Goal: Information Seeking & Learning: Learn about a topic

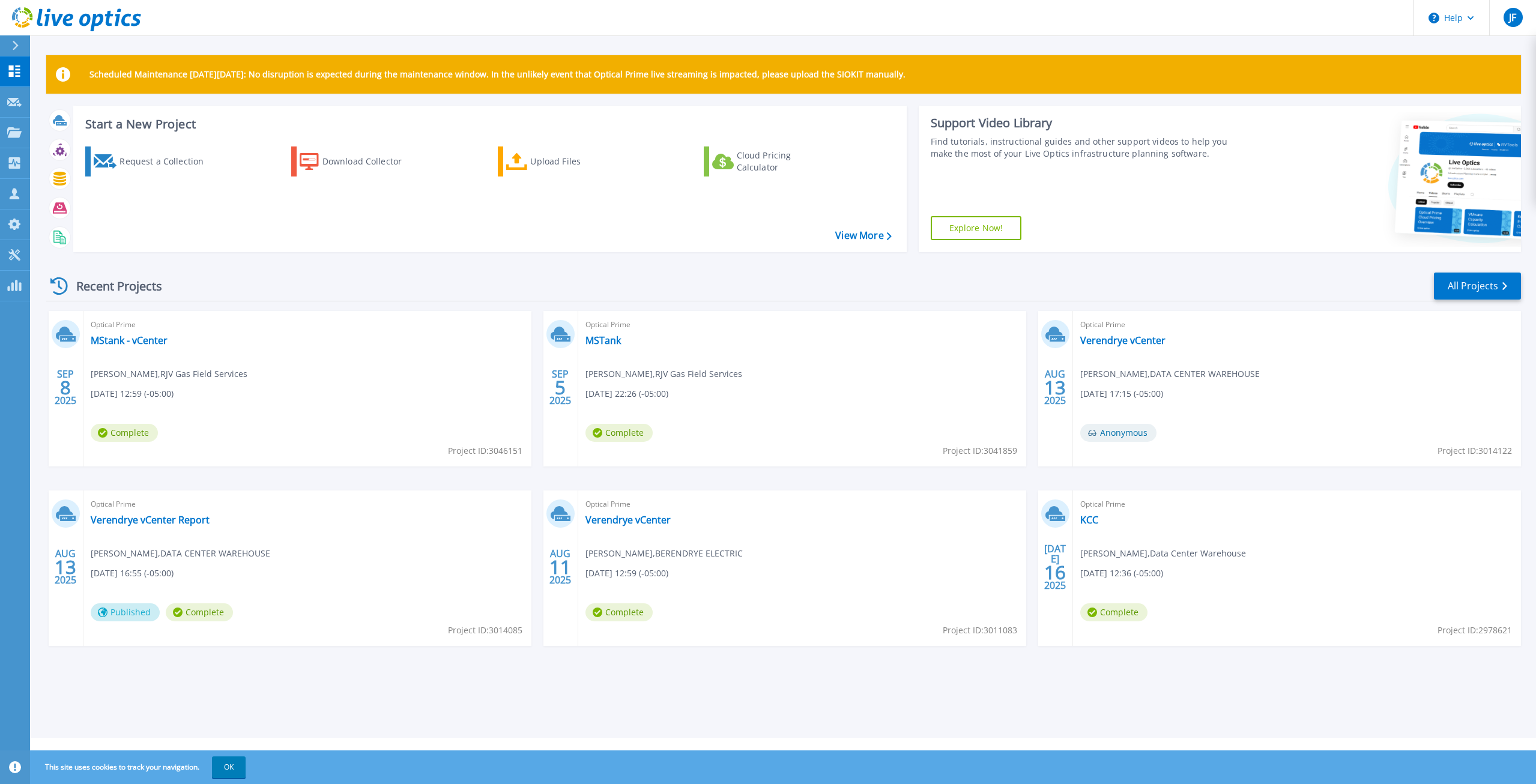
click at [413, 264] on div "Recent Projects All Projects SEP 8 2025 Optical Prime MStank - vCenter Abe Safa…" at bounding box center [783, 470] width 1474 height 418
click at [159, 234] on div "Request a Collection Download Collector Upload Files Cloud Pricing Calculator" at bounding box center [488, 192] width 825 height 110
click at [171, 524] on link "Verendrye vCenter Report" at bounding box center [150, 520] width 119 height 12
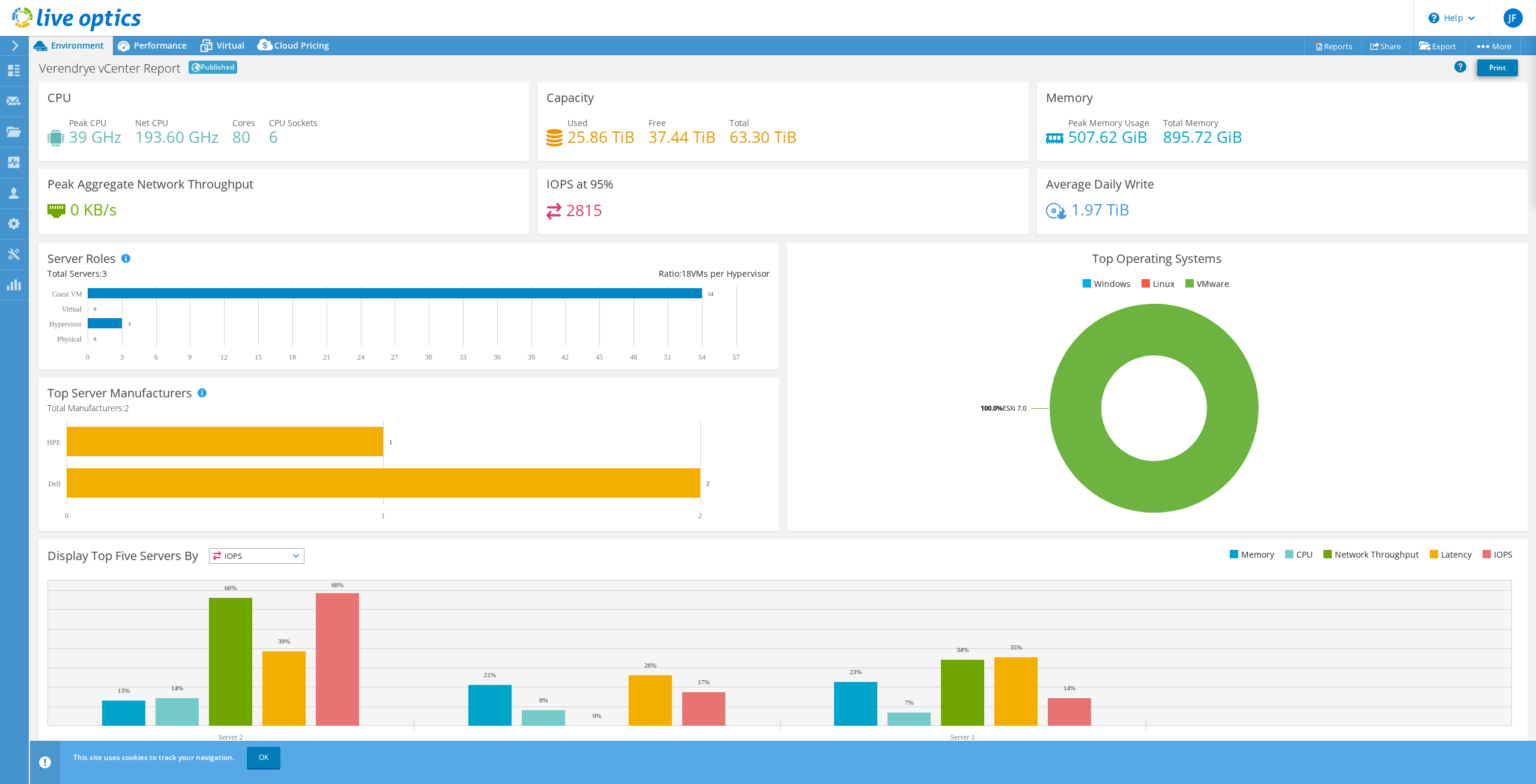
select select "USD"
click at [144, 49] on span "Performance" at bounding box center [160, 45] width 53 height 11
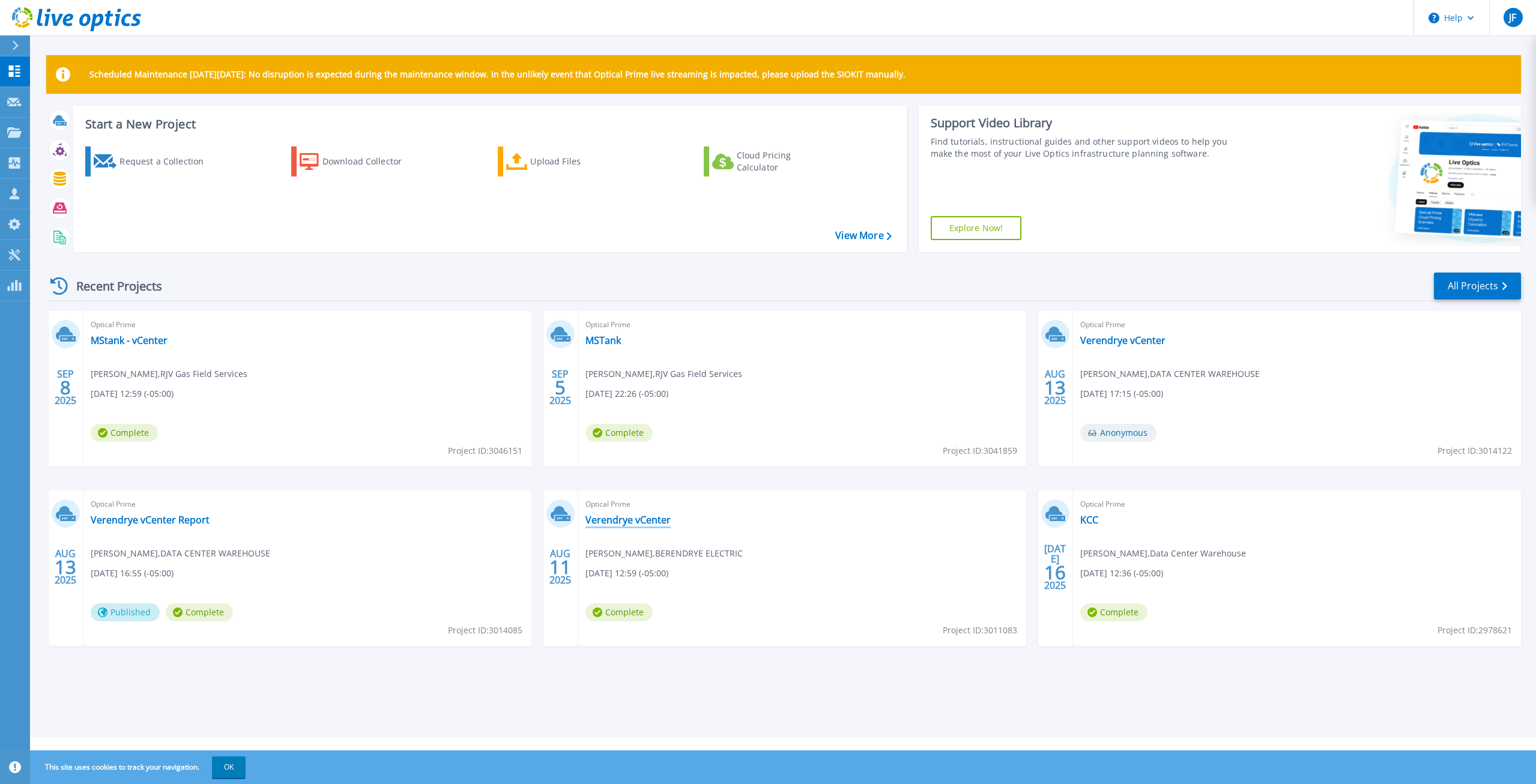
click at [624, 520] on link "Verendrye vCenter" at bounding box center [628, 520] width 85 height 12
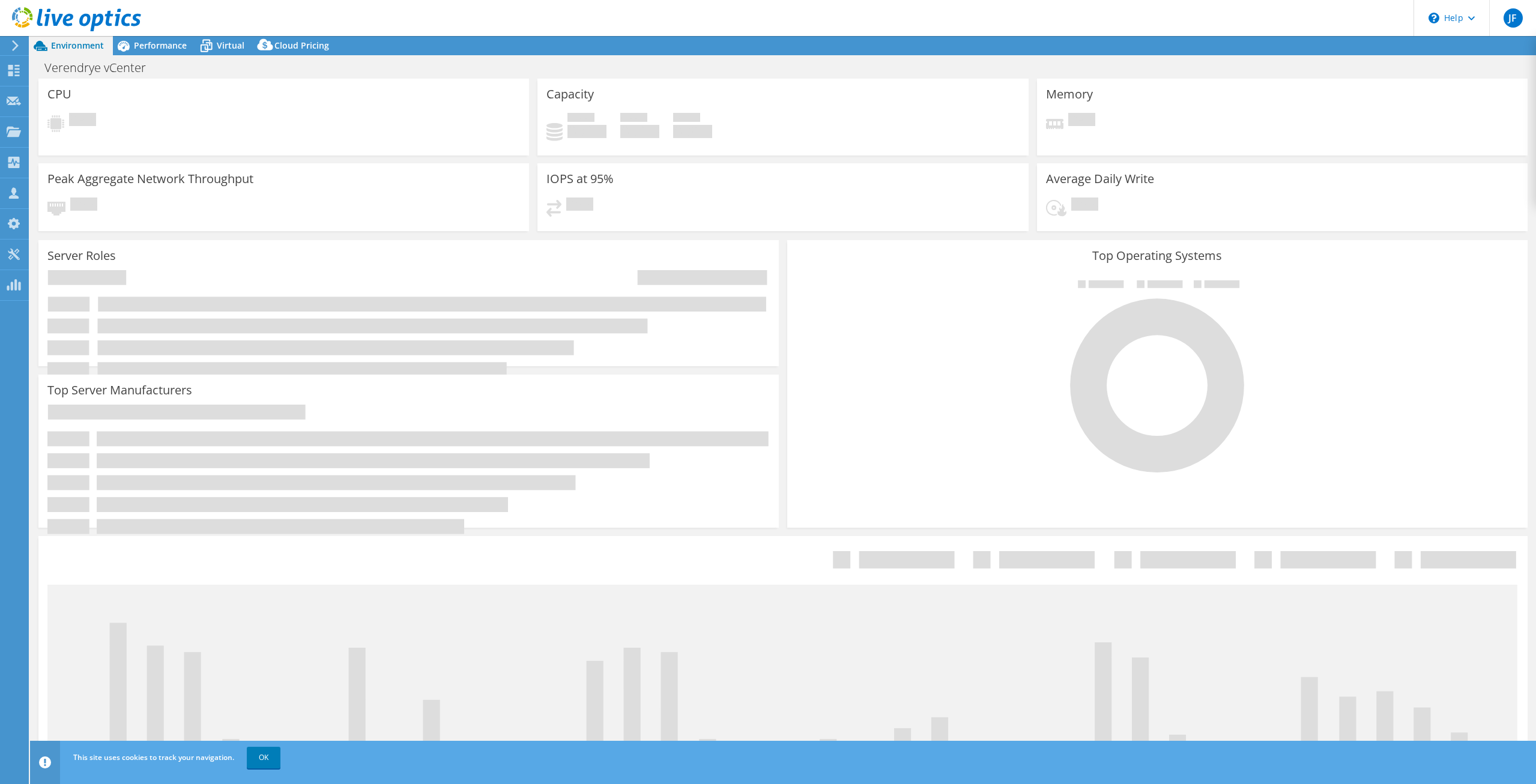
select select "USD"
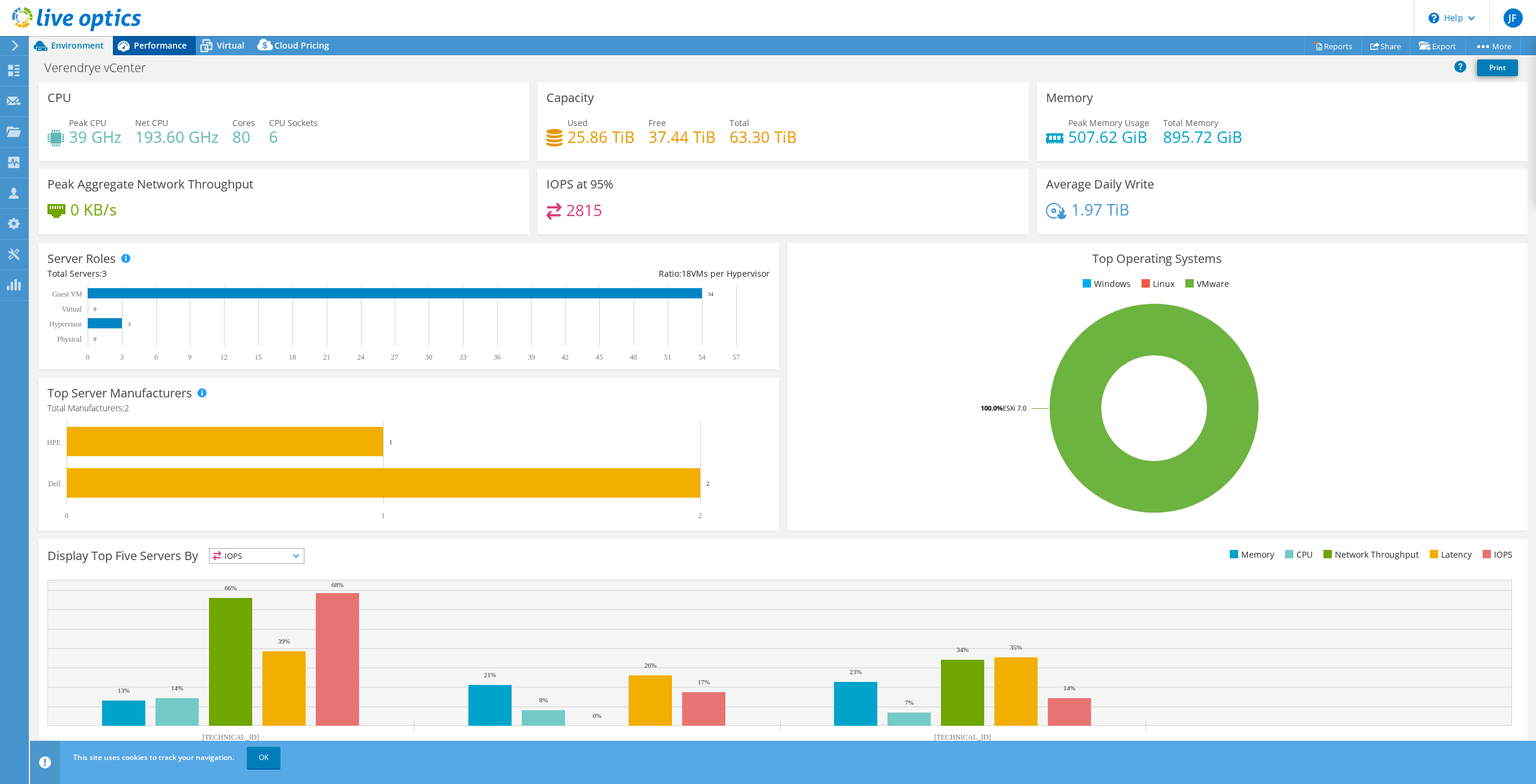
click at [145, 47] on span "Performance" at bounding box center [160, 45] width 53 height 11
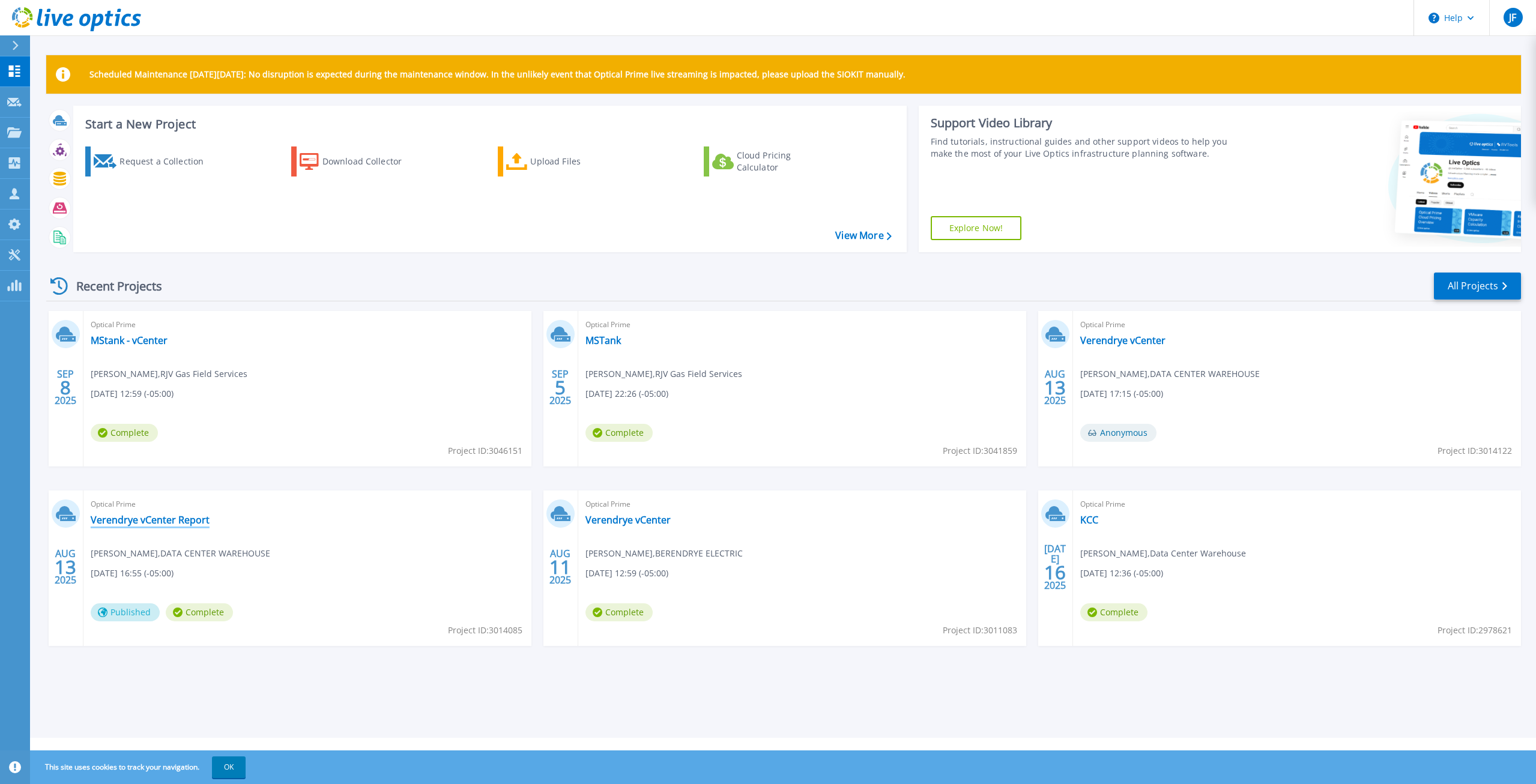
click at [167, 515] on link "Verendrye vCenter Report" at bounding box center [150, 520] width 119 height 12
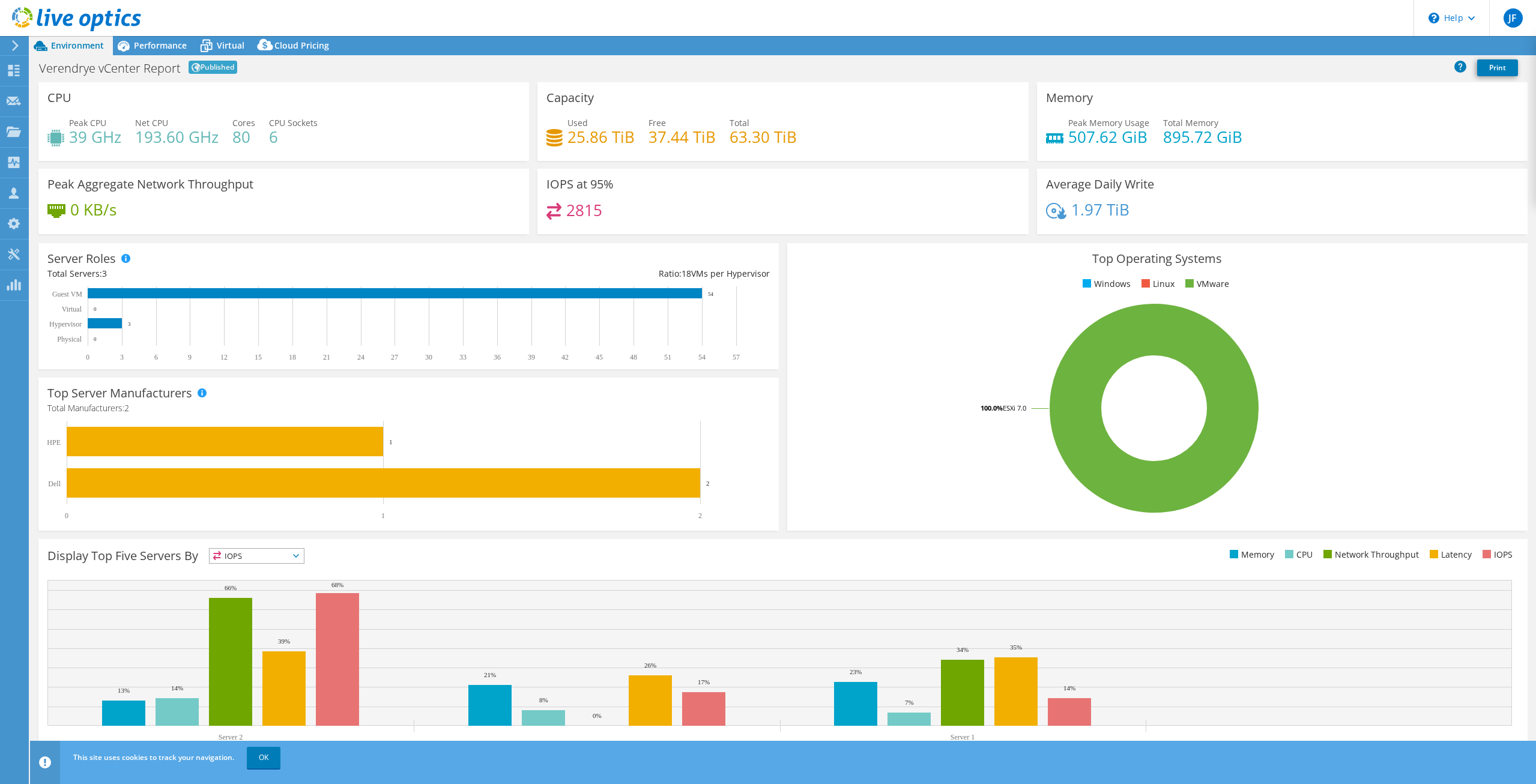
select select "USD"
click at [144, 41] on div "Performance" at bounding box center [154, 45] width 83 height 19
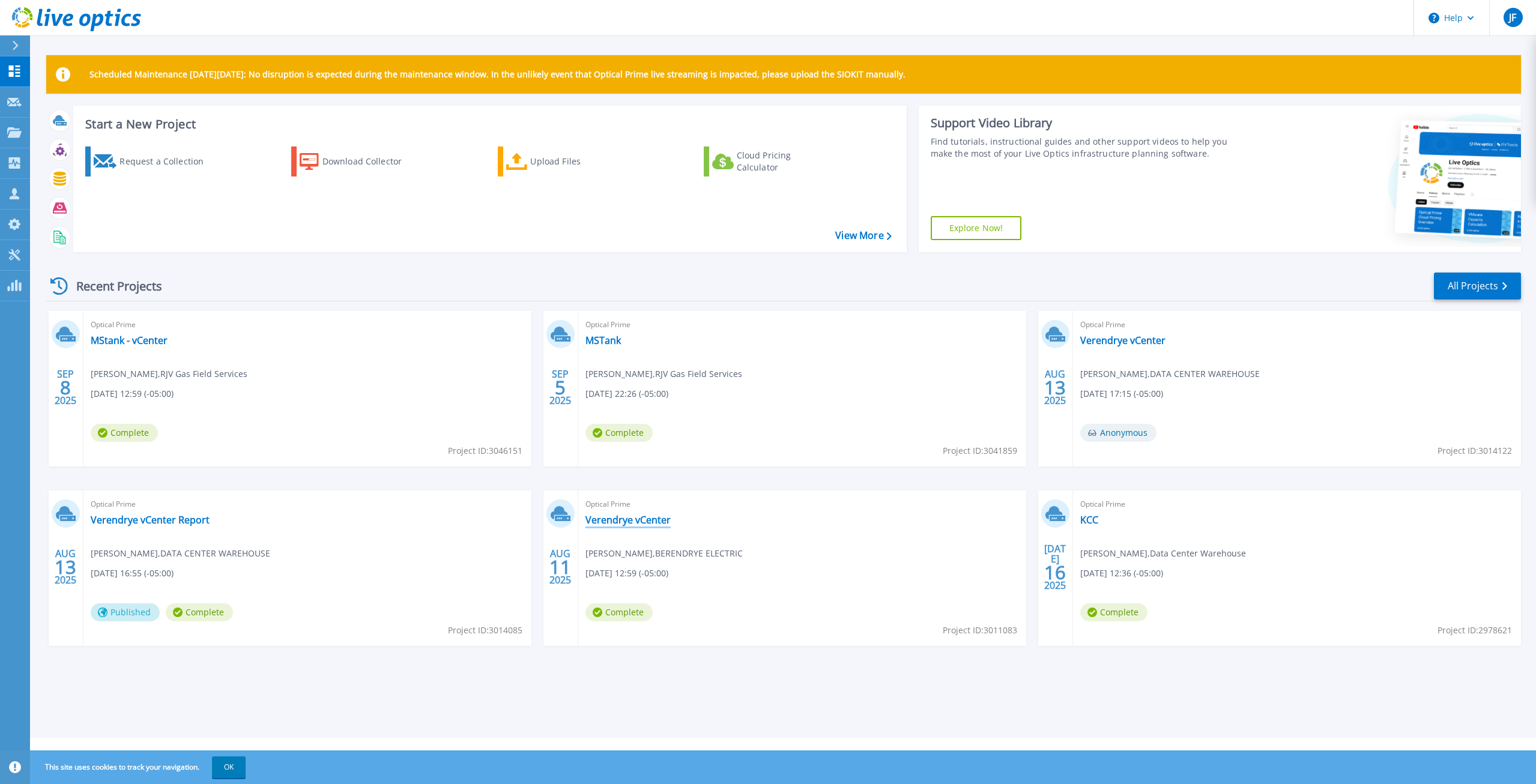
click at [639, 520] on link "Verendrye vCenter" at bounding box center [628, 520] width 85 height 12
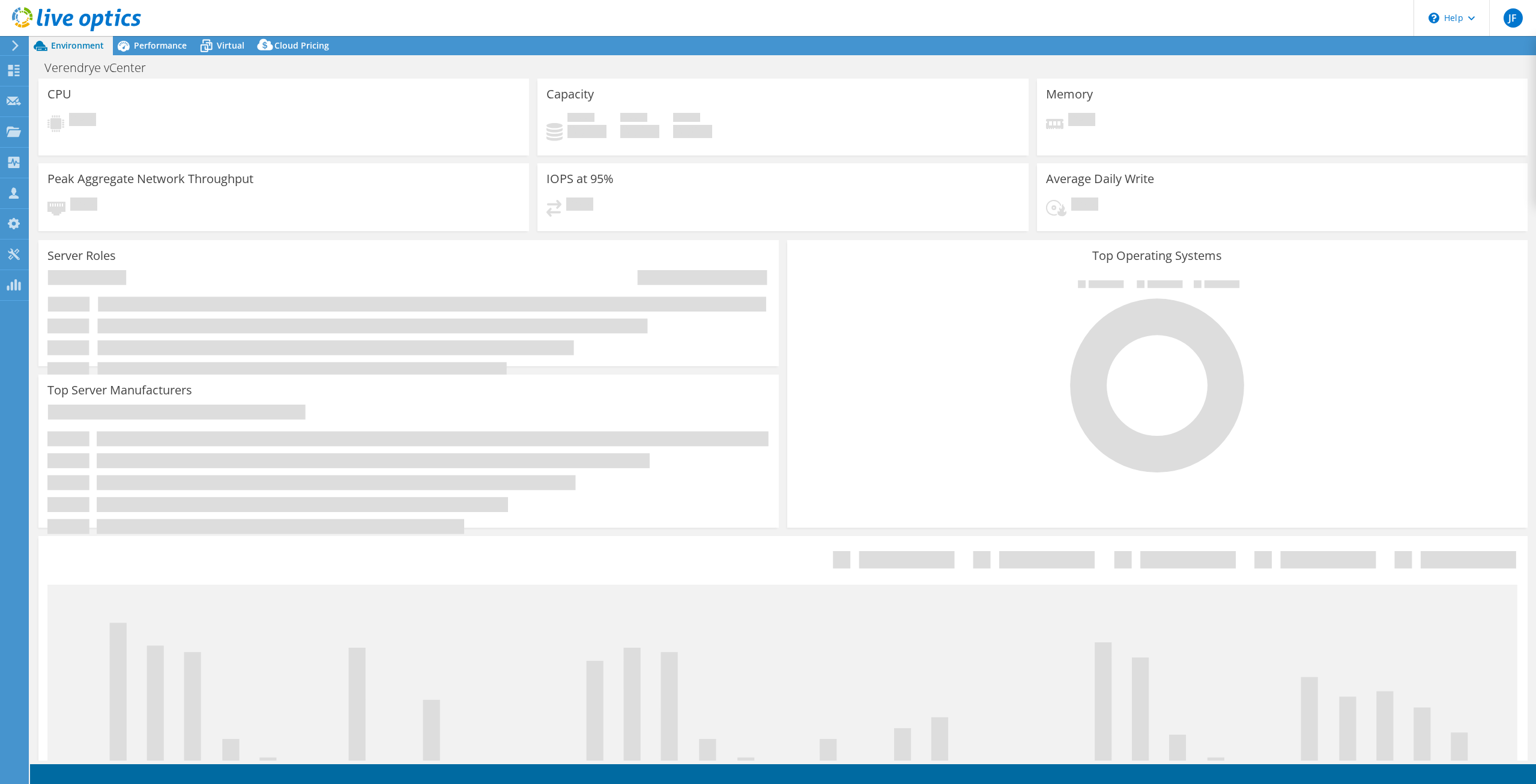
select select "USD"
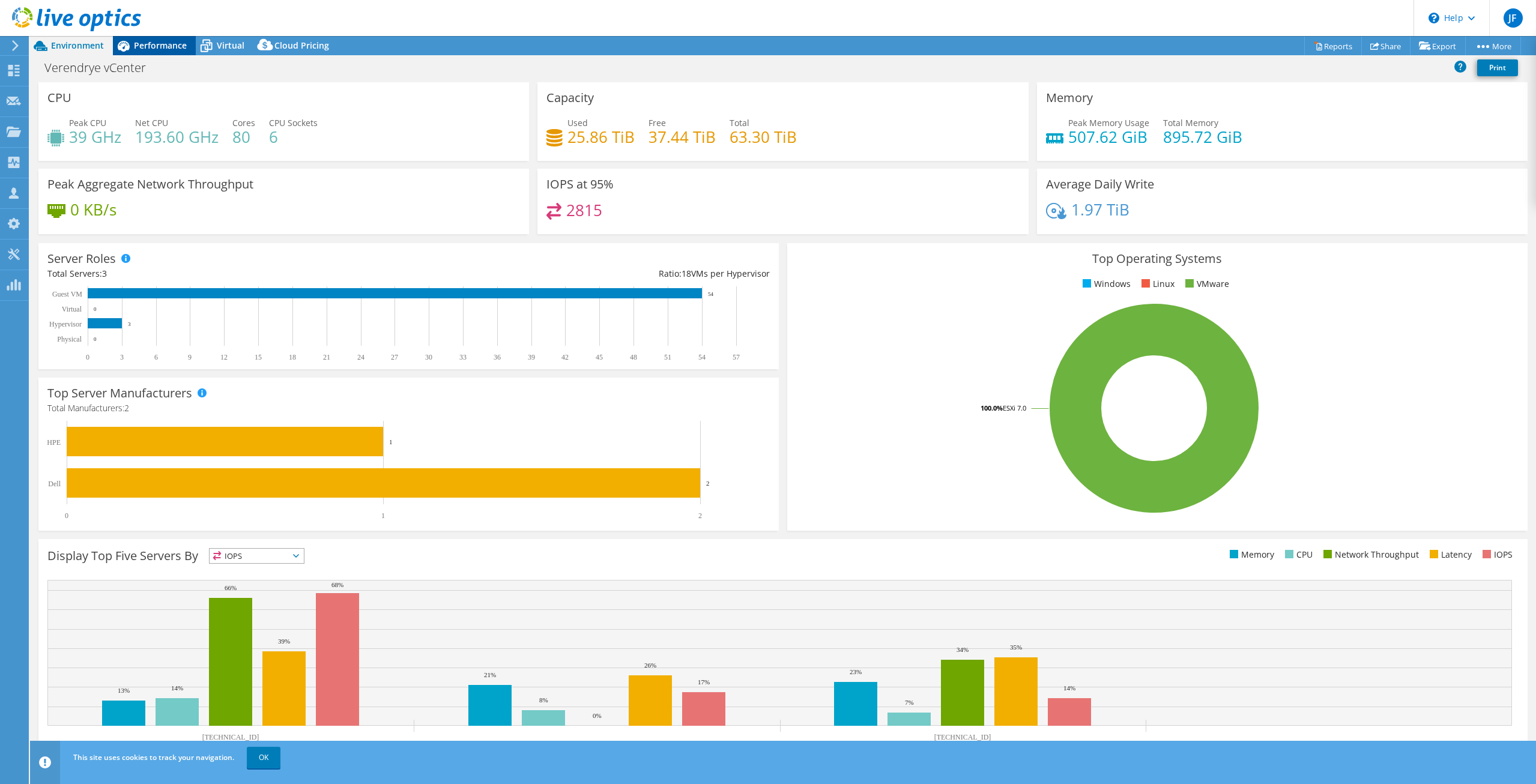
click at [154, 41] on span "Performance" at bounding box center [160, 45] width 53 height 11
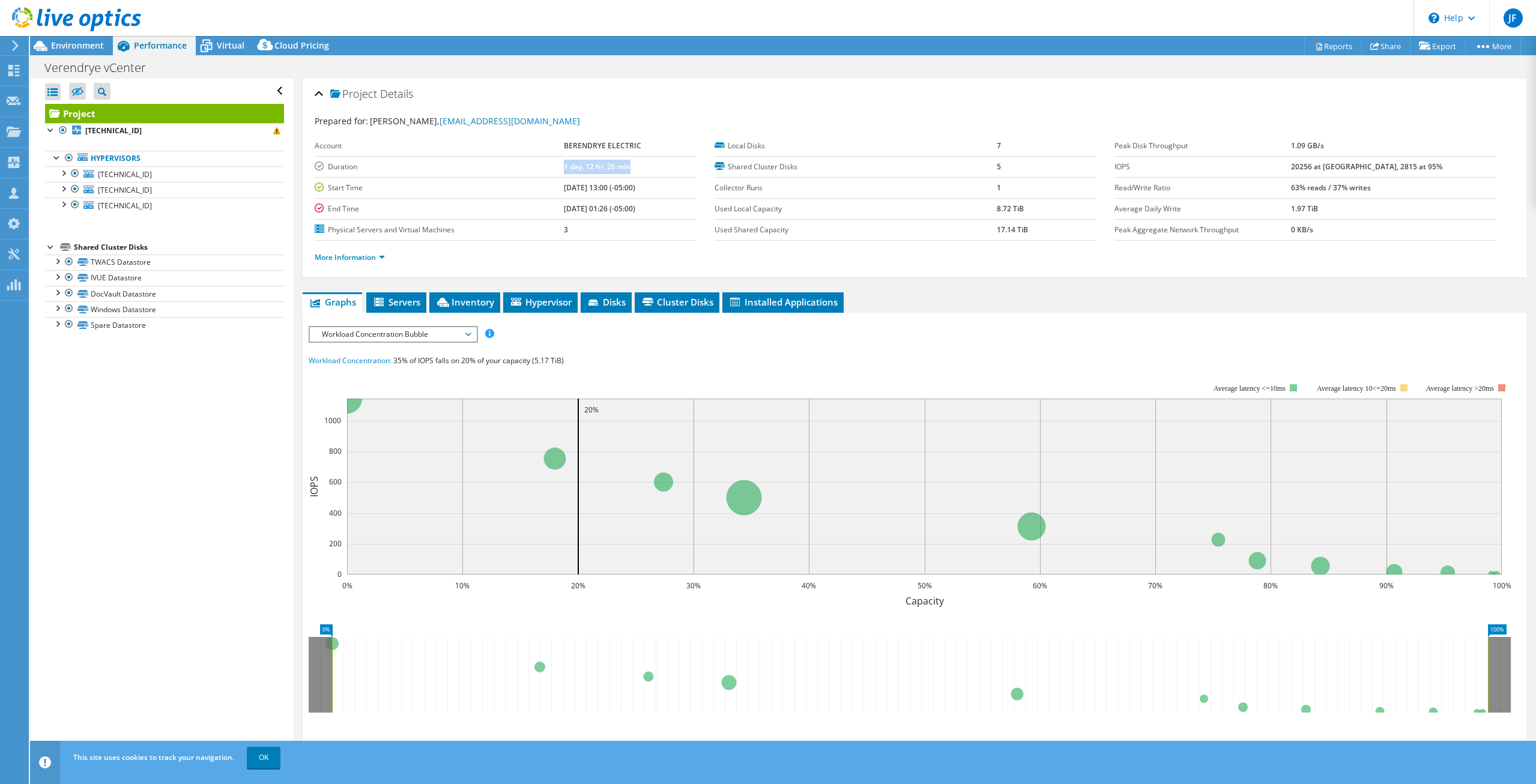
drag, startPoint x: 532, startPoint y: 164, endPoint x: 632, endPoint y: 167, distance: 100.0
click at [632, 167] on tr "Duration 1 day, 12 hr, 26 min" at bounding box center [505, 167] width 382 height 21
click at [665, 218] on td "08/13/2025, 01:26 (-05:00)" at bounding box center [630, 209] width 133 height 21
click at [81, 45] on span "Environment" at bounding box center [77, 45] width 53 height 11
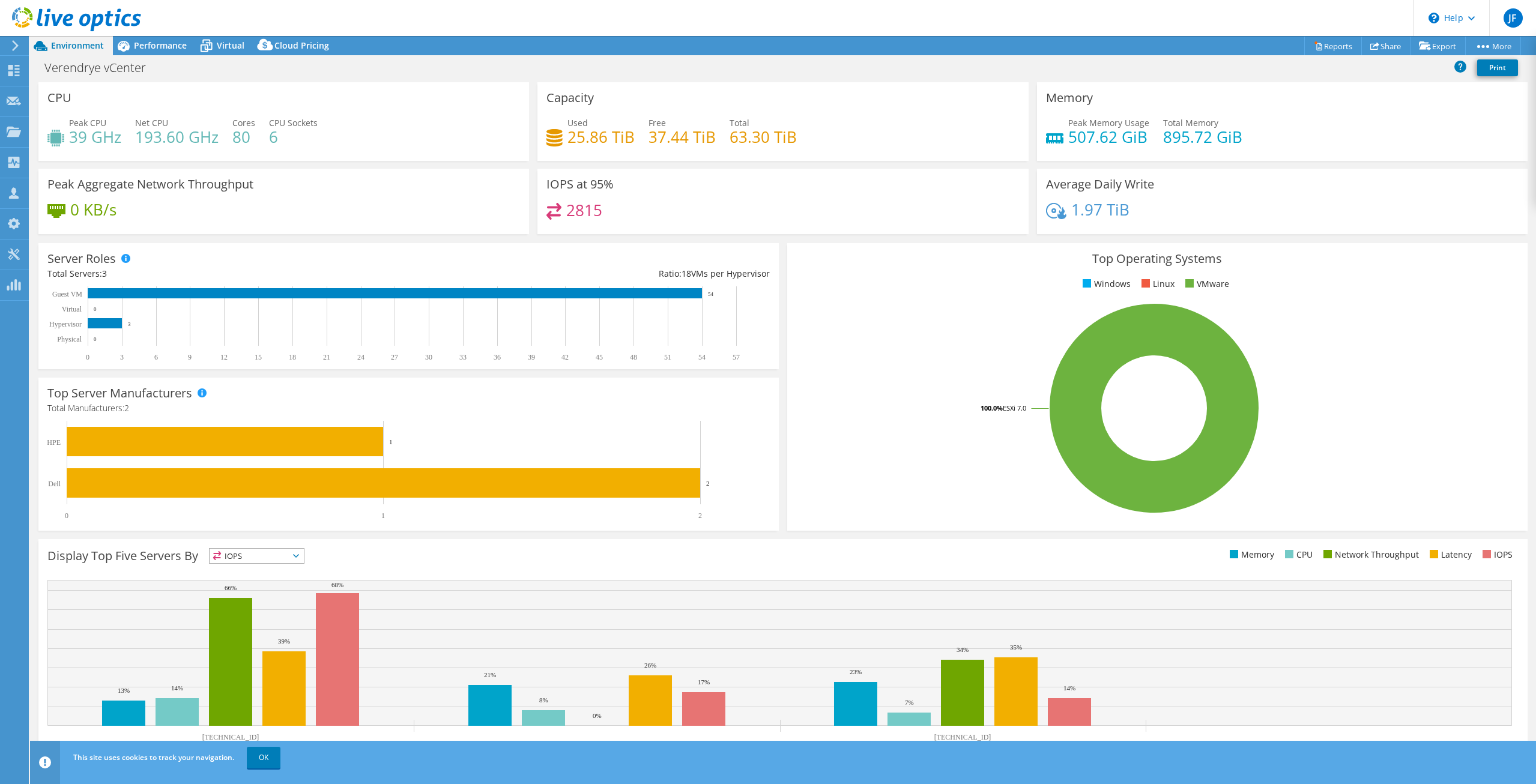
click at [850, 504] on rect at bounding box center [1153, 408] width 716 height 210
click at [839, 481] on rect at bounding box center [1153, 408] width 716 height 210
click at [875, 488] on rect at bounding box center [1153, 408] width 716 height 210
click at [141, 54] on div "Performance" at bounding box center [154, 45] width 83 height 19
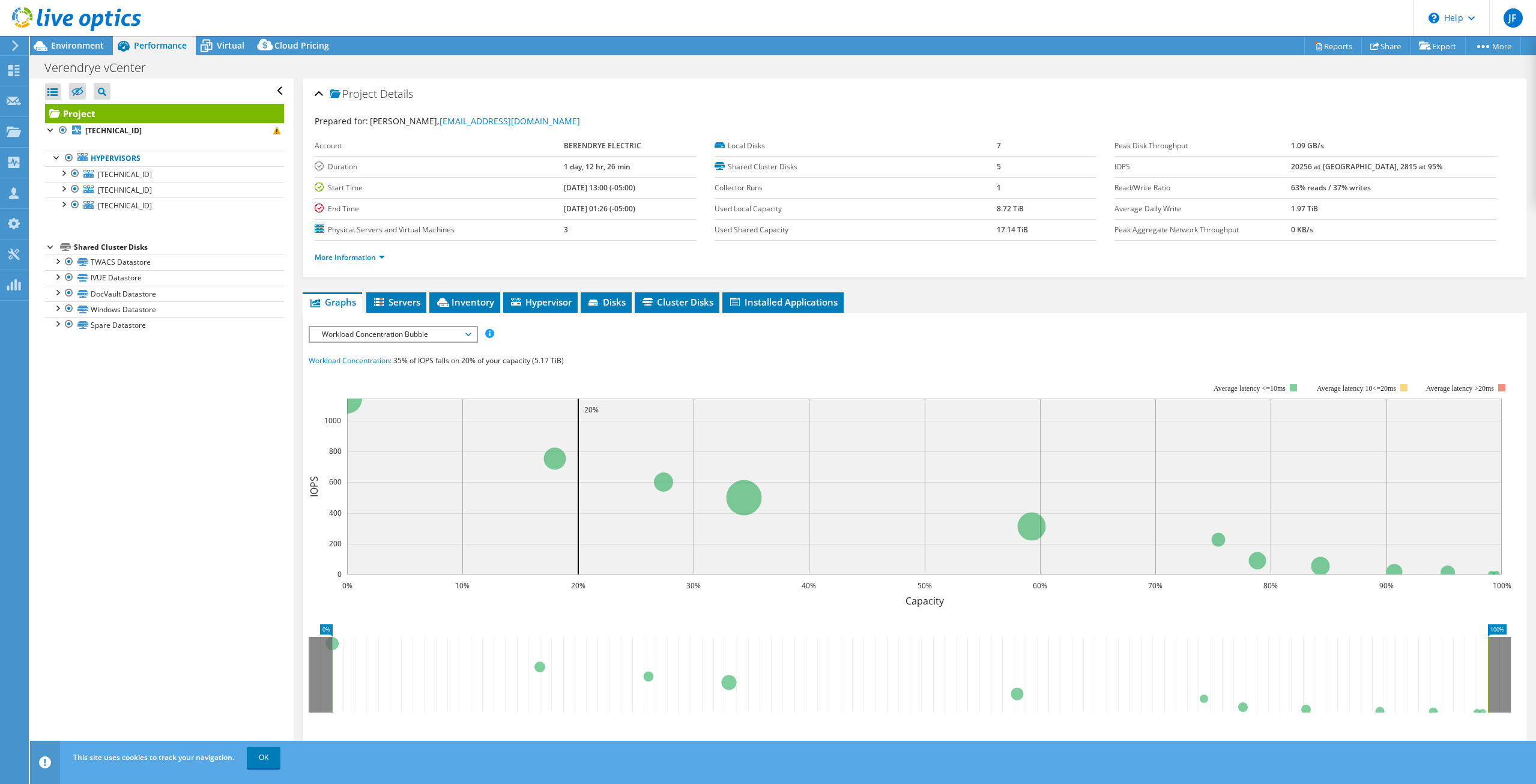
click at [475, 335] on span "Workload Concentration Bubble" at bounding box center [392, 335] width 166 height 14
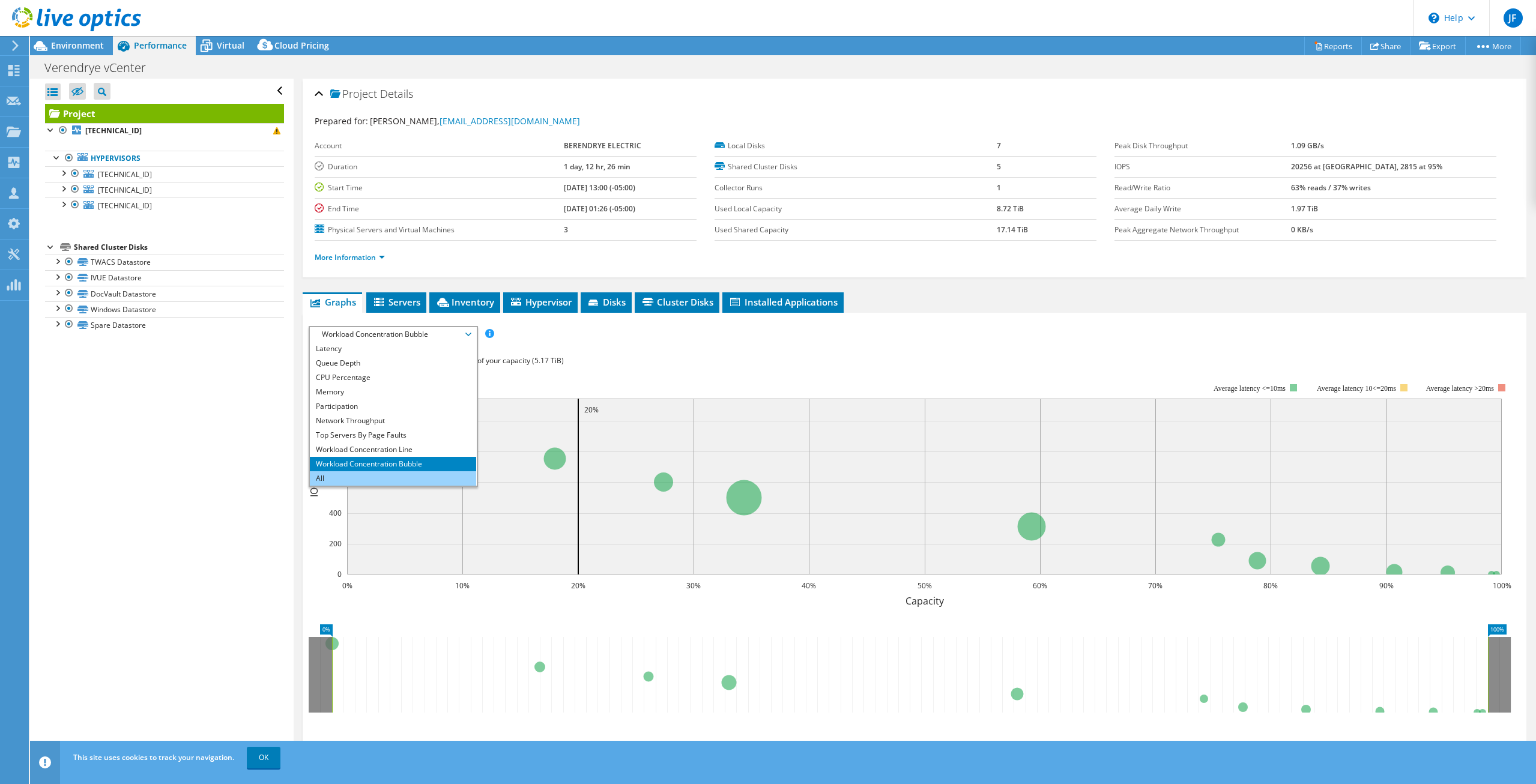
click at [367, 477] on li "All" at bounding box center [392, 478] width 166 height 14
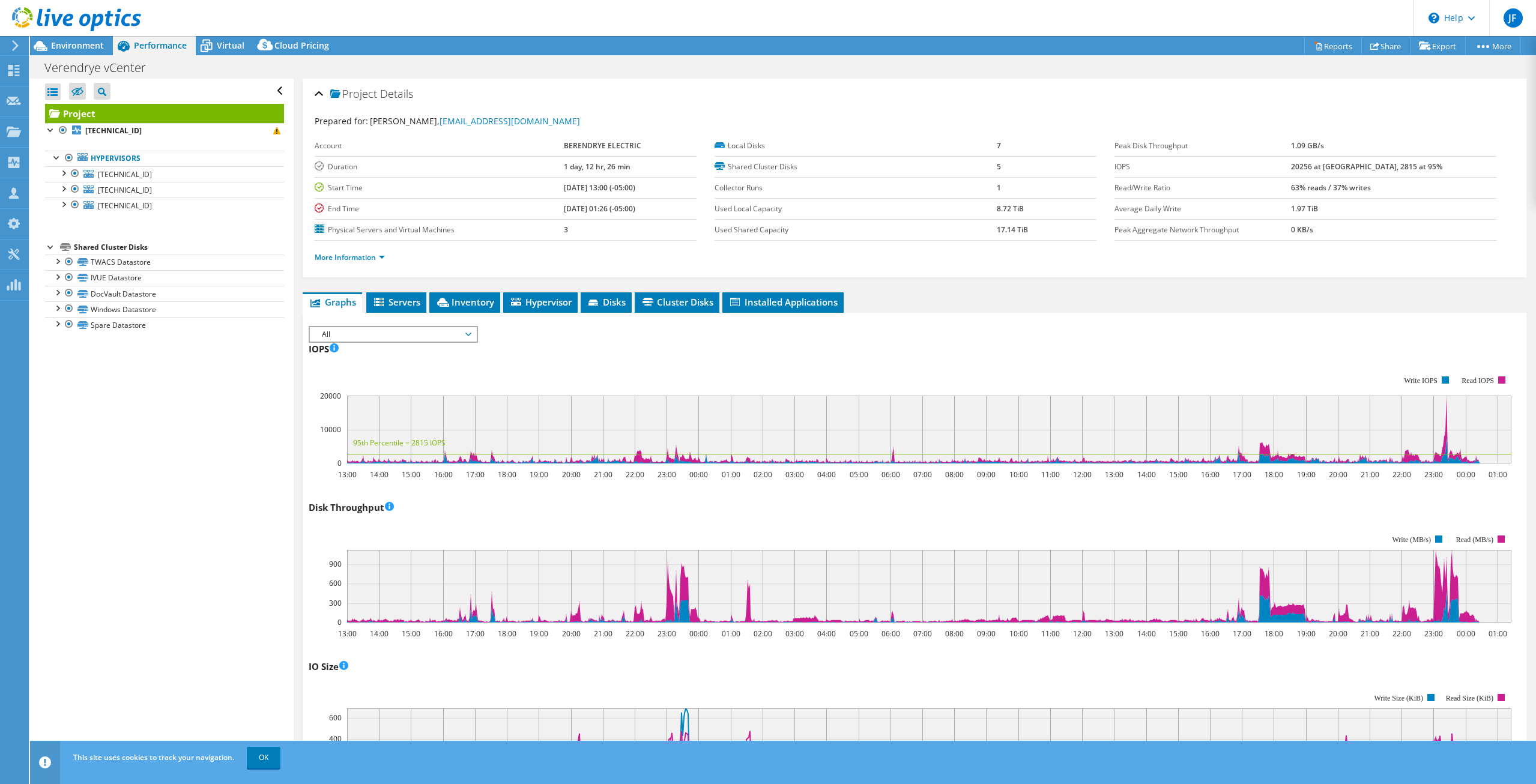
click at [1048, 348] on div "IOPS 13:00 14:00 15:00 16:00 17:00 18:00 19:00 20:00 21:00 22:00 23:00 00:00 01…" at bounding box center [914, 409] width 1211 height 141
click at [999, 367] on rect at bounding box center [909, 419] width 1203 height 120
click at [967, 374] on rect at bounding box center [909, 419] width 1203 height 120
drag, startPoint x: 533, startPoint y: 161, endPoint x: 640, endPoint y: 165, distance: 107.1
click at [627, 159] on tr "Duration 1 day, 12 hr, 26 min" at bounding box center [505, 167] width 382 height 21
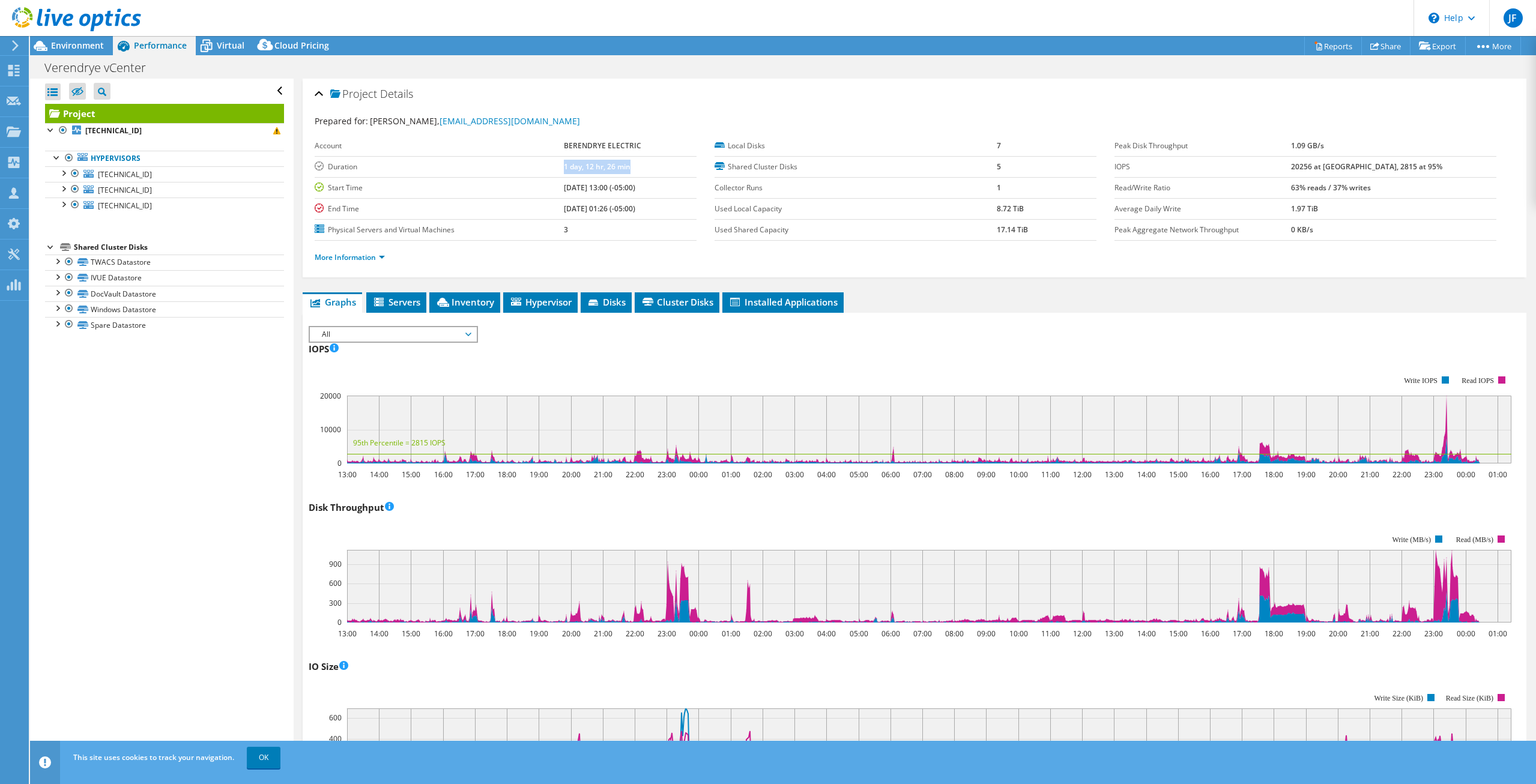
click at [876, 372] on rect at bounding box center [909, 419] width 1203 height 120
click at [733, 392] on rect at bounding box center [909, 419] width 1203 height 120
click at [904, 363] on rect at bounding box center [909, 419] width 1203 height 120
click at [907, 353] on div "IOPS IOPS Live Optics monitors the read and write operations at the block stora…" at bounding box center [914, 409] width 1211 height 141
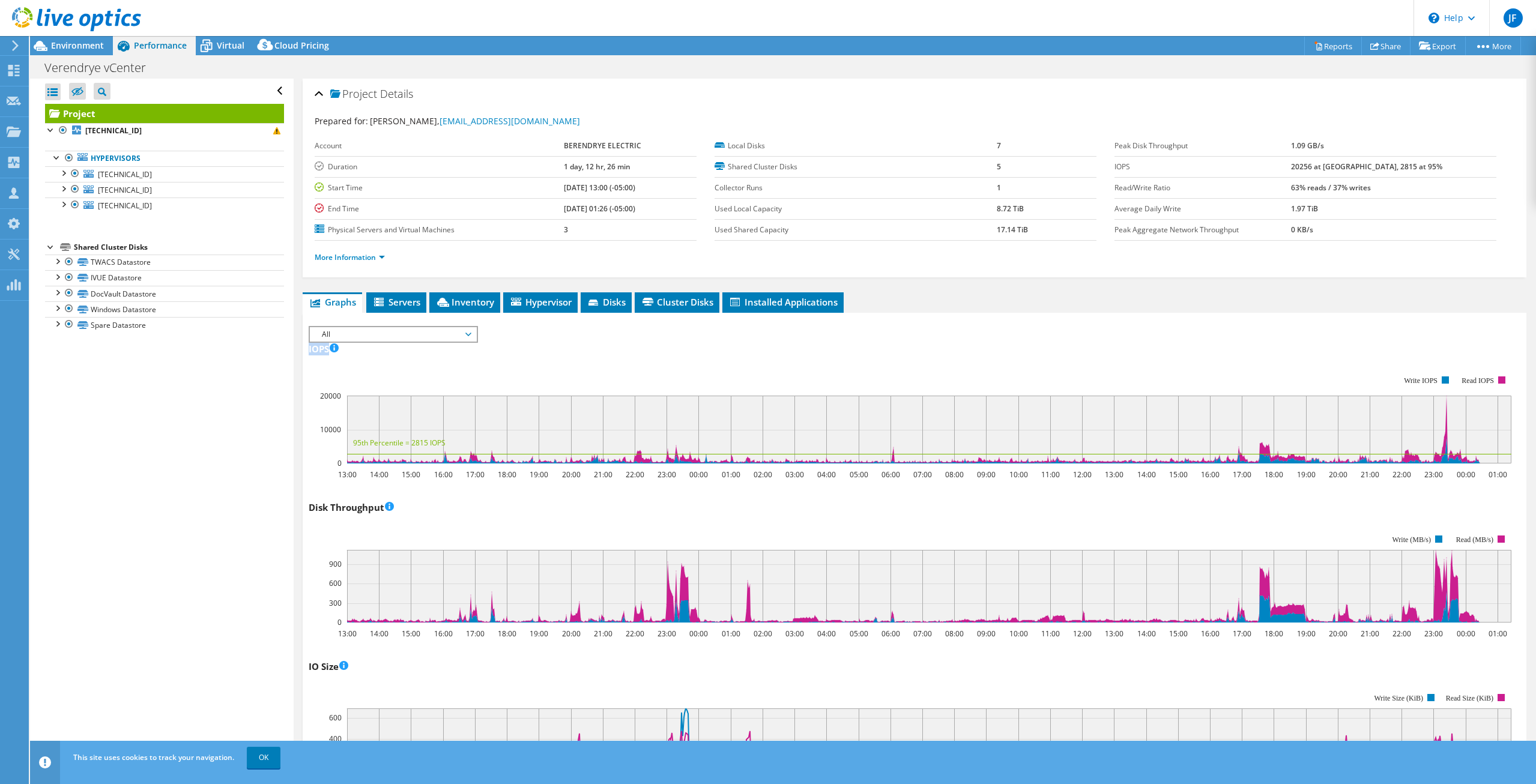
click at [892, 358] on div "IOPS IOPS Live Optics monitors the read and write operations at the block stora…" at bounding box center [914, 409] width 1211 height 141
click at [247, 758] on span "OK" at bounding box center [265, 757] width 43 height 10
click at [274, 761] on link "OK" at bounding box center [263, 757] width 33 height 22
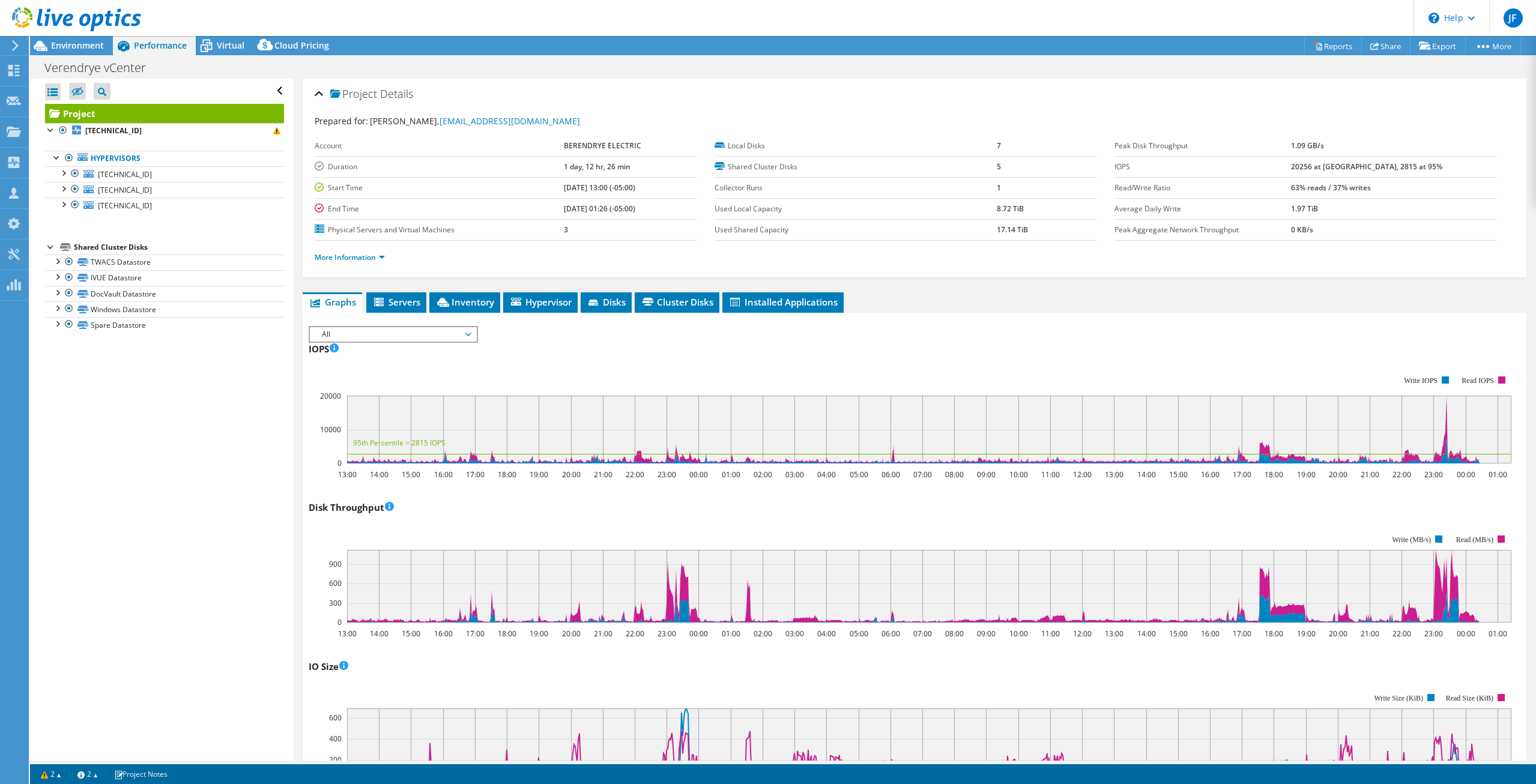
click at [269, 762] on div "Project Actions Project Actions Reports Share Export vSAN ReadyNode Sizer" at bounding box center [783, 410] width 1506 height 748
click at [787, 350] on div "IOPS IOPS Live Optics monitors the read and write operations at the block stora…" at bounding box center [914, 409] width 1211 height 141
click at [800, 350] on div "IOPS IOPS Live Optics monitors the read and write operations at the block stora…" at bounding box center [914, 409] width 1211 height 141
click at [752, 352] on div "IOPS IOPS Live Optics monitors the read and write operations at the block stora…" at bounding box center [914, 409] width 1211 height 141
drag, startPoint x: 710, startPoint y: 349, endPoint x: 715, endPoint y: 366, distance: 17.7
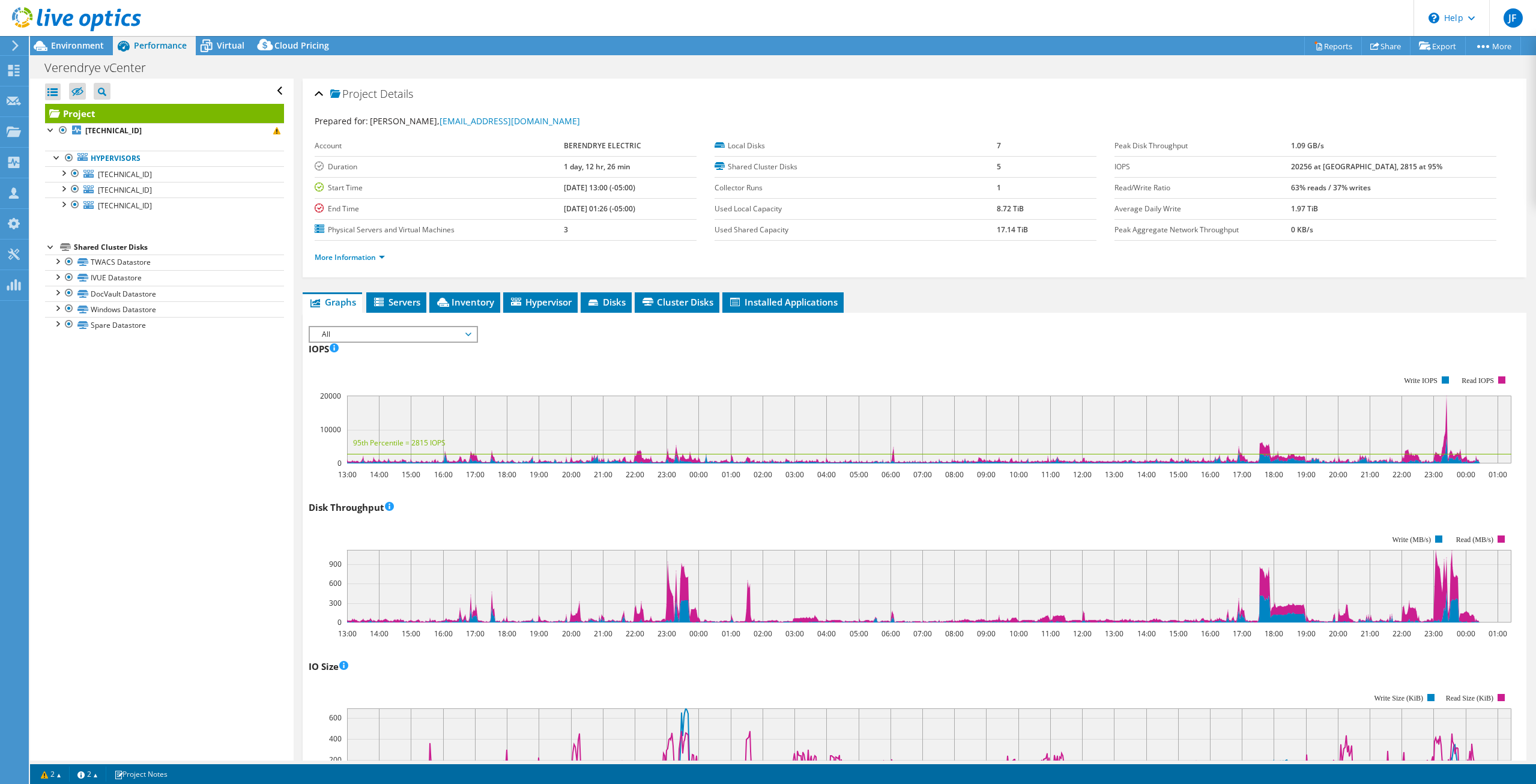
click at [710, 350] on div "IOPS IOPS Live Optics monitors the read and write operations at the block stora…" at bounding box center [914, 409] width 1211 height 141
click at [730, 370] on rect at bounding box center [909, 419] width 1203 height 120
click at [568, 360] on rect at bounding box center [909, 419] width 1203 height 120
click at [850, 380] on rect at bounding box center [909, 419] width 1203 height 120
click at [1077, 361] on rect at bounding box center [909, 419] width 1203 height 120
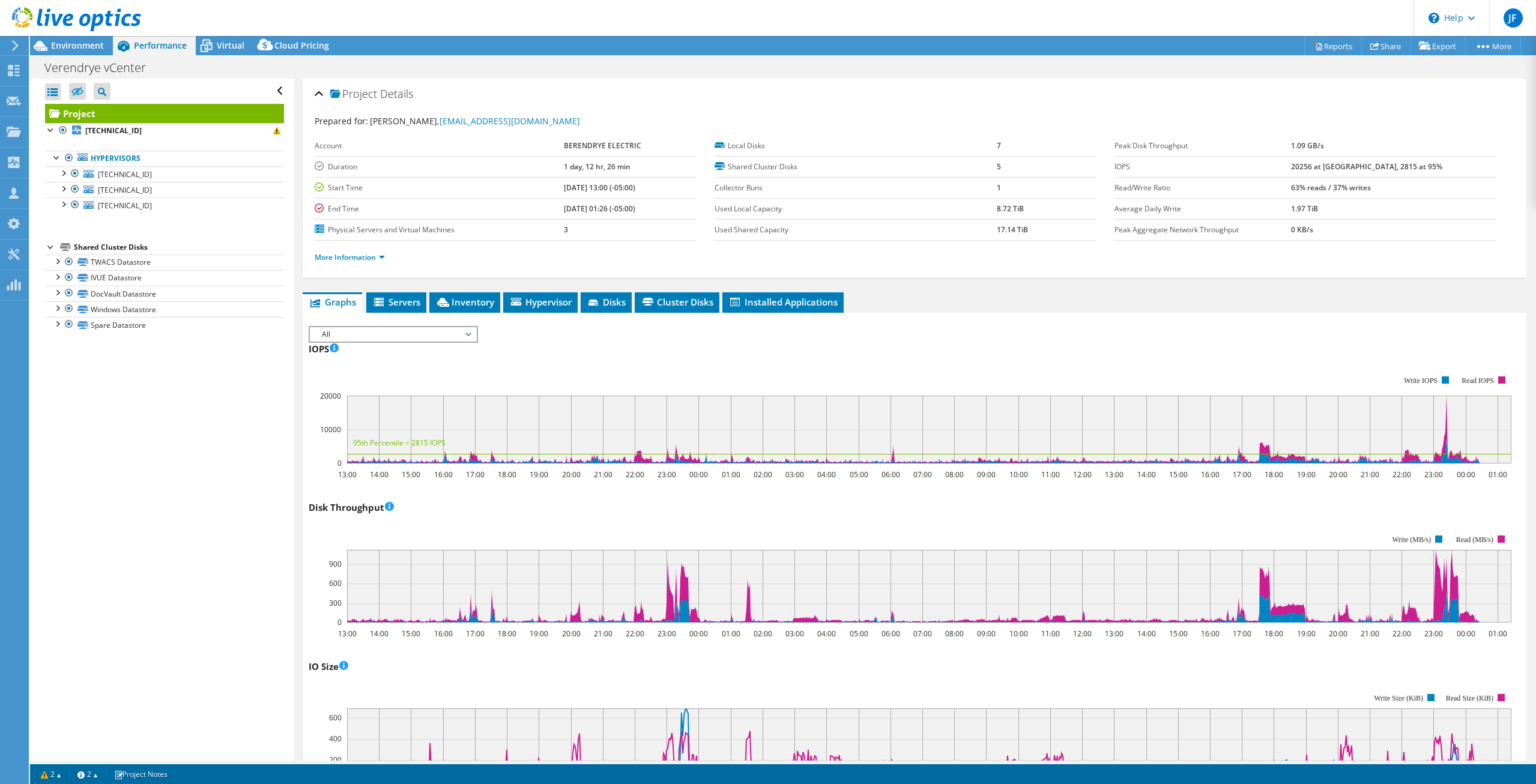
click at [1014, 383] on rect at bounding box center [909, 419] width 1203 height 120
click at [690, 369] on rect at bounding box center [909, 419] width 1203 height 120
click at [467, 386] on rect at bounding box center [909, 419] width 1203 height 120
click at [604, 349] on div "IOPS IOPS Live Optics monitors the read and write operations at the block stora…" at bounding box center [914, 409] width 1211 height 141
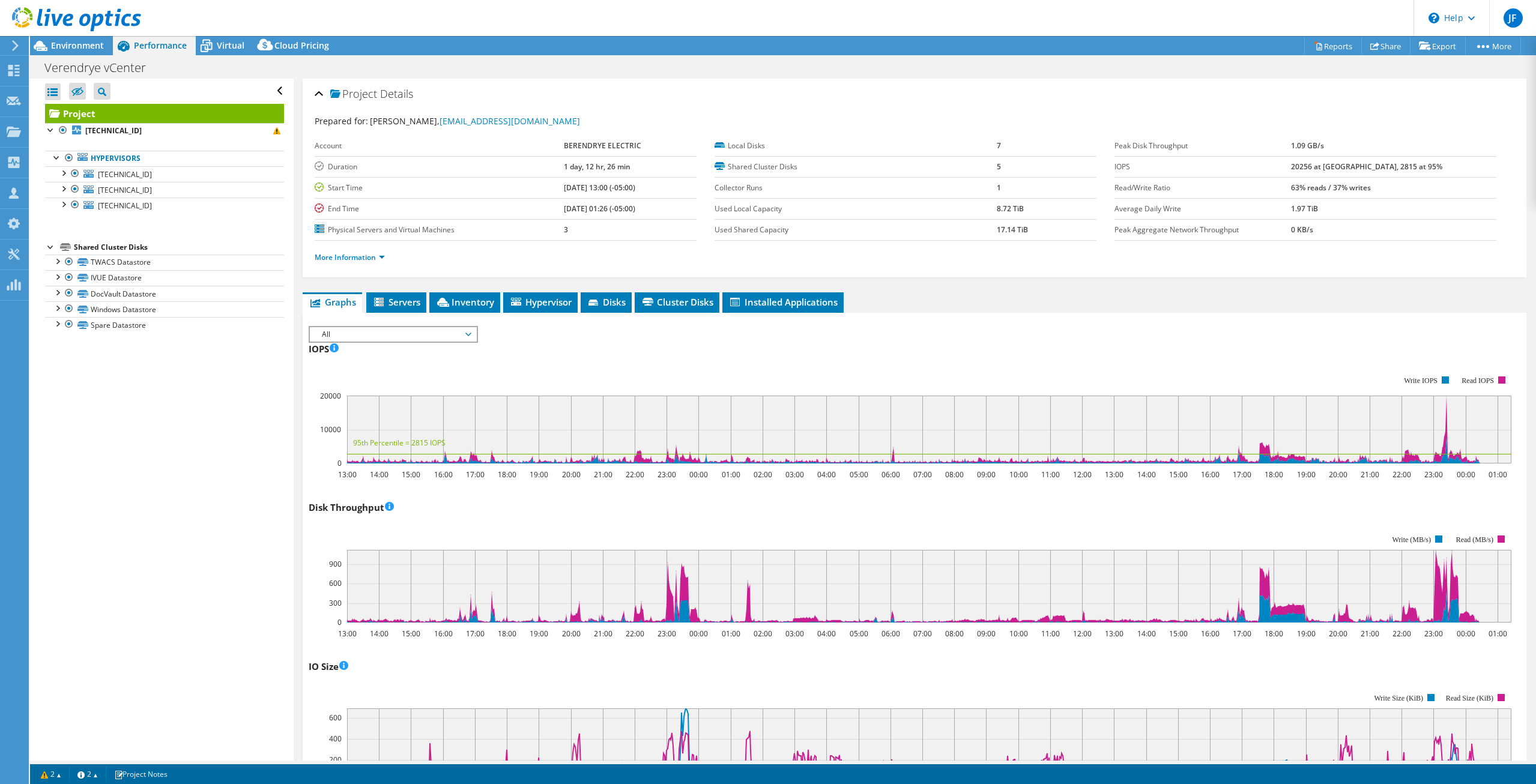
click at [980, 367] on rect at bounding box center [909, 419] width 1203 height 120
click at [957, 356] on div "IOPS IOPS Live Optics monitors the read and write operations at the block stora…" at bounding box center [914, 409] width 1211 height 141
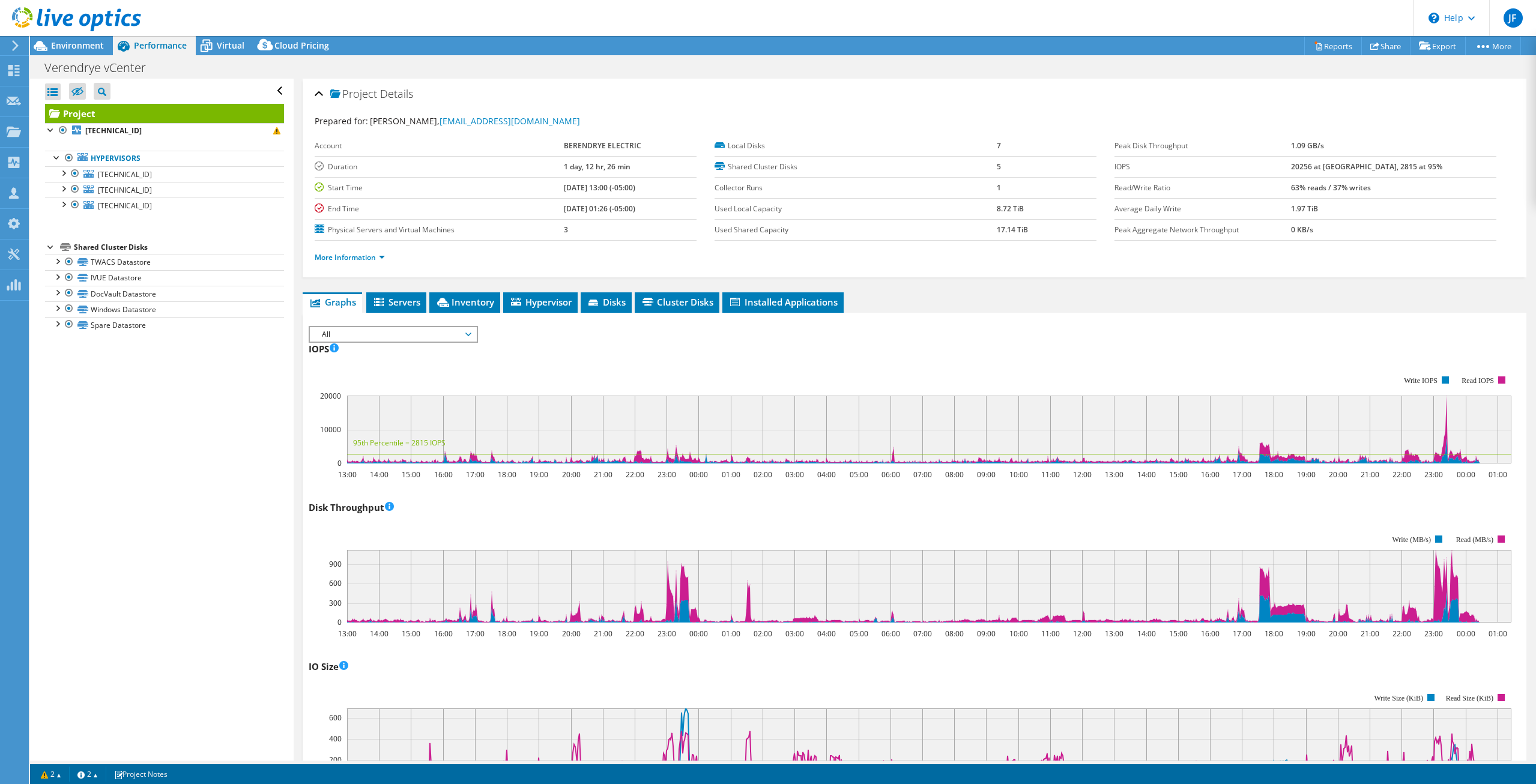
click at [1102, 338] on div "IOPS Disk Throughput IO Size Latency Queue Depth CPU Percentage Memory Page Fau…" at bounding box center [914, 333] width 1211 height 13
click at [1026, 378] on rect at bounding box center [909, 419] width 1203 height 120
drag, startPoint x: 926, startPoint y: 362, endPoint x: 917, endPoint y: 358, distance: 9.8
click at [923, 360] on rect at bounding box center [909, 419] width 1203 height 120
click at [659, 363] on rect at bounding box center [909, 419] width 1203 height 120
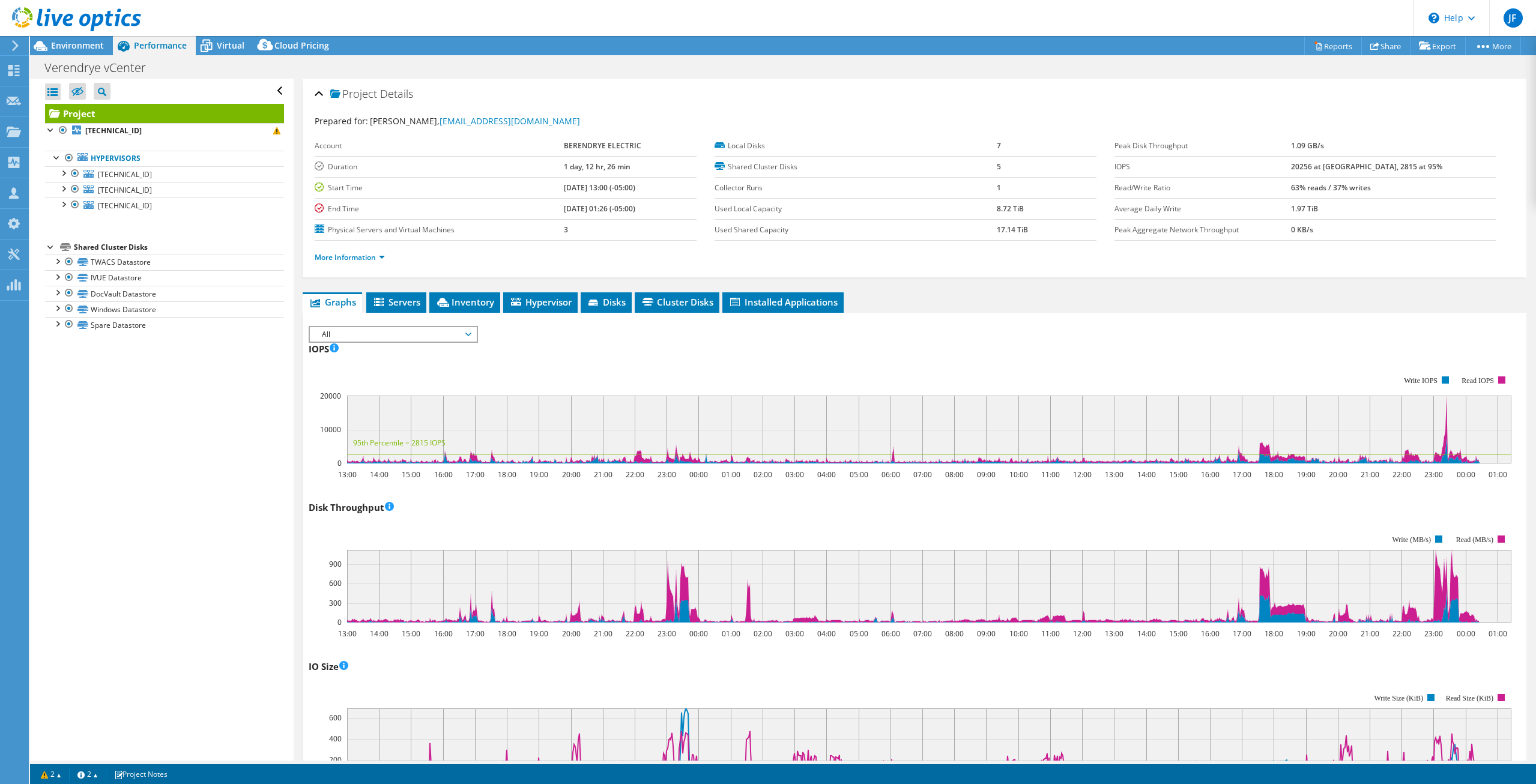
click at [667, 366] on rect at bounding box center [909, 419] width 1203 height 120
click at [803, 361] on rect at bounding box center [909, 419] width 1203 height 120
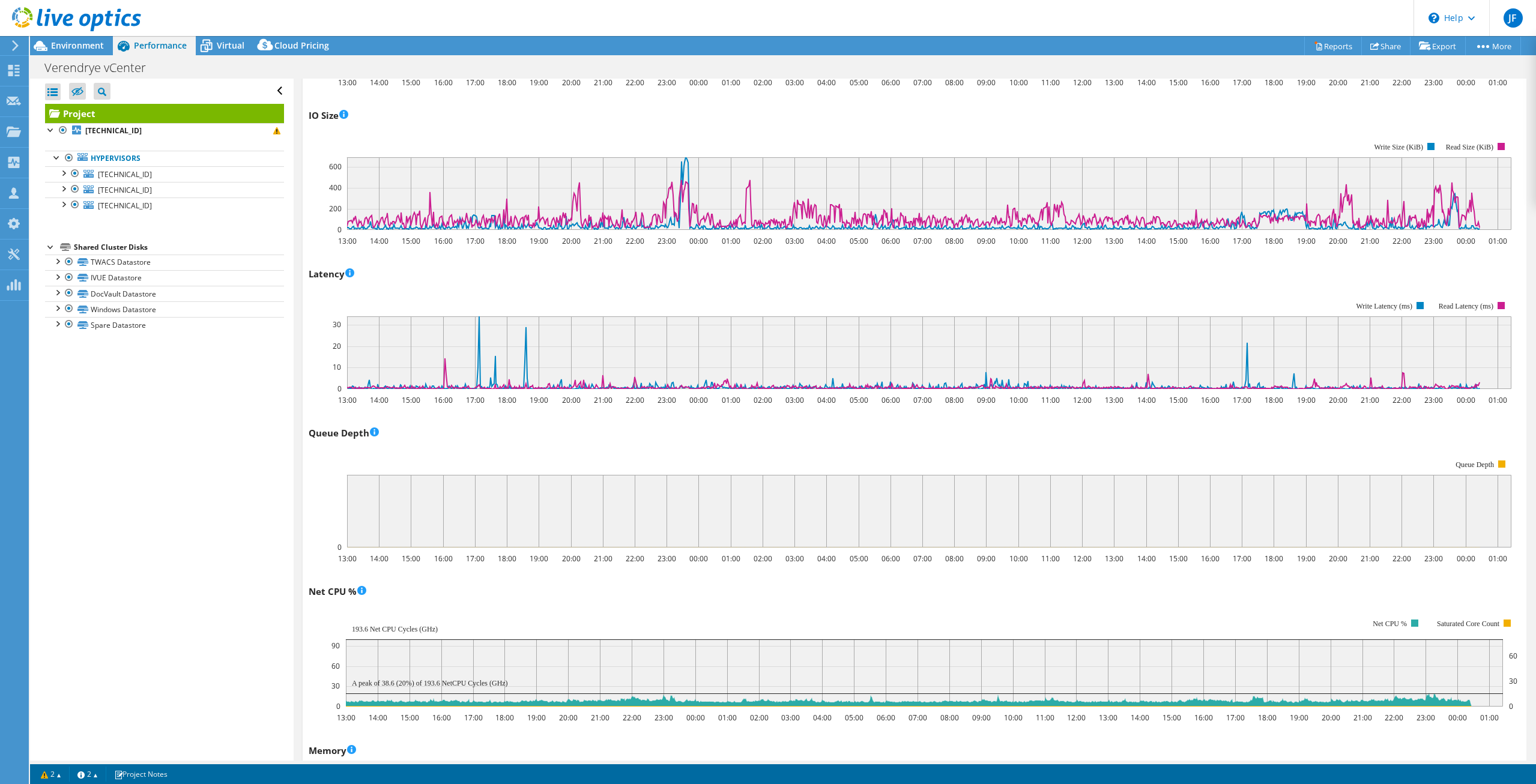
scroll to position [0, 0]
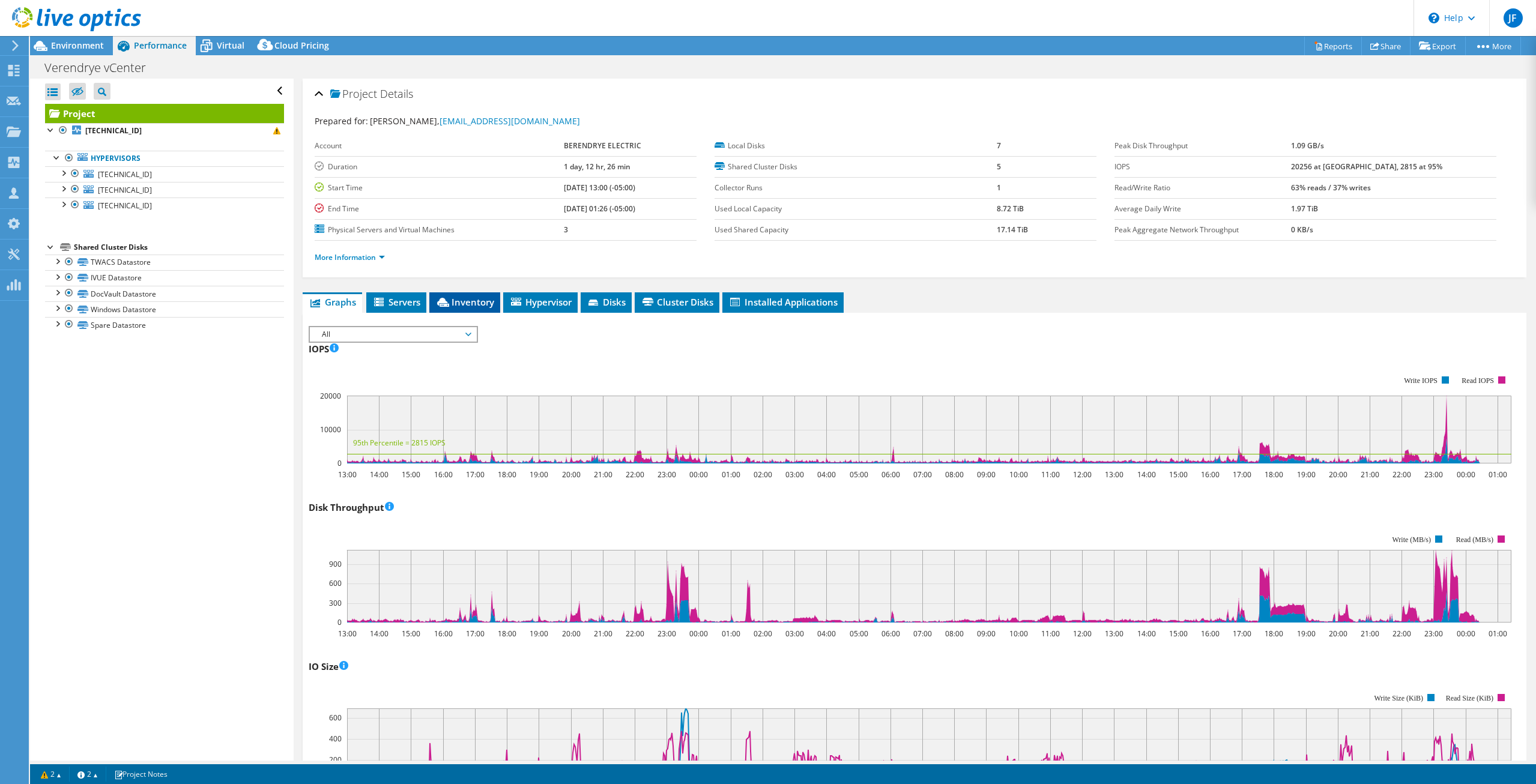
click at [451, 299] on span "Inventory" at bounding box center [465, 302] width 59 height 12
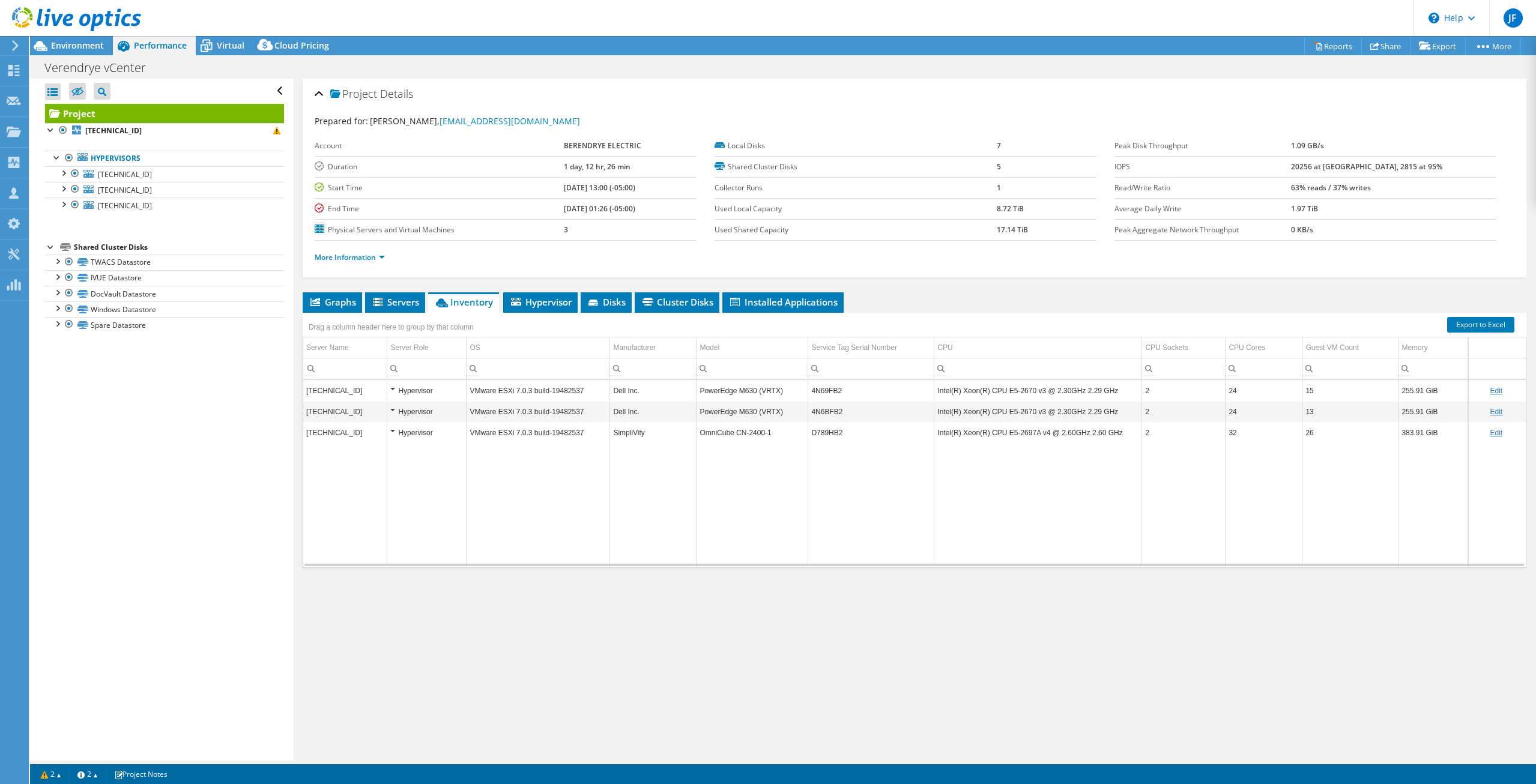
click at [747, 390] on td "PowerEdge M630 (VRTX)" at bounding box center [752, 390] width 112 height 21
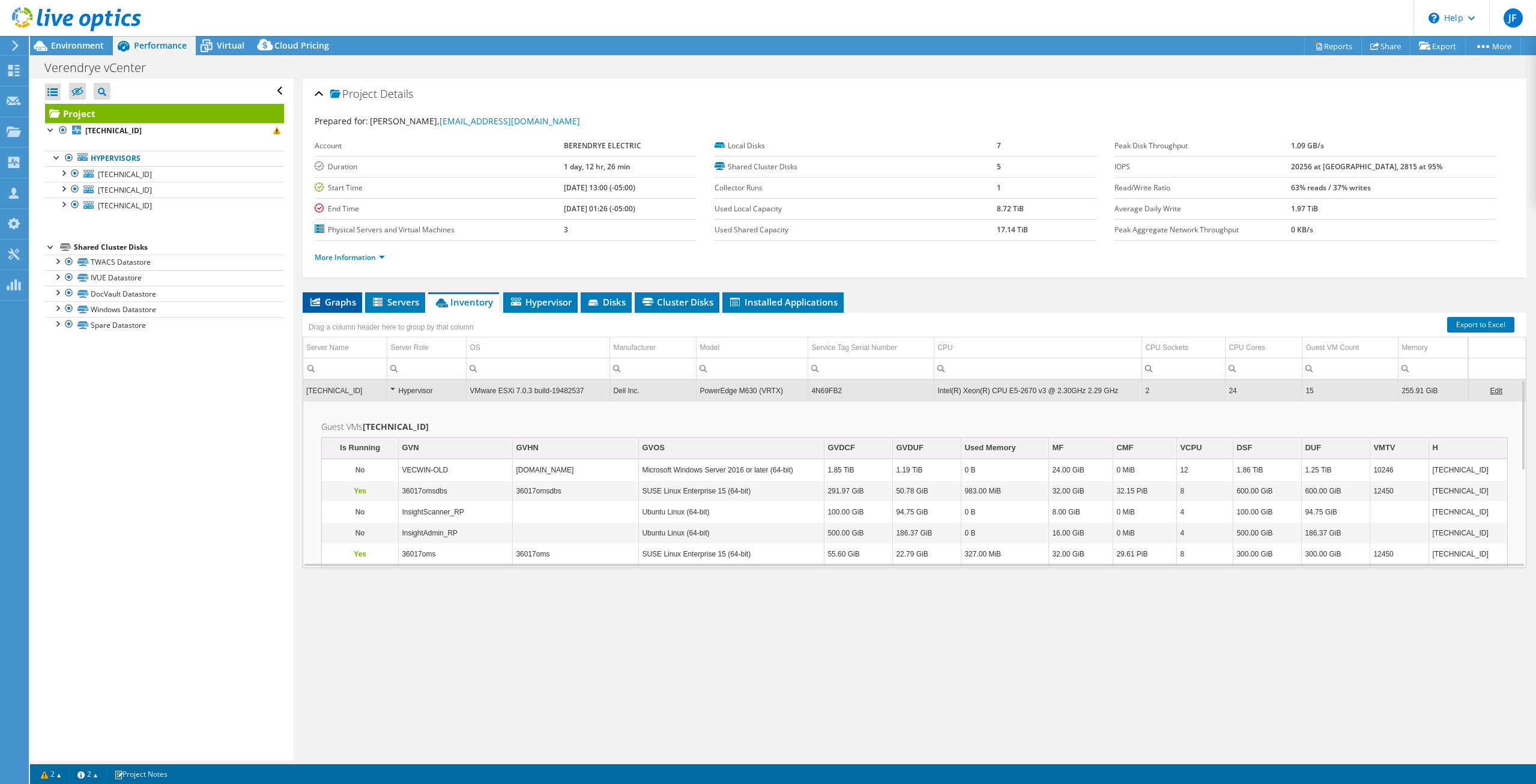
click at [354, 301] on span "Graphs" at bounding box center [332, 302] width 47 height 12
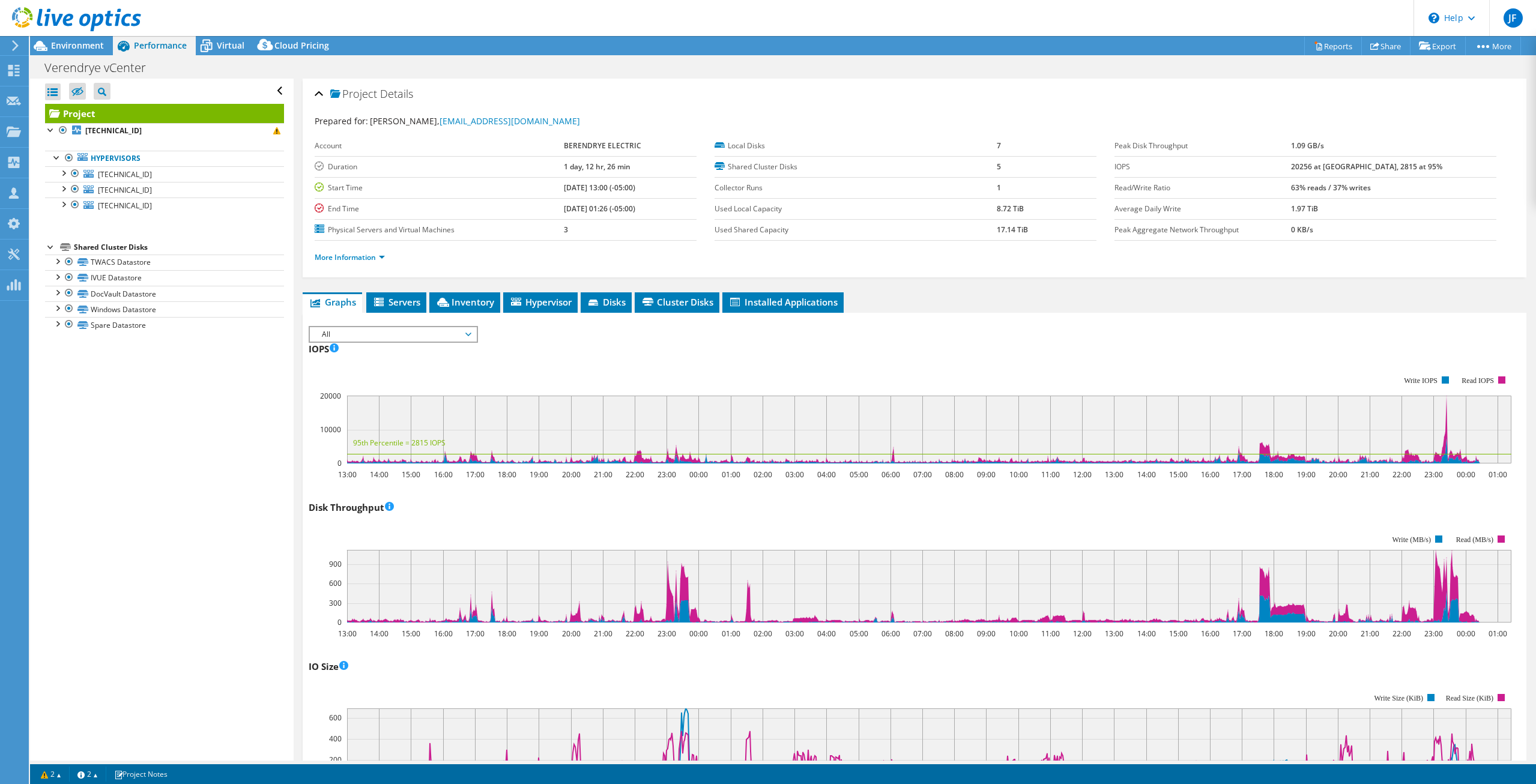
click at [918, 510] on div "Disk Throughput 13:00 14:00 15:00 16:00 17:00 18:00 19:00 20:00 21:00 22:00 23:…" at bounding box center [914, 568] width 1211 height 141
click at [990, 512] on div "Disk Throughput 13:00 14:00 15:00 16:00 17:00 18:00 19:00 20:00 21:00 22:00 23:…" at bounding box center [914, 568] width 1211 height 141
click at [1005, 514] on div "Disk Throughput 13:00 14:00 15:00 16:00 17:00 18:00 19:00 20:00 21:00 22:00 23:…" at bounding box center [914, 568] width 1211 height 141
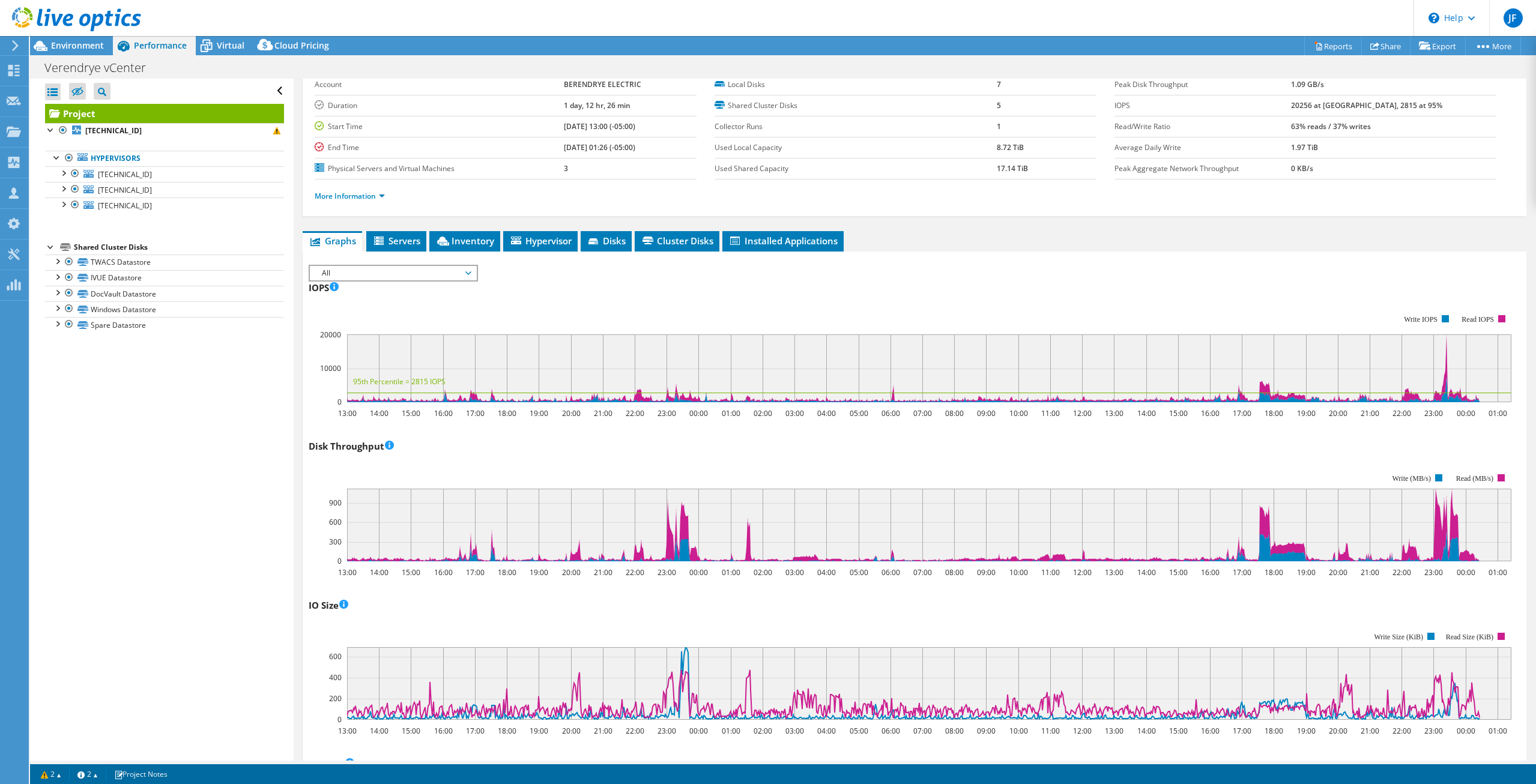
scroll to position [123, 0]
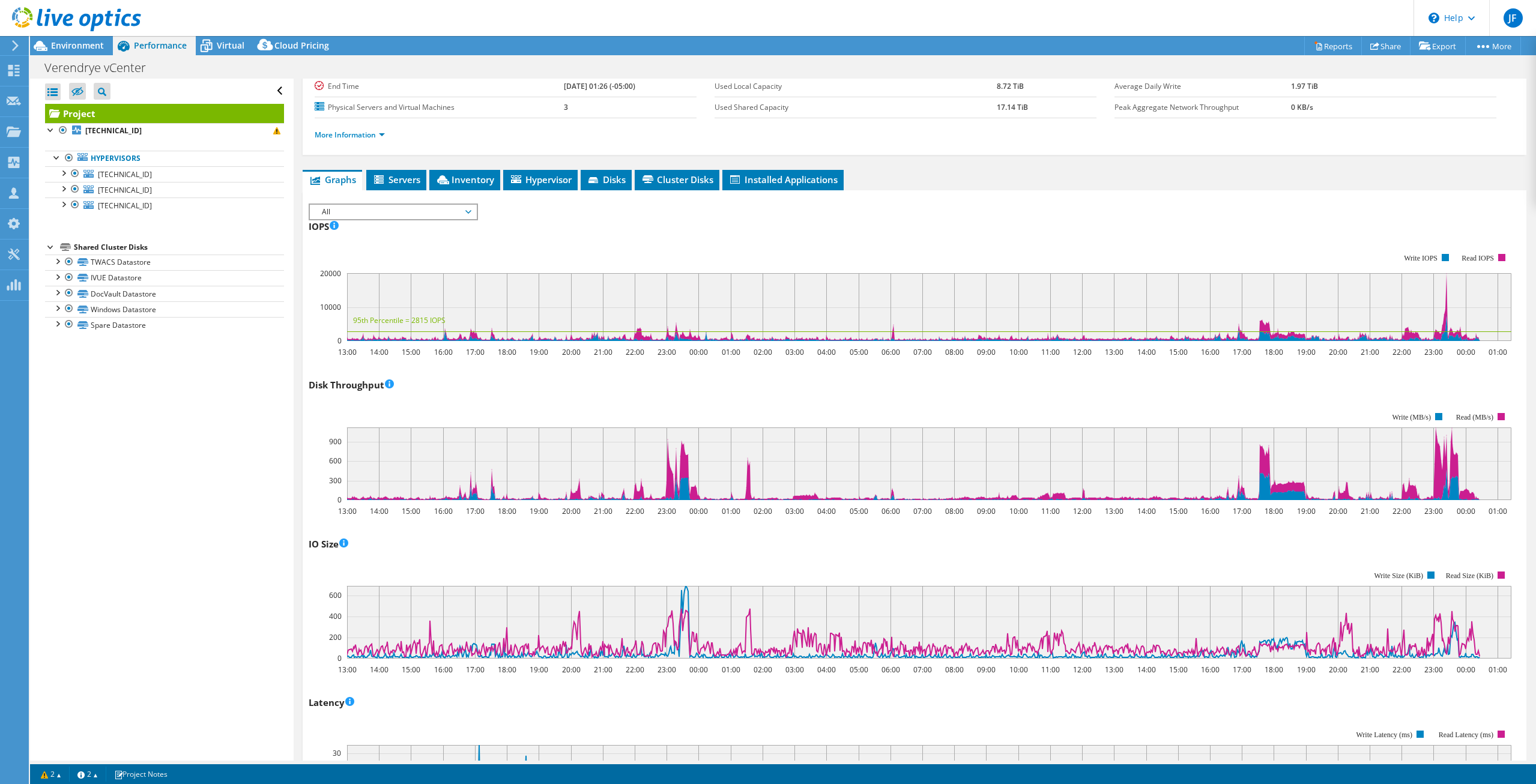
click at [985, 545] on div "IO Size IO Size This unit of measure records the average payload size of a give…" at bounding box center [914, 604] width 1211 height 141
click at [964, 555] on rect at bounding box center [909, 614] width 1203 height 120
click at [947, 554] on rect at bounding box center [909, 614] width 1203 height 120
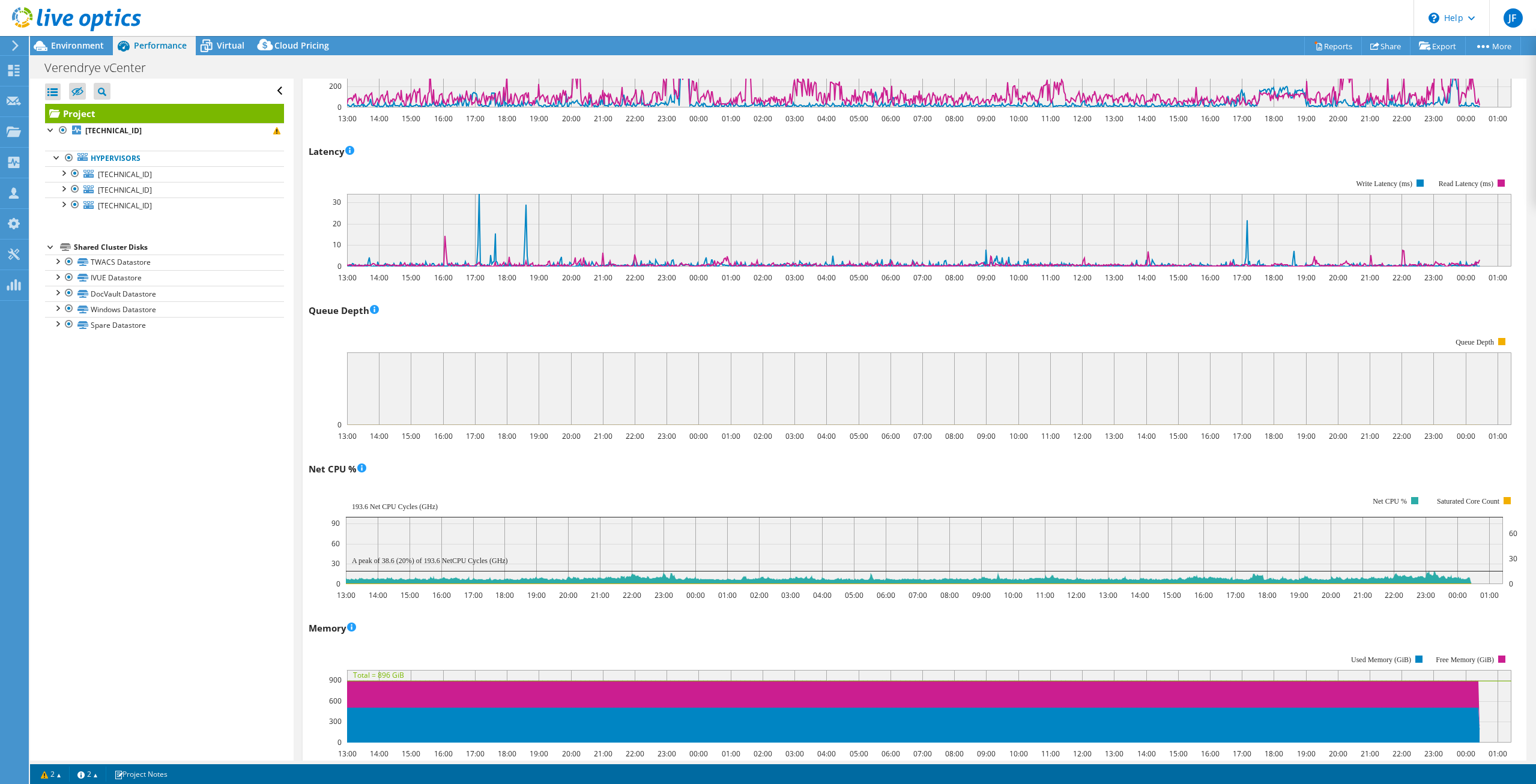
scroll to position [796, 0]
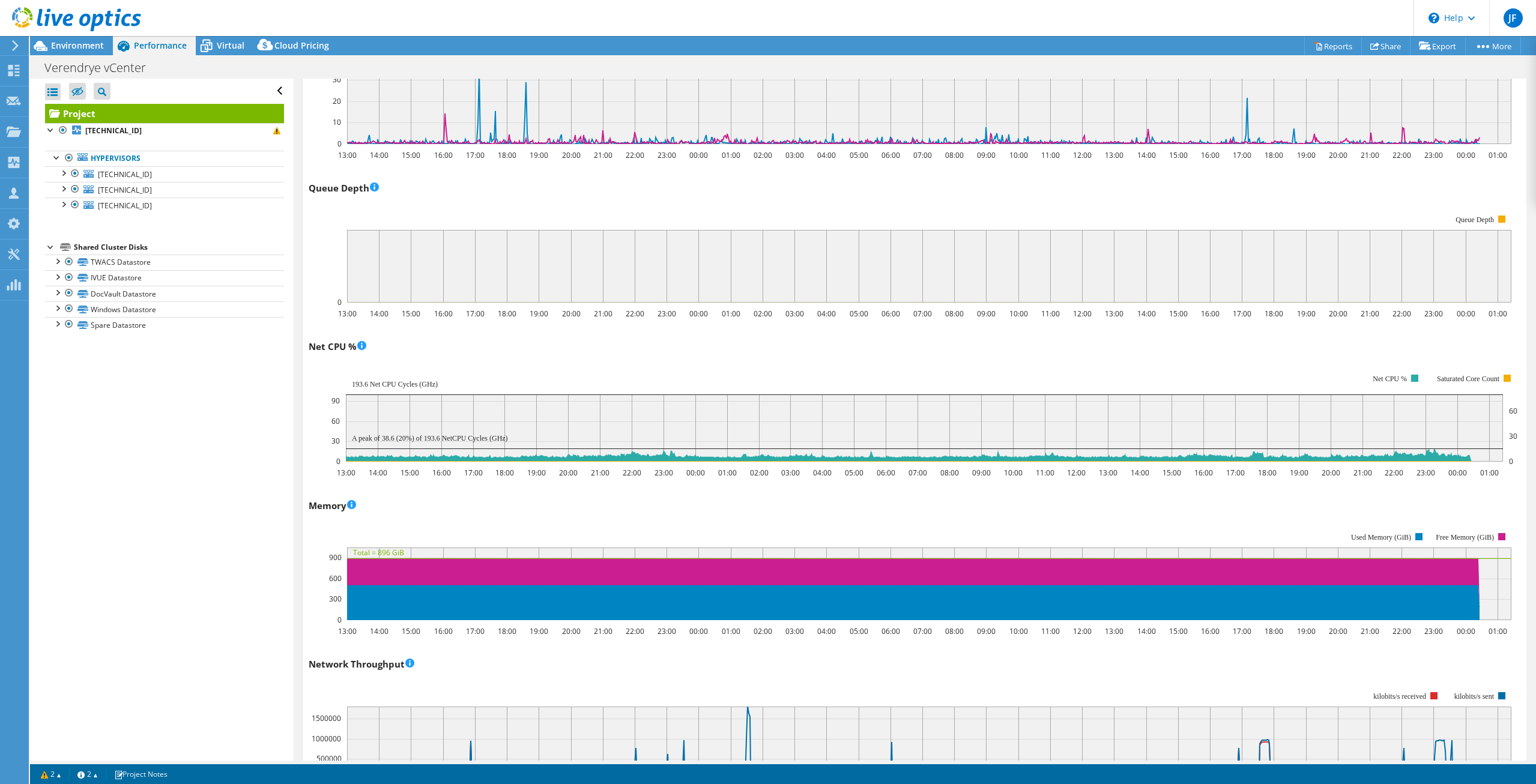
click at [596, 505] on div "Memory 13:00 14:00 15:00 16:00 17:00 18:00 19:00 20:00 21:00 22:00 23:00 00:00 …" at bounding box center [914, 566] width 1211 height 141
click at [585, 516] on div "Memory 13:00 14:00 15:00 16:00 17:00 18:00 19:00 20:00 21:00 22:00 23:00 00:00 …" at bounding box center [914, 566] width 1211 height 141
click at [575, 521] on rect at bounding box center [909, 576] width 1203 height 120
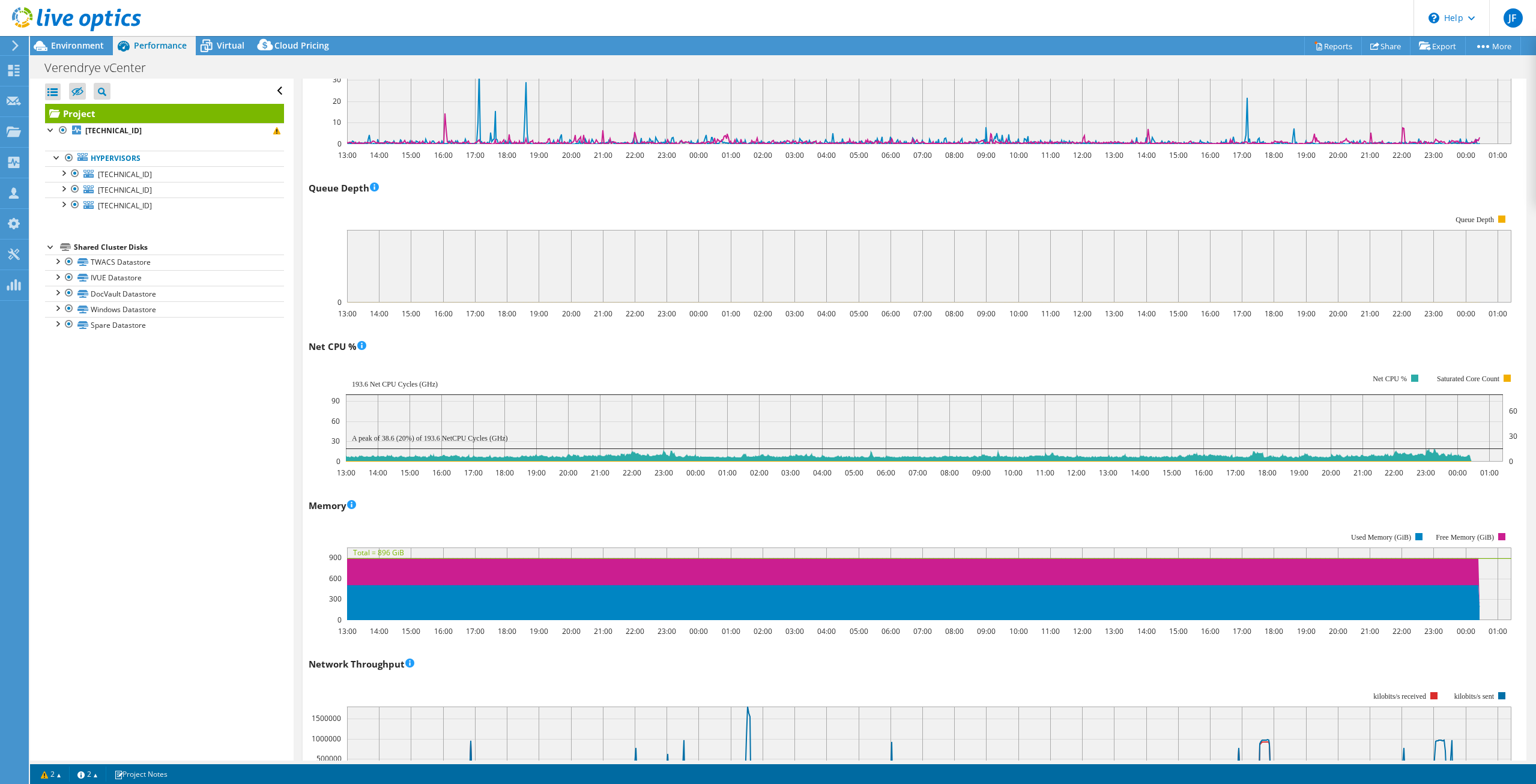
click at [573, 527] on rect at bounding box center [909, 576] width 1203 height 120
click at [562, 526] on rect at bounding box center [909, 576] width 1203 height 120
click at [560, 522] on rect at bounding box center [909, 576] width 1203 height 120
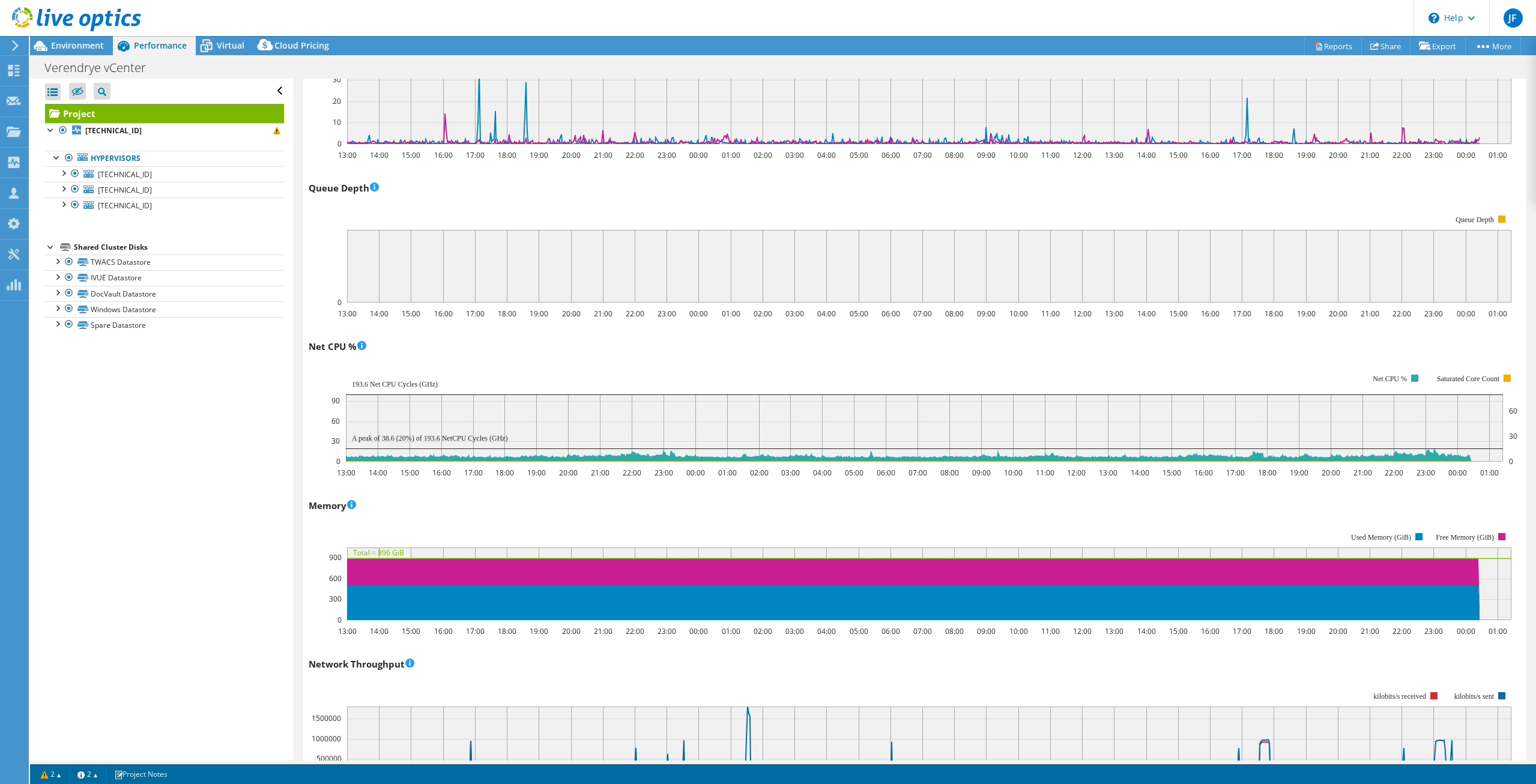
click at [550, 522] on rect at bounding box center [909, 576] width 1203 height 120
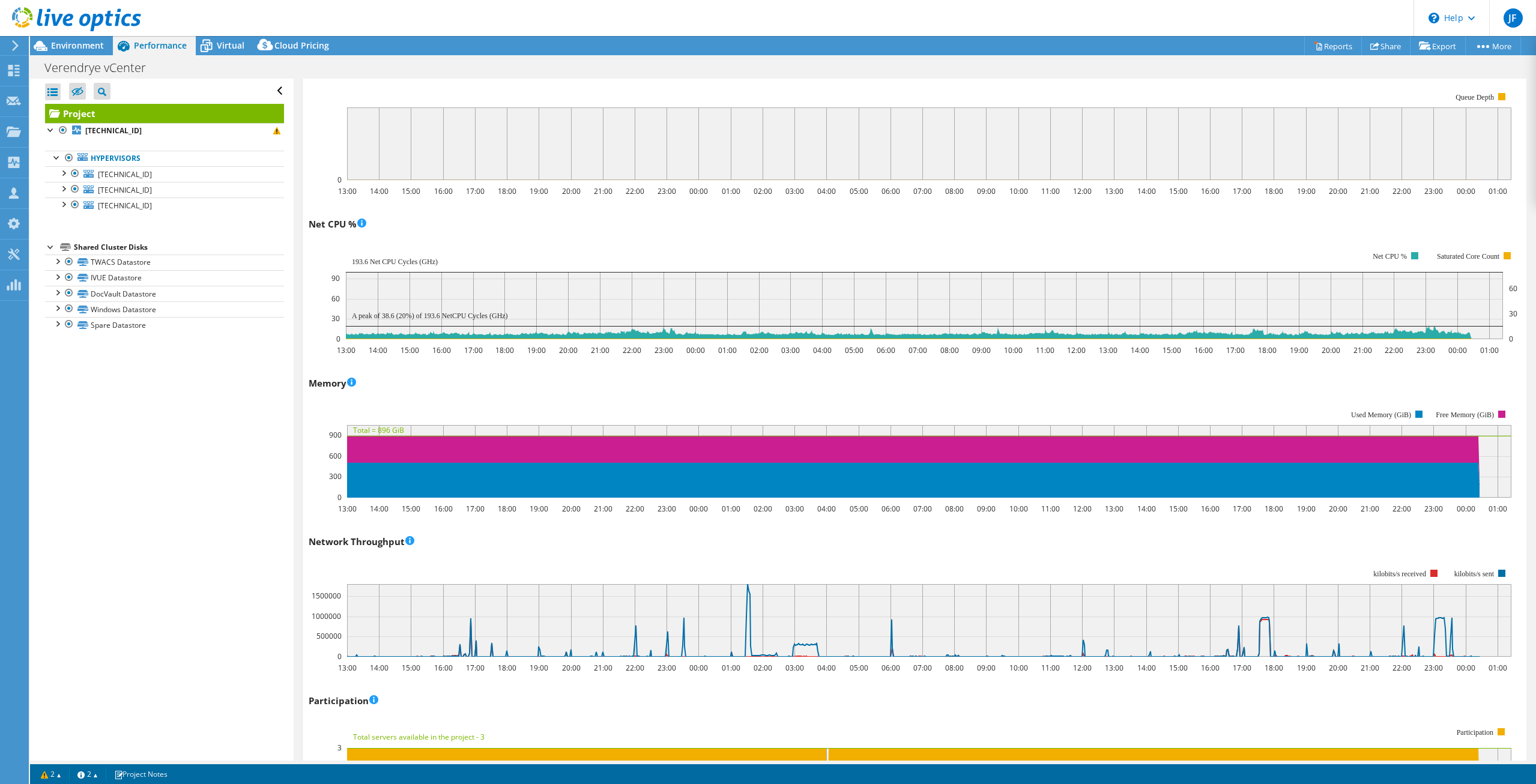
scroll to position [857, 0]
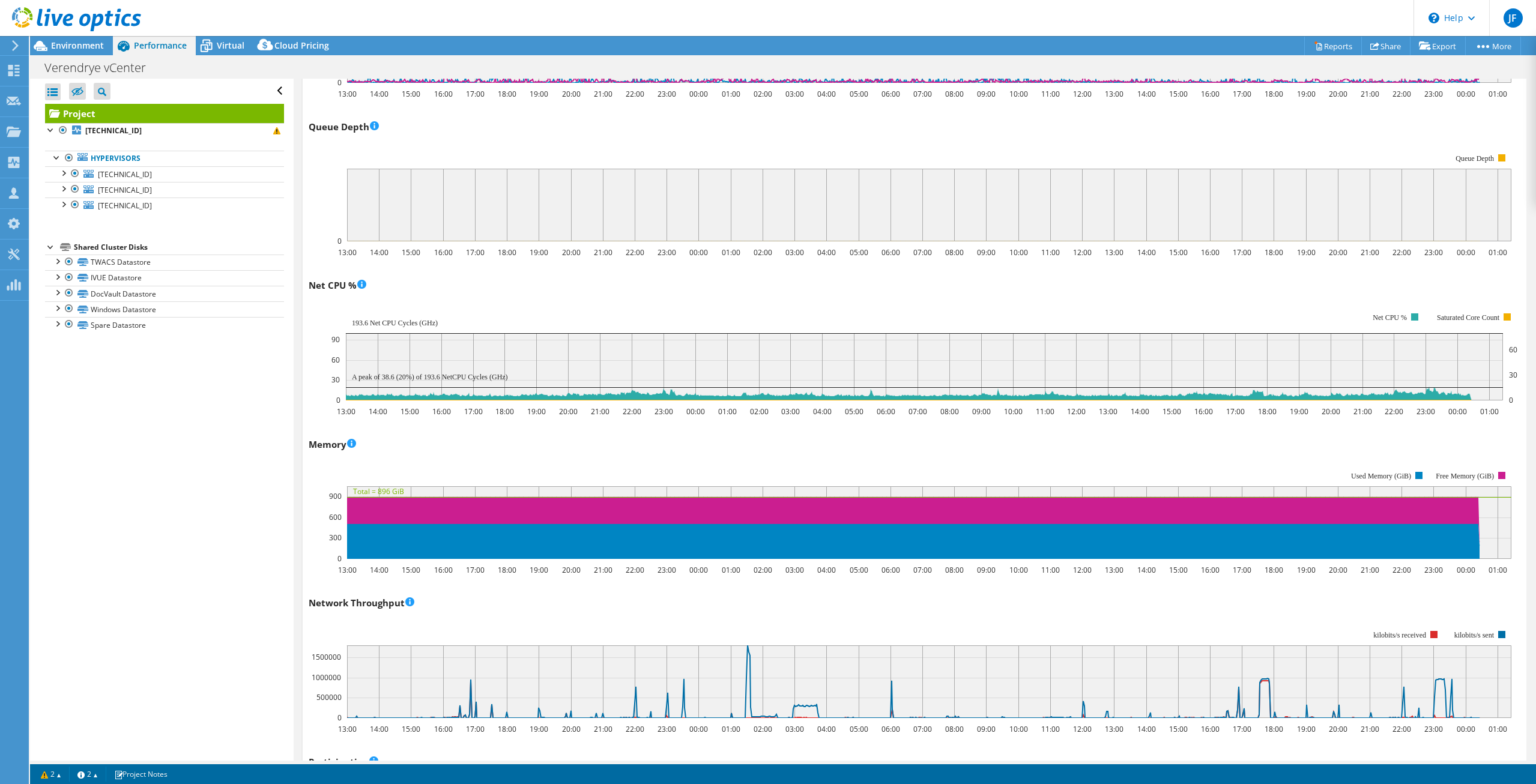
click at [670, 449] on div "Memory 13:00 14:00 15:00 16:00 17:00 18:00 19:00 20:00 21:00 22:00 23:00 00:00 …" at bounding box center [914, 505] width 1211 height 141
click at [629, 452] on div "Memory 13:00 14:00 15:00 16:00 17:00 18:00 19:00 20:00 21:00 22:00 23:00 00:00 …" at bounding box center [914, 505] width 1211 height 141
click at [627, 452] on div "Memory 13:00 14:00 15:00 16:00 17:00 18:00 19:00 20:00 21:00 22:00 23:00 00:00 …" at bounding box center [914, 505] width 1211 height 141
click at [548, 463] on rect at bounding box center [909, 515] width 1203 height 120
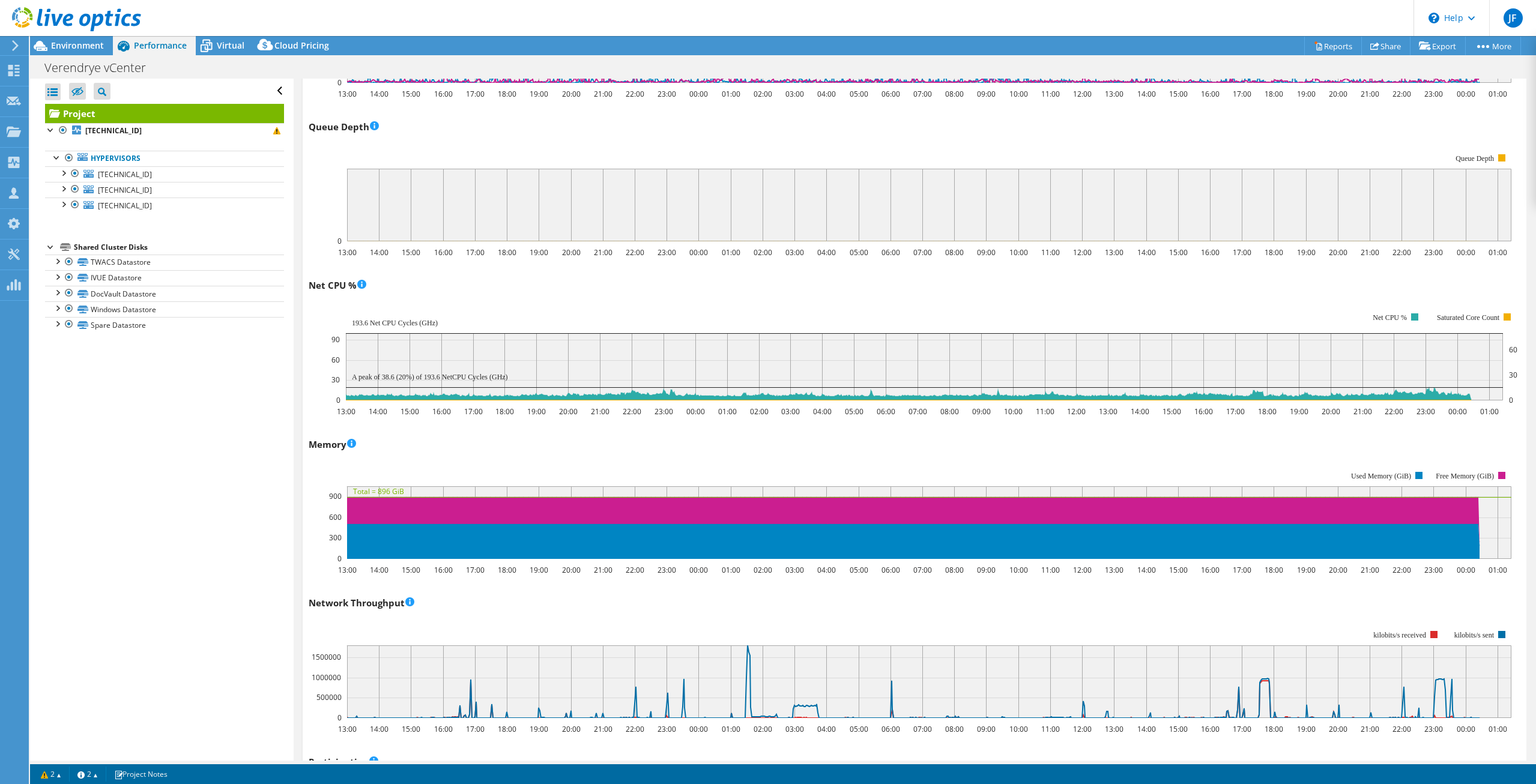
click at [602, 458] on rect at bounding box center [909, 515] width 1203 height 120
click at [604, 455] on div "Memory 13:00 14:00 15:00 16:00 17:00 18:00 19:00 20:00 21:00 22:00 23:00 00:00 …" at bounding box center [914, 505] width 1211 height 141
click at [613, 442] on div "Memory 13:00 14:00 15:00 16:00 17:00 18:00 19:00 20:00 21:00 22:00 23:00 00:00 …" at bounding box center [914, 505] width 1211 height 141
click at [621, 442] on div "Memory 13:00 14:00 15:00 16:00 17:00 18:00 19:00 20:00 21:00 22:00 23:00 00:00 …" at bounding box center [914, 505] width 1211 height 141
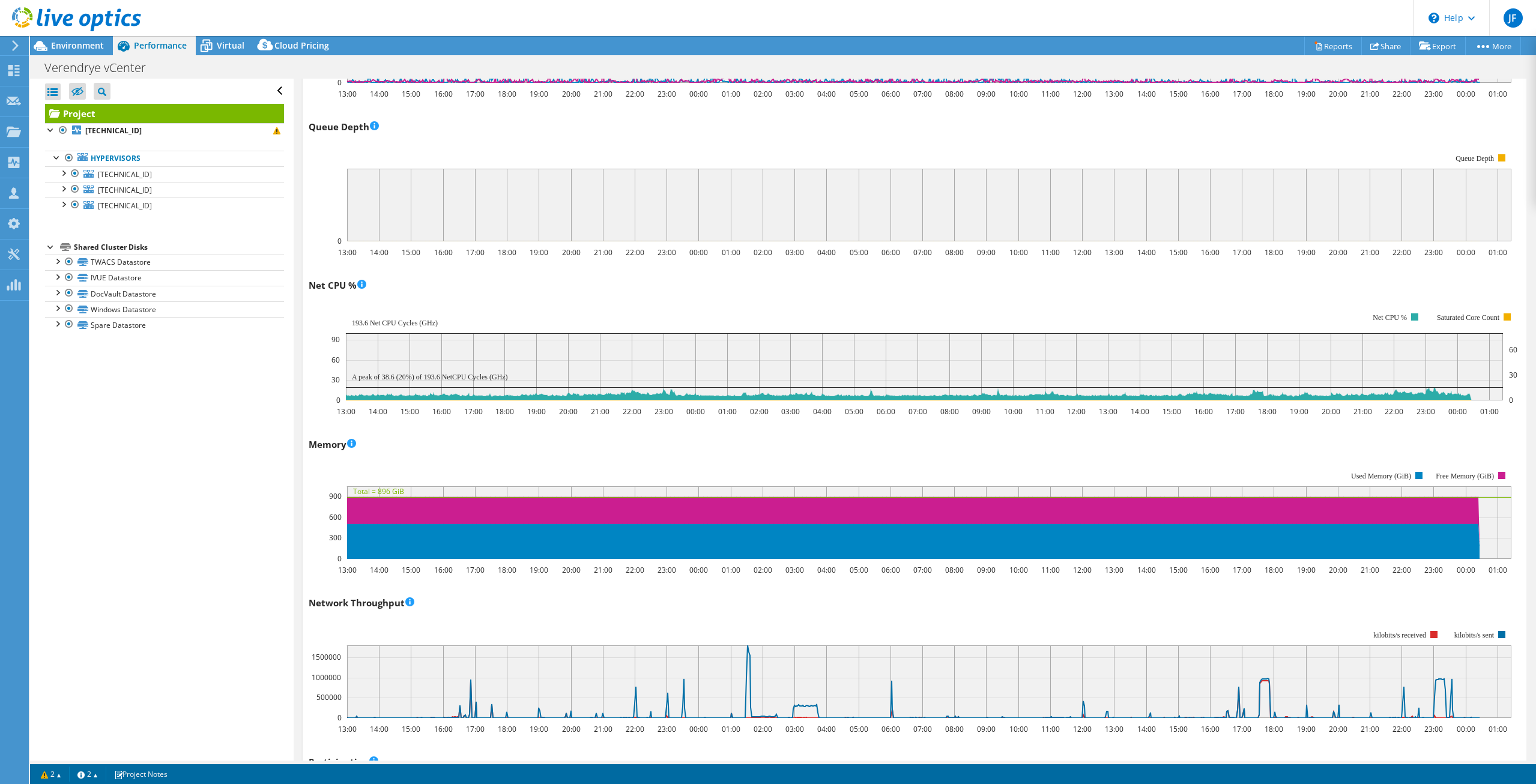
click at [632, 448] on div "Memory 13:00 14:00 15:00 16:00 17:00 18:00 19:00 20:00 21:00 22:00 23:00 00:00 …" at bounding box center [914, 505] width 1211 height 141
click at [661, 453] on div "Memory 13:00 14:00 15:00 16:00 17:00 18:00 19:00 20:00 21:00 22:00 23:00 00:00 …" at bounding box center [914, 505] width 1211 height 141
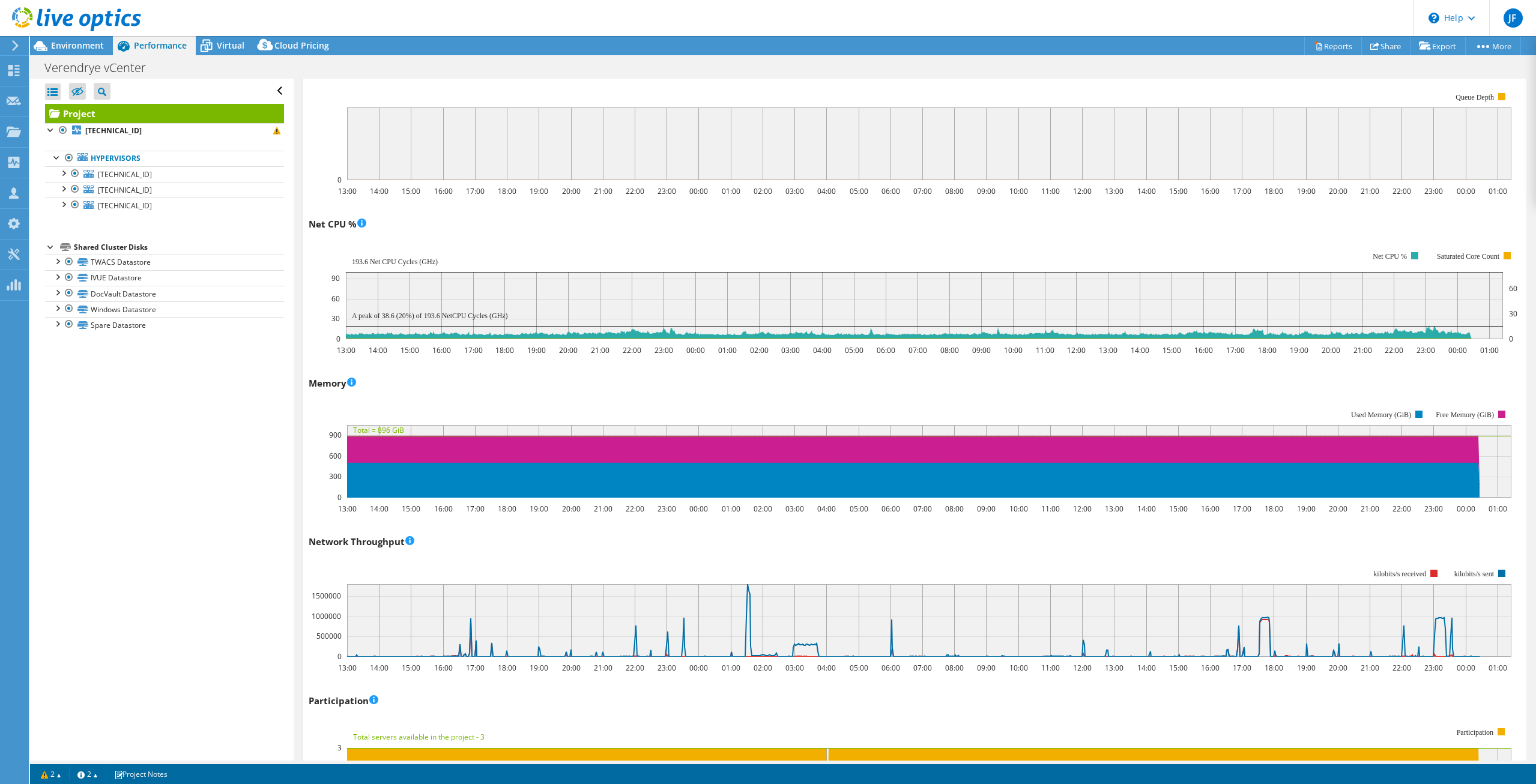
click at [488, 392] on div "Memory 13:00 14:00 15:00 16:00 17:00 18:00 19:00 20:00 21:00 22:00 23:00 00:00 …" at bounding box center [914, 444] width 1211 height 141
click at [478, 388] on div "Memory 13:00 14:00 15:00 16:00 17:00 18:00 19:00 20:00 21:00 22:00 23:00 00:00 …" at bounding box center [914, 444] width 1211 height 141
click at [490, 383] on div "Memory 13:00 14:00 15:00 16:00 17:00 18:00 19:00 20:00 21:00 22:00 23:00 00:00 …" at bounding box center [914, 444] width 1211 height 141
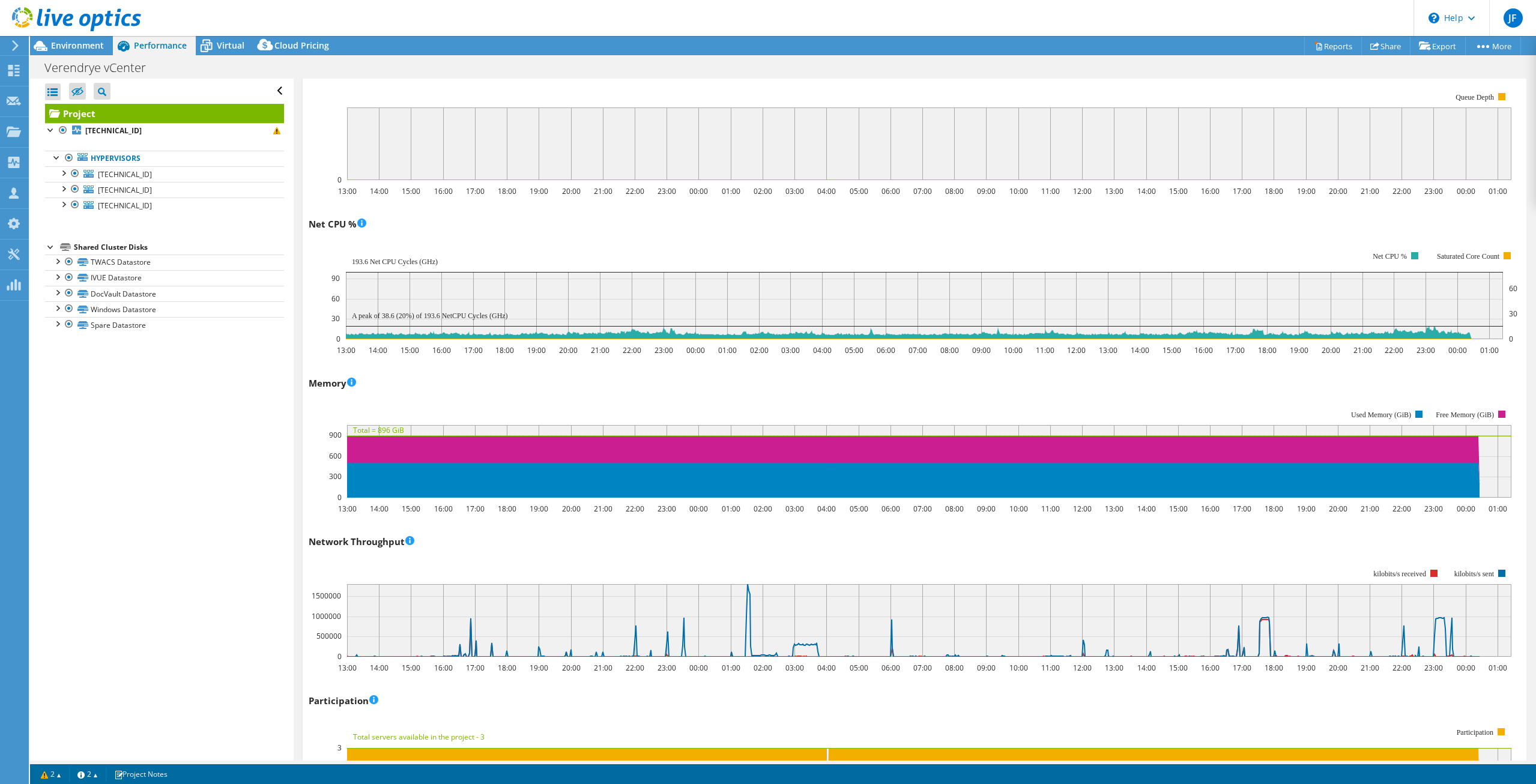
click at [804, 396] on rect at bounding box center [909, 453] width 1203 height 120
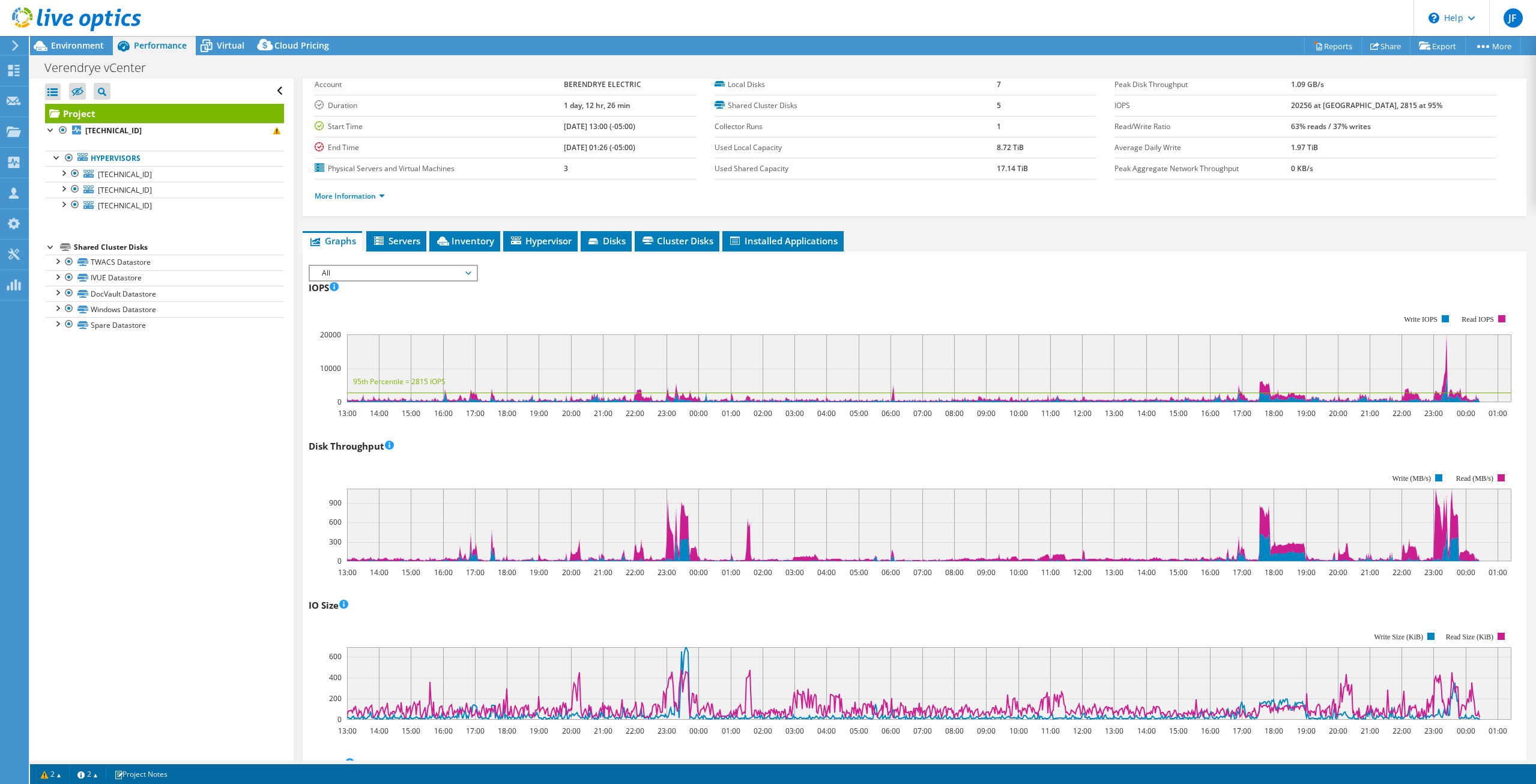
scroll to position [0, 0]
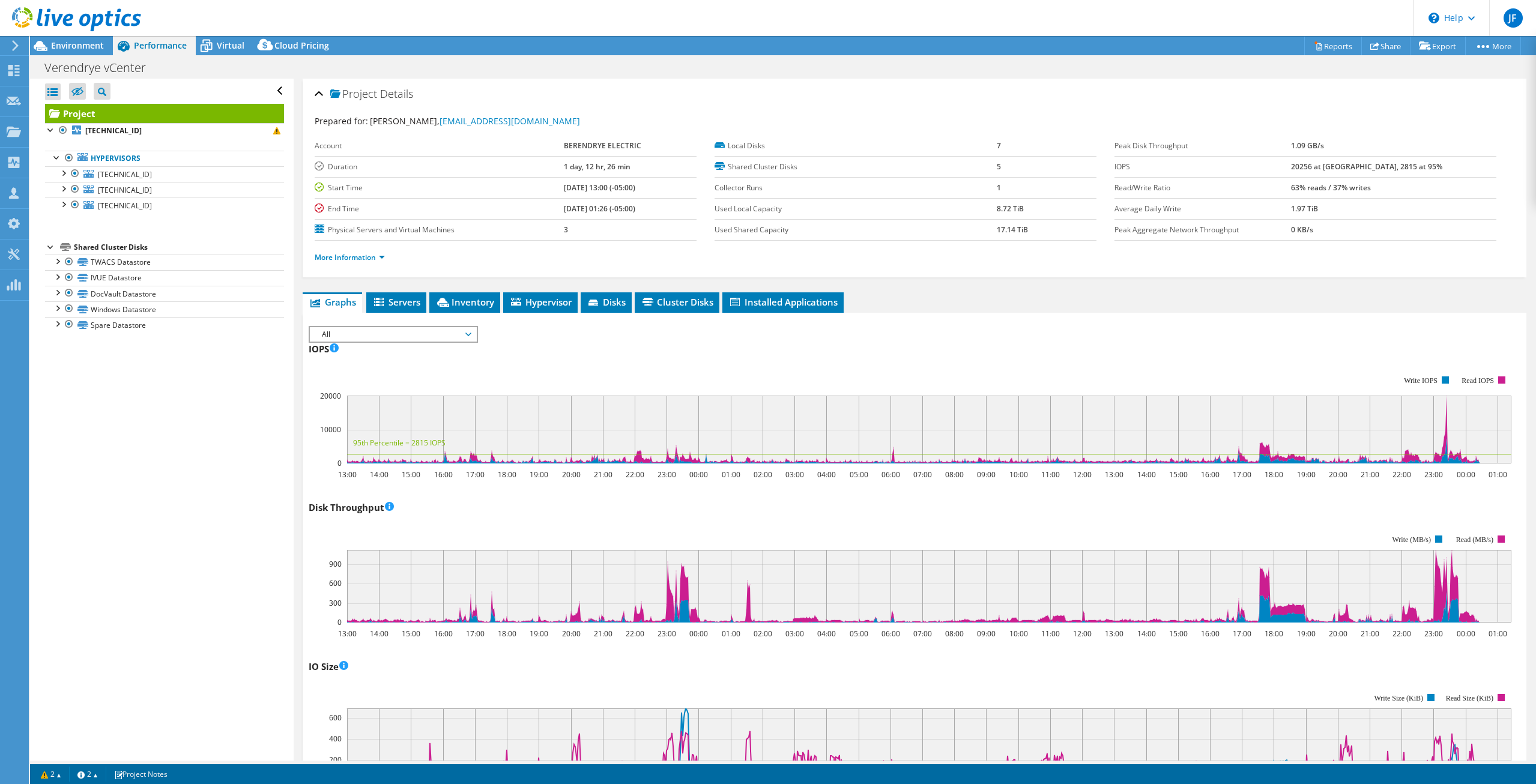
click at [592, 356] on div "IOPS IOPS Live Optics monitors the read and write operations at the block stora…" at bounding box center [914, 409] width 1211 height 141
click at [562, 339] on div "IOPS IOPS Live Optics monitors the read and write operations at the block stora…" at bounding box center [914, 409] width 1211 height 141
drag, startPoint x: 606, startPoint y: 340, endPoint x: 602, endPoint y: 329, distance: 11.7
click at [607, 340] on div "IOPS IOPS Live Optics monitors the read and write operations at the block stora…" at bounding box center [914, 409] width 1211 height 141
click at [568, 343] on div "IOPS IOPS Live Optics monitors the read and write operations at the block stora…" at bounding box center [914, 409] width 1211 height 141
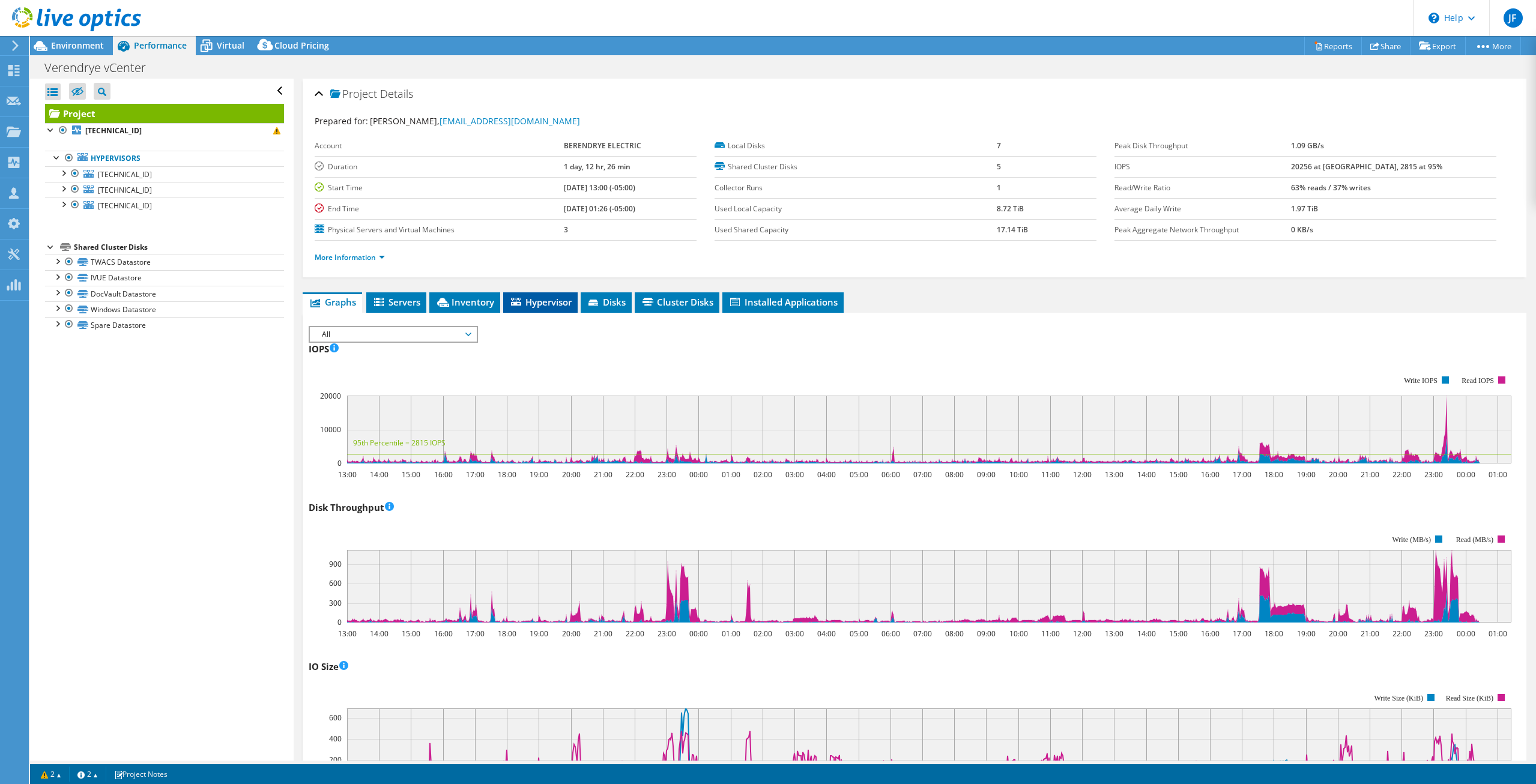
click at [540, 307] on span "Hypervisor" at bounding box center [540, 302] width 62 height 12
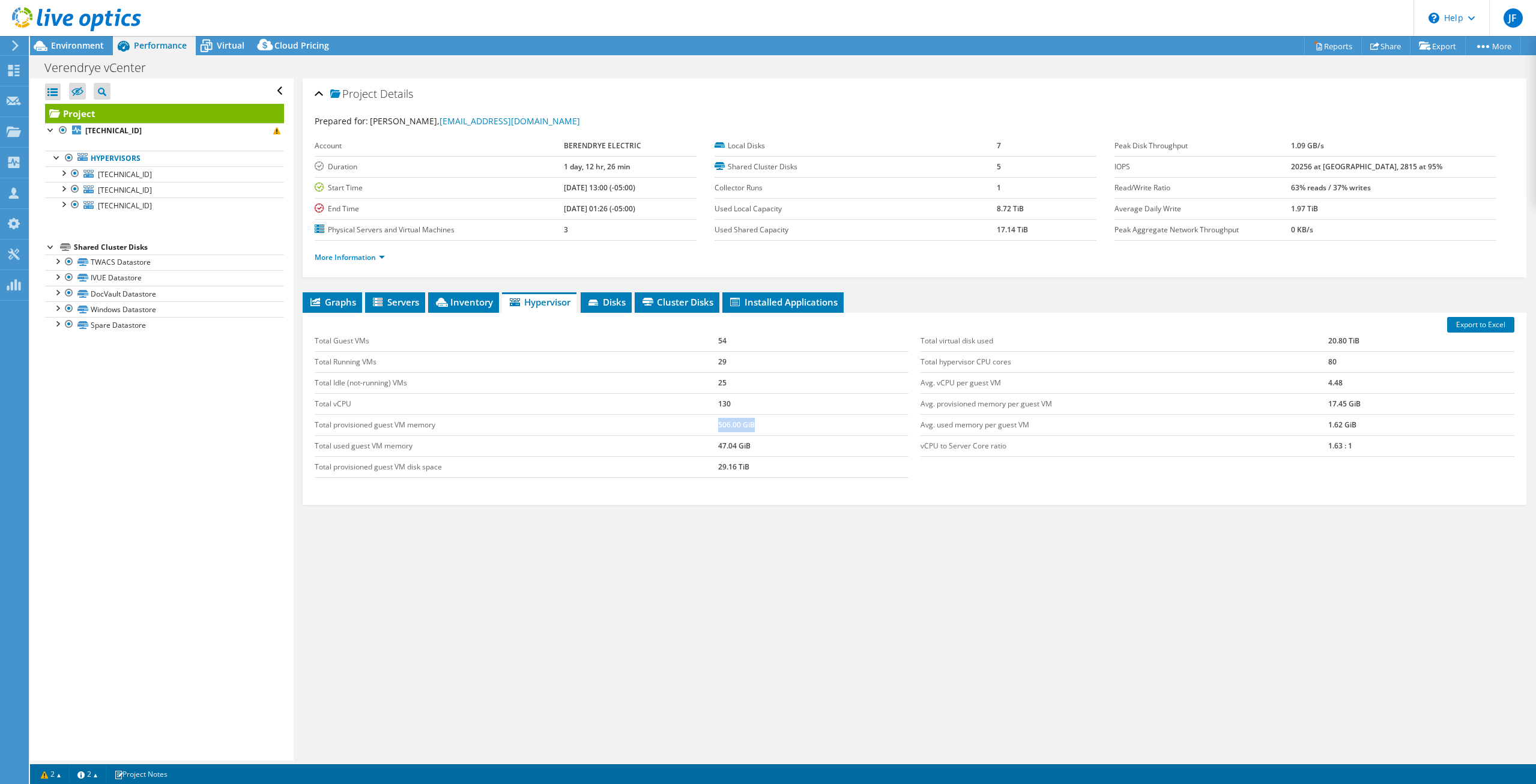
drag, startPoint x: 710, startPoint y: 428, endPoint x: 790, endPoint y: 424, distance: 80.1
click at [790, 424] on tr "Total provisioned guest VM memory 506.00 GiB" at bounding box center [611, 424] width 594 height 21
click at [589, 450] on td "Total used guest VM memory" at bounding box center [516, 445] width 404 height 21
drag, startPoint x: 742, startPoint y: 443, endPoint x: 847, endPoint y: 470, distance: 108.4
click at [877, 435] on tr "Total used guest VM memory 47.04 GiB" at bounding box center [611, 445] width 594 height 21
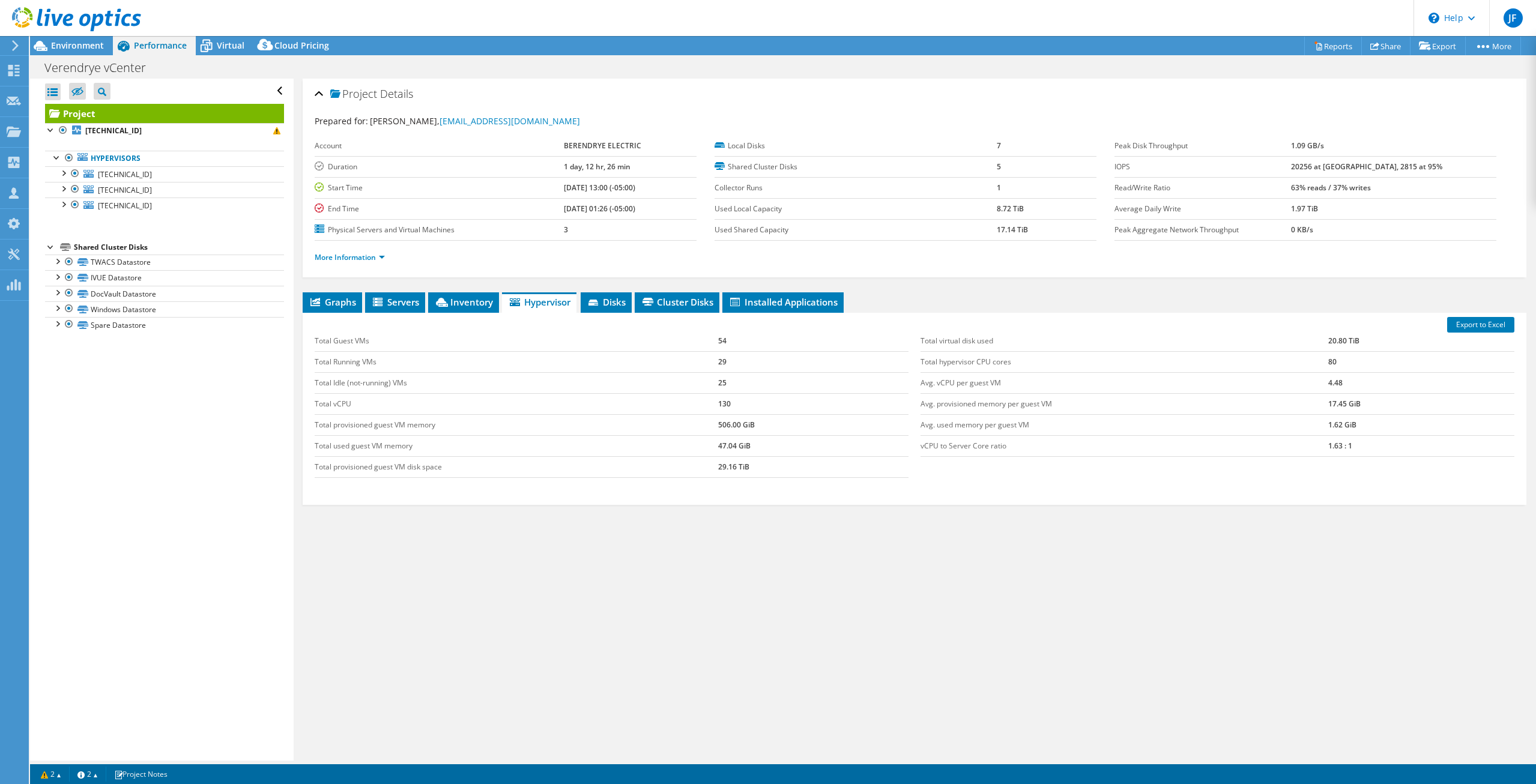
click at [793, 501] on div "Export to Excel Total Guest VMs 54 Total Running VMs 29 Total Idle (not-running…" at bounding box center [914, 409] width 1224 height 192
click at [795, 500] on div "Export to Excel Total Guest VMs 54 Total Running VMs 29 Total Idle (not-running…" at bounding box center [914, 409] width 1224 height 192
click at [795, 497] on div "Export to Excel Total Guest VMs 54 Total Running VMs 29 Total Idle (not-running…" at bounding box center [914, 409] width 1224 height 192
click at [797, 502] on div "Export to Excel Total Guest VMs 54 Total Running VMs 29 Total Idle (not-running…" at bounding box center [914, 409] width 1224 height 192
click at [797, 502] on div "Export to Excel Total Guest VMs 54 Total Running VMs 29 Total Idle (not-running…" at bounding box center [914, 409] width 1224 height 192
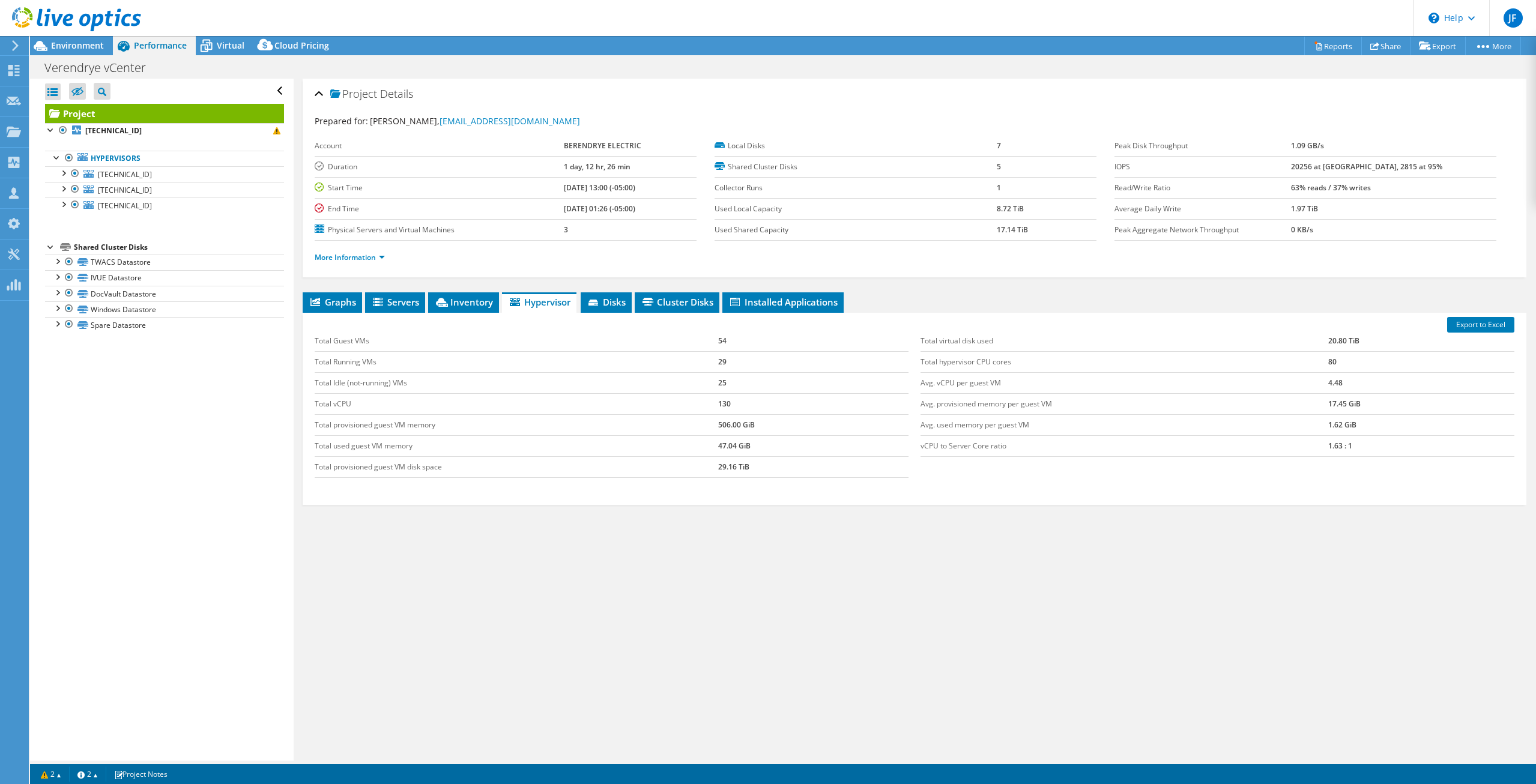
click at [799, 501] on div "Export to Excel Total Guest VMs 54 Total Running VMs 29 Total Idle (not-running…" at bounding box center [914, 409] width 1224 height 192
drag, startPoint x: 812, startPoint y: 342, endPoint x: 805, endPoint y: 339, distance: 7.6
click at [821, 335] on div "Total Guest VMs 54 Total Running VMs 29 Total Idle (not-running) VMs 25 Total v…" at bounding box center [611, 404] width 606 height 171
click at [788, 364] on td "29" at bounding box center [813, 361] width 190 height 21
click at [754, 359] on tr "Total Running VMs 29" at bounding box center [611, 361] width 594 height 21
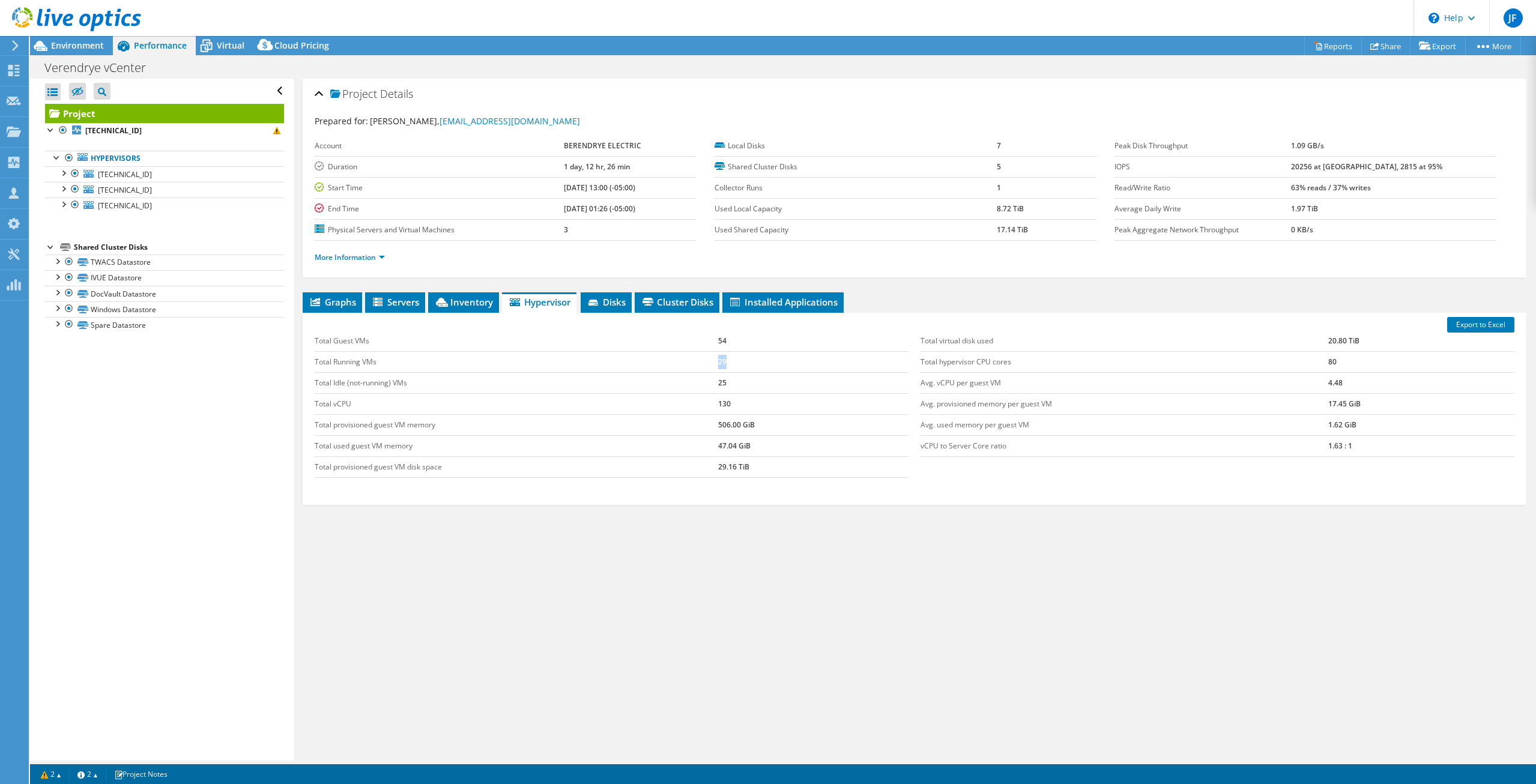
click at [766, 365] on td "29" at bounding box center [813, 361] width 190 height 21
click at [970, 491] on div "Export to Excel Total Guest VMs 54 Total Running VMs 29 Total Idle (not-running…" at bounding box center [914, 409] width 1224 height 192
click at [972, 498] on div "Export to Excel Total Guest VMs 54 Total Running VMs 29 Total Idle (not-running…" at bounding box center [914, 409] width 1224 height 192
click at [966, 495] on div "Export to Excel Total Guest VMs 54 Total Running VMs 29 Total Idle (not-running…" at bounding box center [914, 409] width 1224 height 192
click at [964, 495] on div "Export to Excel Total Guest VMs 54 Total Running VMs 29 Total Idle (not-running…" at bounding box center [914, 409] width 1224 height 192
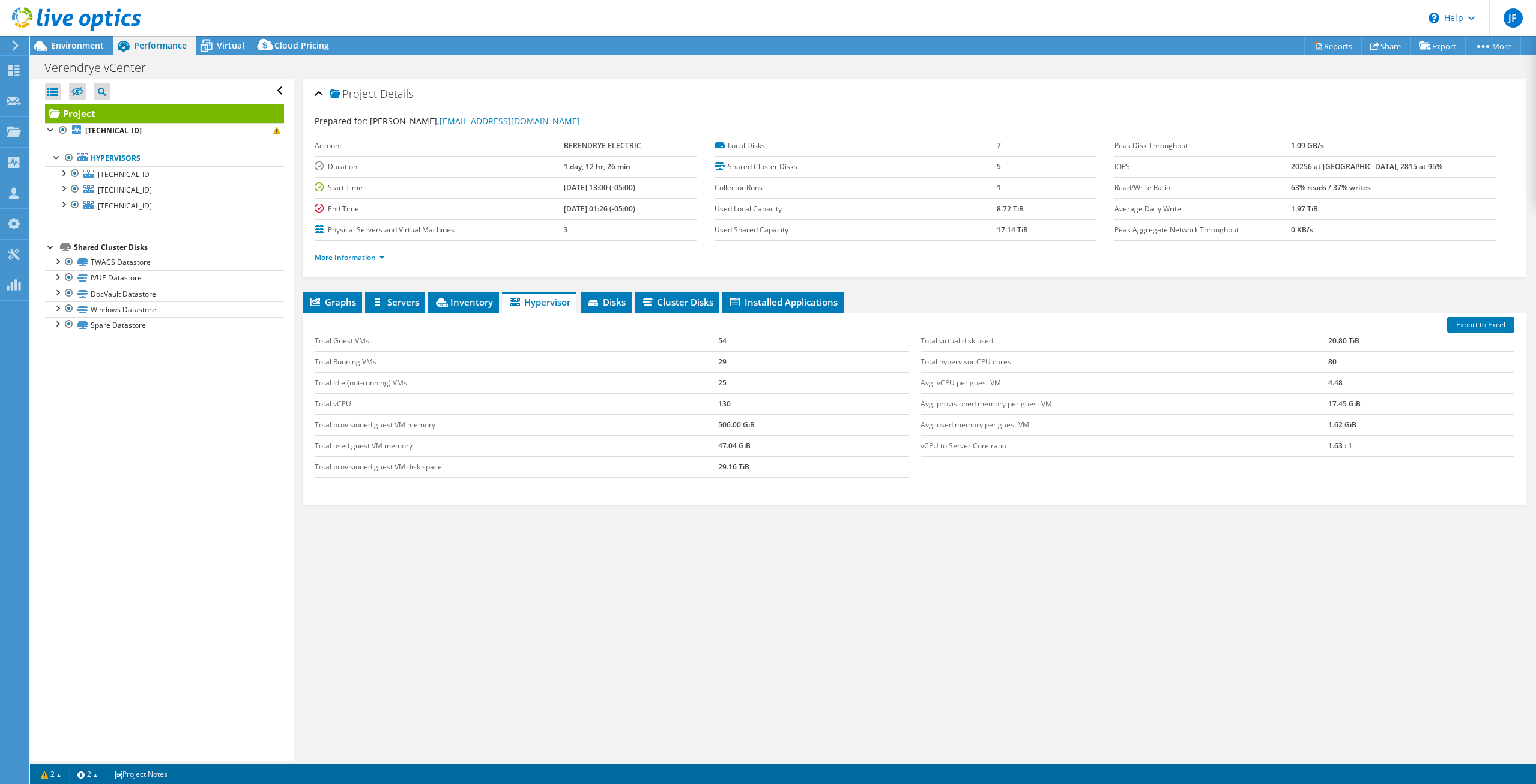
click at [783, 467] on td "29.16 TiB" at bounding box center [813, 466] width 190 height 21
click at [738, 451] on td "47.04 GiB" at bounding box center [813, 445] width 190 height 21
drag, startPoint x: 683, startPoint y: 448, endPoint x: 819, endPoint y: 460, distance: 136.5
click at [867, 455] on tr "Total used guest VM memory 47.04 GiB" at bounding box center [611, 445] width 594 height 21
click at [814, 460] on td "29.16 TiB" at bounding box center [813, 466] width 190 height 21
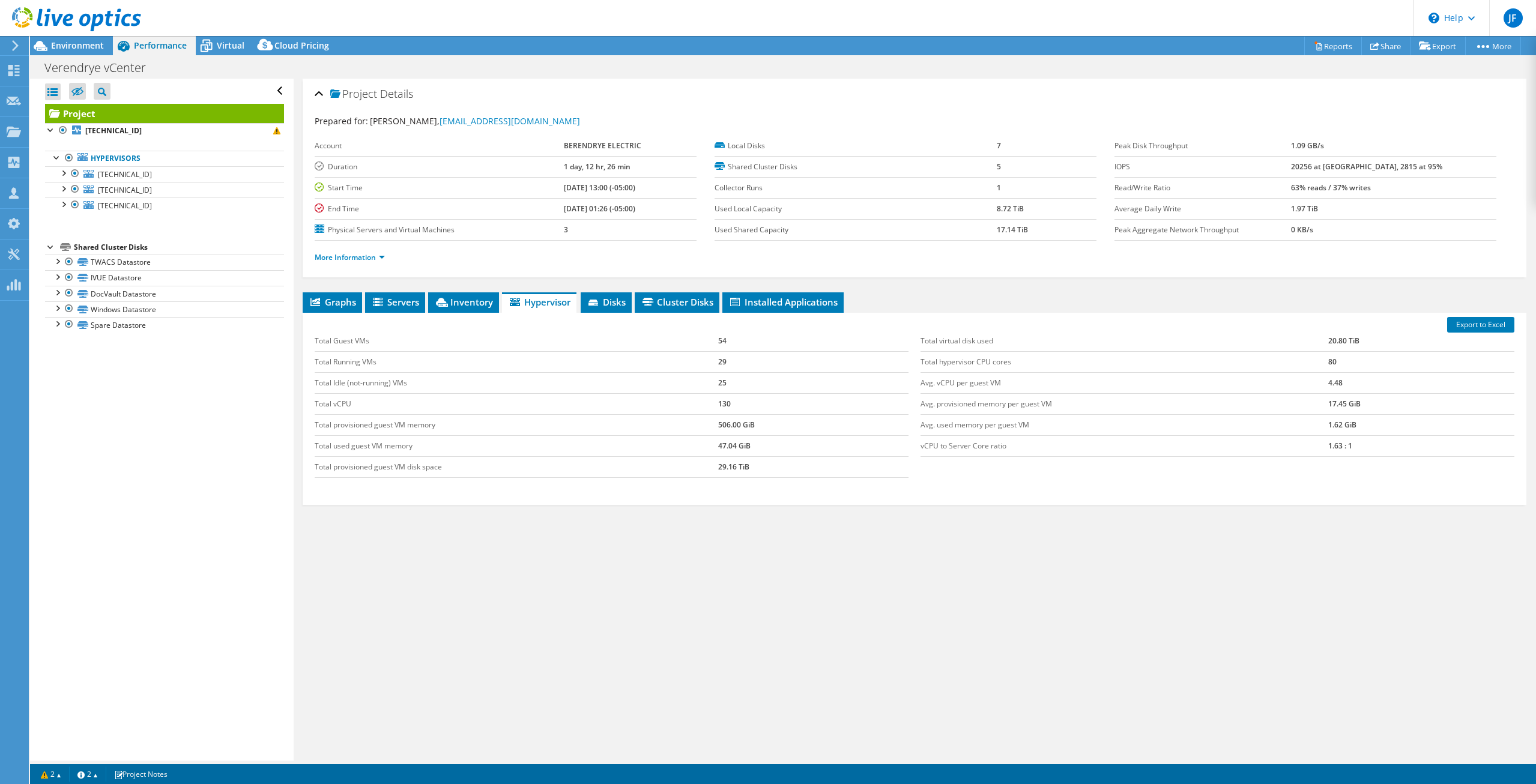
click at [834, 466] on td "29.16 TiB" at bounding box center [813, 466] width 190 height 21
click at [820, 458] on td "29.16 TiB" at bounding box center [813, 466] width 190 height 21
click at [795, 447] on td "47.04 GiB" at bounding box center [813, 445] width 190 height 21
click at [795, 447] on td "47.04 GiB" at bounding box center [813, 445] width 190 height 21
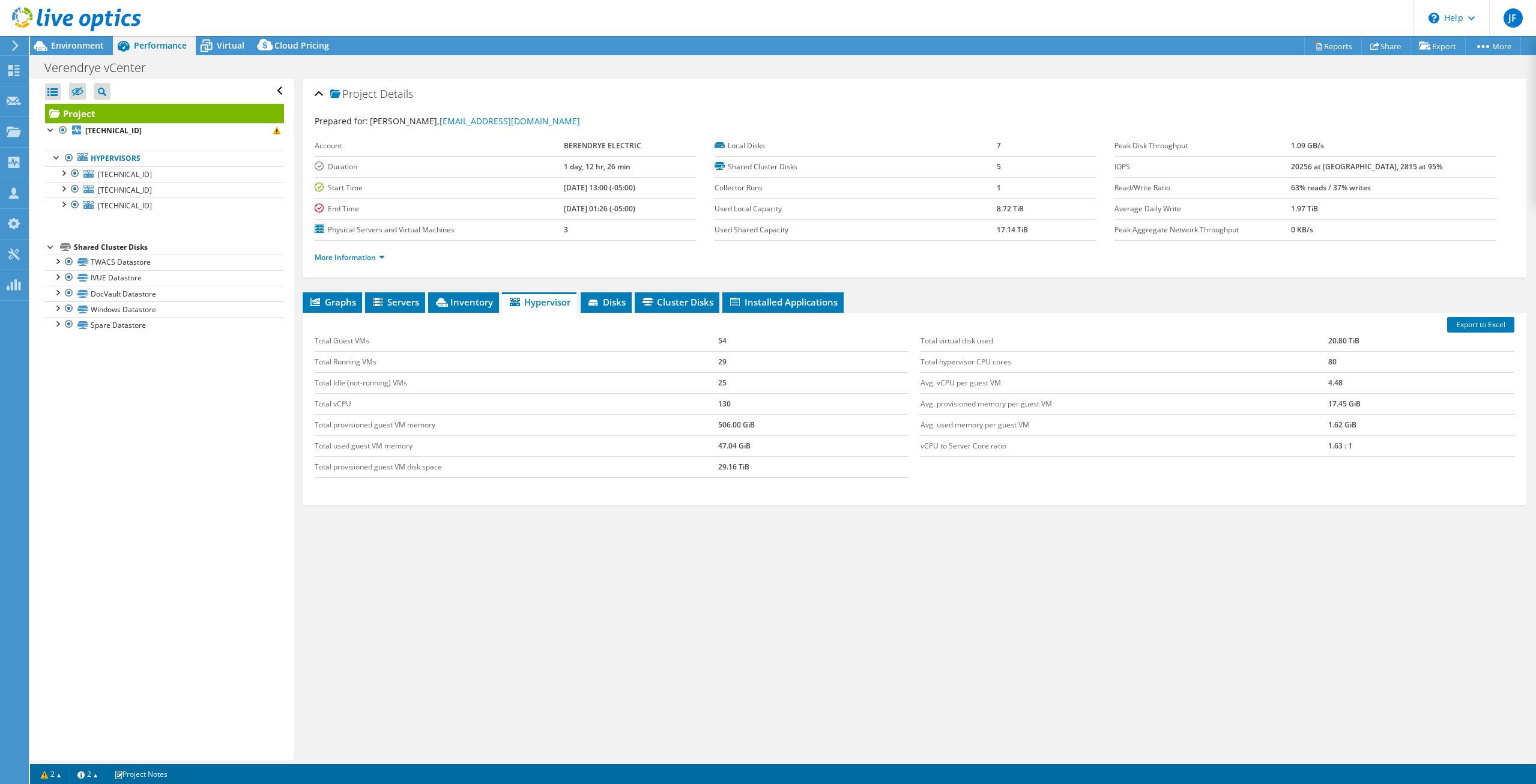
click at [781, 449] on td "47.04 GiB" at bounding box center [813, 445] width 190 height 21
click at [787, 445] on td "47.04 GiB" at bounding box center [813, 445] width 190 height 21
click at [790, 447] on td "47.04 GiB" at bounding box center [813, 445] width 190 height 21
drag, startPoint x: 684, startPoint y: 448, endPoint x: 826, endPoint y: 450, distance: 142.0
click at [826, 450] on tr "Total used guest VM memory 47.04 GiB" at bounding box center [611, 445] width 594 height 21
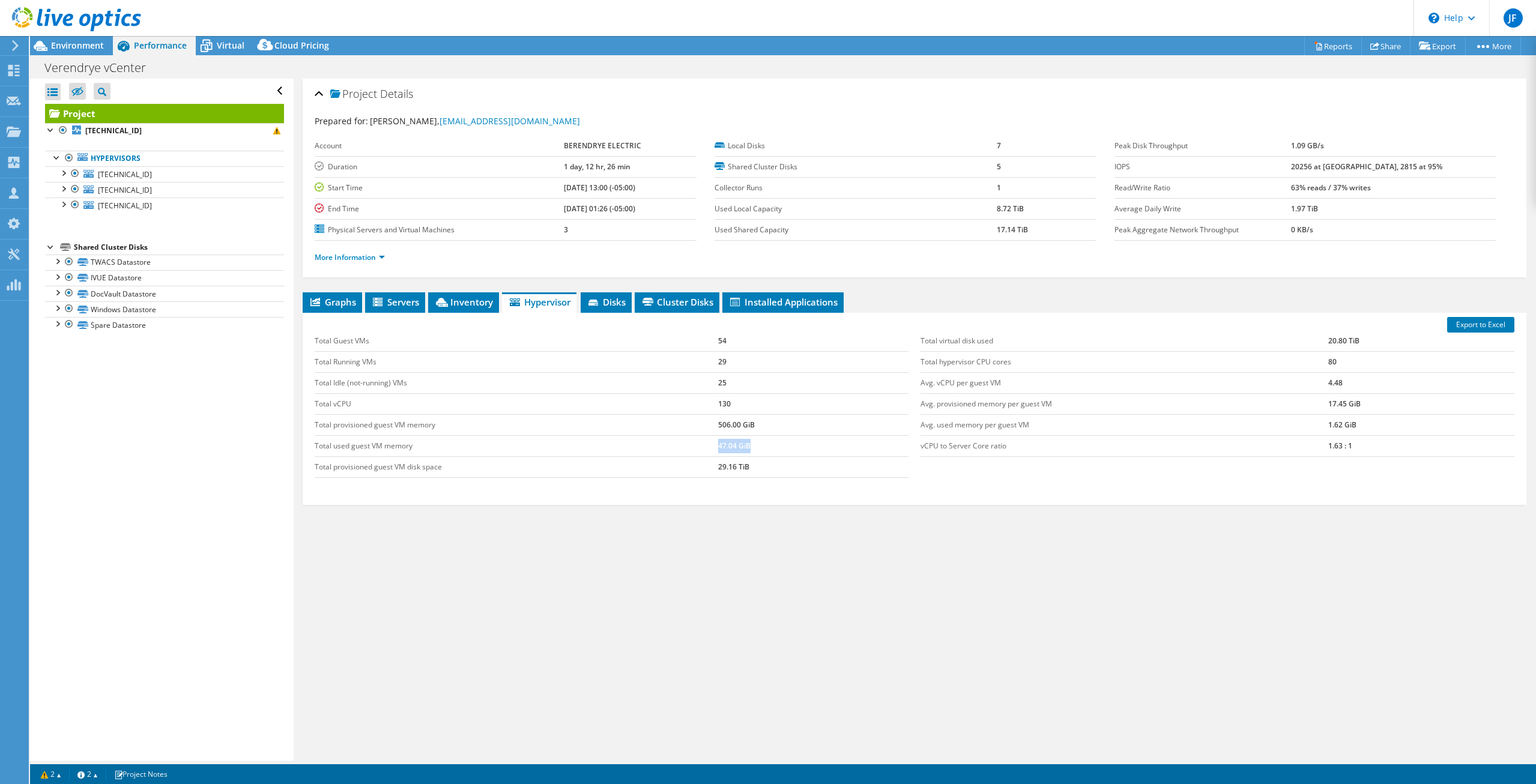
click at [813, 452] on td "47.04 GiB" at bounding box center [813, 445] width 190 height 21
click at [799, 447] on td "47.04 GiB" at bounding box center [813, 445] width 190 height 21
drag, startPoint x: 725, startPoint y: 447, endPoint x: 732, endPoint y: 445, distance: 7.3
click at [733, 446] on td "47.04 GiB" at bounding box center [813, 445] width 190 height 21
click at [865, 453] on td "47.04 GiB" at bounding box center [813, 445] width 190 height 21
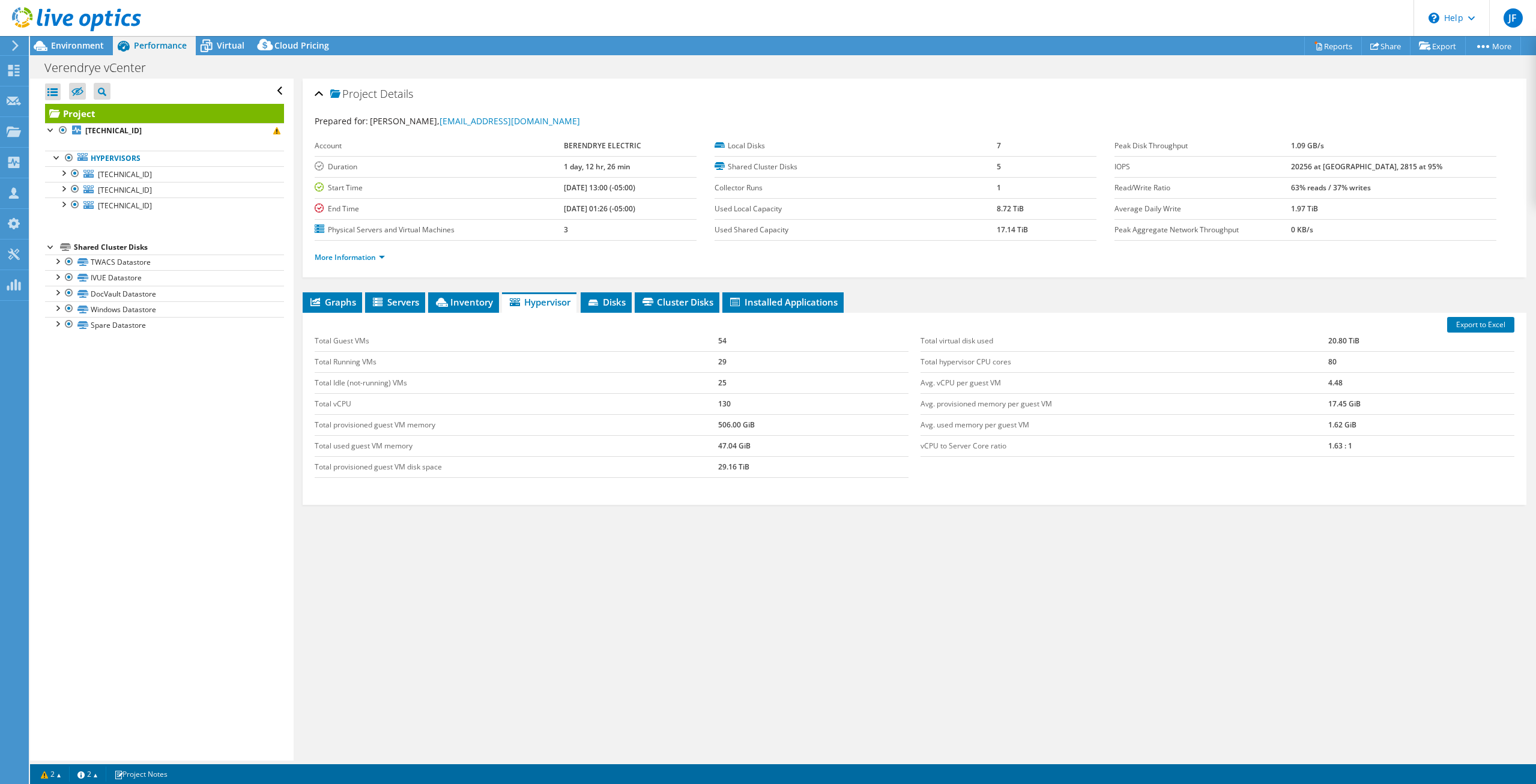
click at [851, 454] on td "47.04 GiB" at bounding box center [813, 445] width 190 height 21
click at [840, 451] on td "47.04 GiB" at bounding box center [813, 445] width 190 height 21
click at [921, 474] on div "Total Guest VMs 54 Total Running VMs 29 Total Idle (not-running) VMs 25 Total v…" at bounding box center [914, 404] width 1211 height 171
click at [954, 497] on div "Export to Excel Total Guest VMs 54 Total Running VMs 29 Total Idle (not-running…" at bounding box center [914, 409] width 1224 height 192
click at [953, 484] on div "Total Guest VMs 54 Total Running VMs 29 Total Idle (not-running) VMs 25 Total v…" at bounding box center [914, 404] width 1211 height 171
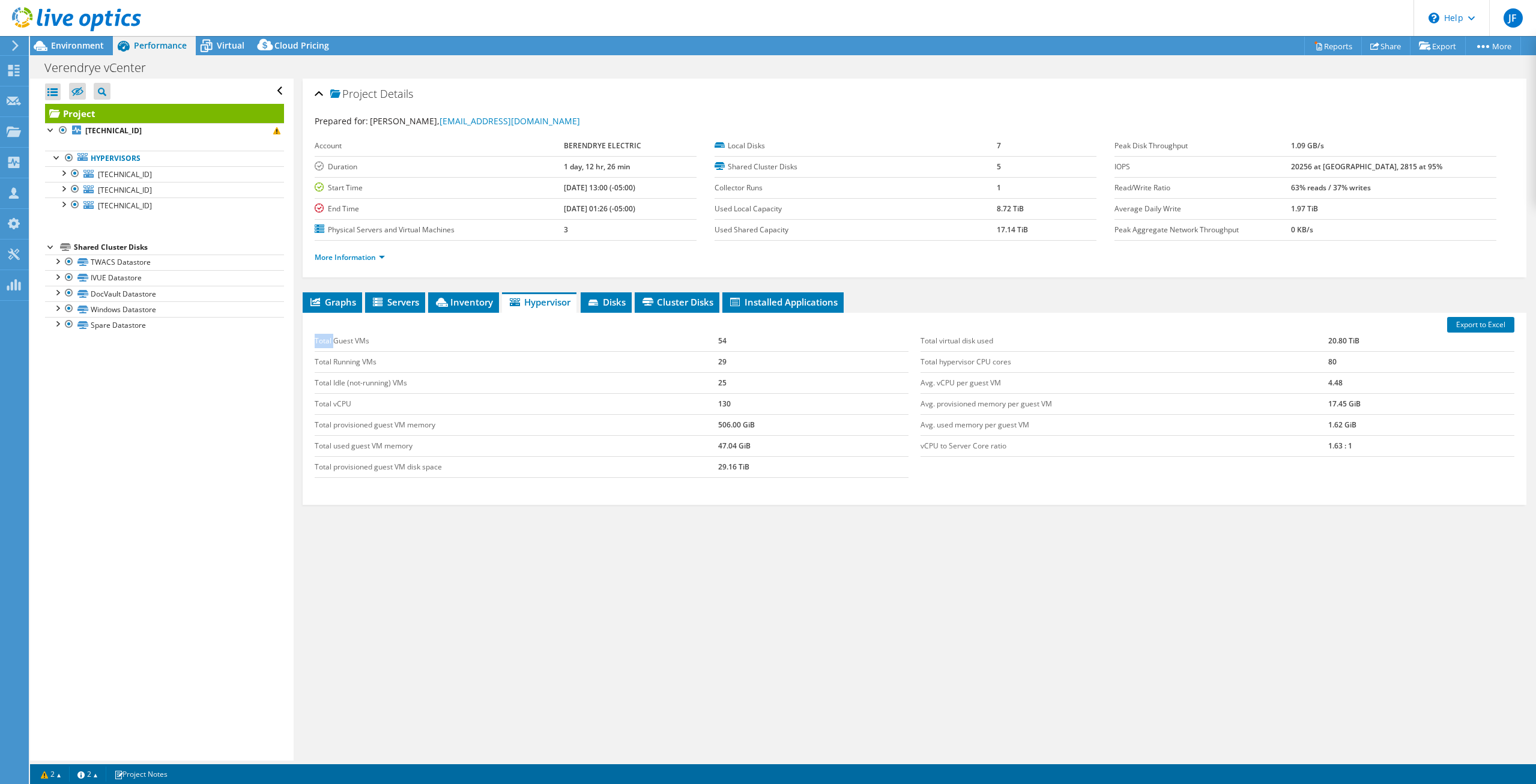
click at [953, 484] on div "Total Guest VMs 54 Total Running VMs 29 Total Idle (not-running) VMs 25 Total v…" at bounding box center [914, 404] width 1211 height 171
click at [940, 487] on div "Total Guest VMs 54 Total Running VMs 29 Total Idle (not-running) VMs 25 Total v…" at bounding box center [914, 404] width 1211 height 171
click at [946, 485] on div "Total Guest VMs 54 Total Running VMs 29 Total Idle (not-running) VMs 25 Total v…" at bounding box center [914, 404] width 1211 height 171
click at [955, 484] on div "Total Guest VMs 54 Total Running VMs 29 Total Idle (not-running) VMs 25 Total v…" at bounding box center [914, 404] width 1211 height 171
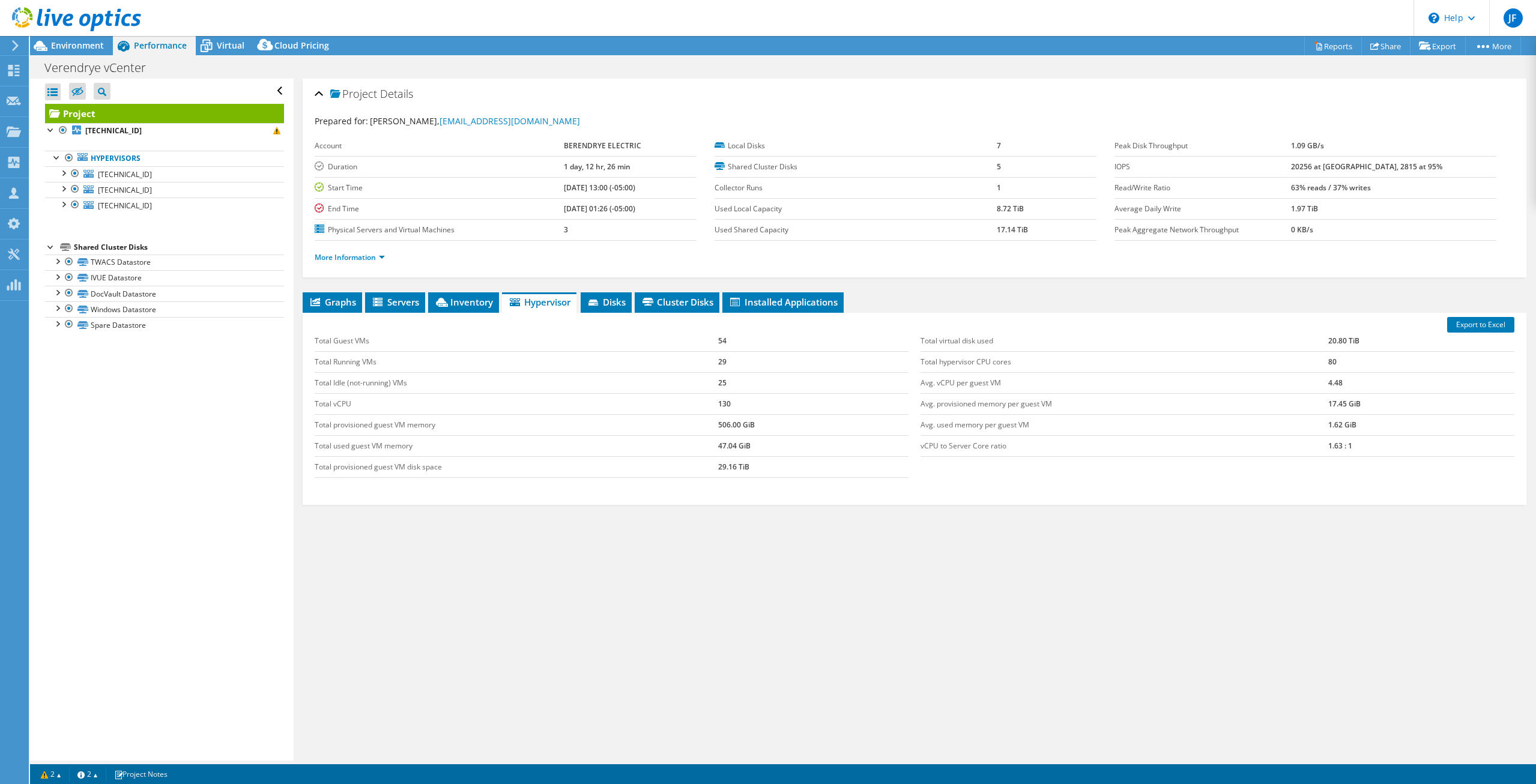
click at [957, 487] on div "Total Guest VMs 54 Total Running VMs 29 Total Idle (not-running) VMs 25 Total v…" at bounding box center [914, 404] width 1211 height 171
click at [951, 487] on div "Total Guest VMs 54 Total Running VMs 29 Total Idle (not-running) VMs 25 Total v…" at bounding box center [914, 404] width 1211 height 171
click at [944, 487] on div "Total Guest VMs 54 Total Running VMs 29 Total Idle (not-running) VMs 25 Total v…" at bounding box center [914, 404] width 1211 height 171
drag, startPoint x: 944, startPoint y: 487, endPoint x: 943, endPoint y: 477, distance: 10.0
click at [943, 477] on div "Total Guest VMs 54 Total Running VMs 29 Total Idle (not-running) VMs 25 Total v…" at bounding box center [914, 404] width 1211 height 171
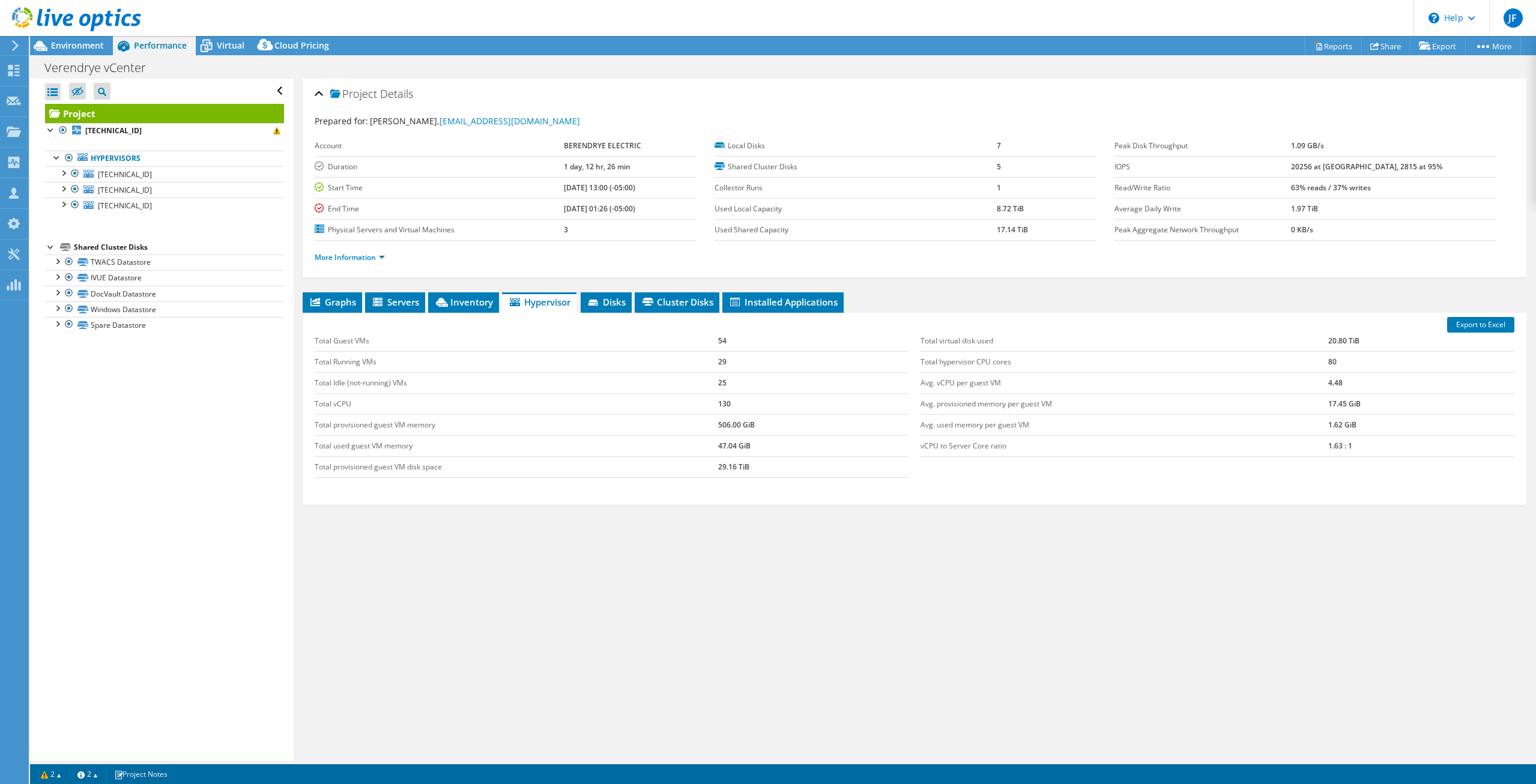
click at [951, 477] on div "Total Guest VMs 54 Total Running VMs 29 Total Idle (not-running) VMs 25 Total v…" at bounding box center [914, 404] width 1211 height 171
click at [953, 485] on div "Total Guest VMs 54 Total Running VMs 29 Total Idle (not-running) VMs 25 Total v…" at bounding box center [914, 404] width 1211 height 171
click at [937, 484] on div "Total Guest VMs 54 Total Running VMs 29 Total Idle (not-running) VMs 25 Total v…" at bounding box center [914, 404] width 1211 height 171
click at [932, 479] on div "Total Guest VMs 54 Total Running VMs 29 Total Idle (not-running) VMs 25 Total v…" at bounding box center [914, 404] width 1211 height 171
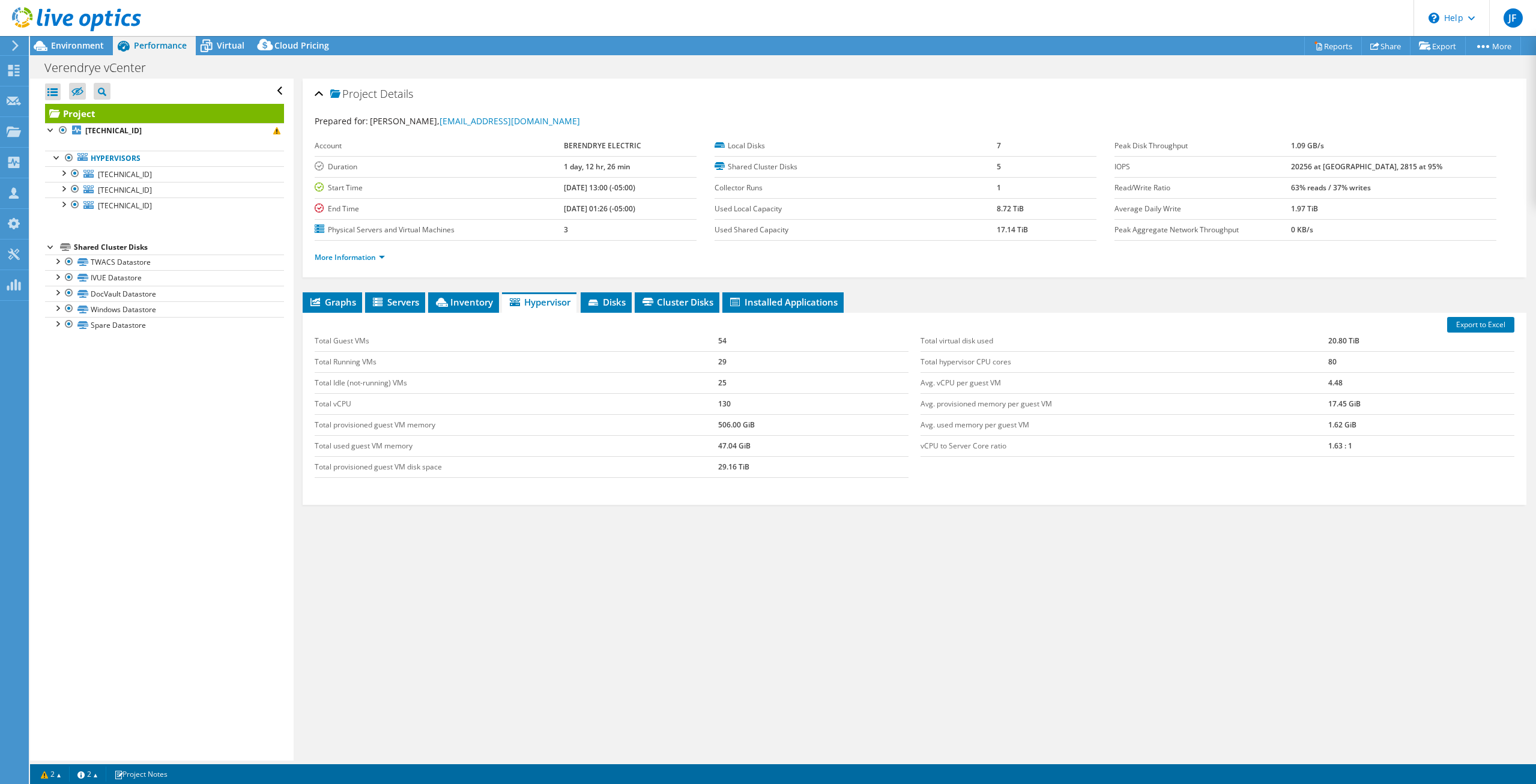
click at [932, 479] on div "Total Guest VMs 54 Total Running VMs 29 Total Idle (not-running) VMs 25 Total v…" at bounding box center [914, 404] width 1211 height 171
click at [928, 479] on div "Total Guest VMs 54 Total Running VMs 29 Total Idle (not-running) VMs 25 Total v…" at bounding box center [914, 404] width 1211 height 171
drag, startPoint x: 912, startPoint y: 482, endPoint x: 930, endPoint y: 487, distance: 18.7
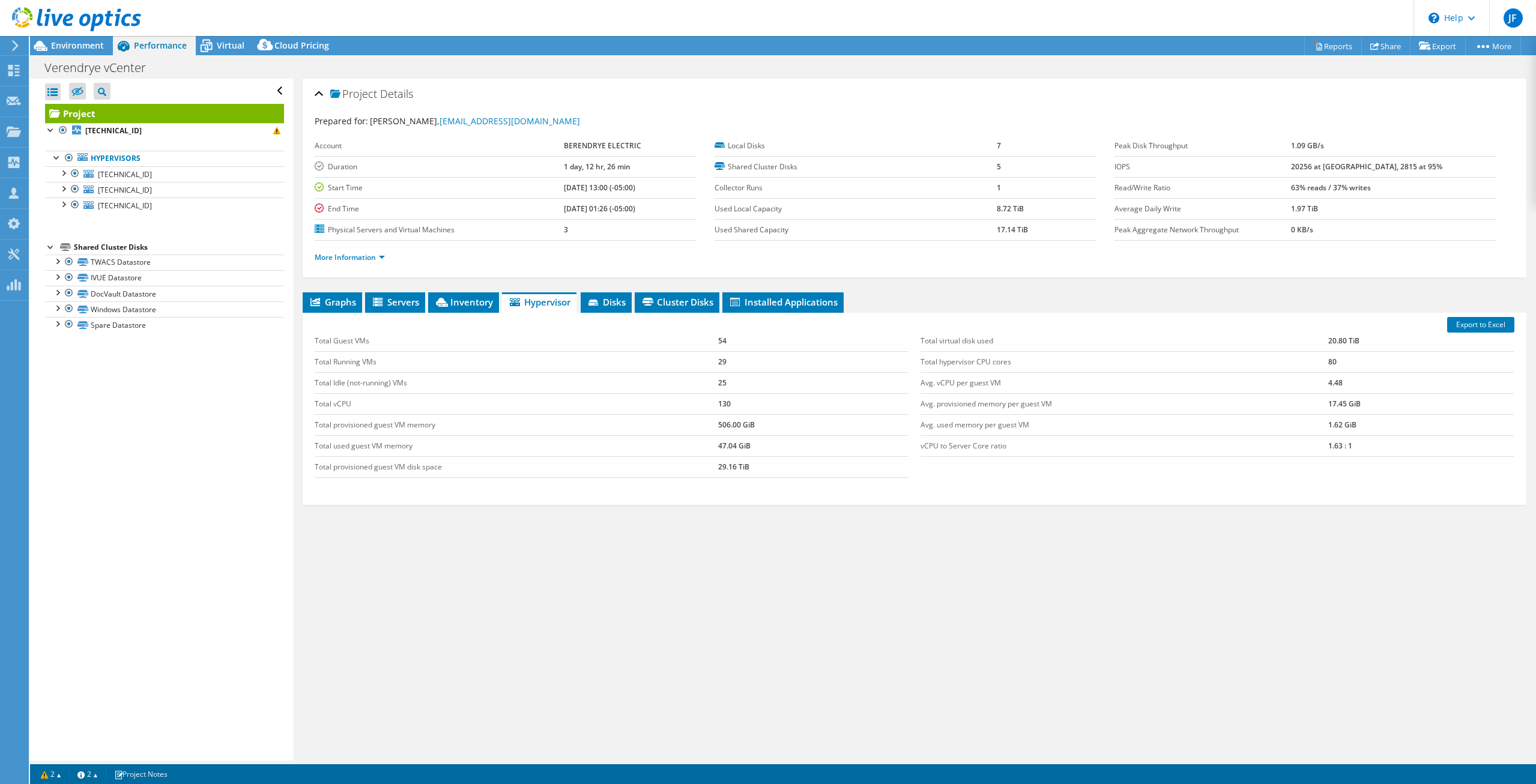
click at [913, 483] on div "Total Guest VMs 54 Total Running VMs 29 Total Idle (not-running) VMs 25 Total v…" at bounding box center [611, 404] width 606 height 171
click at [930, 487] on div "Total Guest VMs 54 Total Running VMs 29 Total Idle (not-running) VMs 25 Total v…" at bounding box center [914, 404] width 1211 height 171
click at [929, 481] on div "Total Guest VMs 54 Total Running VMs 29 Total Idle (not-running) VMs 25 Total v…" at bounding box center [914, 404] width 1211 height 171
click at [930, 481] on div "Total Guest VMs 54 Total Running VMs 29 Total Idle (not-running) VMs 25 Total v…" at bounding box center [914, 404] width 1211 height 171
click at [937, 484] on div "Total Guest VMs 54 Total Running VMs 29 Total Idle (not-running) VMs 25 Total v…" at bounding box center [914, 404] width 1211 height 171
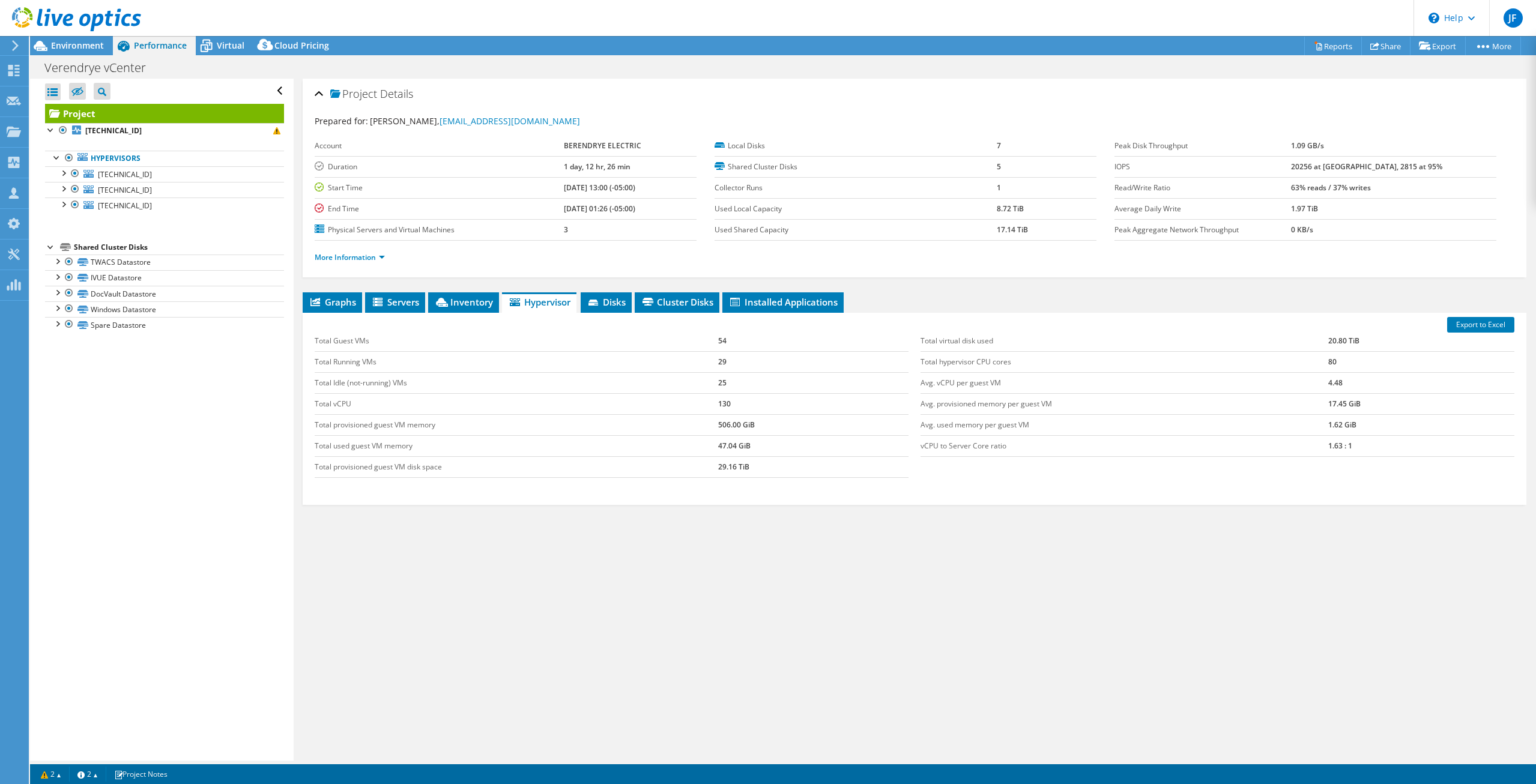
click at [938, 480] on div "Total Guest VMs 54 Total Running VMs 29 Total Idle (not-running) VMs 25 Total v…" at bounding box center [914, 404] width 1211 height 171
click at [932, 480] on div "Total Guest VMs 54 Total Running VMs 29 Total Idle (not-running) VMs 25 Total v…" at bounding box center [914, 404] width 1211 height 171
click at [926, 472] on div "Total Guest VMs 54 Total Running VMs 29 Total Idle (not-running) VMs 25 Total v…" at bounding box center [914, 404] width 1211 height 171
click at [926, 475] on div "Total Guest VMs 54 Total Running VMs 29 Total Idle (not-running) VMs 25 Total v…" at bounding box center [914, 404] width 1211 height 171
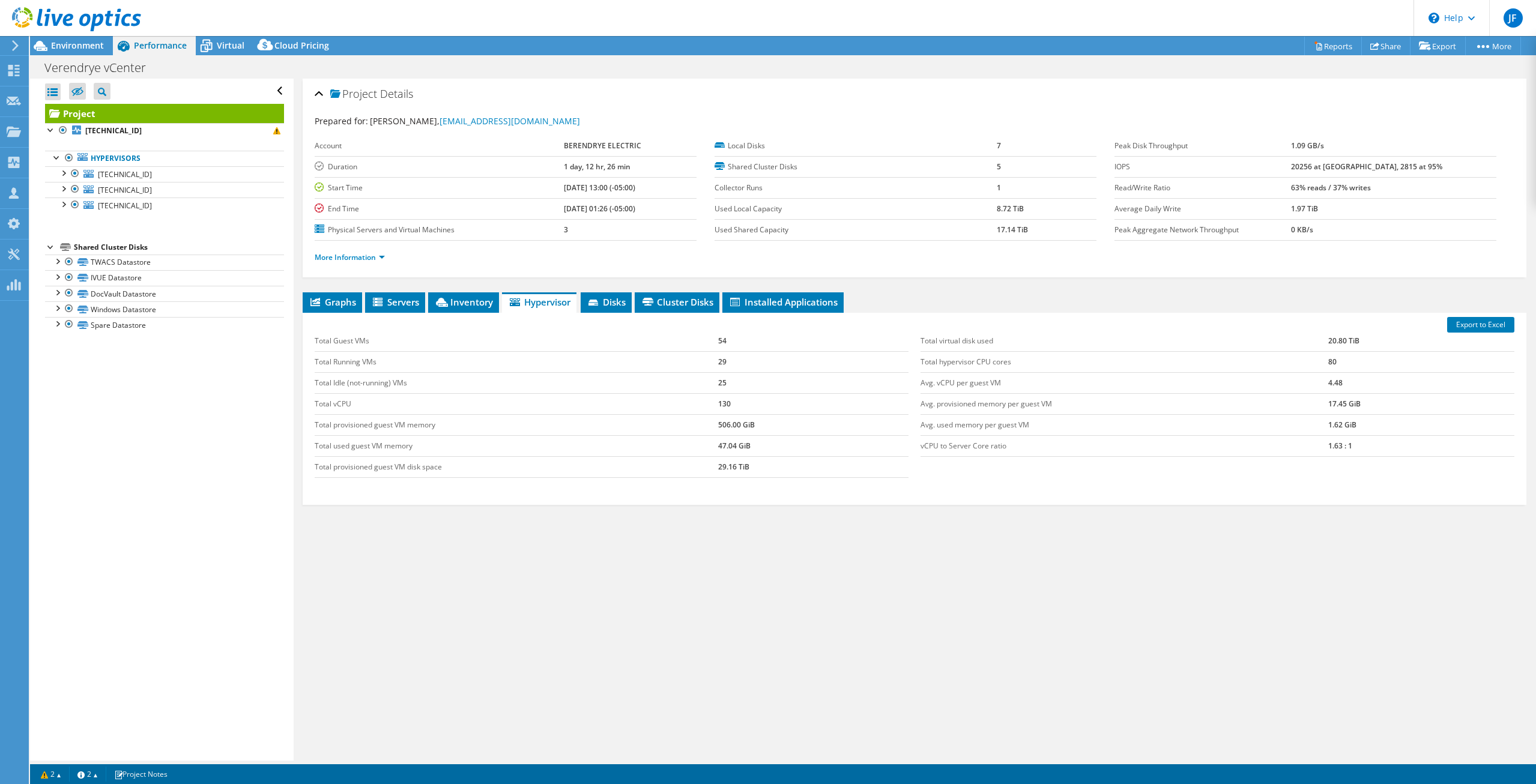
click at [926, 475] on div "Total Guest VMs 54 Total Running VMs 29 Total Idle (not-running) VMs 25 Total v…" at bounding box center [914, 404] width 1211 height 171
click at [918, 468] on div "Total virtual disk used 20.80 TiB Total hypervisor CPU cores 80 Avg. vCPU per g…" at bounding box center [1217, 394] width 606 height 150
click at [323, 305] on span "Graphs" at bounding box center [332, 302] width 47 height 12
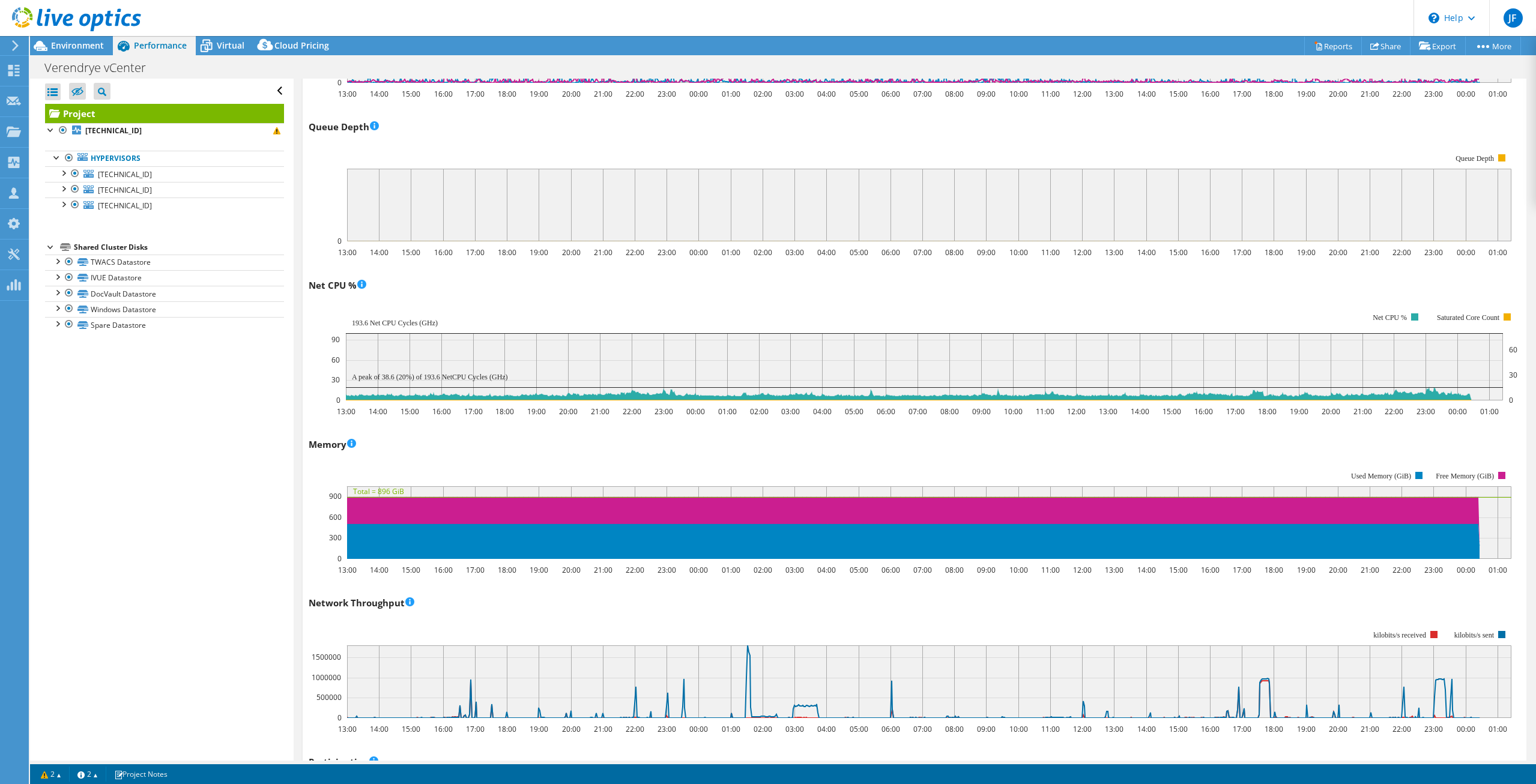
scroll to position [918, 0]
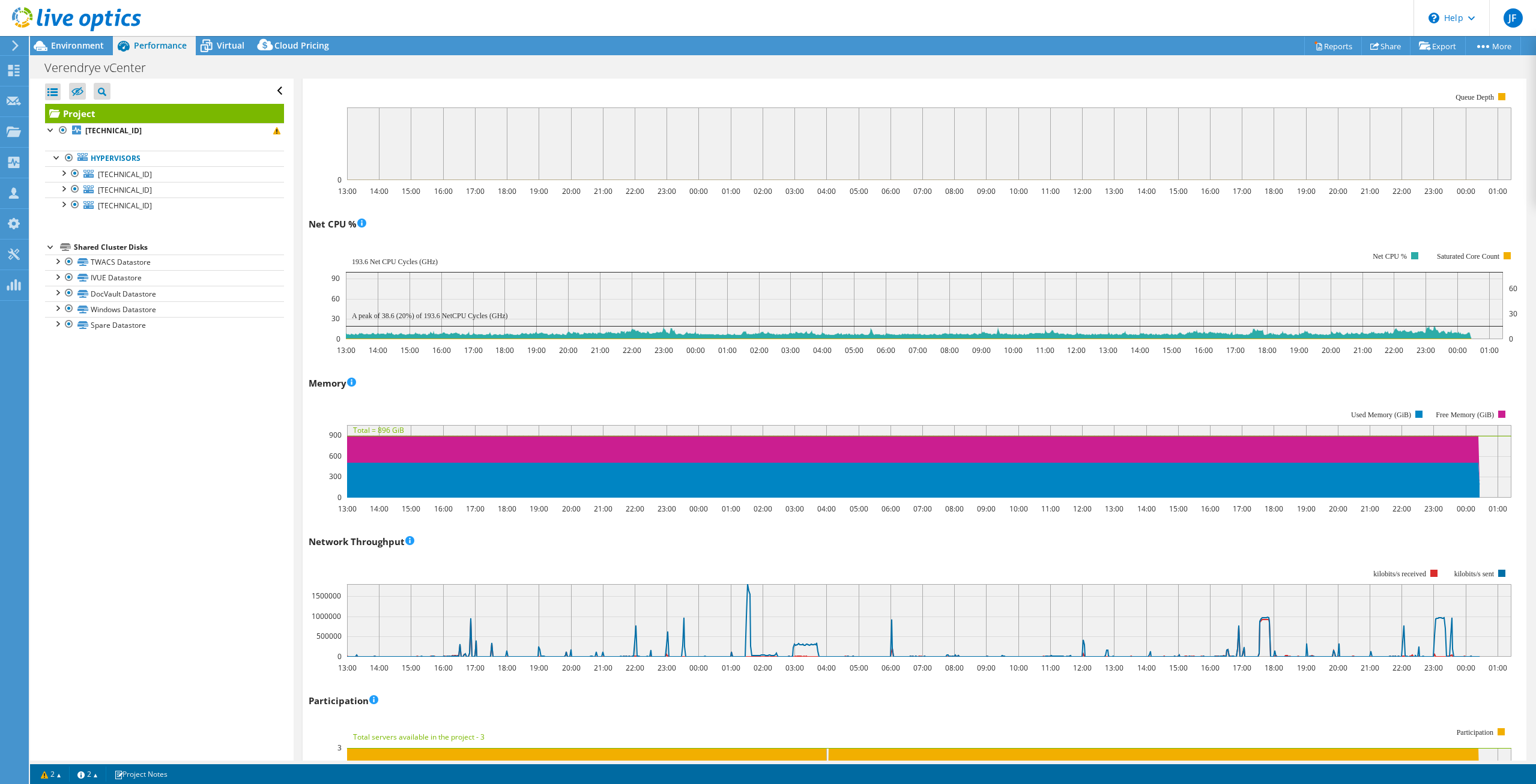
click at [747, 399] on rect at bounding box center [909, 453] width 1203 height 120
click at [713, 396] on rect at bounding box center [909, 453] width 1203 height 120
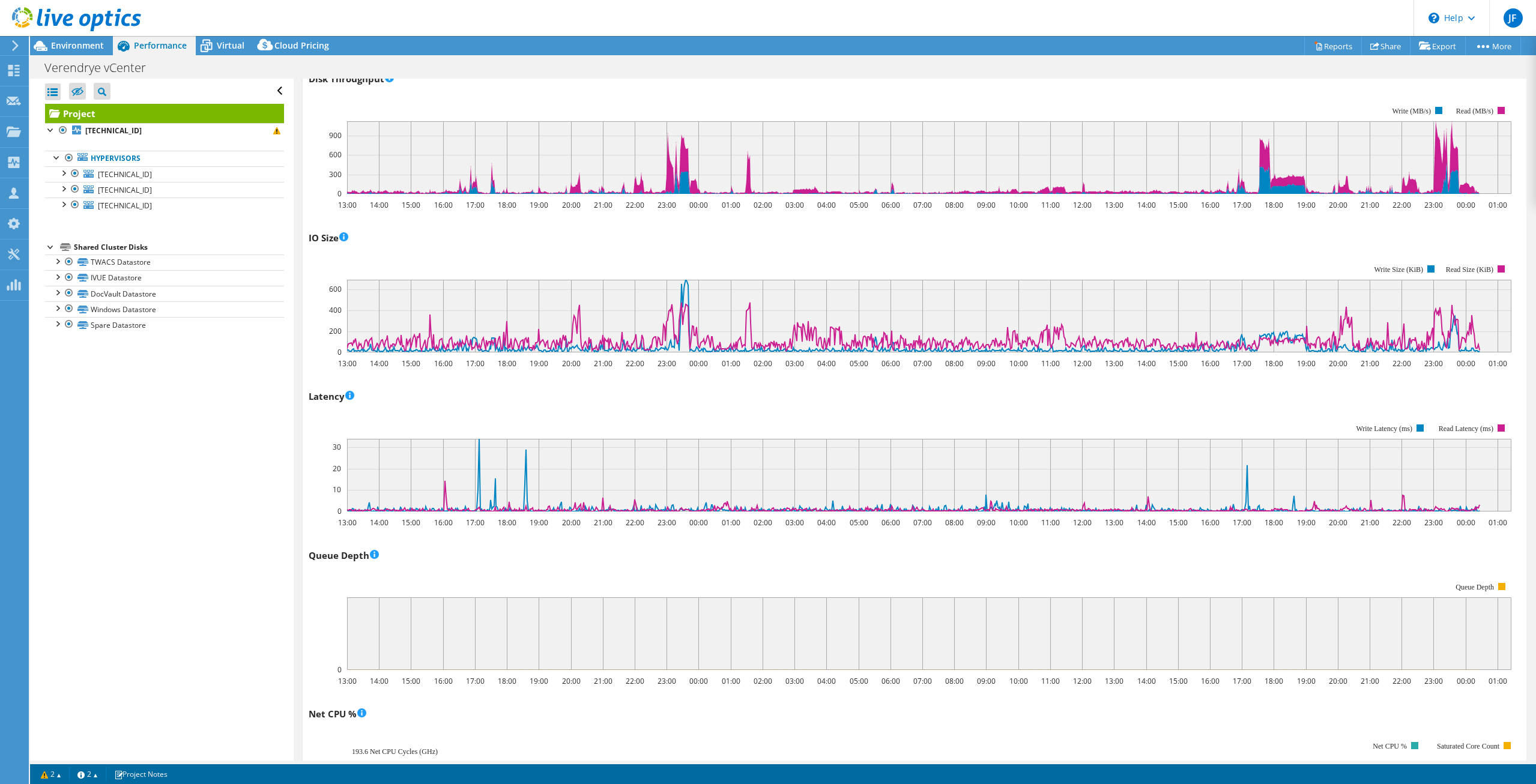
scroll to position [306, 0]
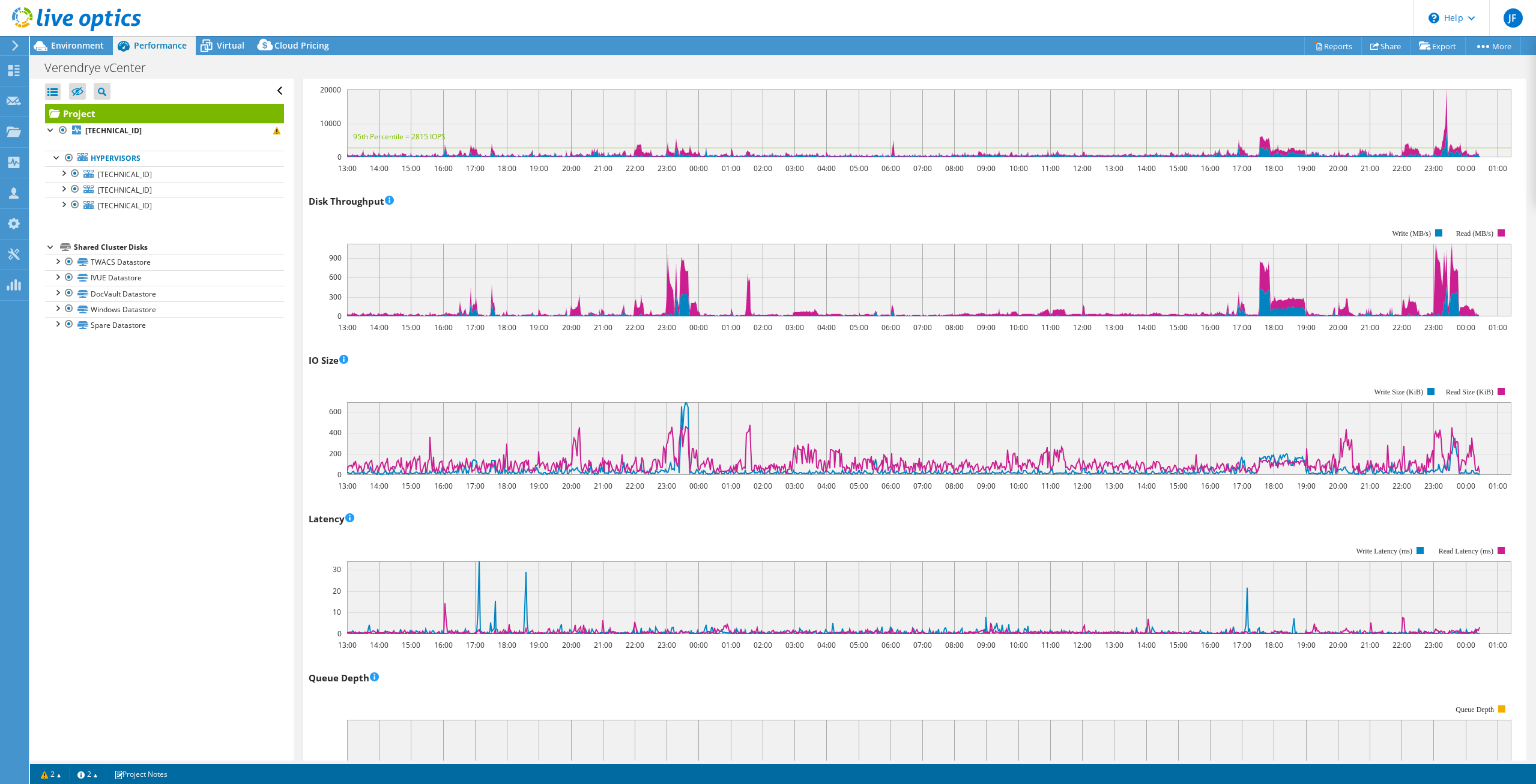
click at [718, 371] on rect at bounding box center [909, 430] width 1203 height 120
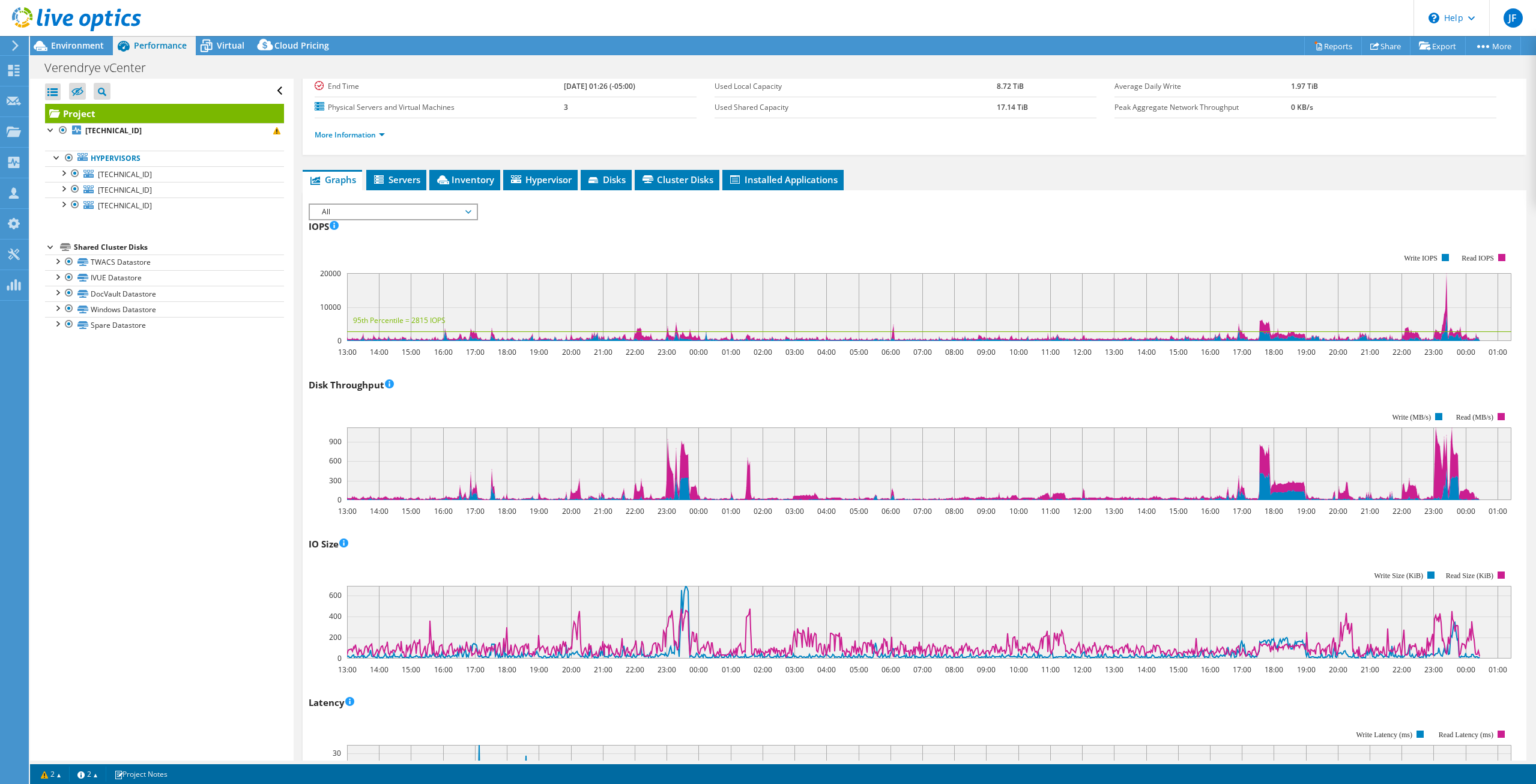
scroll to position [0, 0]
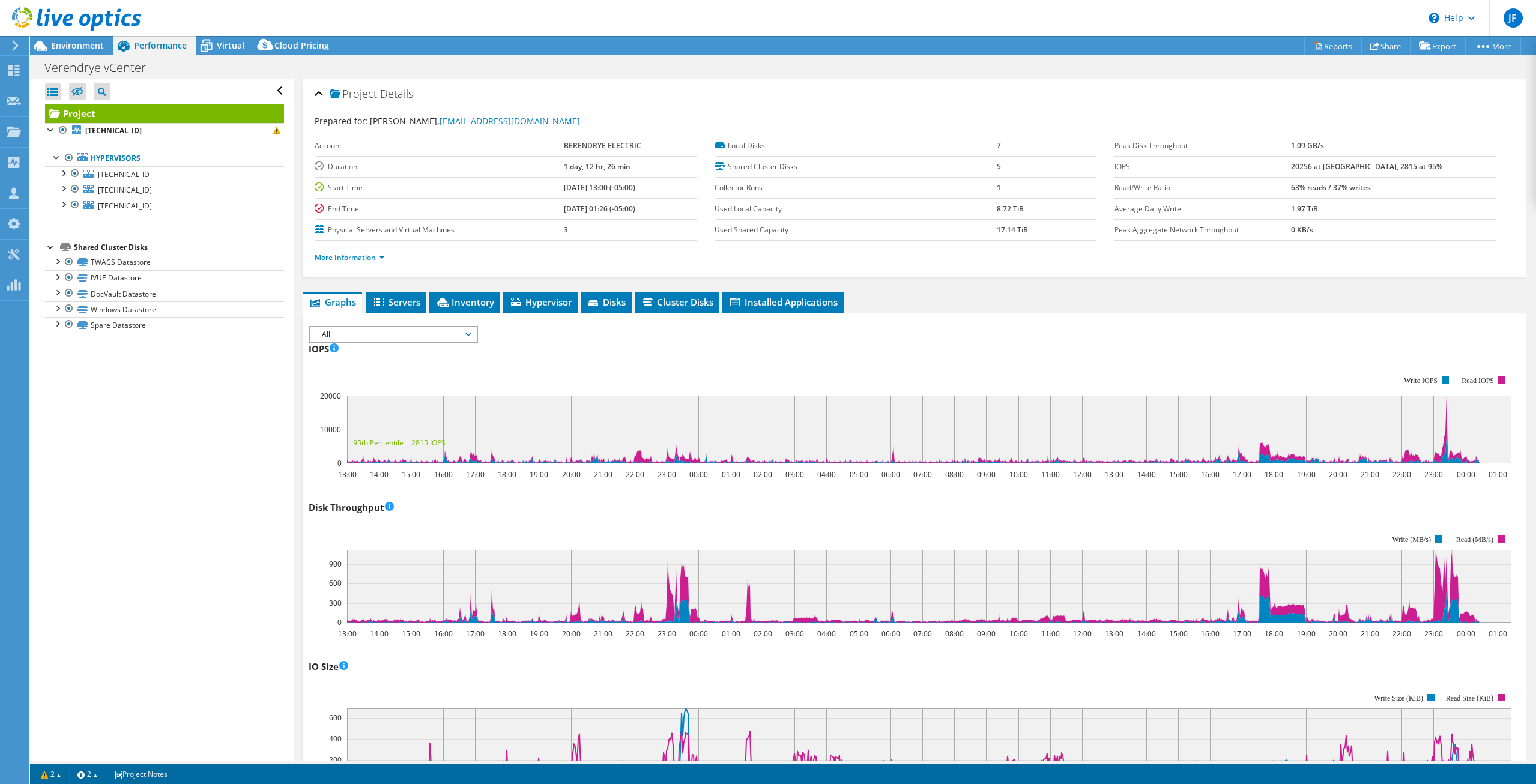
click at [770, 517] on div "Disk Throughput 13:00 14:00 15:00 16:00 17:00 18:00 19:00 20:00 21:00 22:00 23:…" at bounding box center [914, 568] width 1211 height 141
click at [751, 514] on div "Disk Throughput 13:00 14:00 15:00 16:00 17:00 18:00 19:00 20:00 21:00 22:00 23:…" at bounding box center [914, 568] width 1211 height 141
click at [747, 516] on div "Disk Throughput 13:00 14:00 15:00 16:00 17:00 18:00 19:00 20:00 21:00 22:00 23:…" at bounding box center [914, 568] width 1211 height 141
click at [734, 524] on rect at bounding box center [909, 579] width 1203 height 120
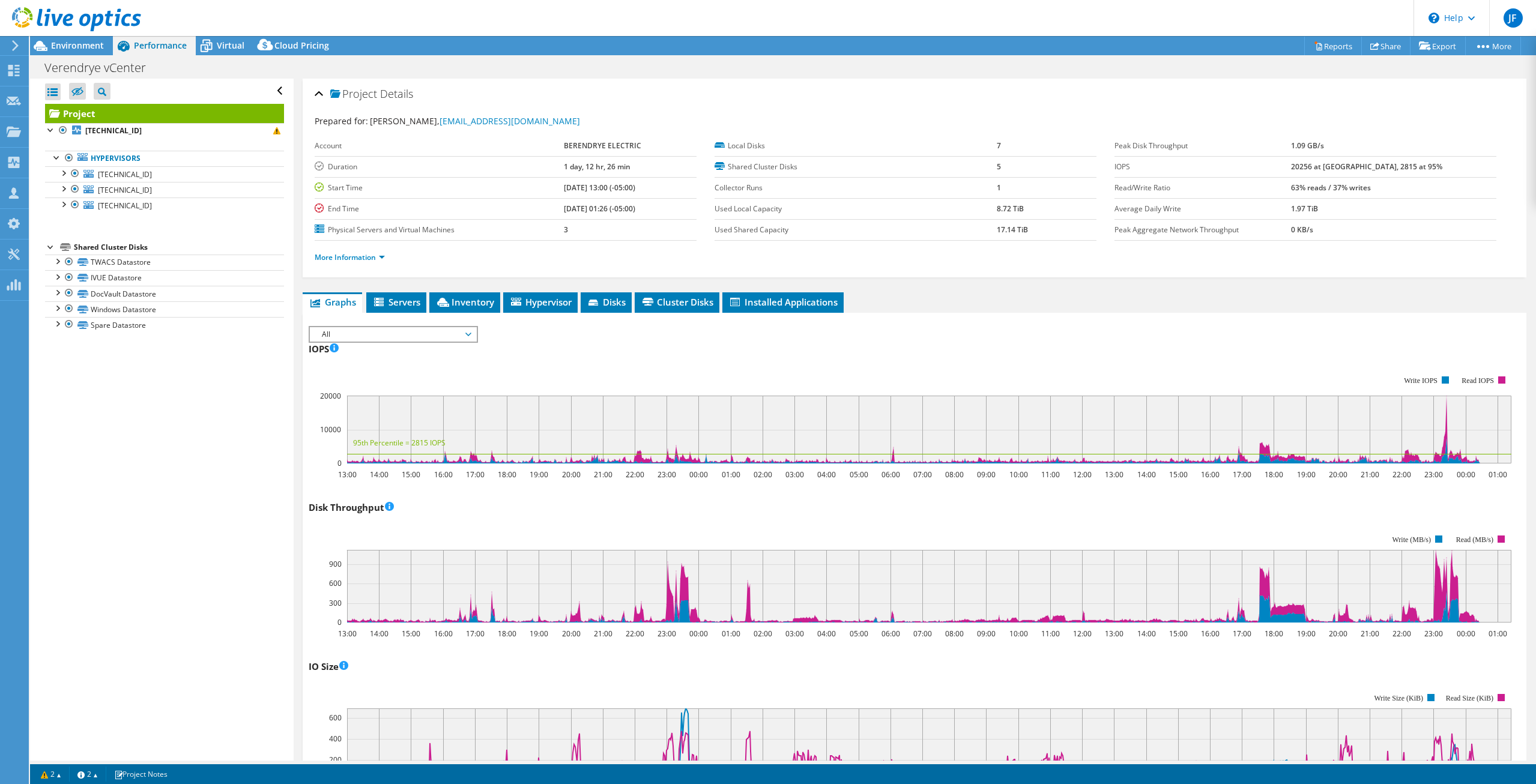
click at [673, 513] on div "Disk Throughput 13:00 14:00 15:00 16:00 17:00 18:00 19:00 20:00 21:00 22:00 23:…" at bounding box center [914, 568] width 1211 height 141
click at [655, 514] on div "Disk Throughput 13:00 14:00 15:00 16:00 17:00 18:00 19:00 20:00 21:00 22:00 23:…" at bounding box center [914, 568] width 1211 height 141
click at [657, 515] on div "Disk Throughput 13:00 14:00 15:00 16:00 17:00 18:00 19:00 20:00 21:00 22:00 23:…" at bounding box center [914, 568] width 1211 height 141
click at [730, 517] on div "Disk Throughput 13:00 14:00 15:00 16:00 17:00 18:00 19:00 20:00 21:00 22:00 23:…" at bounding box center [914, 568] width 1211 height 141
click at [726, 510] on div "Disk Throughput 13:00 14:00 15:00 16:00 17:00 18:00 19:00 20:00 21:00 22:00 23:…" at bounding box center [914, 568] width 1211 height 141
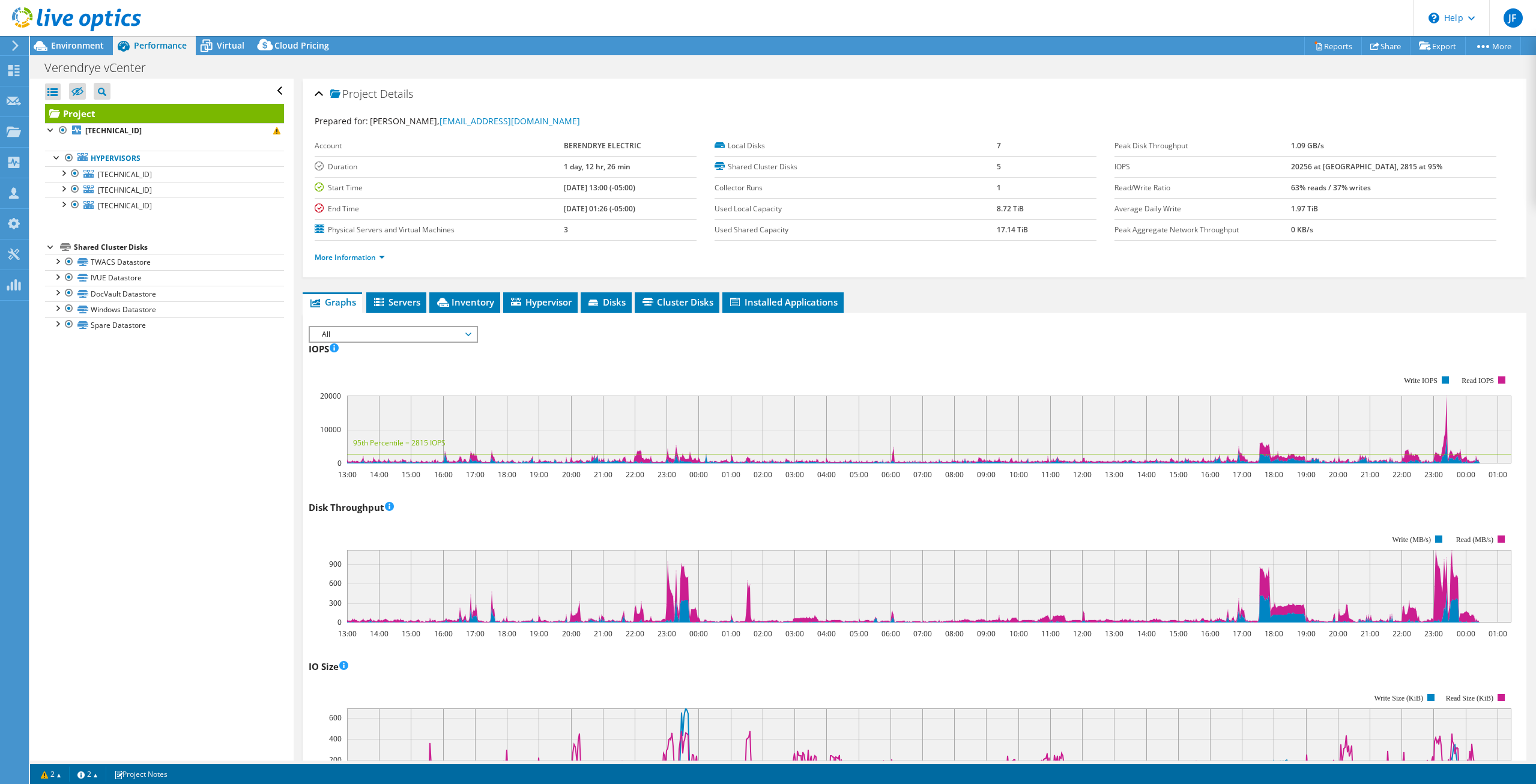
click at [689, 512] on div "Disk Throughput 13:00 14:00 15:00 16:00 17:00 18:00 19:00 20:00 21:00 22:00 23:…" at bounding box center [914, 568] width 1211 height 141
click at [692, 515] on div "Disk Throughput 13:00 14:00 15:00 16:00 17:00 18:00 19:00 20:00 21:00 22:00 23:…" at bounding box center [914, 568] width 1211 height 141
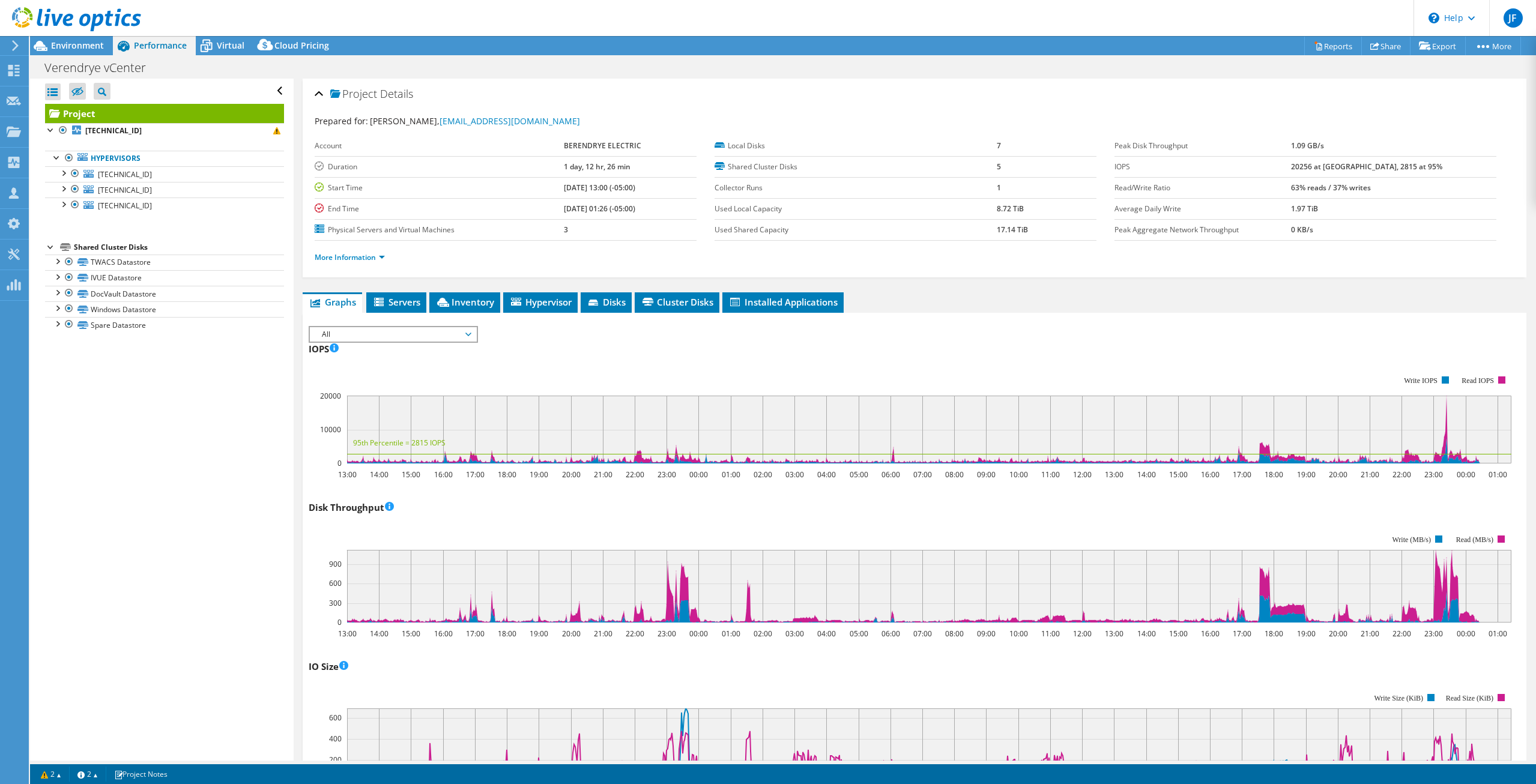
click at [692, 513] on div "Disk Throughput 13:00 14:00 15:00 16:00 17:00 18:00 19:00 20:00 21:00 22:00 23:…" at bounding box center [914, 568] width 1211 height 141
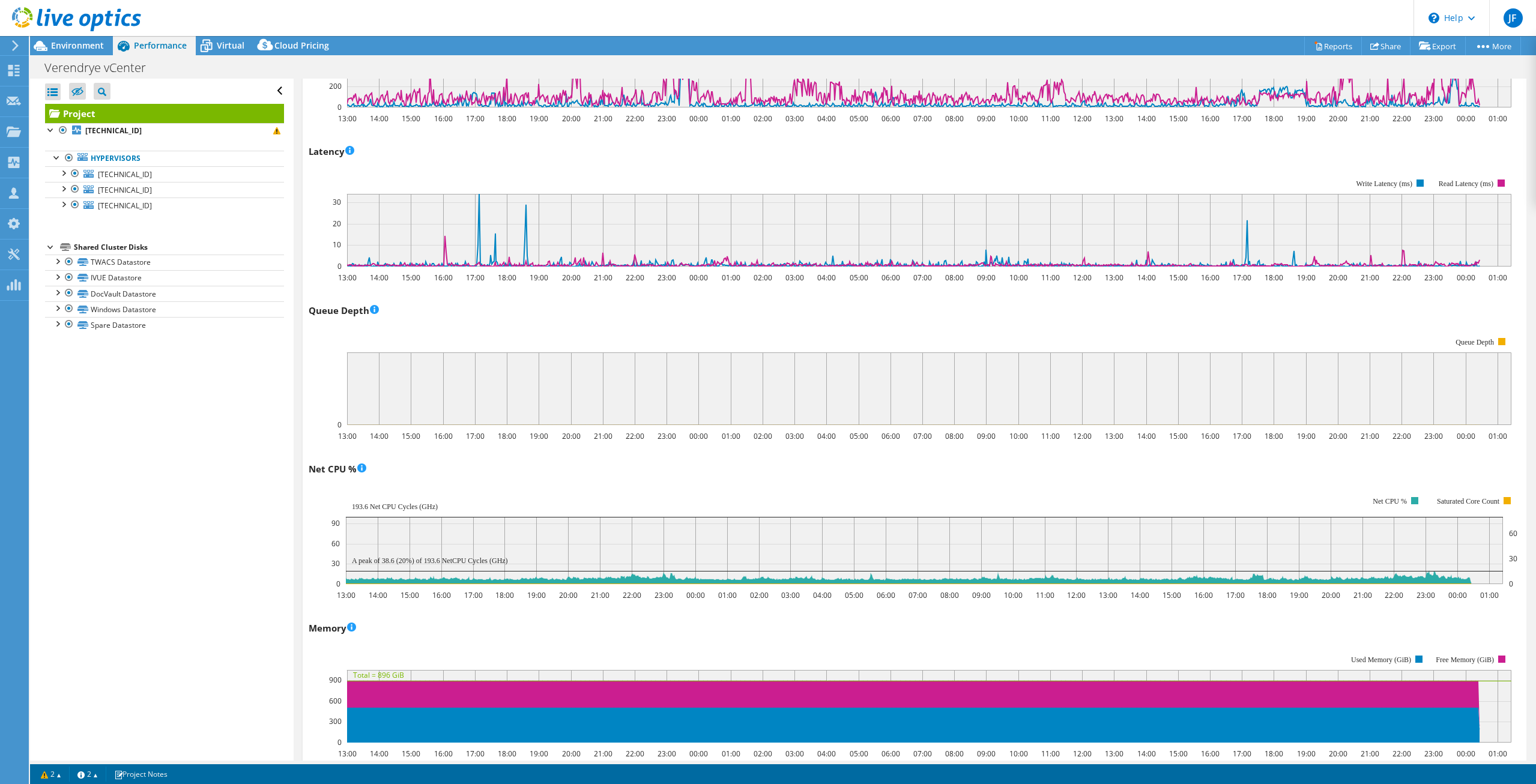
scroll to position [735, 0]
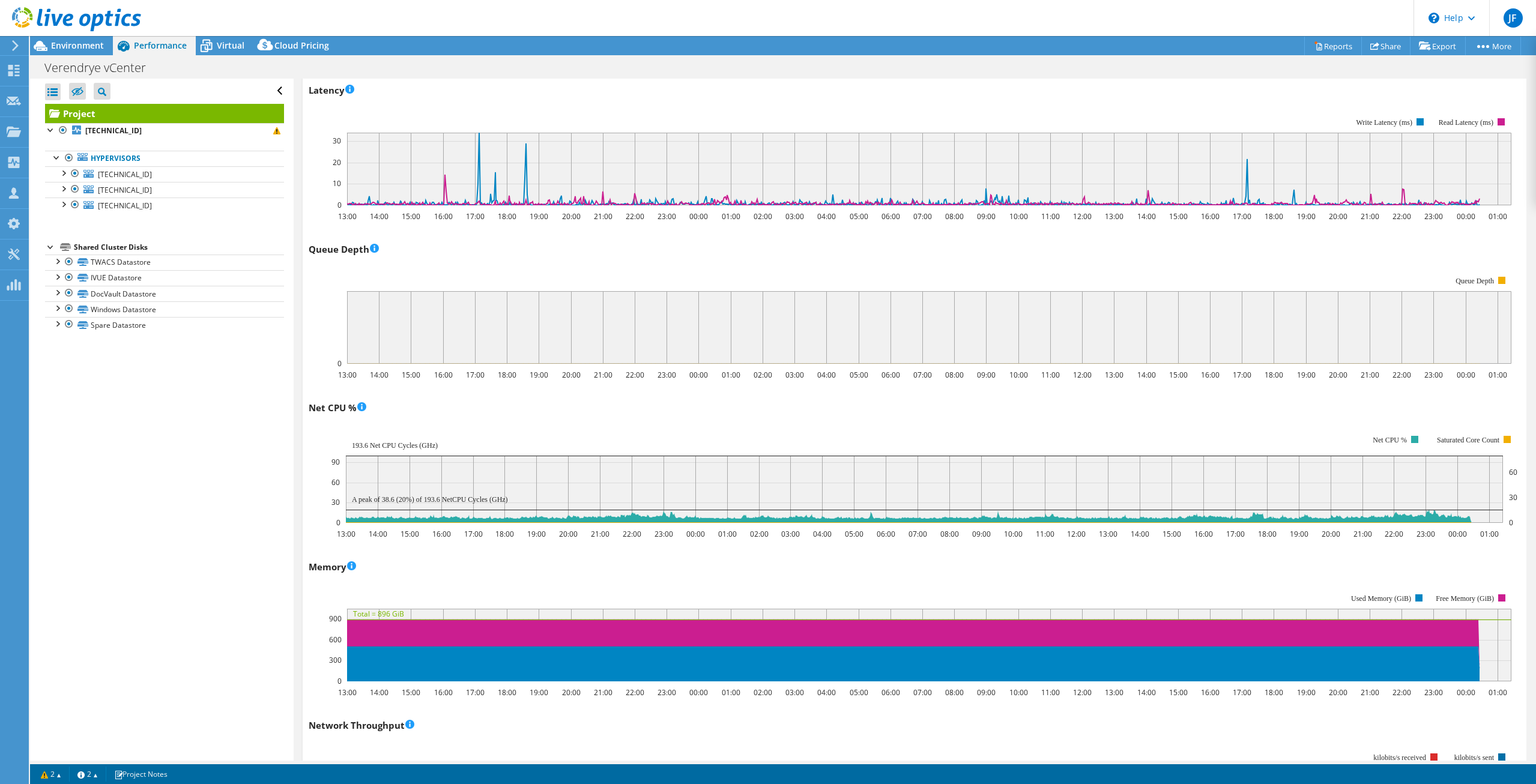
click at [701, 584] on rect at bounding box center [909, 637] width 1203 height 120
click at [705, 580] on rect at bounding box center [909, 637] width 1203 height 120
click at [695, 573] on div "Memory 13:00 14:00 15:00 16:00 17:00 18:00 19:00 20:00 21:00 22:00 23:00 00:00 …" at bounding box center [914, 627] width 1211 height 141
click at [690, 573] on div "Memory 13:00 14:00 15:00 16:00 17:00 18:00 19:00 20:00 21:00 22:00 23:00 00:00 …" at bounding box center [914, 627] width 1211 height 141
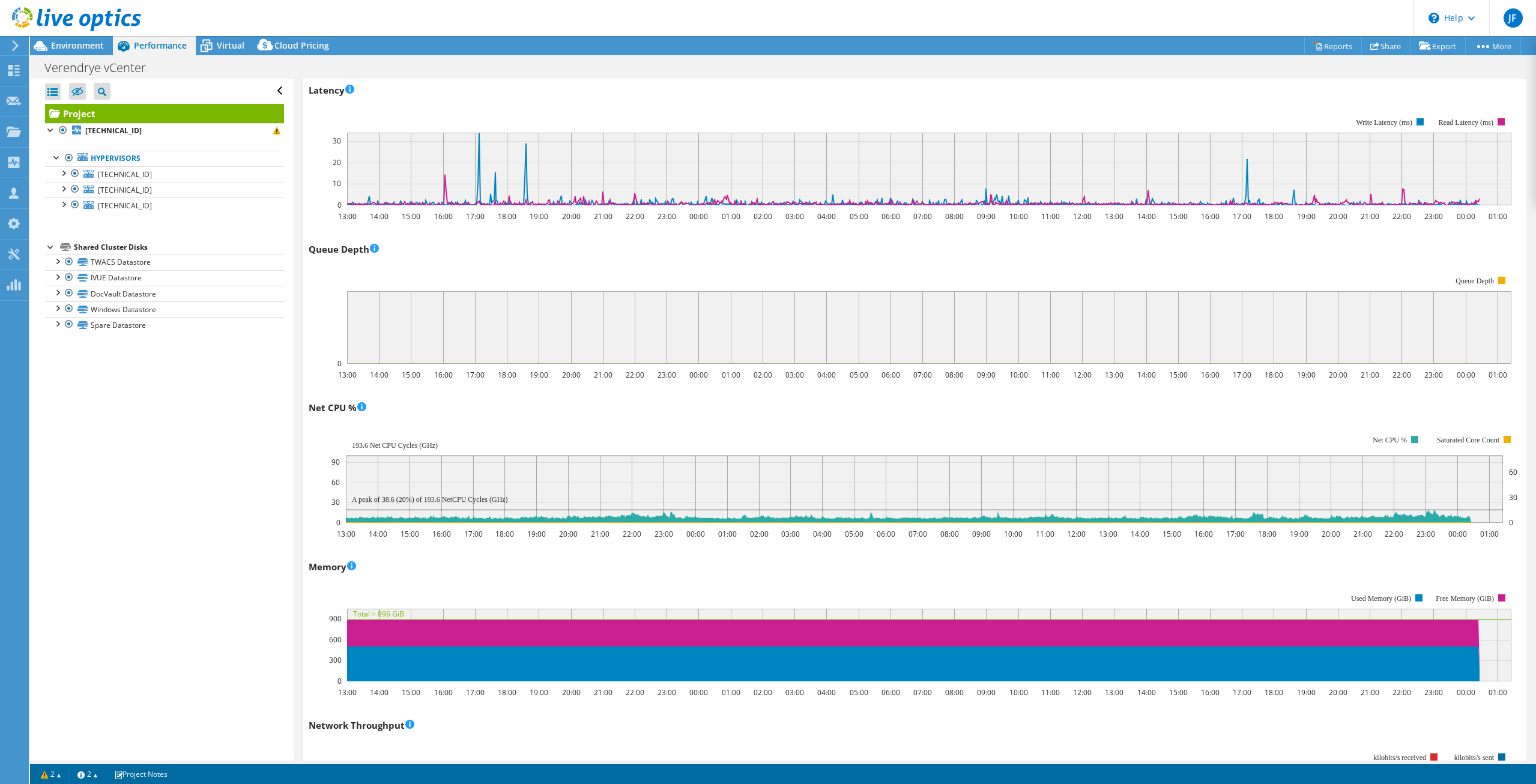
click at [749, 566] on div "Memory 13:00 14:00 15:00 16:00 17:00 18:00 19:00 20:00 21:00 22:00 23:00 00:00 …" at bounding box center [914, 627] width 1211 height 141
click at [745, 585] on rect at bounding box center [909, 637] width 1203 height 120
click at [743, 579] on rect at bounding box center [909, 637] width 1203 height 120
click at [749, 573] on div "Memory 13:00 14:00 15:00 16:00 17:00 18:00 19:00 20:00 21:00 22:00 23:00 00:00 …" at bounding box center [914, 627] width 1211 height 141
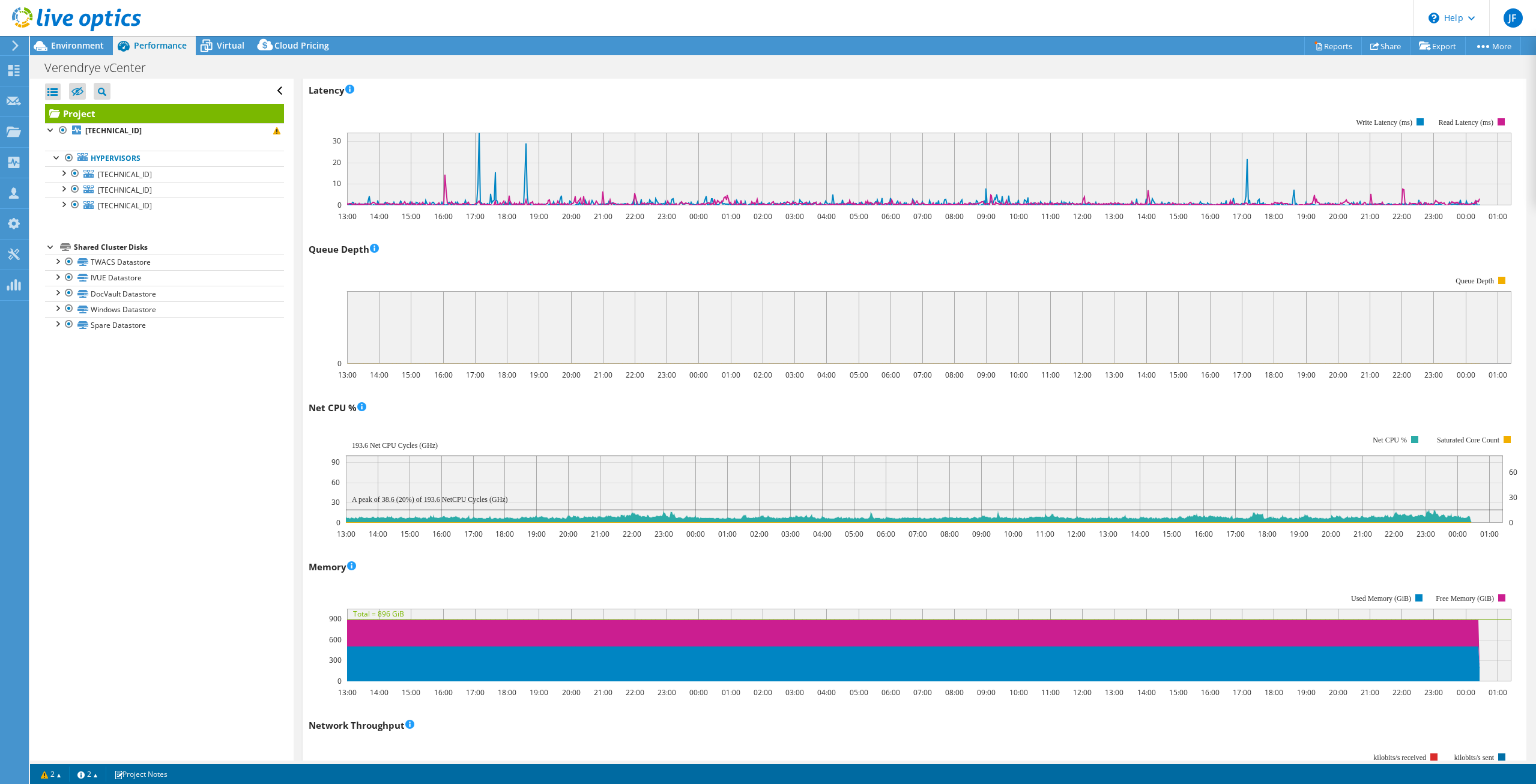
click at [749, 573] on div "Memory 13:00 14:00 15:00 16:00 17:00 18:00 19:00 20:00 21:00 22:00 23:00 00:00 …" at bounding box center [914, 627] width 1211 height 141
click at [748, 573] on div "Memory 13:00 14:00 15:00 16:00 17:00 18:00 19:00 20:00 21:00 22:00 23:00 00:00 …" at bounding box center [914, 627] width 1211 height 141
click at [745, 577] on div "Memory 13:00 14:00 15:00 16:00 17:00 18:00 19:00 20:00 21:00 22:00 23:00 00:00 …" at bounding box center [914, 627] width 1211 height 141
click at [745, 579] on rect at bounding box center [909, 637] width 1203 height 120
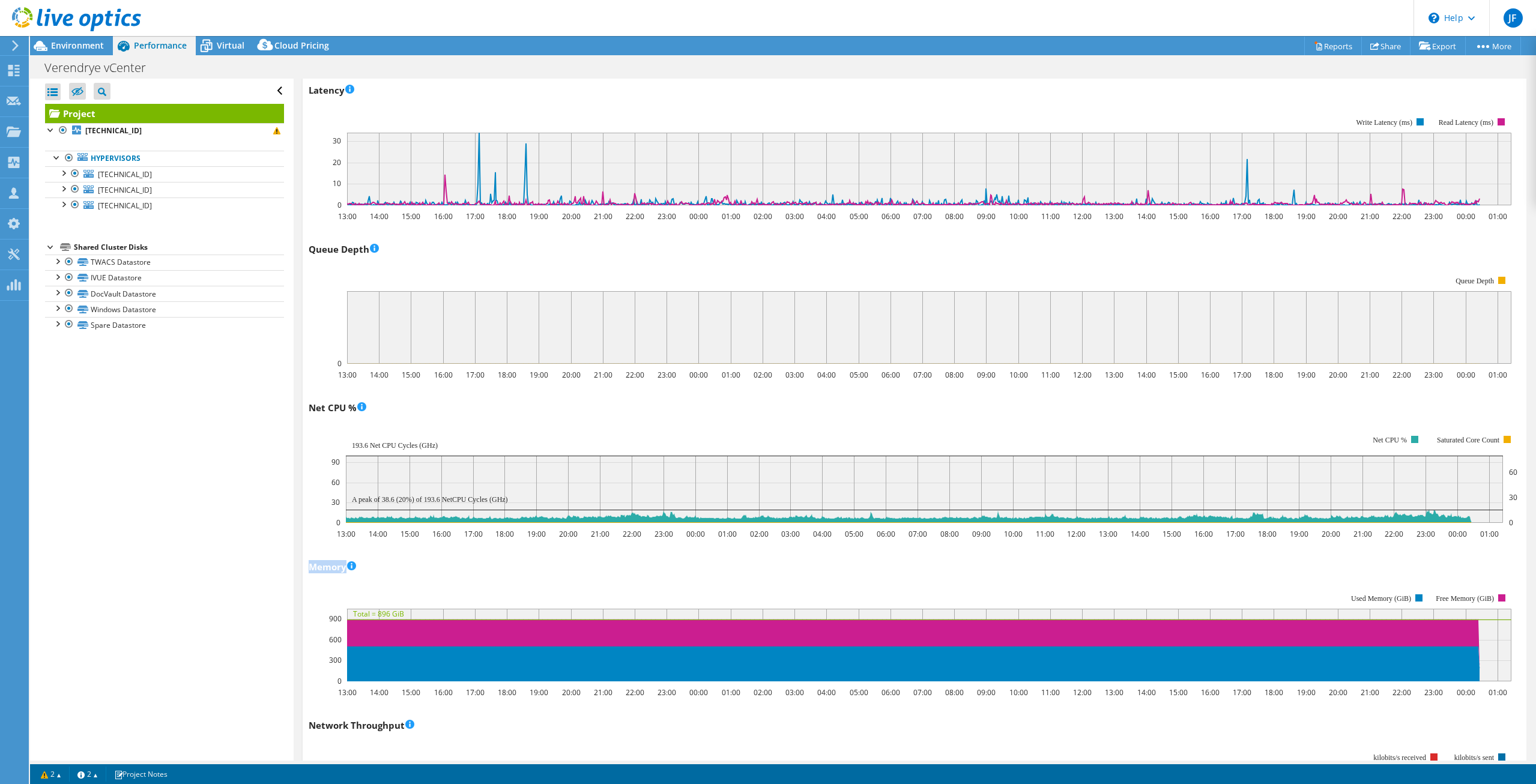
click at [745, 579] on rect at bounding box center [909, 637] width 1203 height 120
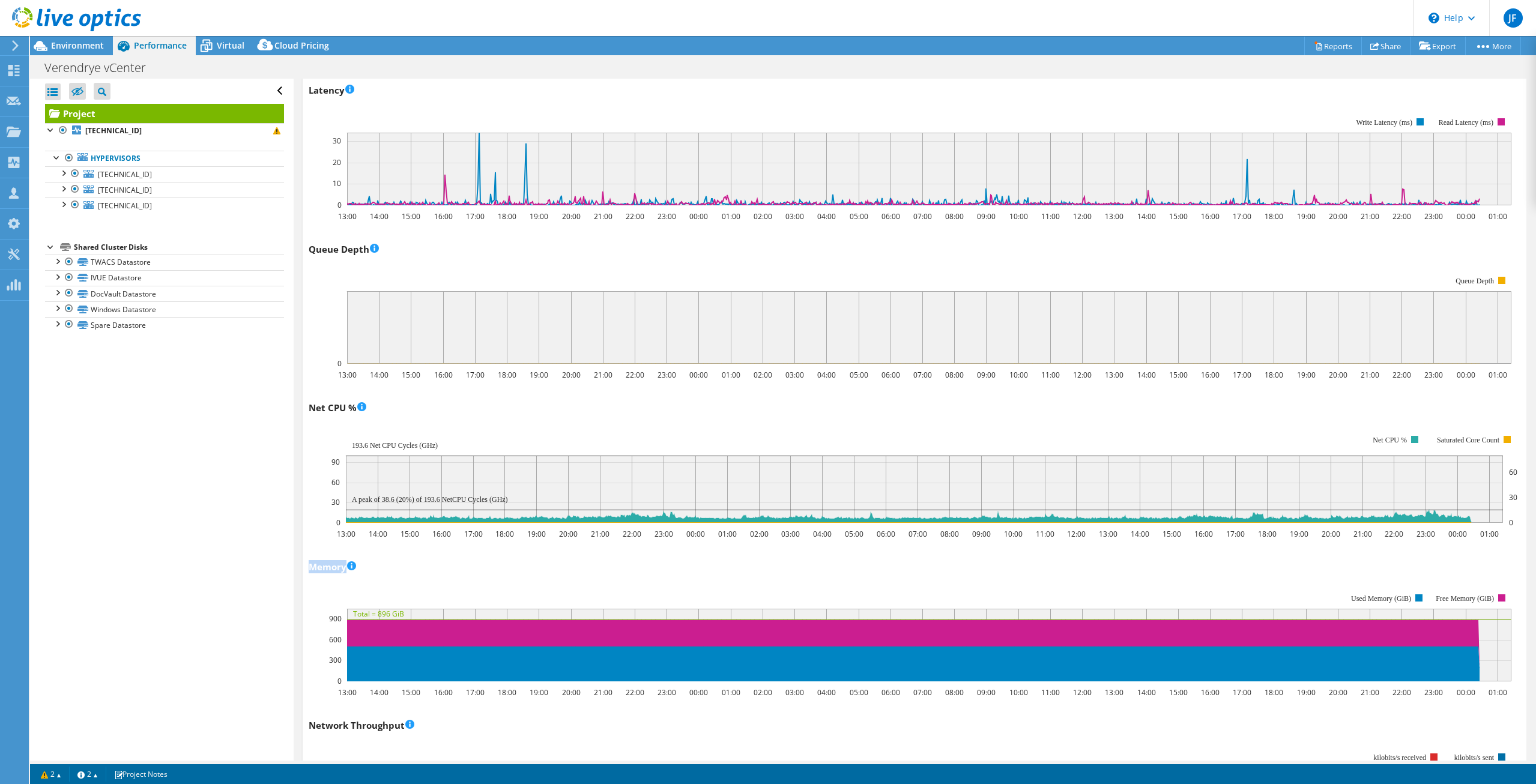
click at [745, 579] on rect at bounding box center [909, 637] width 1203 height 120
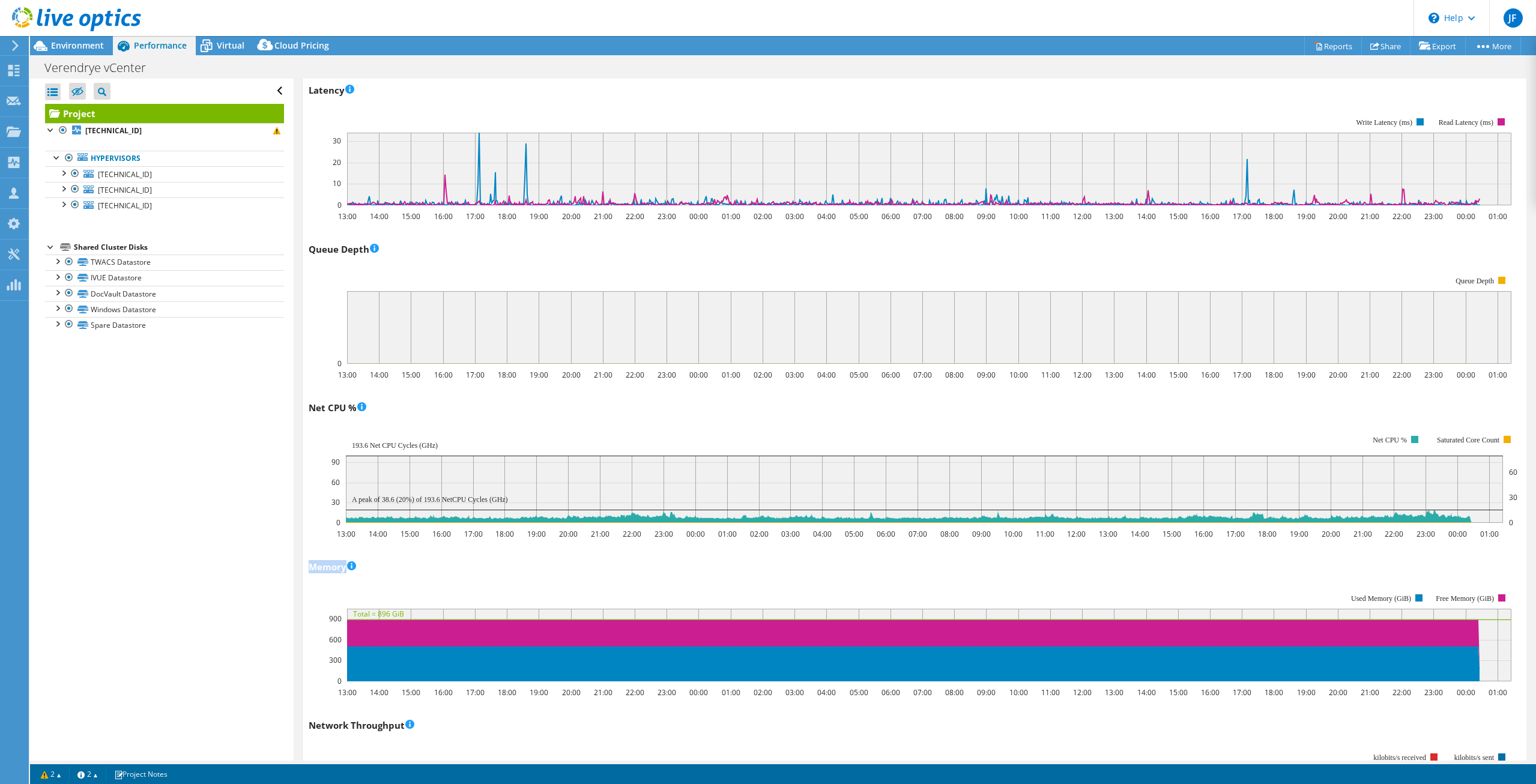
click at [745, 579] on rect at bounding box center [909, 637] width 1203 height 120
click at [678, 569] on div "Memory 13:00 14:00 15:00 16:00 17:00 18:00 19:00 20:00 21:00 22:00 23:00 00:00 …" at bounding box center [914, 627] width 1211 height 141
click at [625, 579] on rect at bounding box center [909, 637] width 1203 height 120
click at [629, 573] on div "Memory 13:00 14:00 15:00 16:00 17:00 18:00 19:00 20:00 21:00 22:00 23:00 00:00 …" at bounding box center [914, 627] width 1211 height 141
drag, startPoint x: 630, startPoint y: 573, endPoint x: 663, endPoint y: 592, distance: 38.1
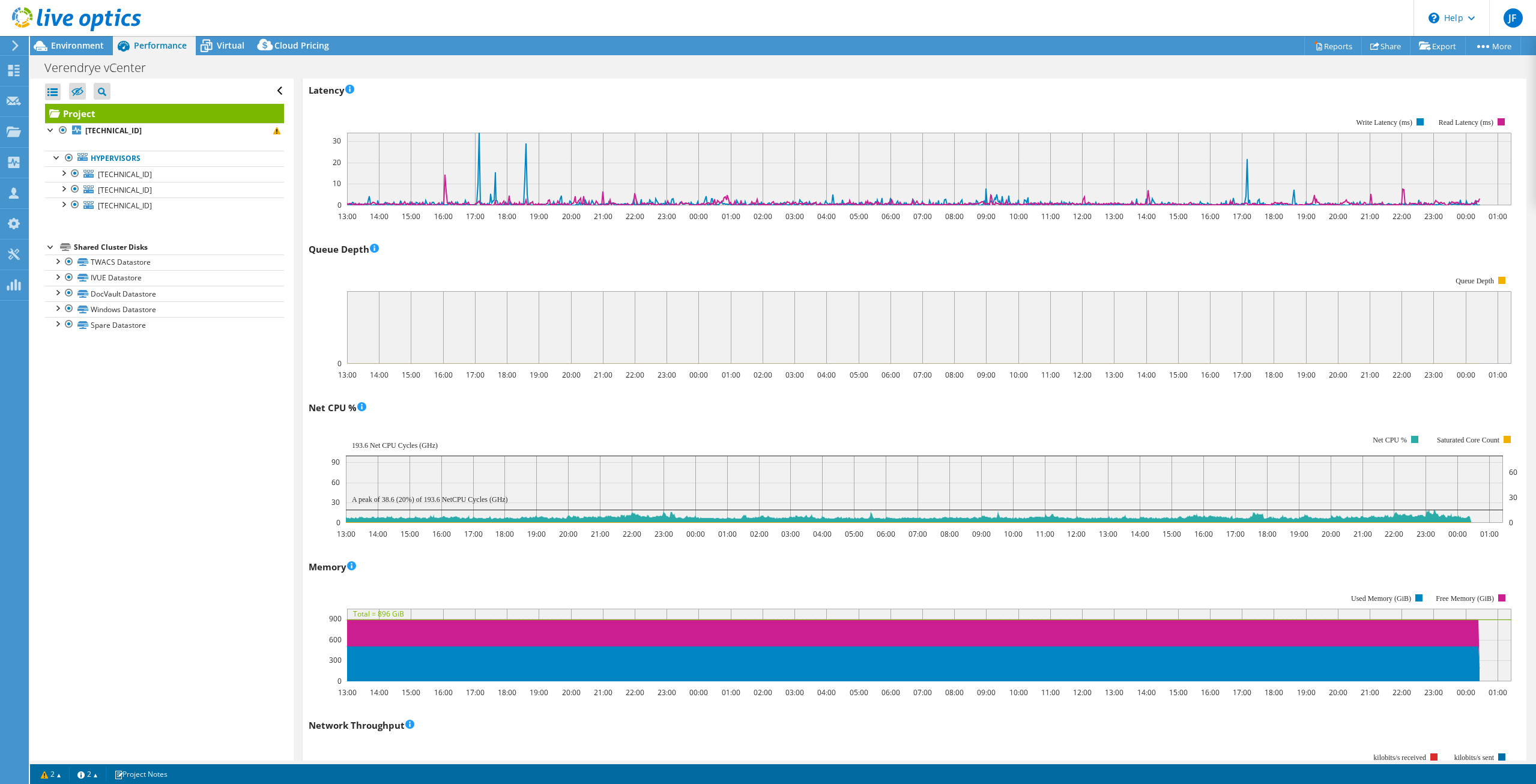
click at [630, 571] on div "Memory 13:00 14:00 15:00 16:00 17:00 18:00 19:00 20:00 21:00 22:00 23:00 00:00 …" at bounding box center [914, 627] width 1211 height 141
click at [782, 575] on div "Memory 13:00 14:00 15:00 16:00 17:00 18:00 19:00 20:00 21:00 22:00 23:00 00:00 …" at bounding box center [914, 627] width 1211 height 141
click at [776, 587] on rect at bounding box center [909, 637] width 1203 height 120
drag, startPoint x: 787, startPoint y: 583, endPoint x: 950, endPoint y: 573, distance: 163.3
click at [821, 581] on rect at bounding box center [909, 637] width 1203 height 120
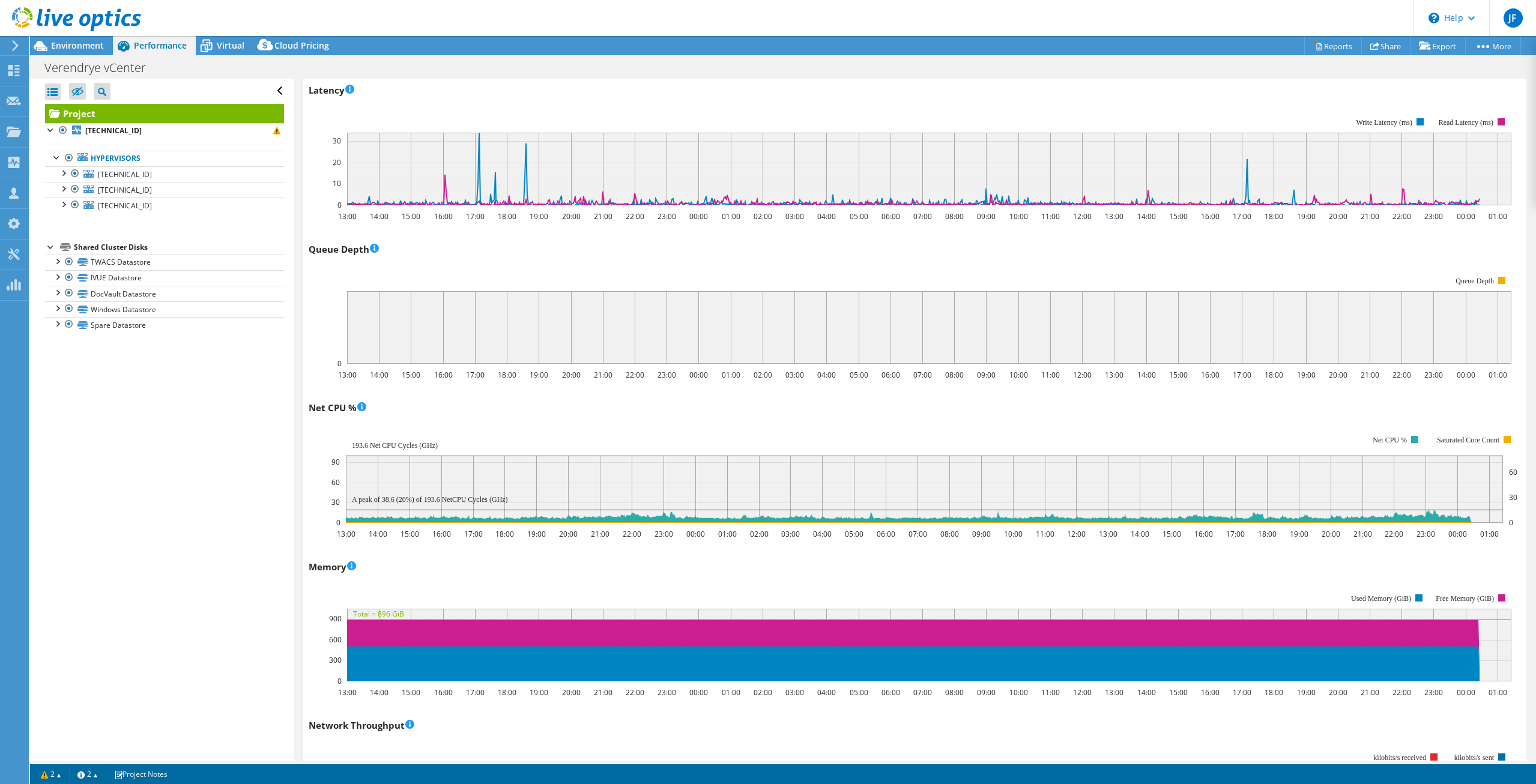
click at [952, 573] on div "Memory 13:00 14:00 15:00 16:00 17:00 18:00 19:00 20:00 21:00 22:00 23:00 00:00 …" at bounding box center [914, 627] width 1211 height 141
click at [958, 584] on rect at bounding box center [909, 637] width 1203 height 120
click at [961, 583] on rect at bounding box center [909, 637] width 1203 height 120
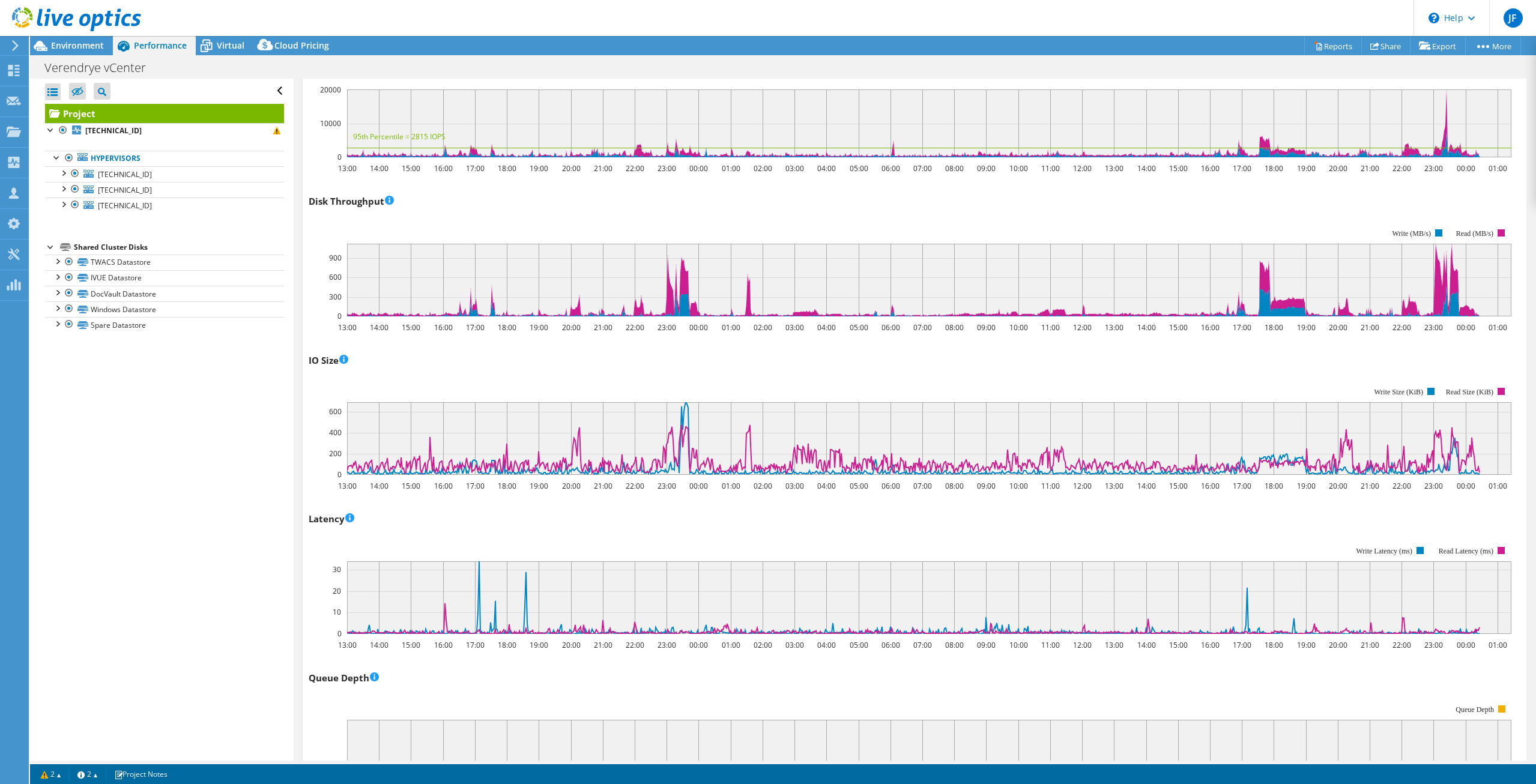
scroll to position [0, 0]
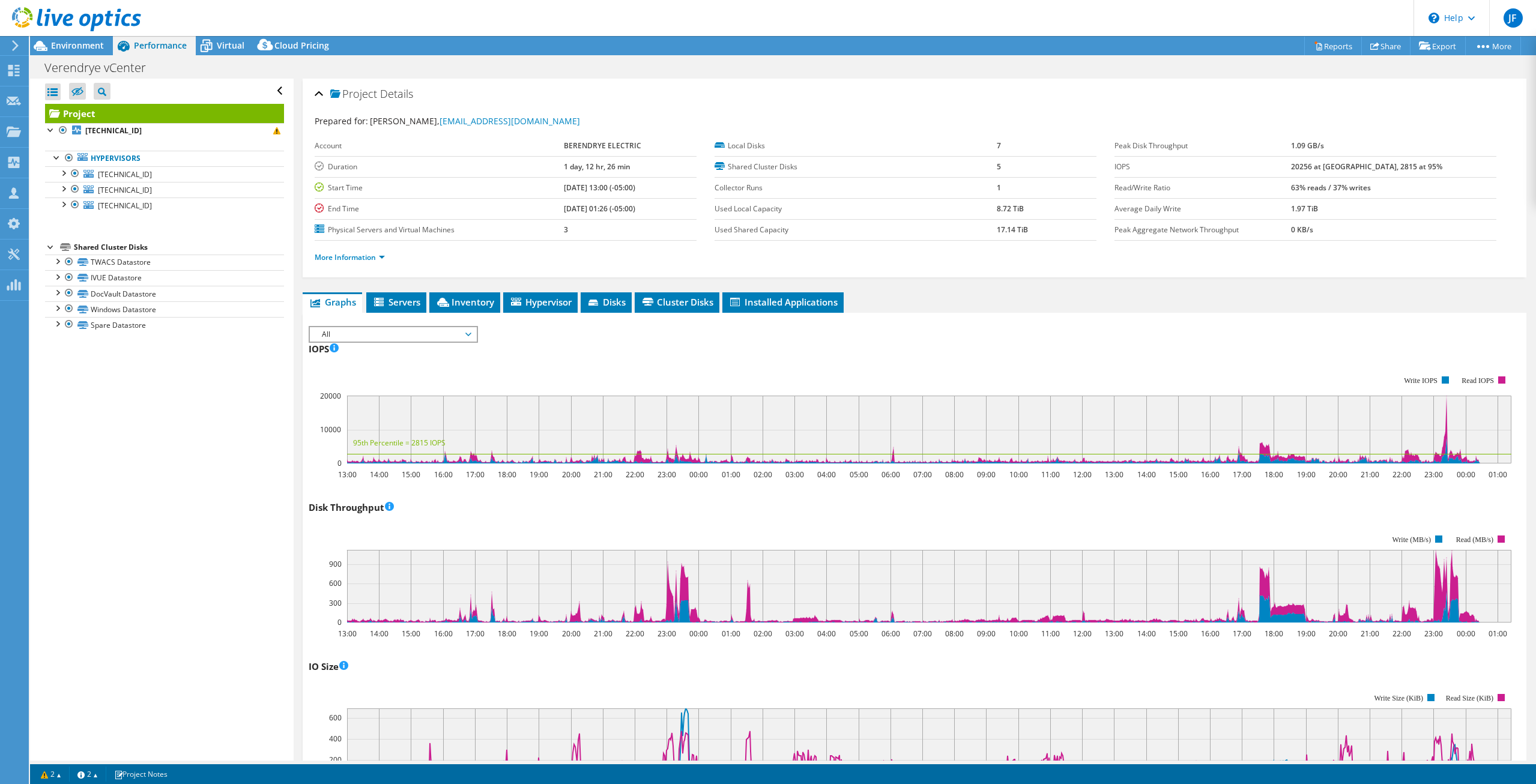
click at [886, 532] on rect at bounding box center [909, 579] width 1203 height 120
click at [886, 525] on rect at bounding box center [909, 579] width 1203 height 120
drag, startPoint x: 868, startPoint y: 527, endPoint x: 849, endPoint y: 531, distance: 19.4
click at [867, 527] on rect at bounding box center [909, 579] width 1203 height 120
click at [805, 522] on rect at bounding box center [909, 579] width 1203 height 120
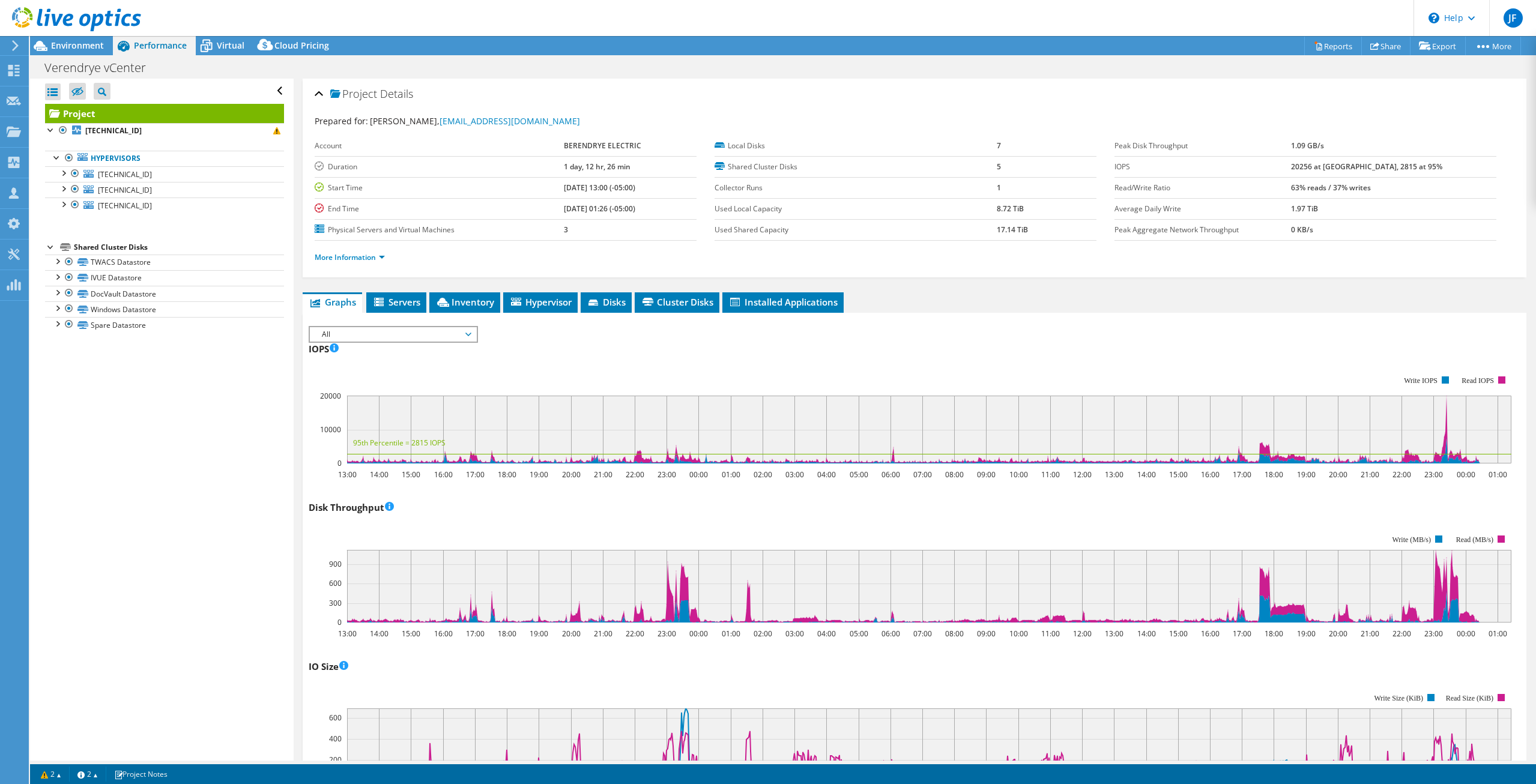
click at [812, 526] on rect at bounding box center [909, 579] width 1203 height 120
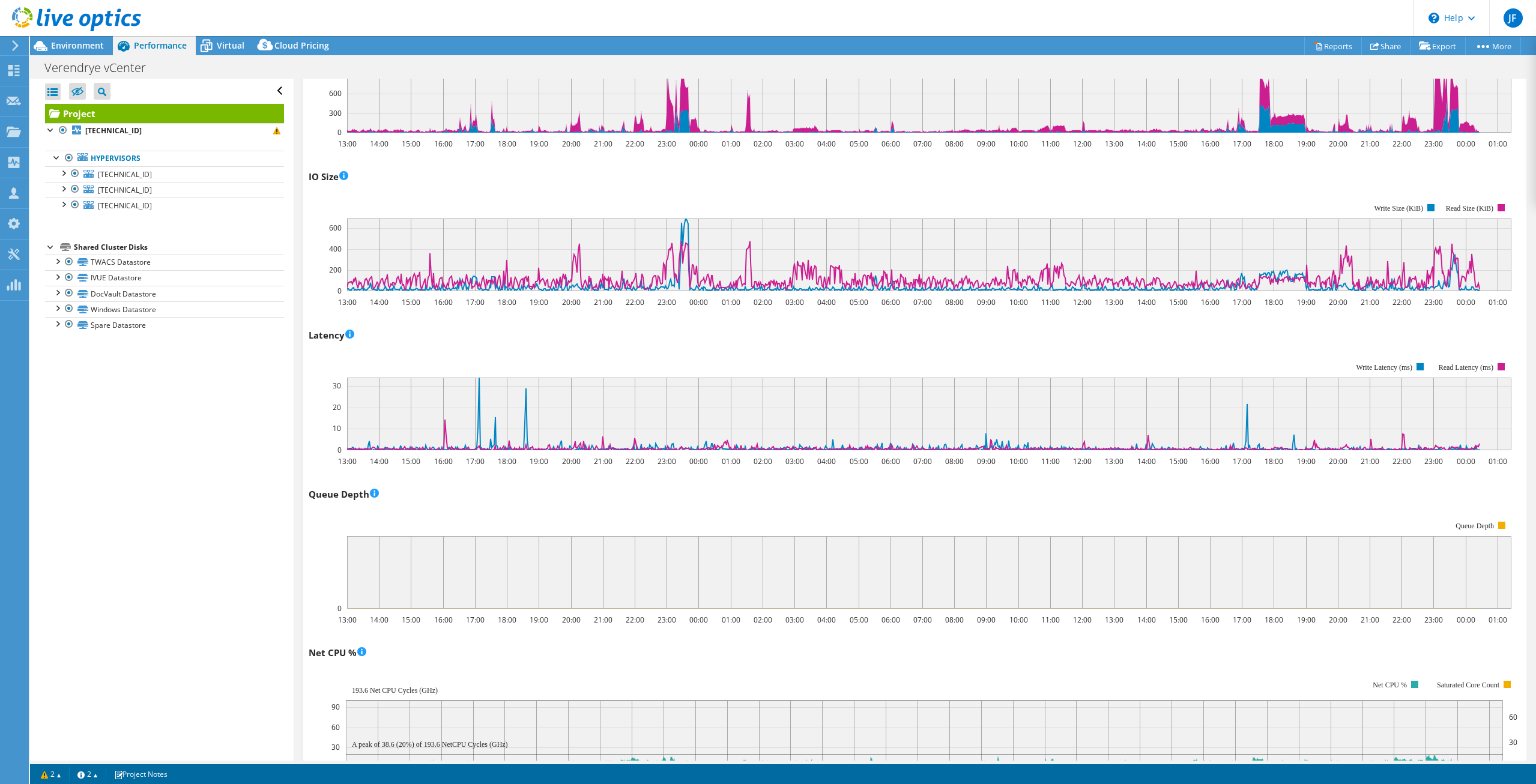
scroll to position [551, 0]
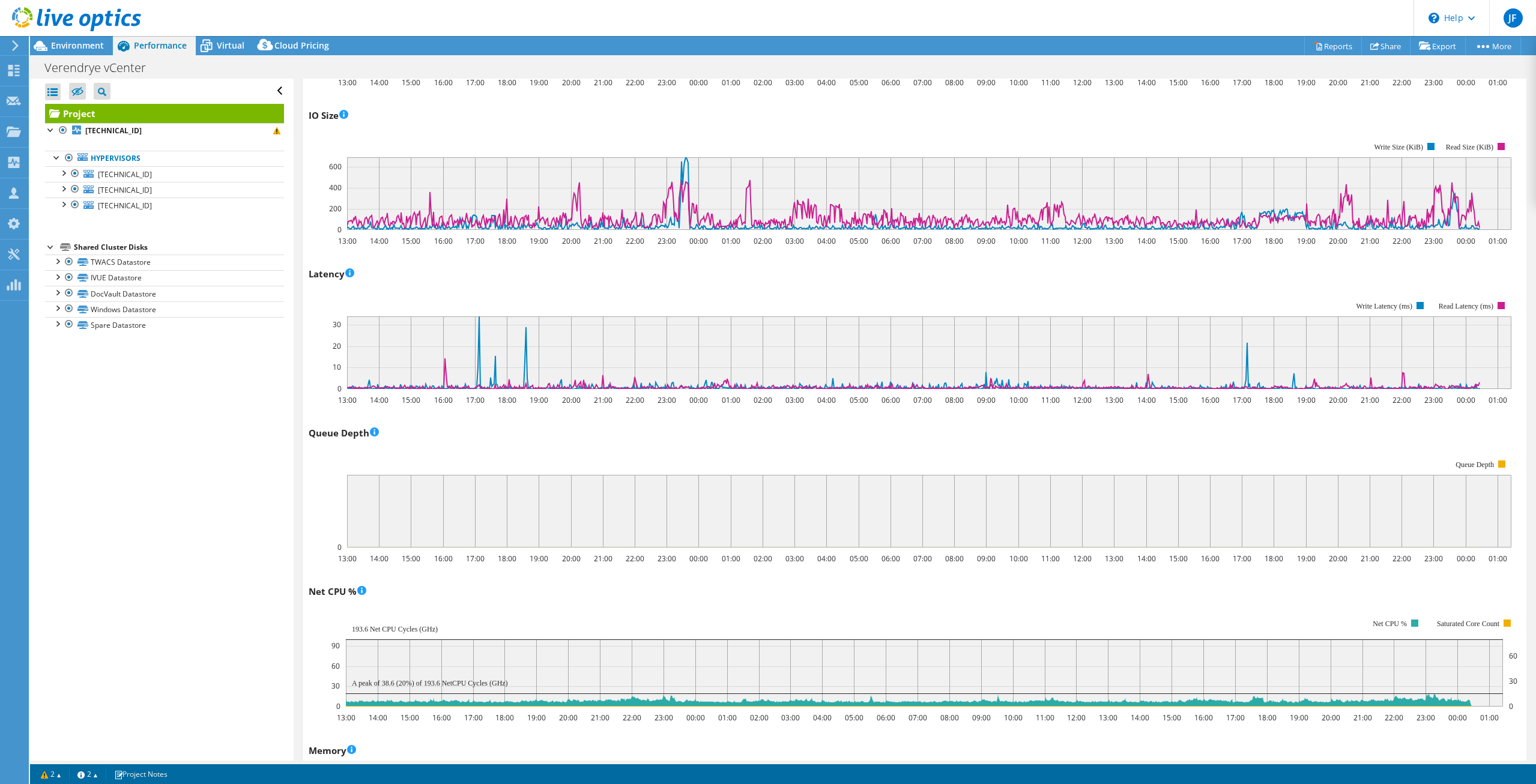
click at [705, 612] on rect at bounding box center [924, 663] width 1186 height 120
click at [655, 615] on rect at bounding box center [924, 663] width 1186 height 120
click at [652, 613] on rect at bounding box center [924, 663] width 1186 height 120
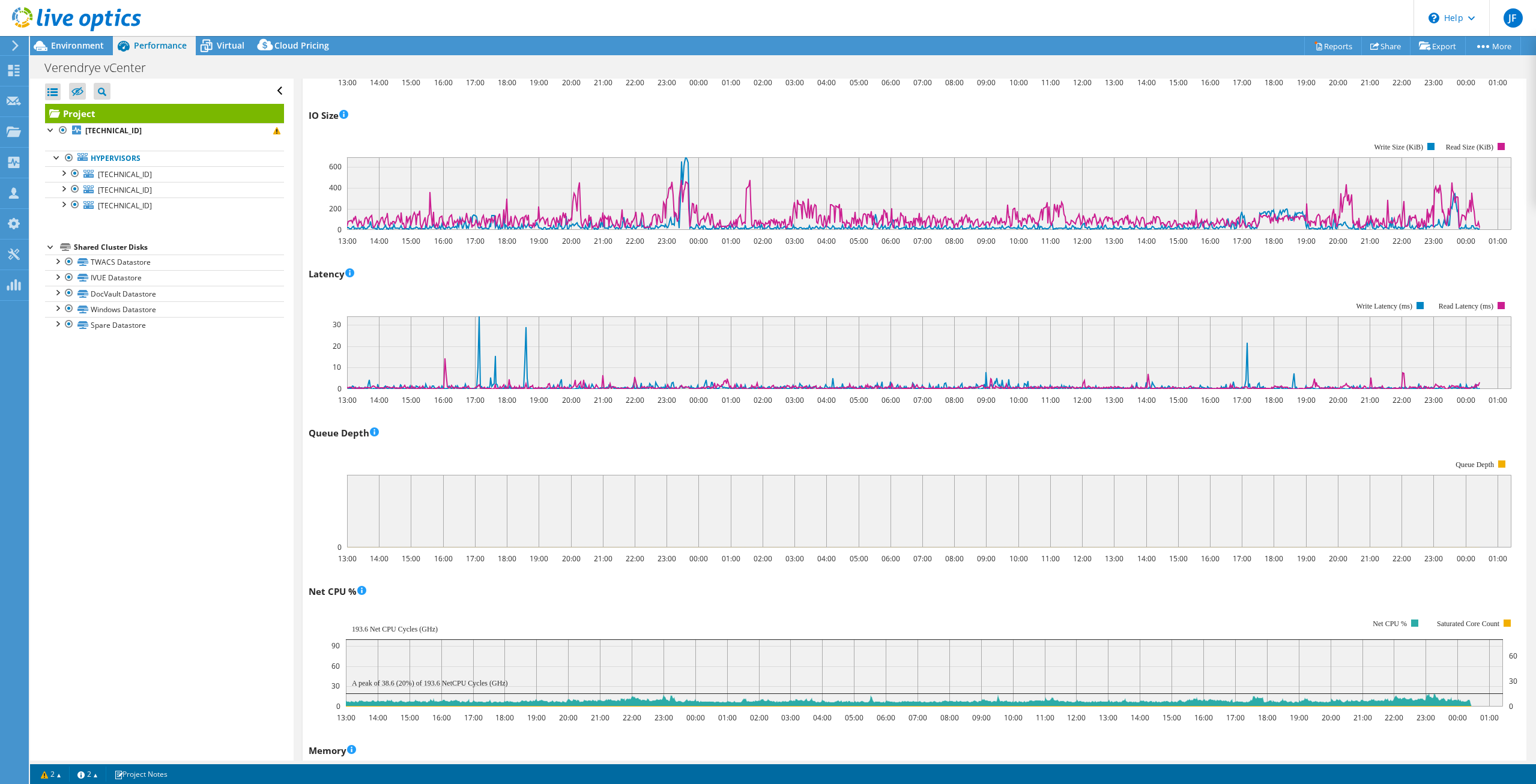
click at [654, 608] on rect at bounding box center [924, 663] width 1186 height 120
click at [654, 611] on rect at bounding box center [924, 663] width 1186 height 120
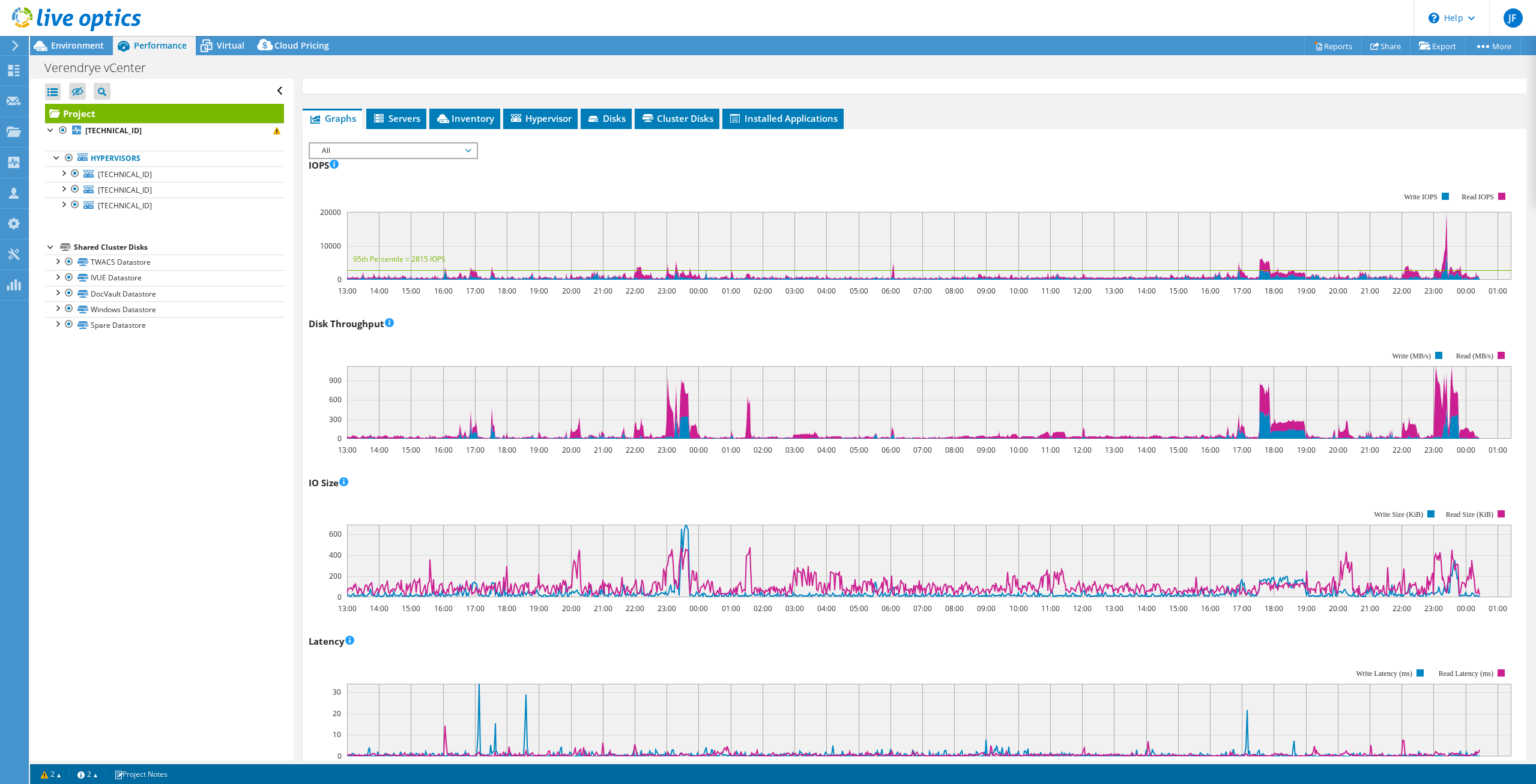
scroll to position [0, 0]
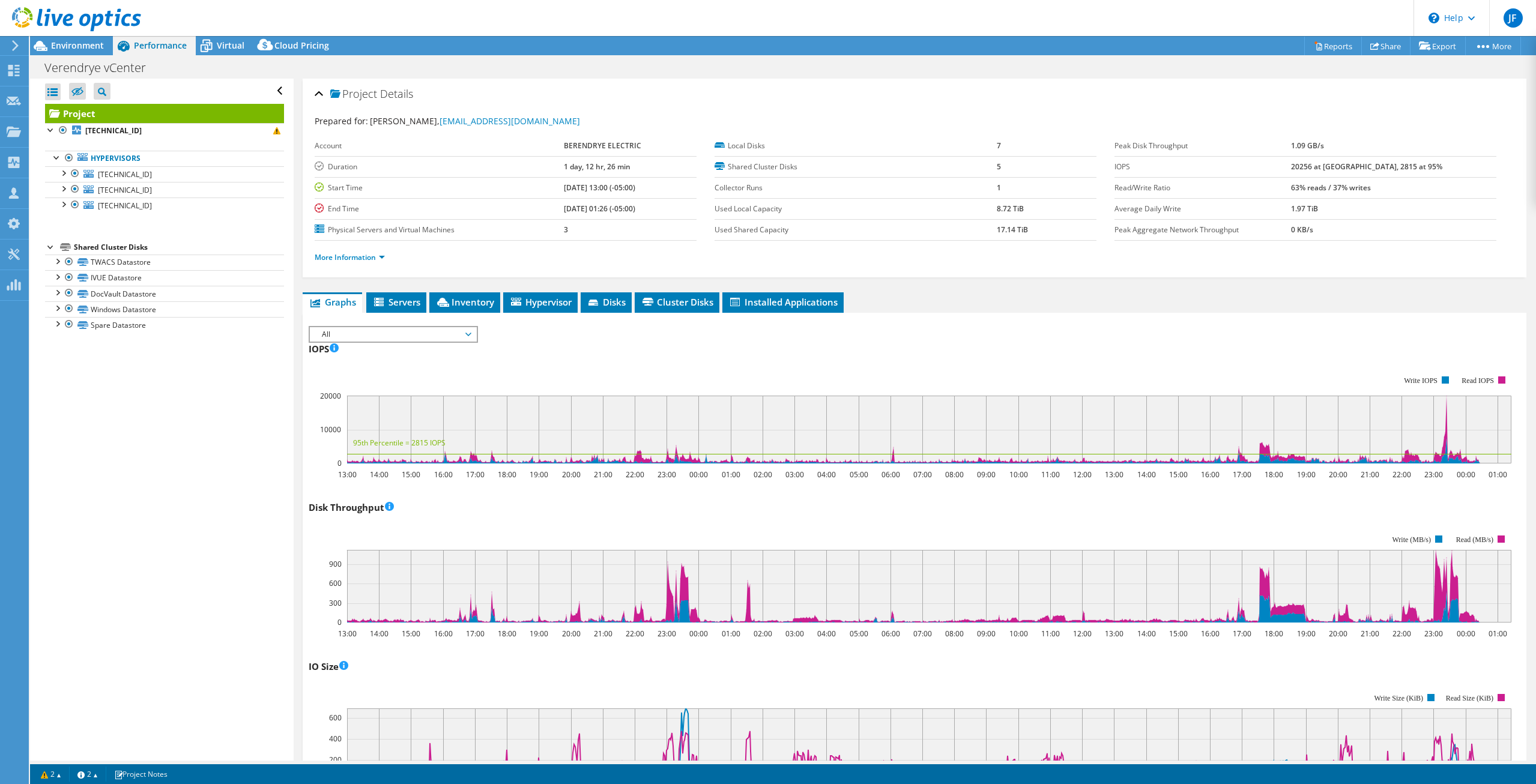
drag, startPoint x: 800, startPoint y: 651, endPoint x: 825, endPoint y: 661, distance: 26.9
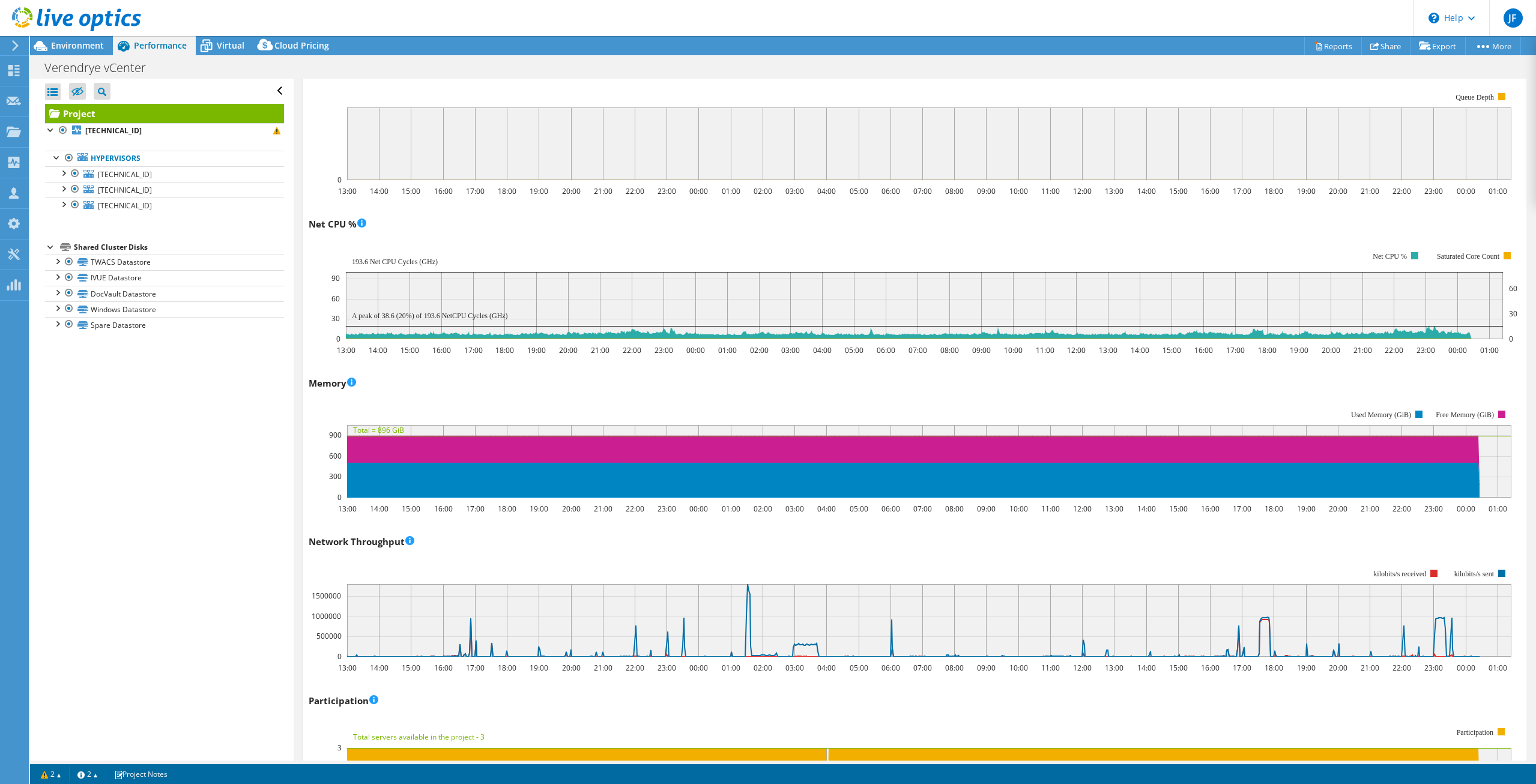
scroll to position [980, 0]
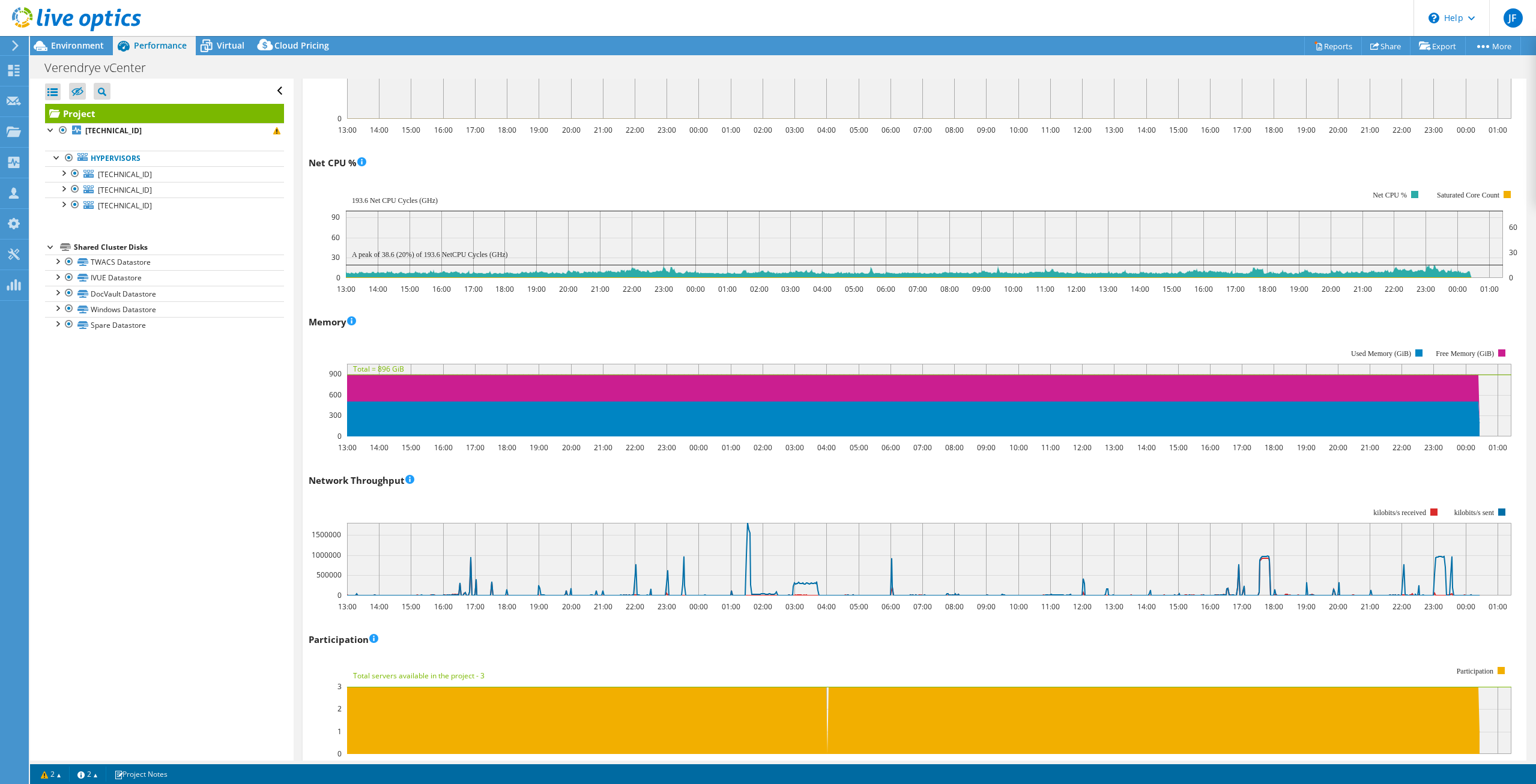
click at [735, 650] on div "Participation 13:00 14:00 15:00 16:00 17:00 18:00 19:00 20:00 21:00 22:00 23:00…" at bounding box center [914, 700] width 1211 height 141
click at [789, 646] on div "Participation 13:00 14:00 15:00 16:00 17:00 18:00 19:00 20:00 21:00 22:00 23:00…" at bounding box center [914, 700] width 1211 height 141
click at [804, 646] on div "Participation 13:00 14:00 15:00 16:00 17:00 18:00 19:00 20:00 21:00 22:00 23:00…" at bounding box center [914, 700] width 1211 height 141
click at [837, 648] on div "Participation 13:00 14:00 15:00 16:00 17:00 18:00 19:00 20:00 21:00 22:00 23:00…" at bounding box center [914, 700] width 1211 height 141
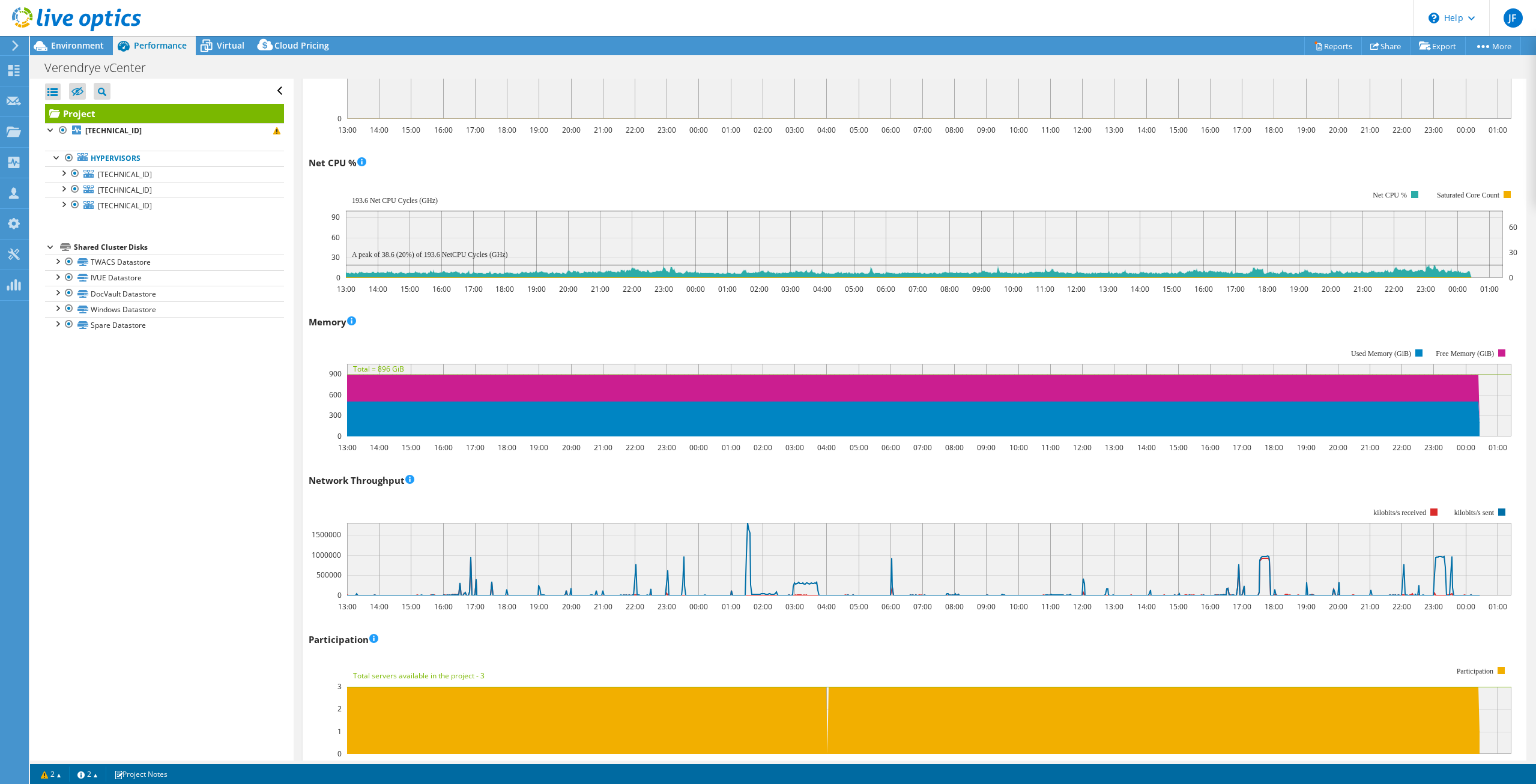
click at [837, 648] on div "Participation 13:00 14:00 15:00 16:00 17:00 18:00 19:00 20:00 21:00 22:00 23:00…" at bounding box center [914, 700] width 1211 height 141
click at [767, 638] on div "Participation 13:00 14:00 15:00 16:00 17:00 18:00 19:00 20:00 21:00 22:00 23:00…" at bounding box center [914, 700] width 1211 height 141
click at [733, 642] on div "Participation 13:00 14:00 15:00 16:00 17:00 18:00 19:00 20:00 21:00 22:00 23:00…" at bounding box center [914, 700] width 1211 height 141
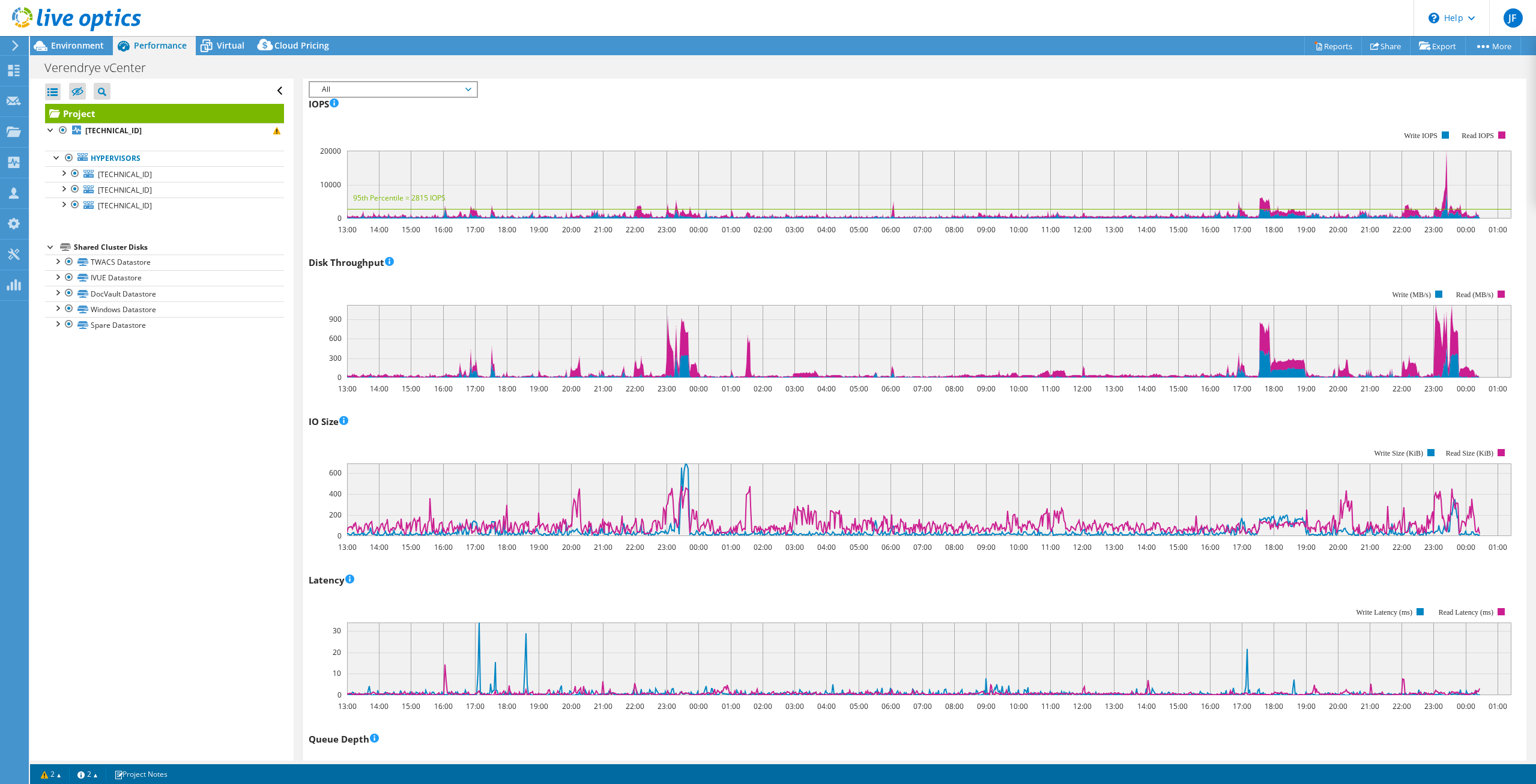
scroll to position [184, 0]
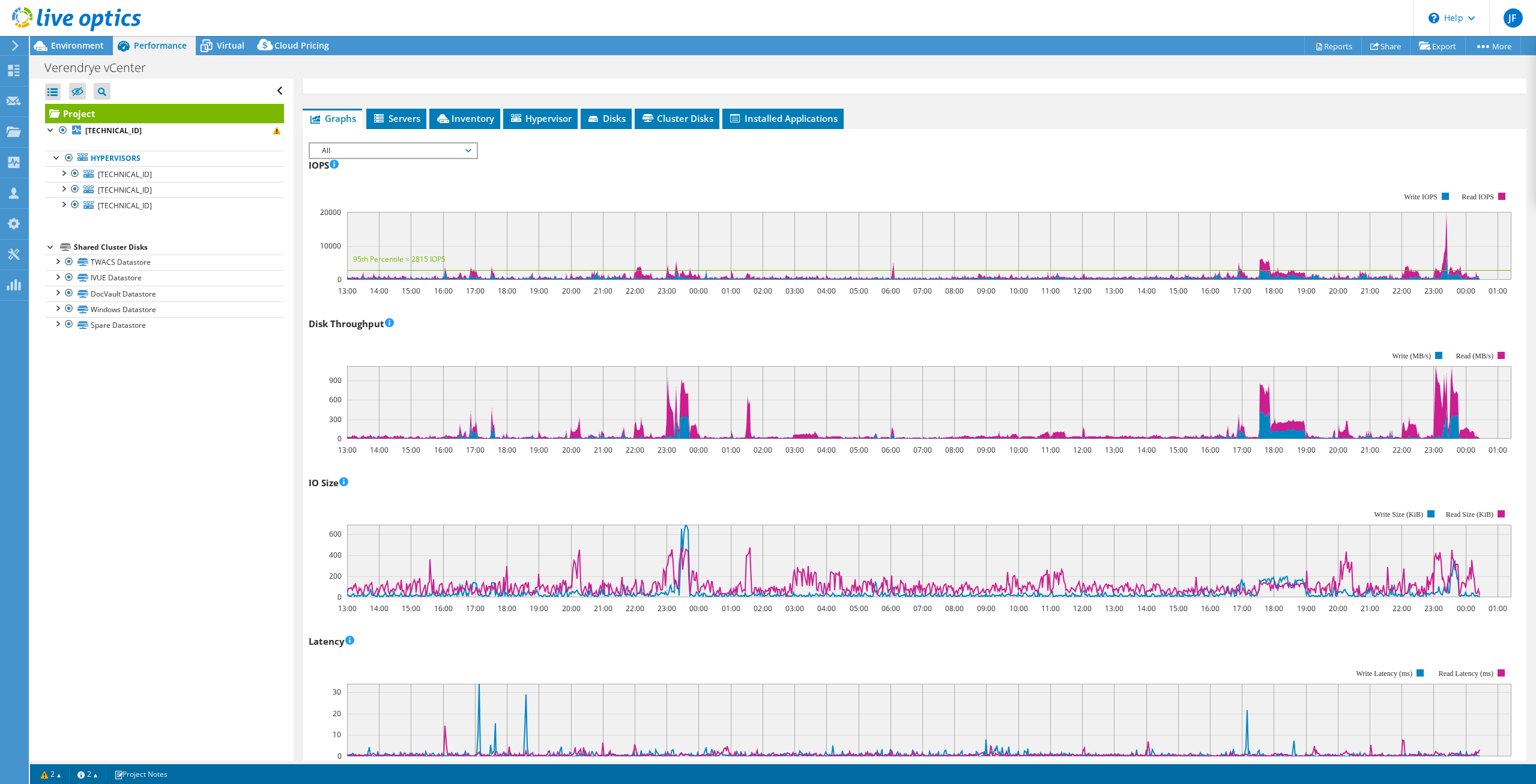
click at [795, 632] on div "Latency 13:00 14:00 15:00 16:00 17:00 18:00 19:00 20:00 21:00 22:00 23:00 00:00…" at bounding box center [914, 702] width 1211 height 141
click at [827, 649] on div "Latency 13:00 14:00 15:00 16:00 17:00 18:00 19:00 20:00 21:00 22:00 23:00 00:00…" at bounding box center [914, 702] width 1211 height 141
click at [816, 649] on div "Latency 13:00 14:00 15:00 16:00 17:00 18:00 19:00 20:00 21:00 22:00 23:00 00:00…" at bounding box center [914, 702] width 1211 height 141
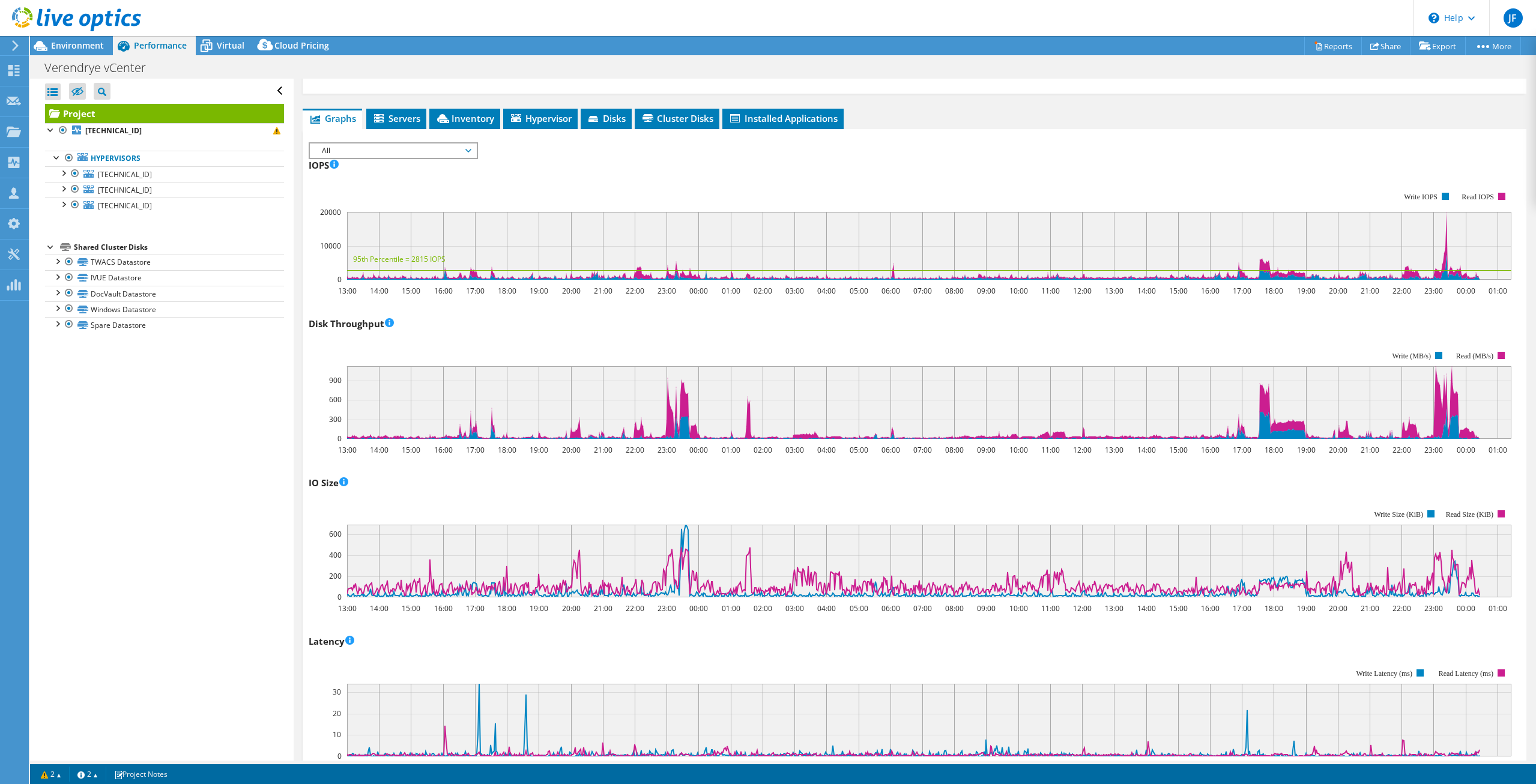
click at [816, 650] on div "Latency 13:00 14:00 15:00 16:00 17:00 18:00 19:00 20:00 21:00 22:00 23:00 00:00…" at bounding box center [914, 702] width 1211 height 141
click at [671, 653] on rect at bounding box center [909, 712] width 1203 height 120
click at [675, 655] on rect at bounding box center [909, 712] width 1203 height 120
click at [677, 653] on rect at bounding box center [909, 712] width 1203 height 120
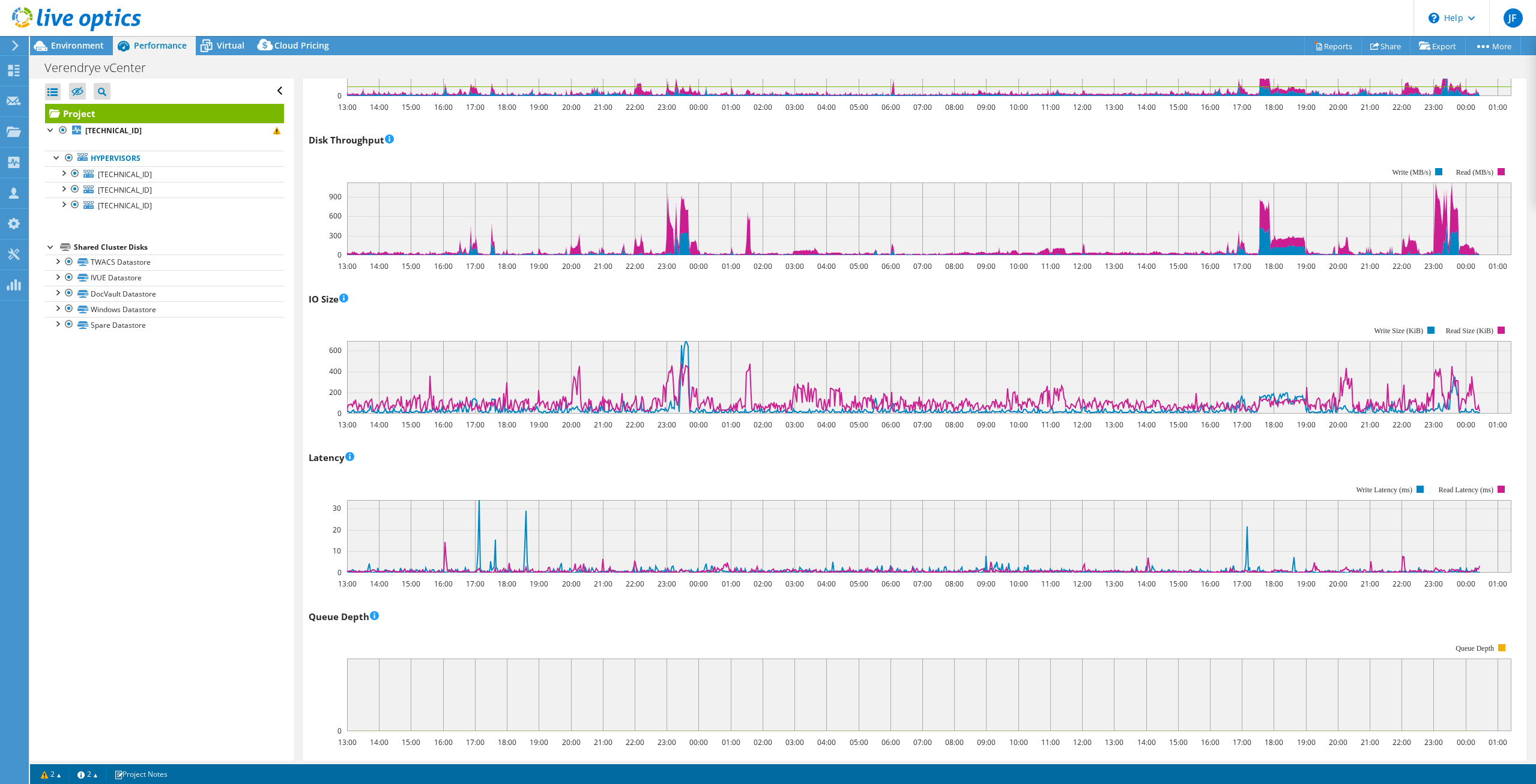
scroll to position [0, 0]
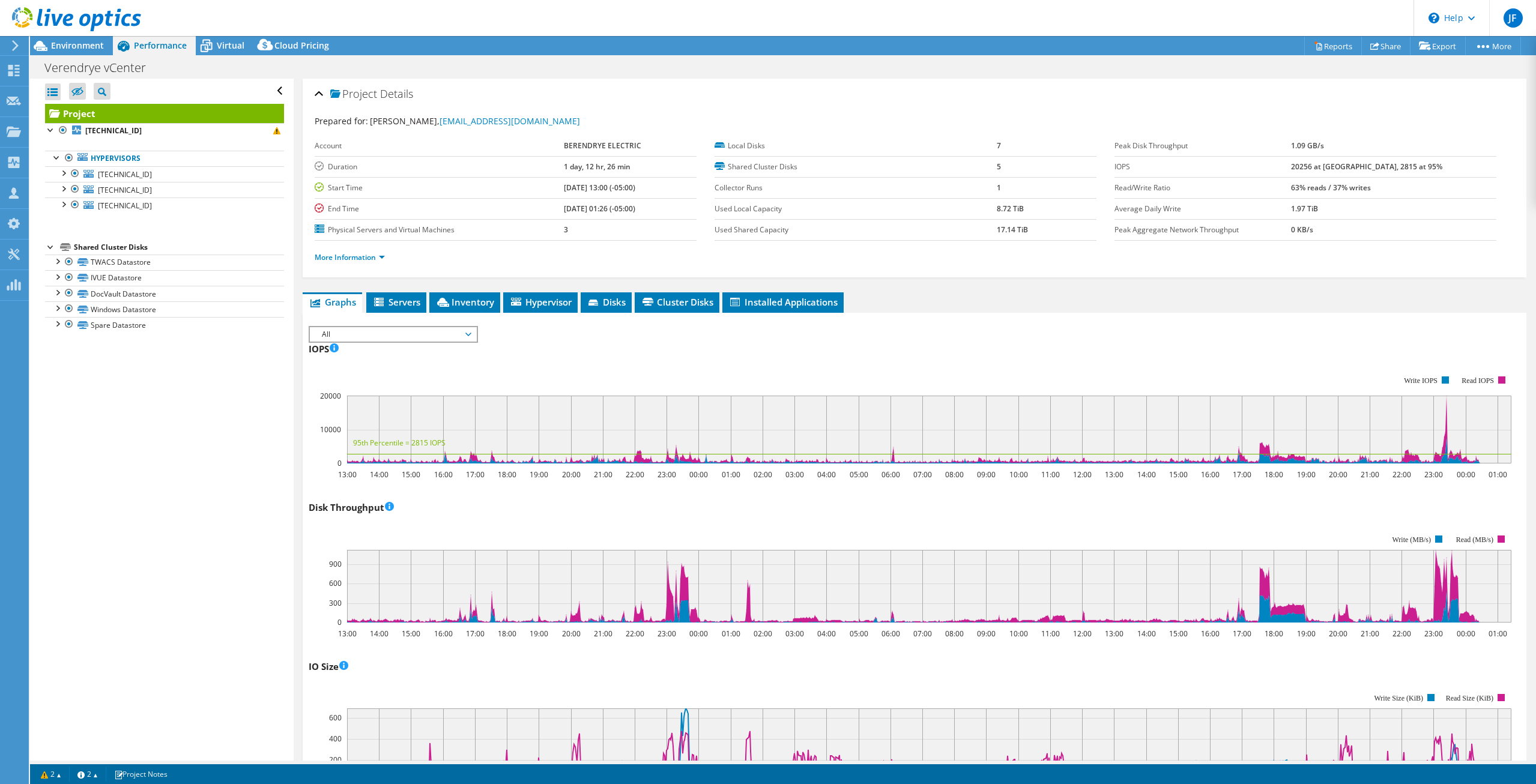
click at [804, 675] on div "IO Size IO Size This unit of measure records the average payload size of a give…" at bounding box center [914, 727] width 1211 height 141
drag, startPoint x: 802, startPoint y: 681, endPoint x: 808, endPoint y: 684, distance: 6.7
click at [808, 684] on rect at bounding box center [909, 737] width 1203 height 120
click at [533, 297] on span "Hypervisor" at bounding box center [540, 302] width 62 height 12
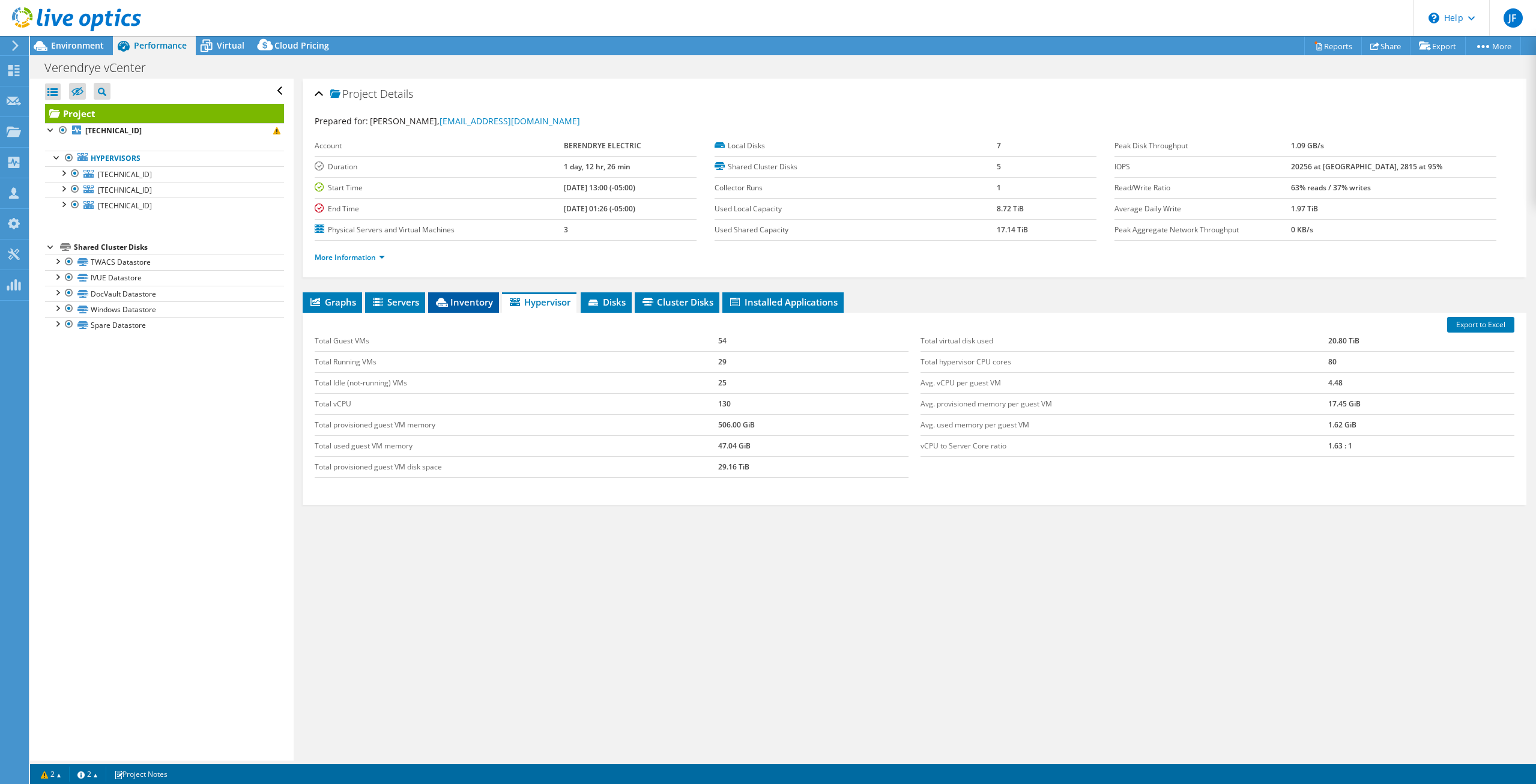
click at [448, 306] on icon at bounding box center [442, 302] width 12 height 9
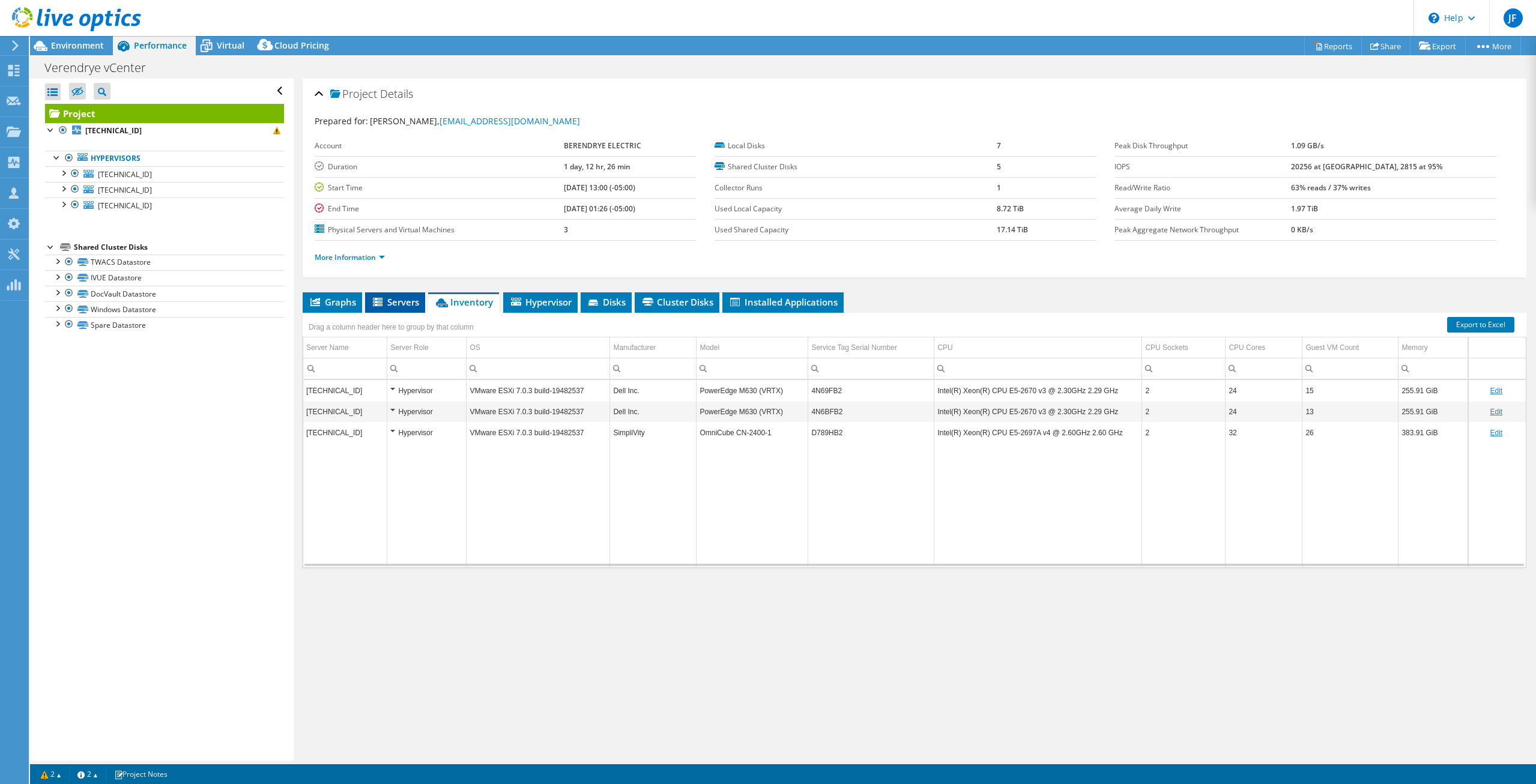
click at [379, 293] on li "Servers" at bounding box center [394, 302] width 60 height 20
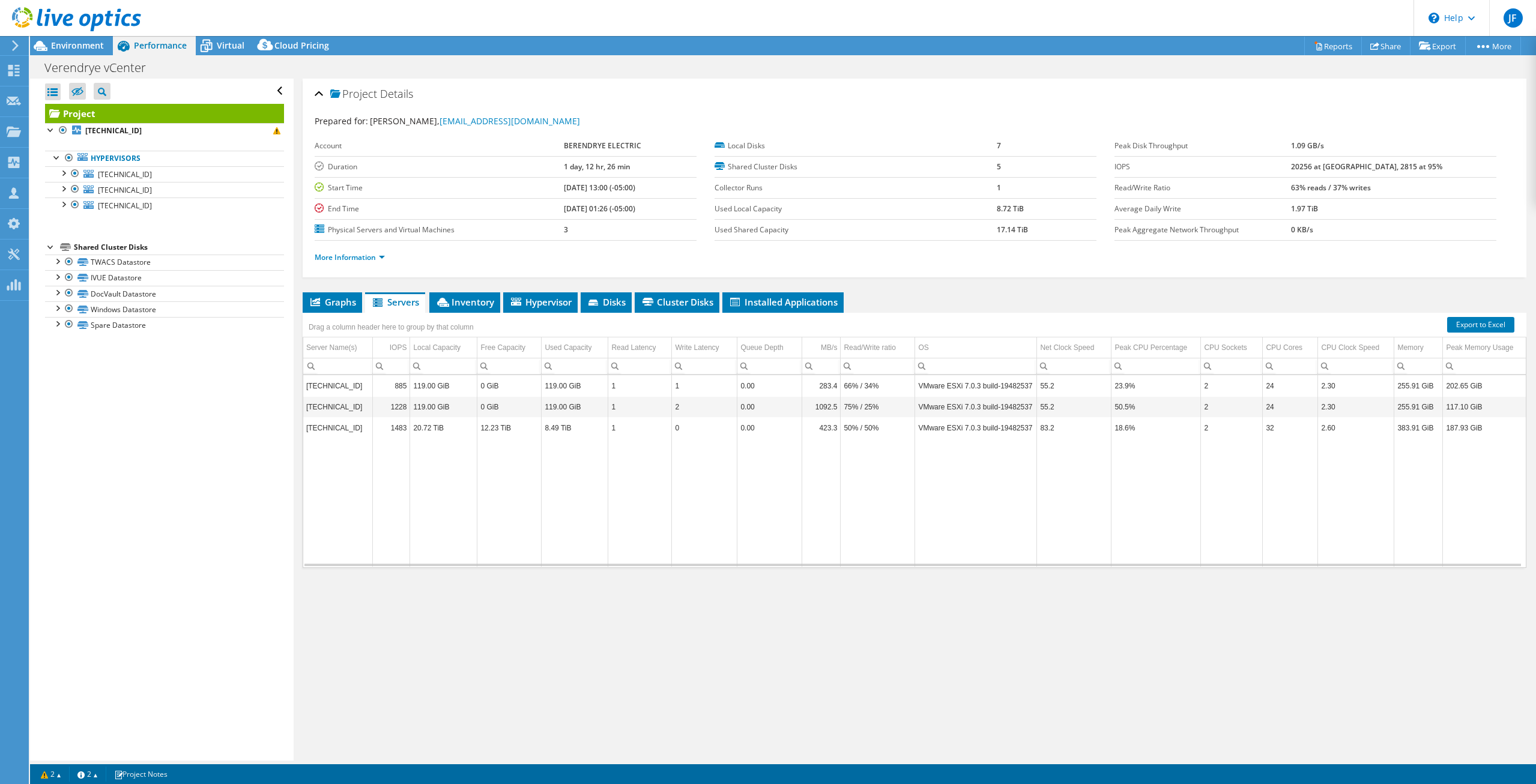
click at [732, 603] on div "Project Details Prepared for: Nick Fredrich, nickaf@verendrye.com Account BEREN…" at bounding box center [914, 419] width 1241 height 682
drag, startPoint x: 731, startPoint y: 620, endPoint x: 723, endPoint y: 632, distance: 14.4
click at [731, 621] on div "Project Details Prepared for: Nick Fredrich, nickaf@verendrye.com Account BEREN…" at bounding box center [914, 419] width 1241 height 682
click at [722, 632] on div "Project Details Prepared for: Nick Fredrich, nickaf@verendrye.com Account BEREN…" at bounding box center [914, 419] width 1241 height 682
click at [716, 636] on div "Project Details Prepared for: Nick Fredrich, nickaf@verendrye.com Account BEREN…" at bounding box center [914, 419] width 1241 height 682
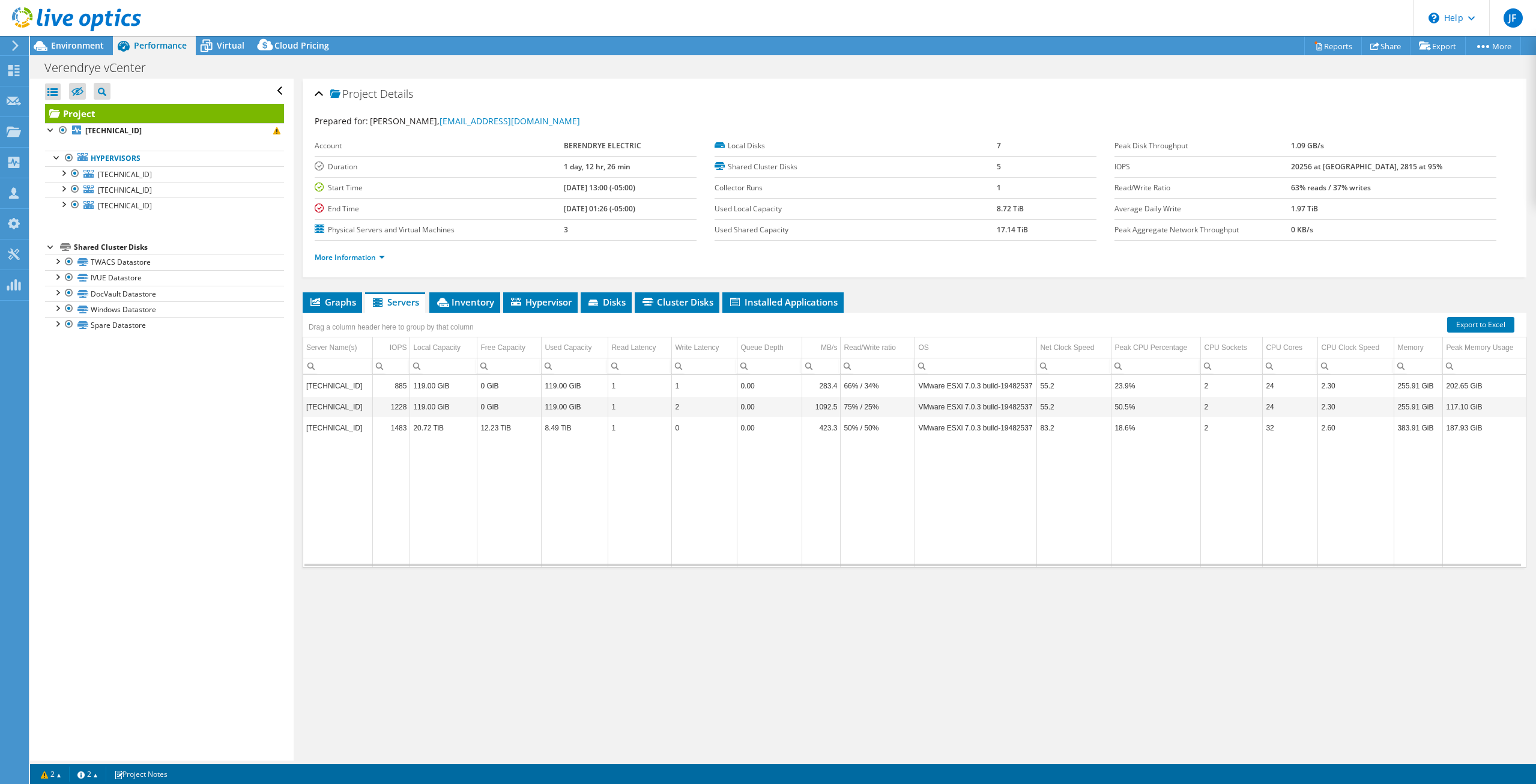
click at [711, 643] on div "Project Details Prepared for: Nick Fredrich, nickaf@verendrye.com Account BEREN…" at bounding box center [914, 419] width 1241 height 682
click at [716, 639] on div "Project Details Prepared for: Nick Fredrich, nickaf@verendrye.com Account BEREN…" at bounding box center [914, 419] width 1241 height 682
click at [335, 299] on span "Graphs" at bounding box center [332, 302] width 47 height 12
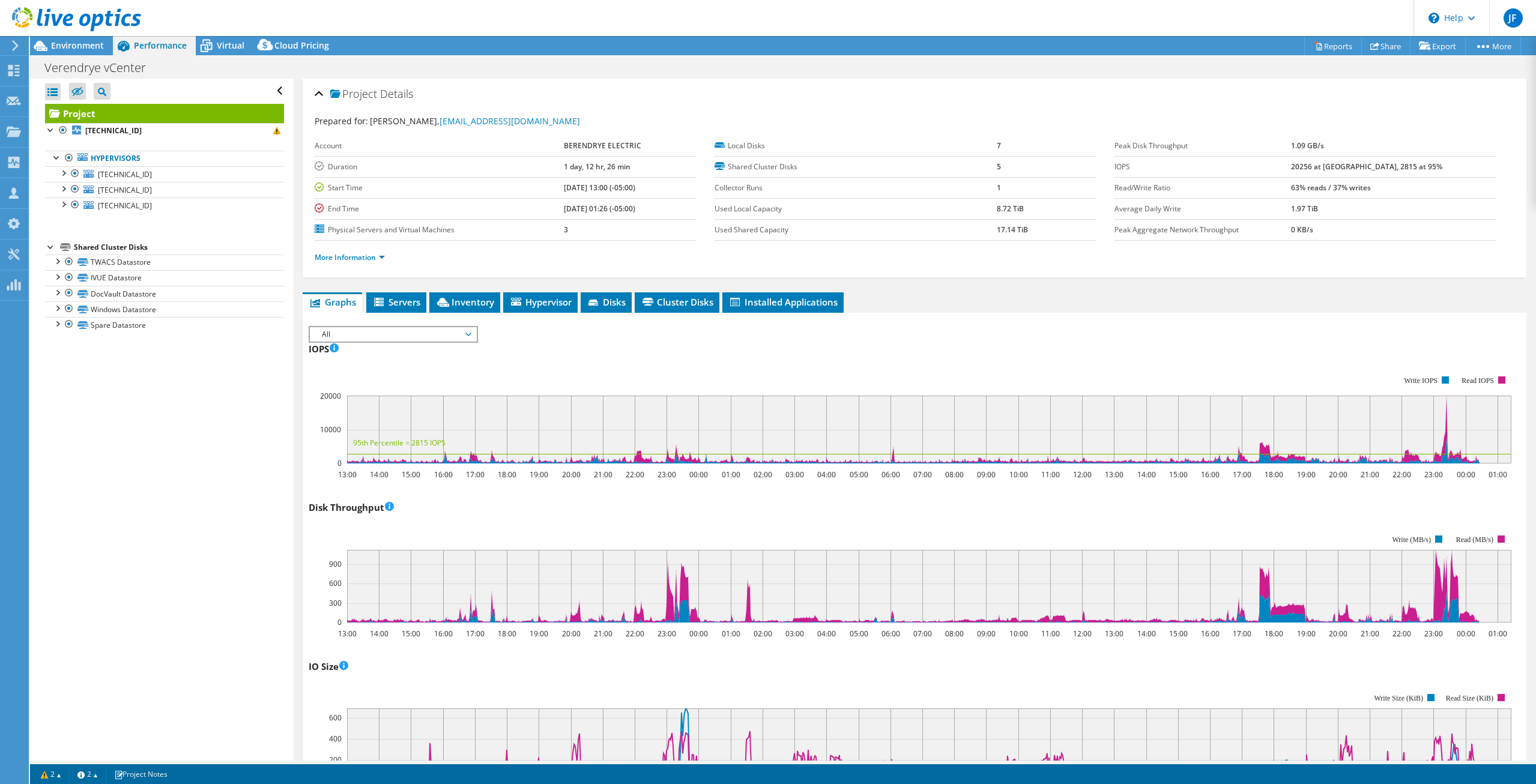
click at [703, 514] on div "Disk Throughput 13:00 14:00 15:00 16:00 17:00 18:00 19:00 20:00 21:00 22:00 23:…" at bounding box center [914, 568] width 1211 height 141
click at [715, 505] on div "Disk Throughput 13:00 14:00 15:00 16:00 17:00 18:00 19:00 20:00 21:00 22:00 23:…" at bounding box center [914, 568] width 1211 height 141
click at [728, 515] on div "Disk Throughput 13:00 14:00 15:00 16:00 17:00 18:00 19:00 20:00 21:00 22:00 23:…" at bounding box center [914, 568] width 1211 height 141
click at [752, 531] on rect at bounding box center [909, 579] width 1203 height 120
drag, startPoint x: 537, startPoint y: 281, endPoint x: 541, endPoint y: 293, distance: 12.6
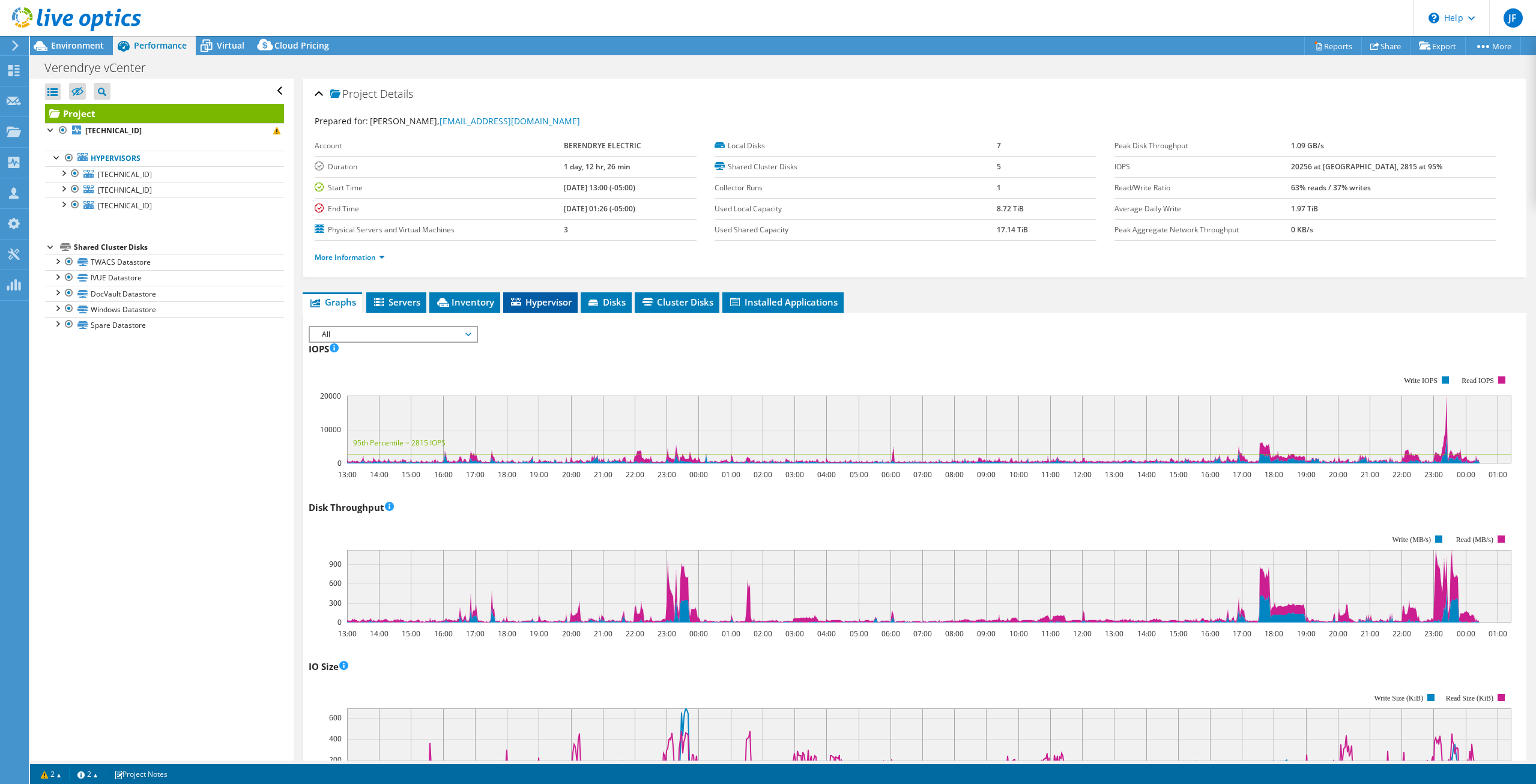
click at [541, 297] on span "Hypervisor" at bounding box center [540, 302] width 62 height 12
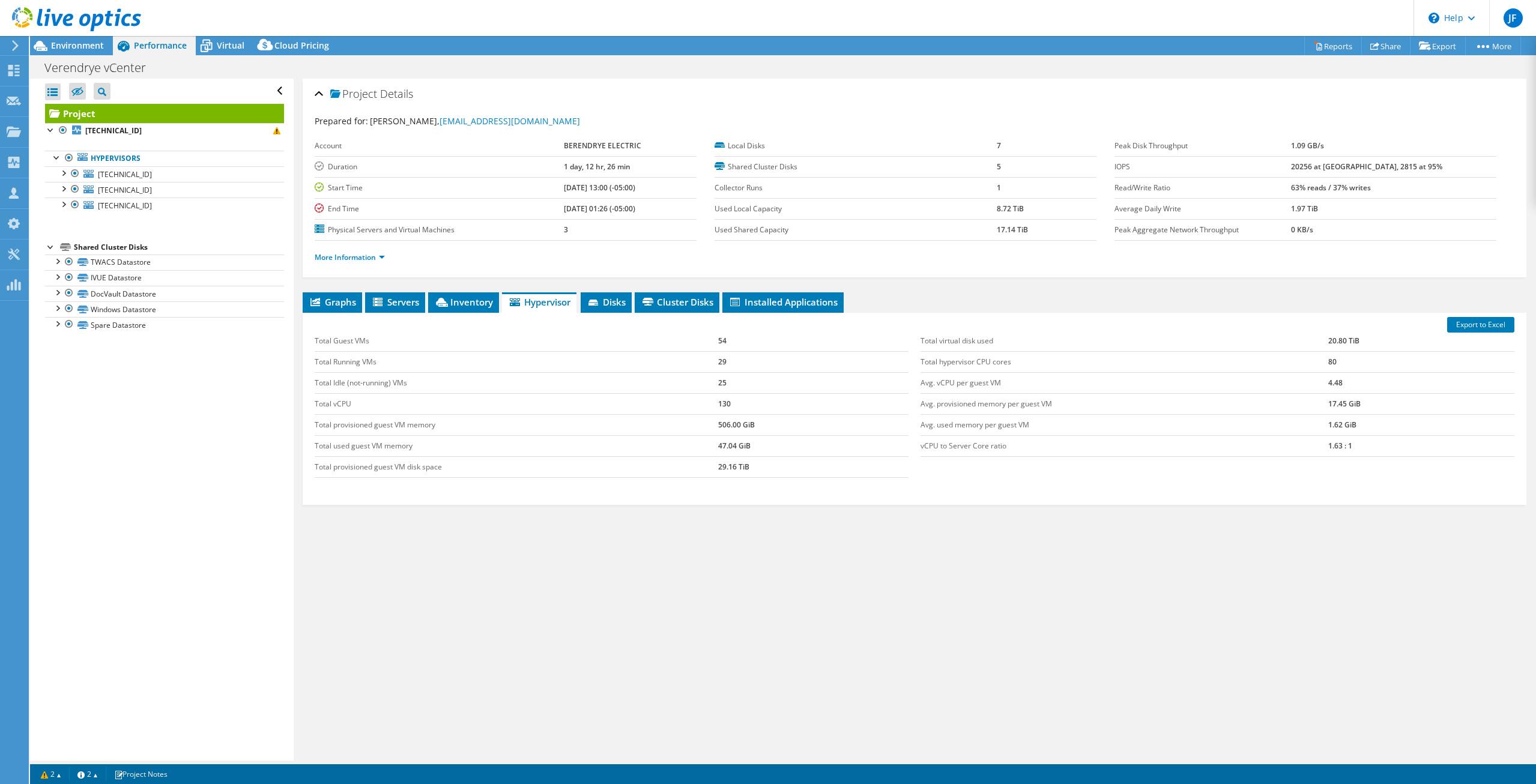
click at [880, 527] on div "Graphs Servers Inventory Hypervisor Disks Cluster Disks Installed Applications …" at bounding box center [914, 442] width 1224 height 300
click at [926, 495] on div "Export to Excel Total Guest VMs 54 Total Running VMs 29 Total Idle (not-running…" at bounding box center [914, 409] width 1224 height 192
click at [470, 302] on span "Inventory" at bounding box center [464, 302] width 59 height 12
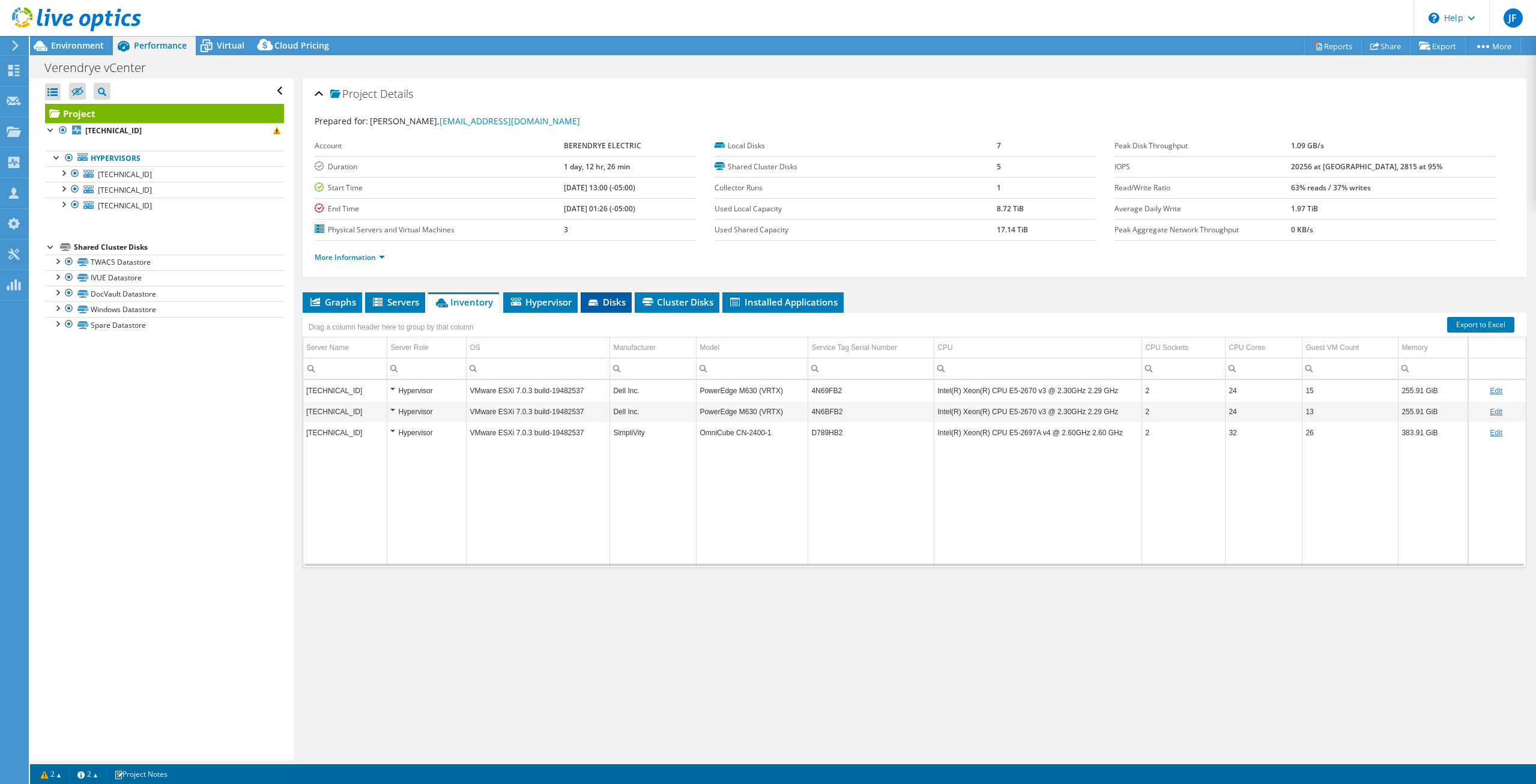
click at [619, 300] on span "Disks" at bounding box center [606, 302] width 39 height 12
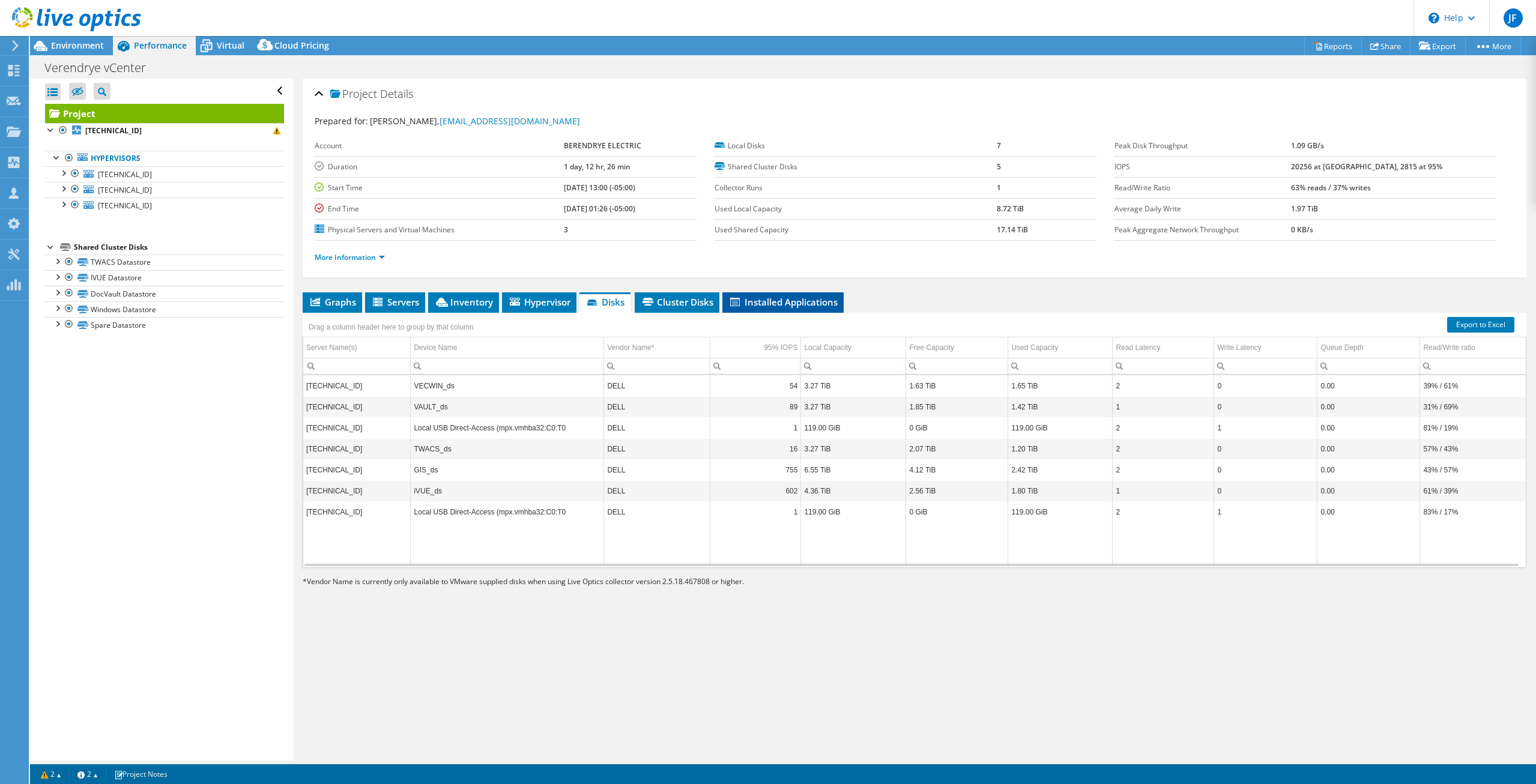
click at [802, 304] on span "Installed Applications" at bounding box center [783, 302] width 110 height 12
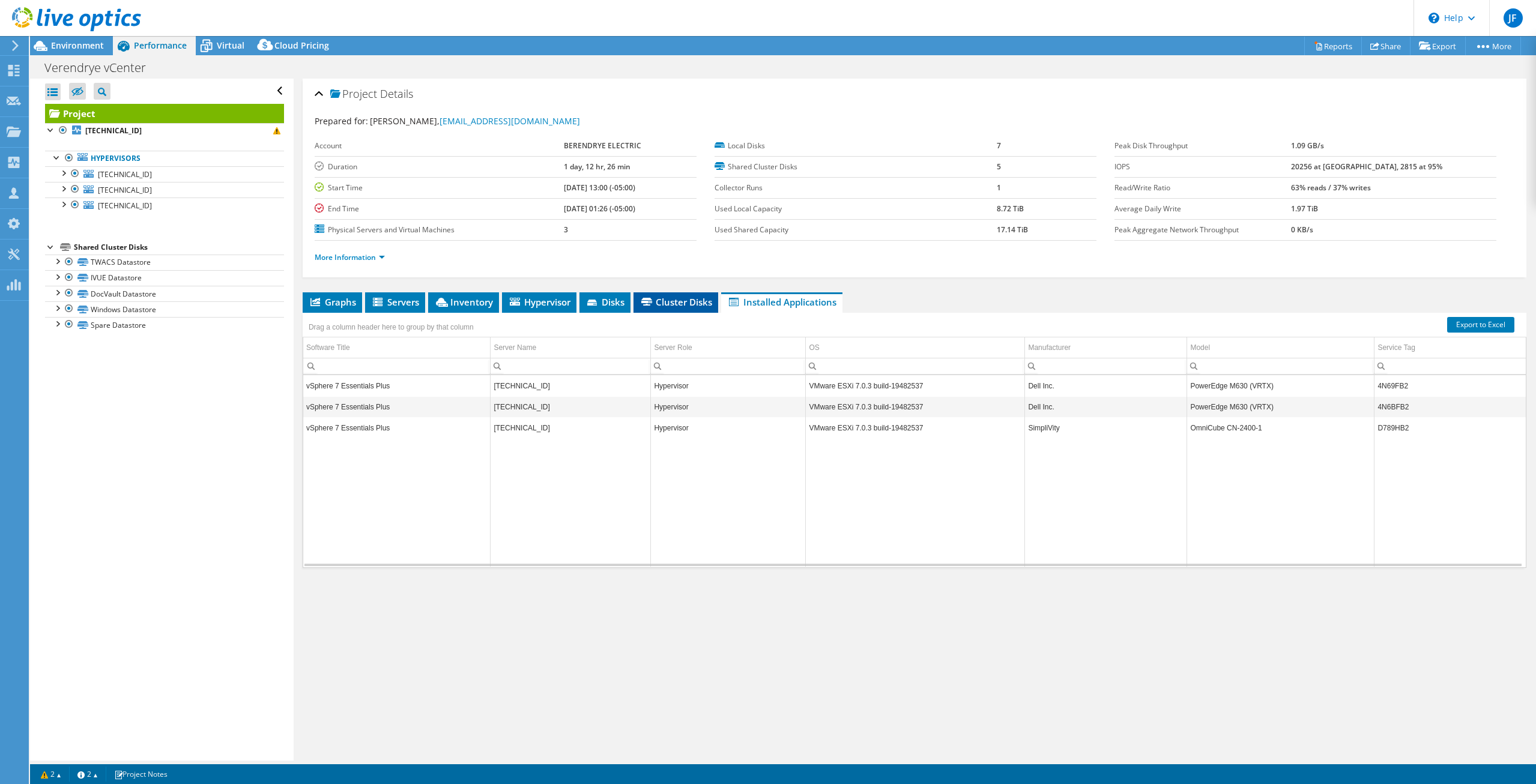
click at [662, 300] on span "Cluster Disks" at bounding box center [675, 302] width 73 height 12
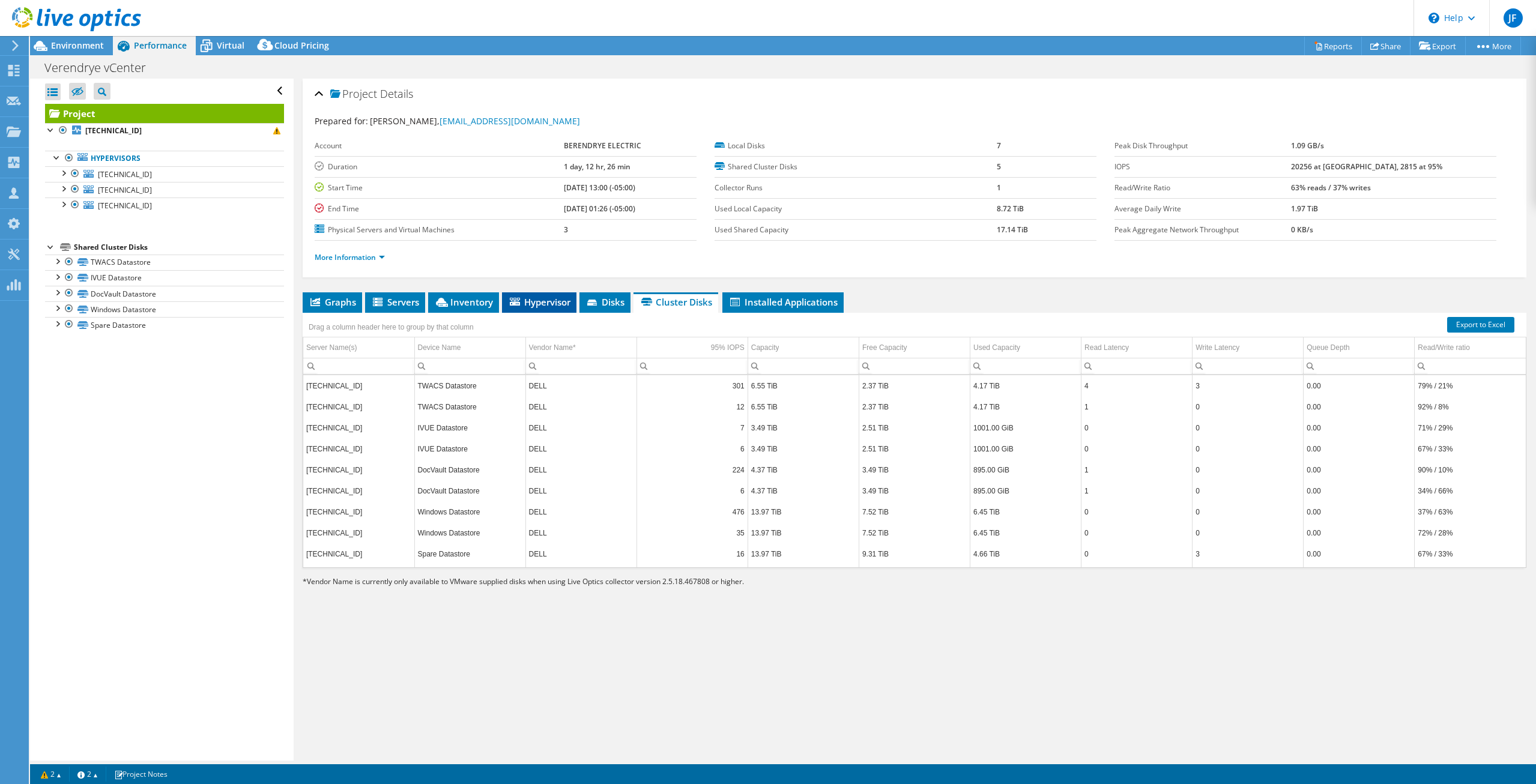
click at [536, 306] on span "Hypervisor" at bounding box center [539, 302] width 62 height 12
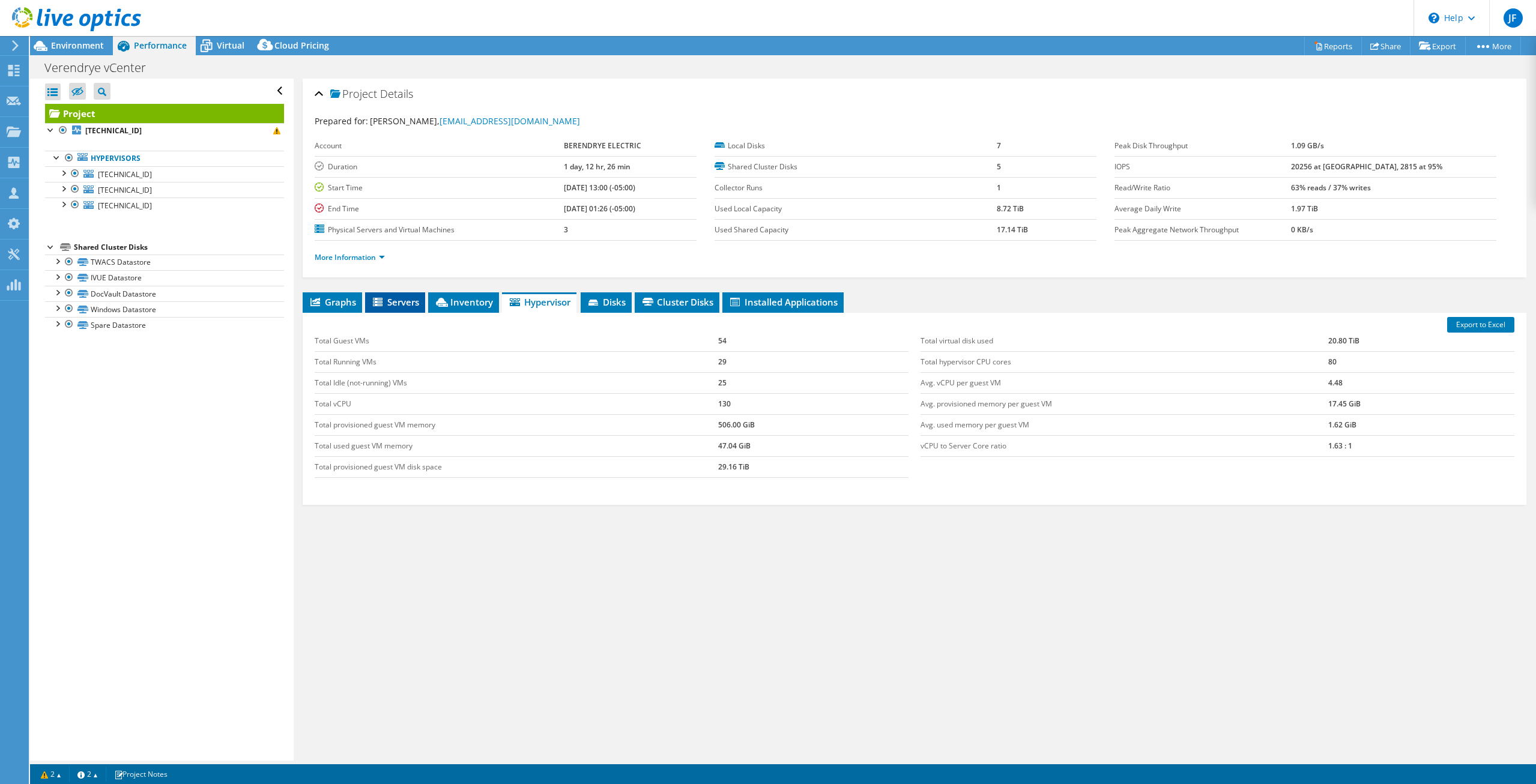
click at [390, 303] on span "Servers" at bounding box center [394, 302] width 48 height 12
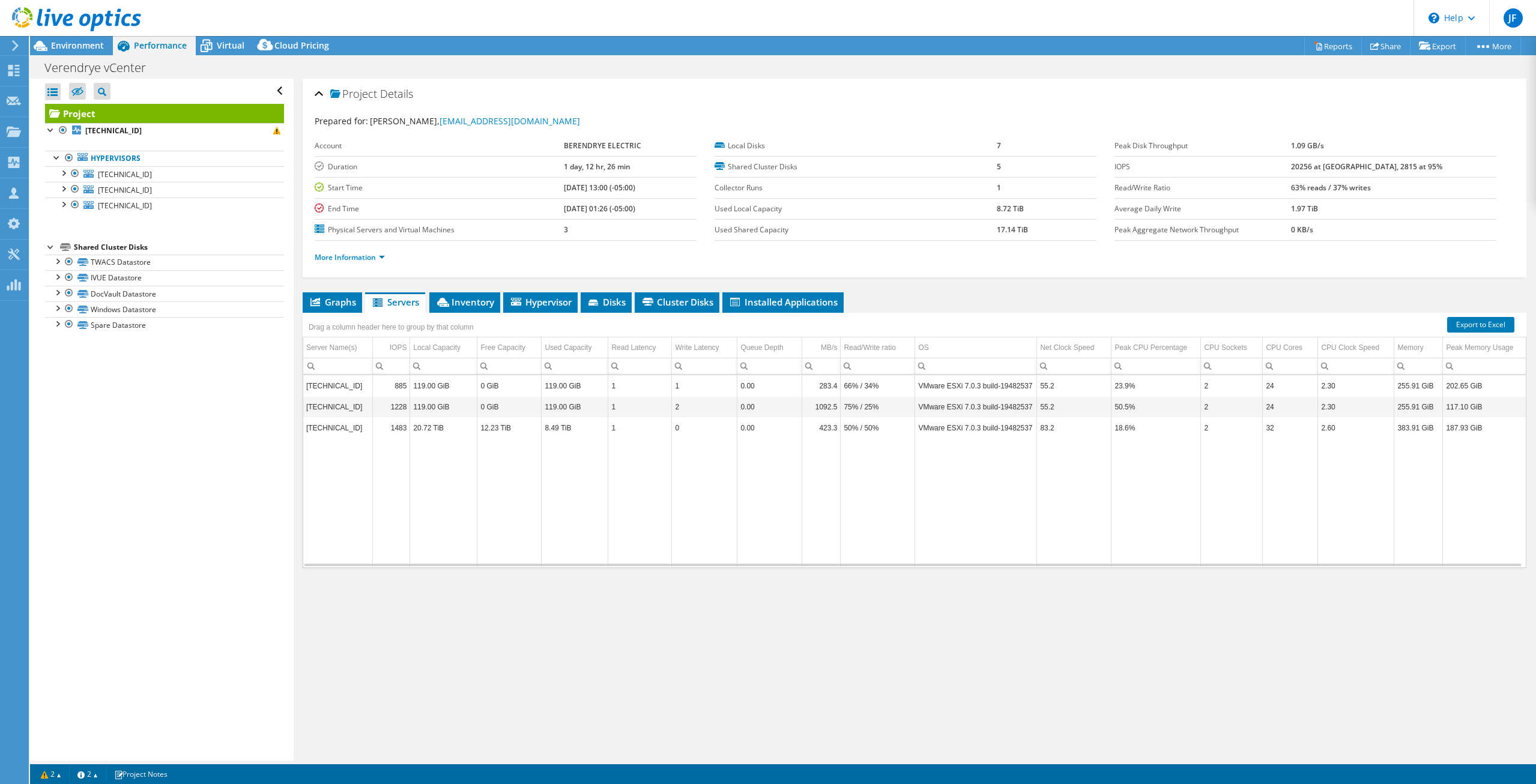
click at [478, 283] on div "Project Details Prepared for: Nick Fredrich, nickaf@verendrye.com Account BEREN…" at bounding box center [914, 419] width 1241 height 682
click at [477, 295] on li "Inventory" at bounding box center [465, 302] width 71 height 20
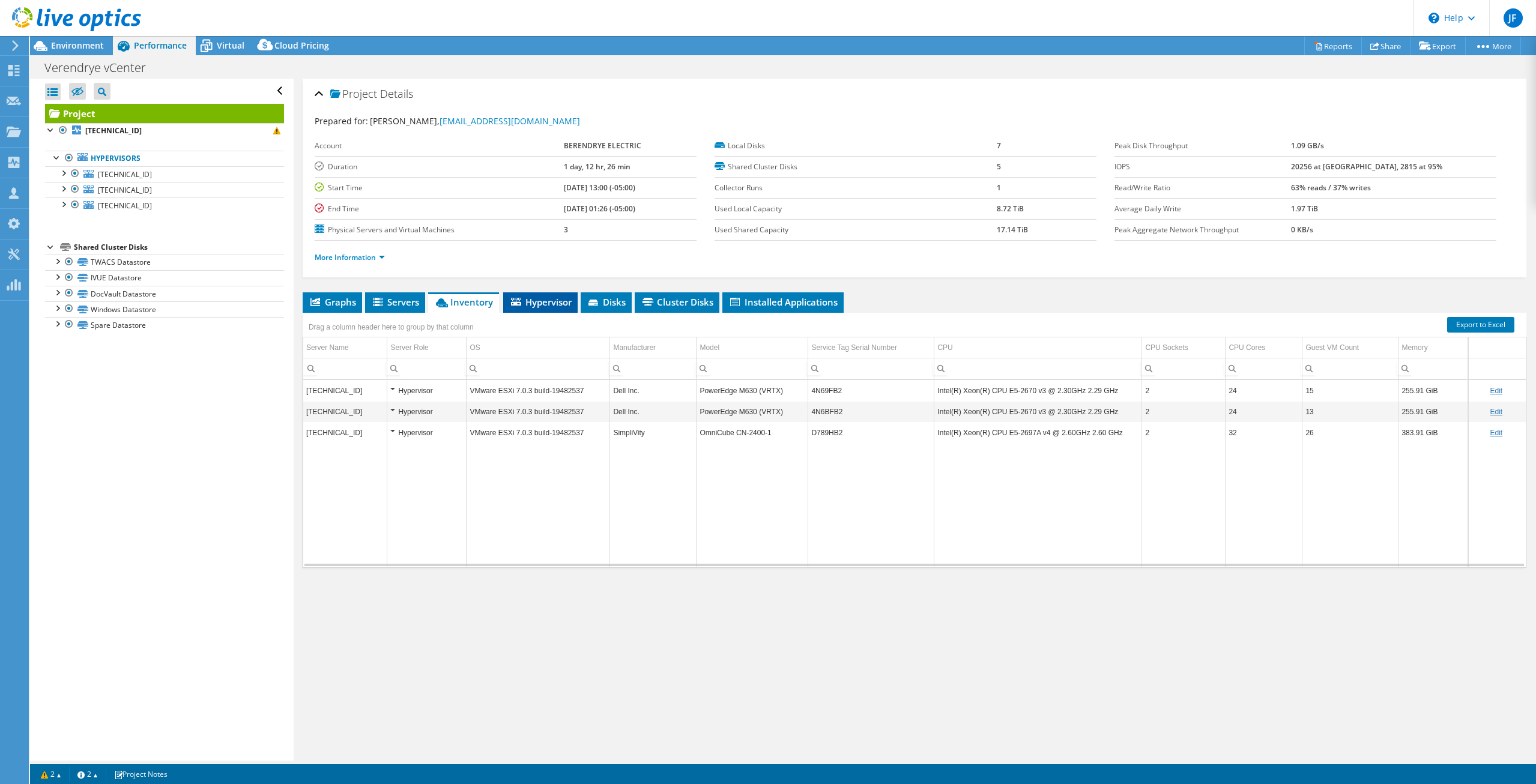
click at [560, 297] on span "Hypervisor" at bounding box center [540, 302] width 62 height 12
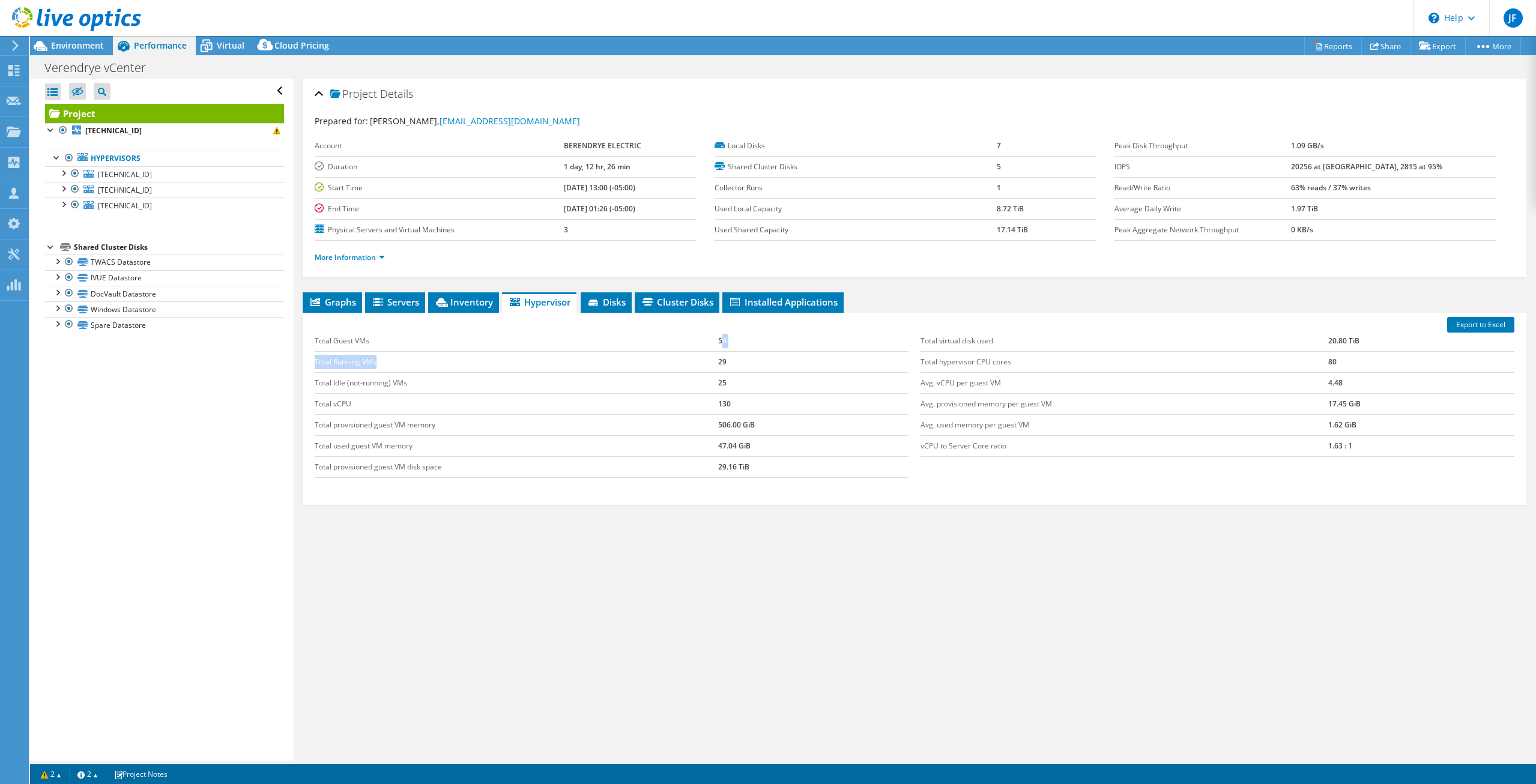
drag, startPoint x: 707, startPoint y: 354, endPoint x: 751, endPoint y: 342, distance: 45.6
click at [751, 341] on tbody "Total Guest VMs 54 Total Running VMs 29 Total Idle (not-running) VMs 25 Total v…" at bounding box center [611, 404] width 594 height 147
click at [957, 476] on div "Total Guest VMs 54 Total Running VMs 29 Total Idle (not-running) VMs 25 Total v…" at bounding box center [914, 404] width 1211 height 171
click at [968, 503] on div "Export to Excel Total Guest VMs 54 Total Running VMs 29 Total Idle (not-running…" at bounding box center [914, 409] width 1224 height 192
click at [957, 486] on div "Total Guest VMs 54 Total Running VMs 29 Total Idle (not-running) VMs 25 Total v…" at bounding box center [914, 404] width 1211 height 171
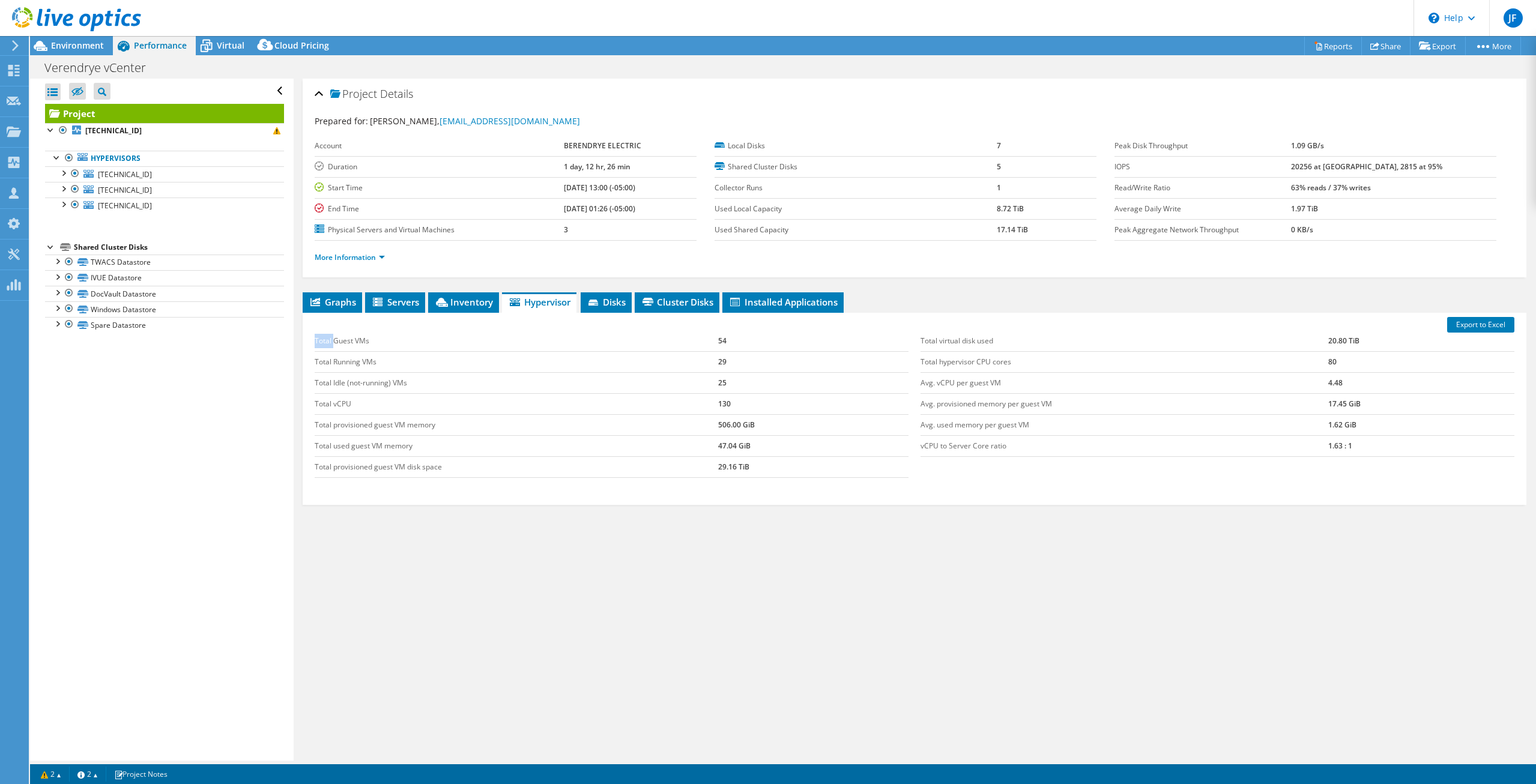
click at [957, 486] on div "Total Guest VMs 54 Total Running VMs 29 Total Idle (not-running) VMs 25 Total v…" at bounding box center [914, 404] width 1211 height 171
click at [957, 489] on div "Total Guest VMs 54 Total Running VMs 29 Total Idle (not-running) VMs 25 Total v…" at bounding box center [914, 404] width 1211 height 171
drag, startPoint x: 691, startPoint y: 340, endPoint x: 789, endPoint y: 339, distance: 98.0
click at [789, 339] on tr "Total Guest VMs 54" at bounding box center [611, 341] width 594 height 21
click at [946, 498] on div "Export to Excel Total Guest VMs 54 Total Running VMs 29 Total Idle (not-running…" at bounding box center [914, 409] width 1224 height 192
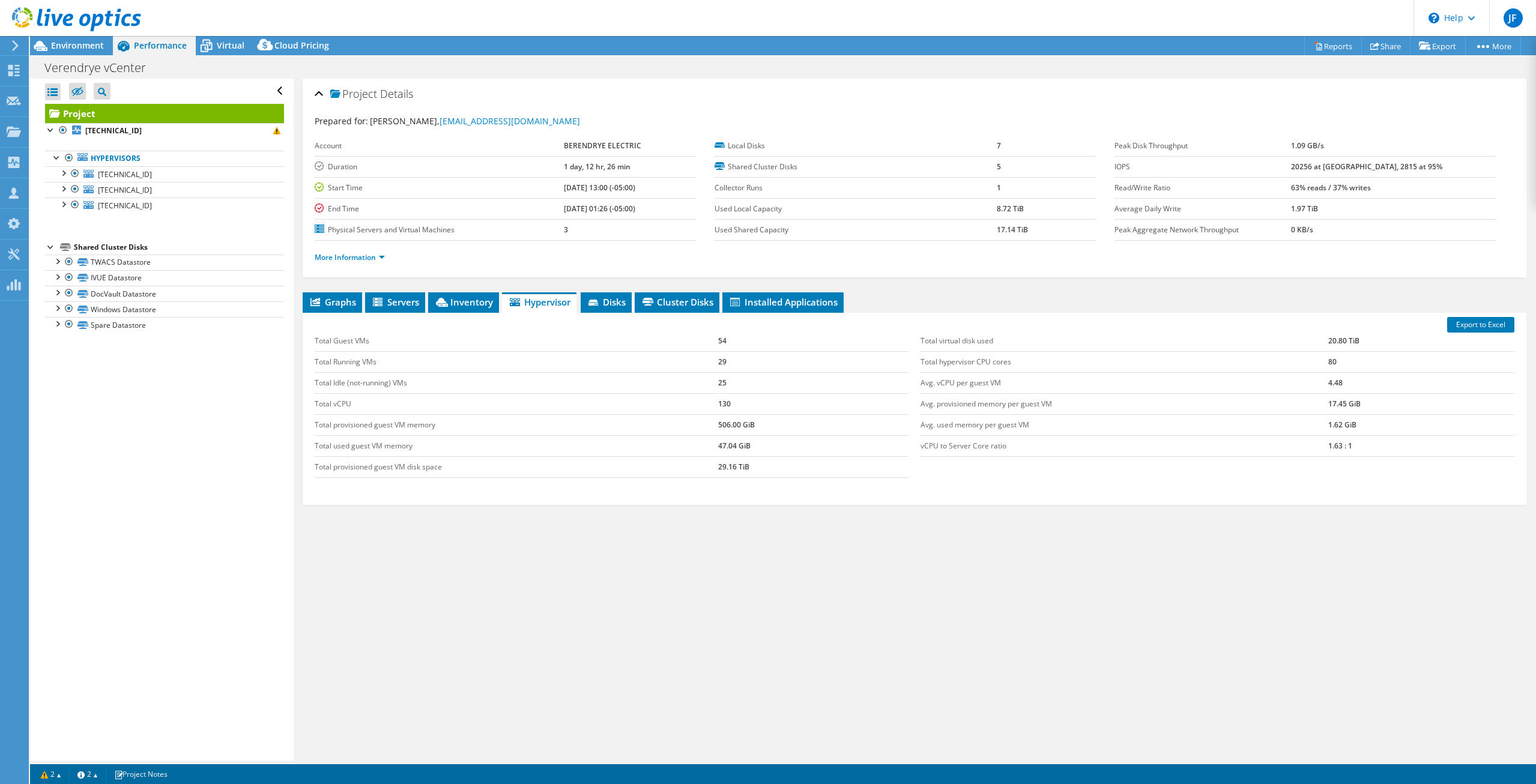
click at [945, 485] on div "Total Guest VMs 54 Total Running VMs 29 Total Idle (not-running) VMs 25 Total v…" at bounding box center [914, 404] width 1211 height 171
click at [951, 485] on div "Total Guest VMs 54 Total Running VMs 29 Total Idle (not-running) VMs 25 Total v…" at bounding box center [914, 404] width 1211 height 171
click at [949, 477] on div "Total Guest VMs 54 Total Running VMs 29 Total Idle (not-running) VMs 25 Total v…" at bounding box center [914, 404] width 1211 height 171
click at [316, 297] on span "Graphs" at bounding box center [332, 302] width 47 height 12
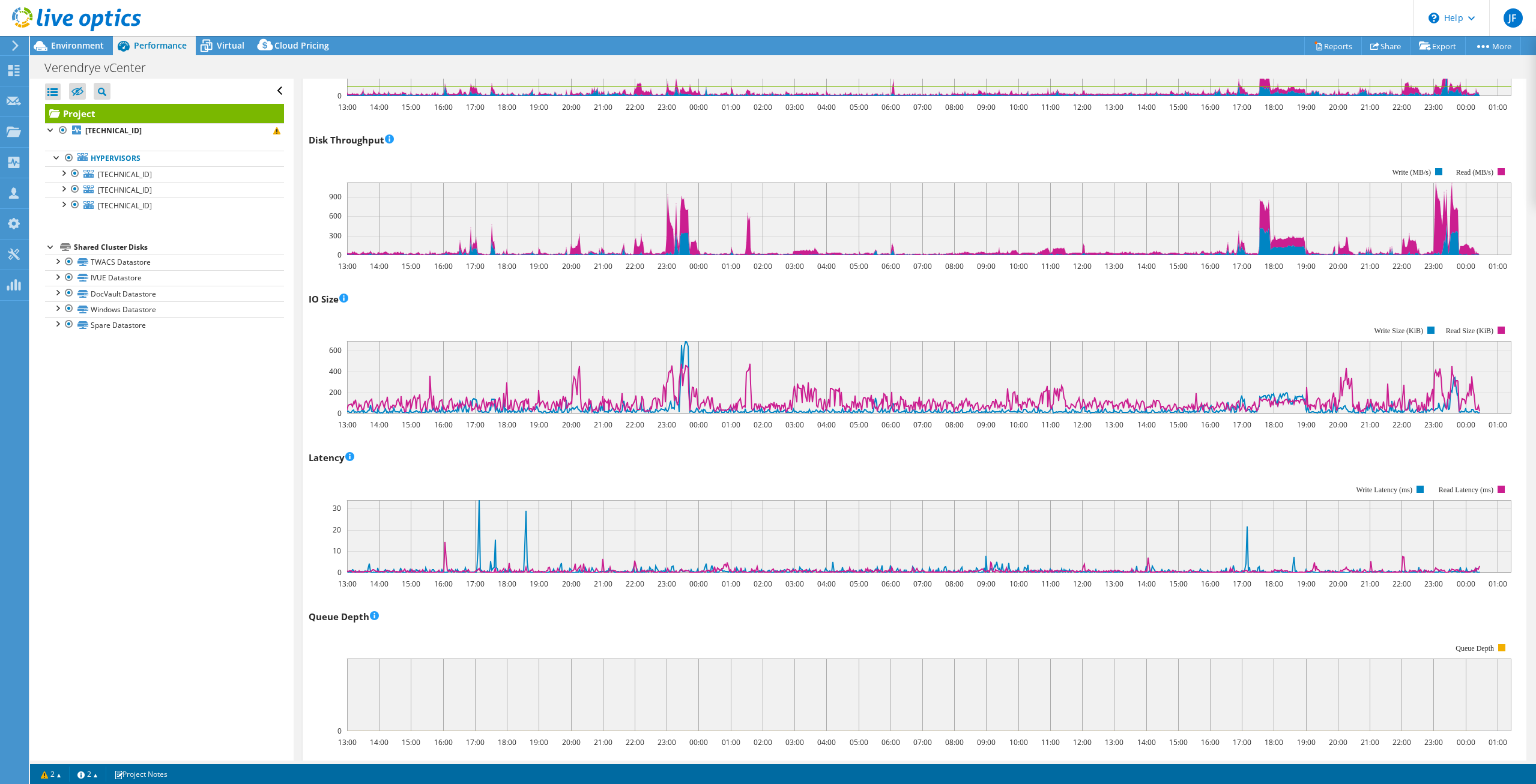
scroll to position [245, 0]
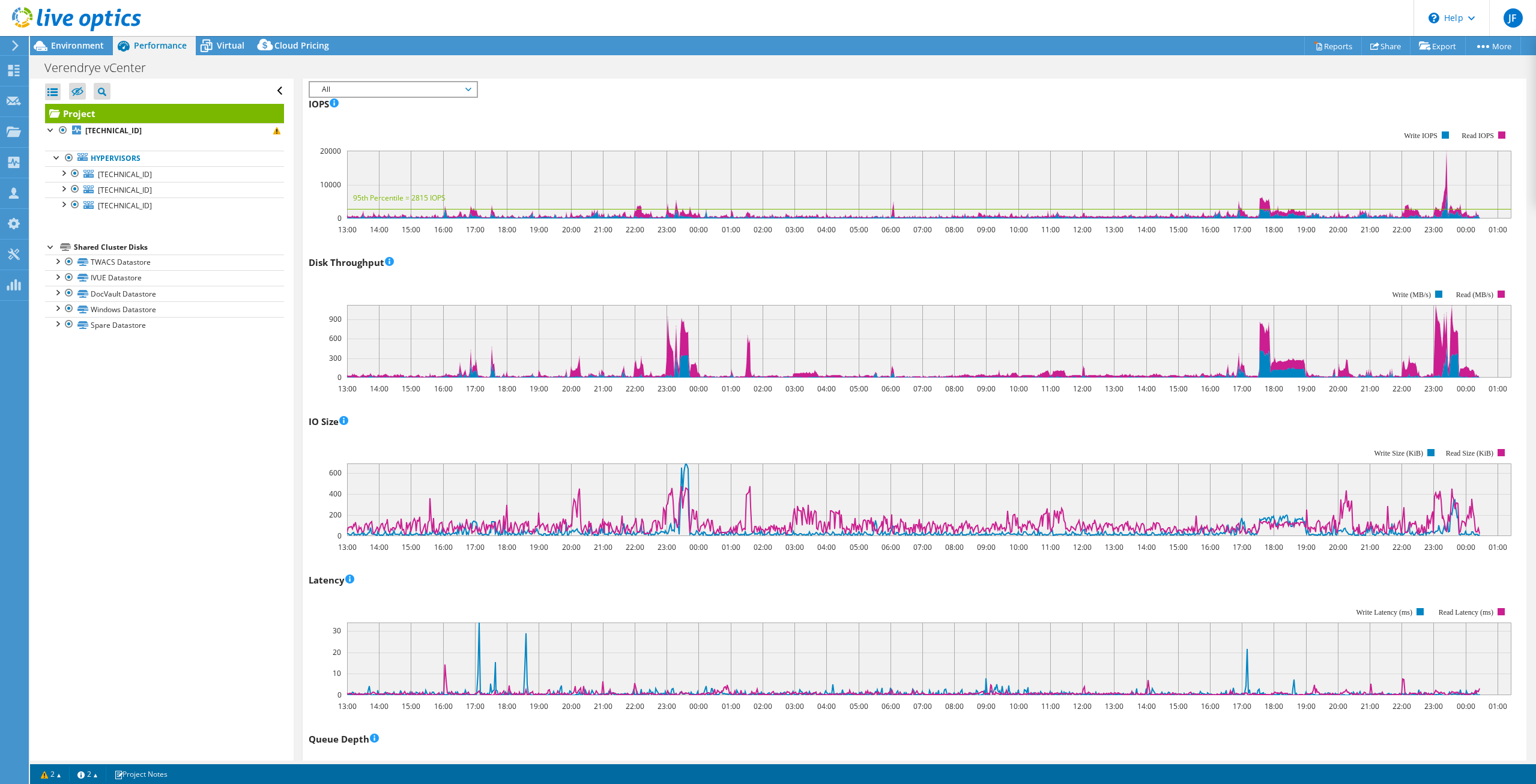
click at [789, 435] on rect at bounding box center [909, 492] width 1203 height 120
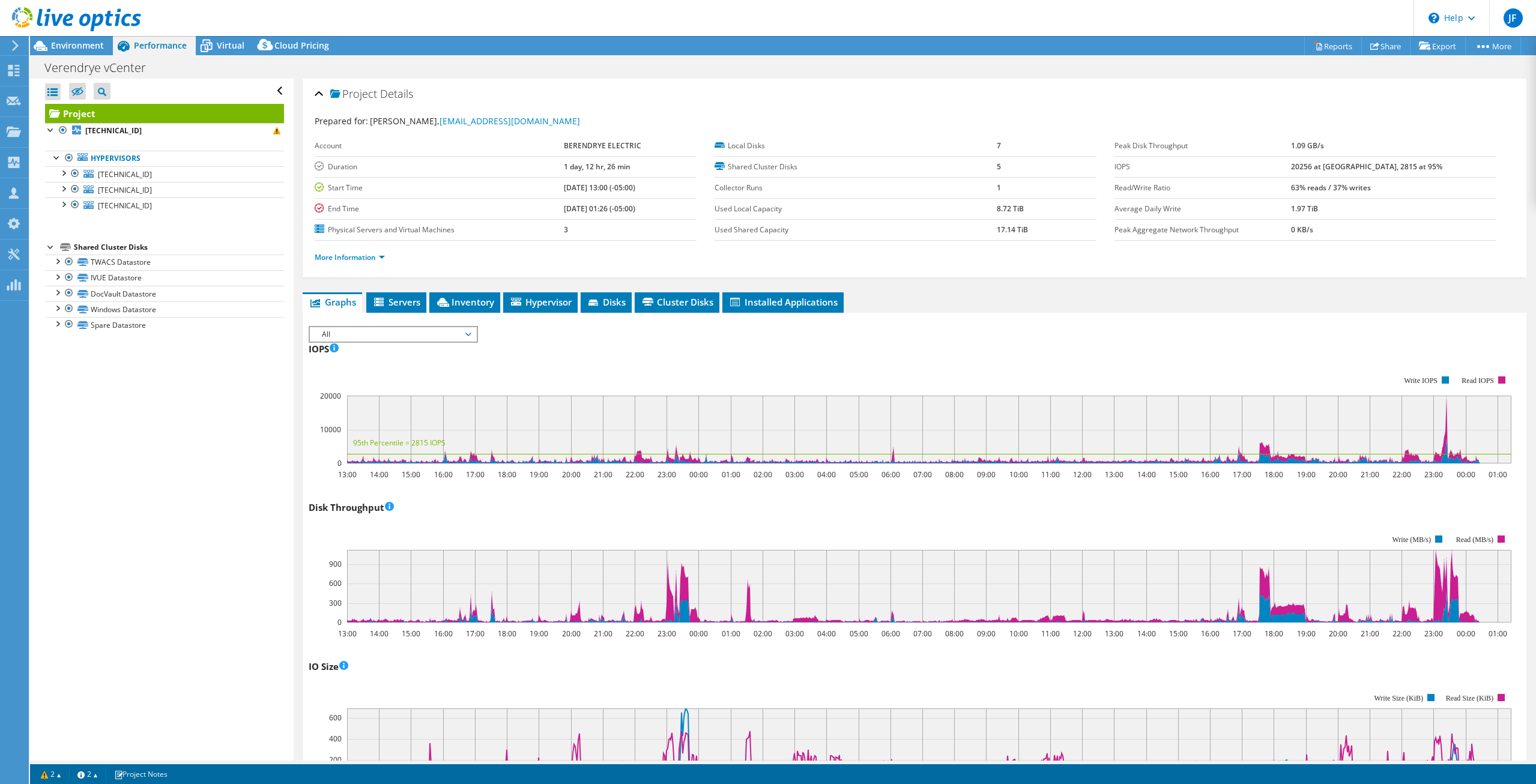
click at [791, 503] on div "Disk Throughput 13:00 14:00 15:00 16:00 17:00 18:00 19:00 20:00 21:00 22:00 23:…" at bounding box center [914, 568] width 1211 height 141
click at [539, 299] on span "Hypervisor" at bounding box center [540, 302] width 62 height 12
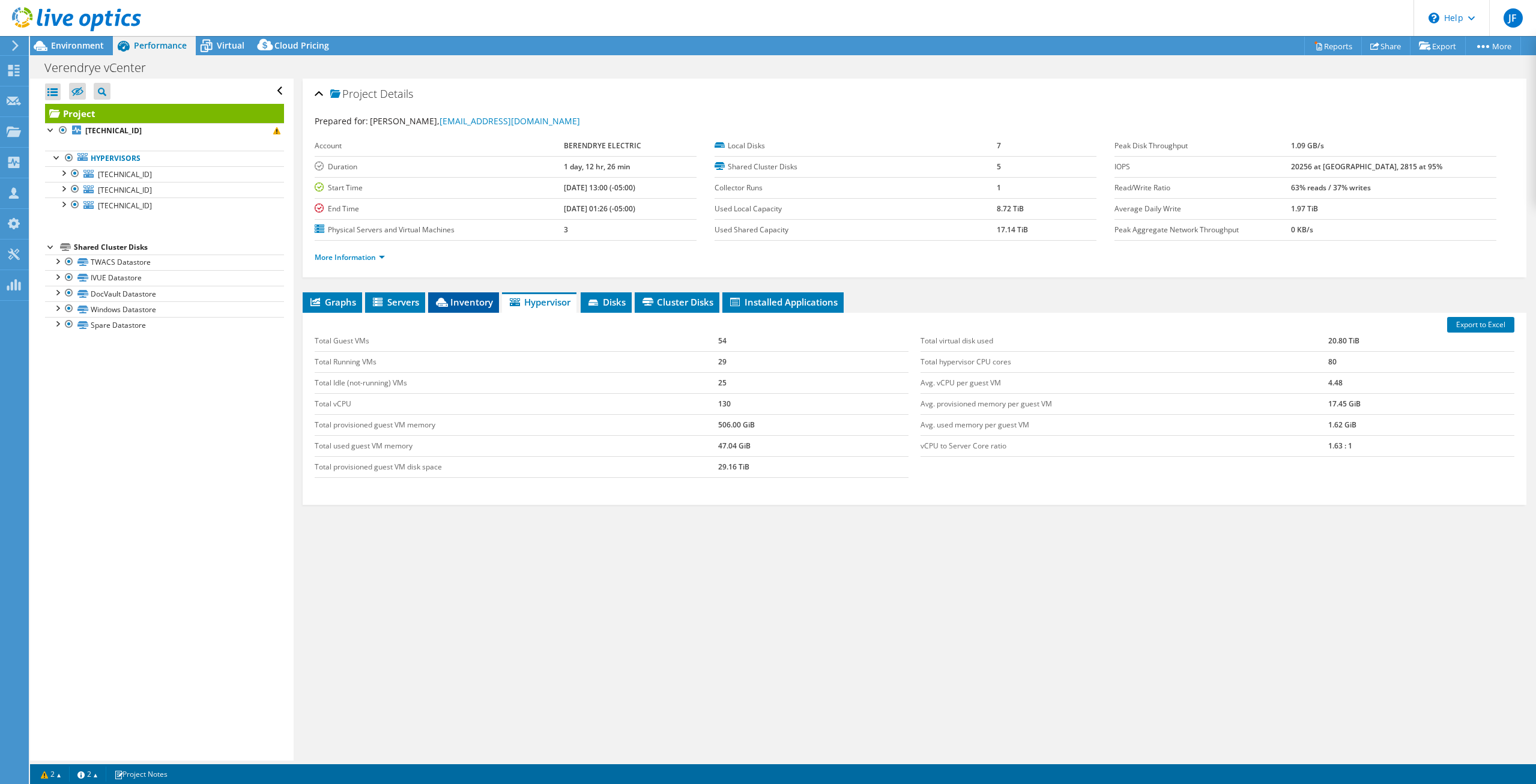
click at [461, 302] on span "Inventory" at bounding box center [464, 302] width 59 height 12
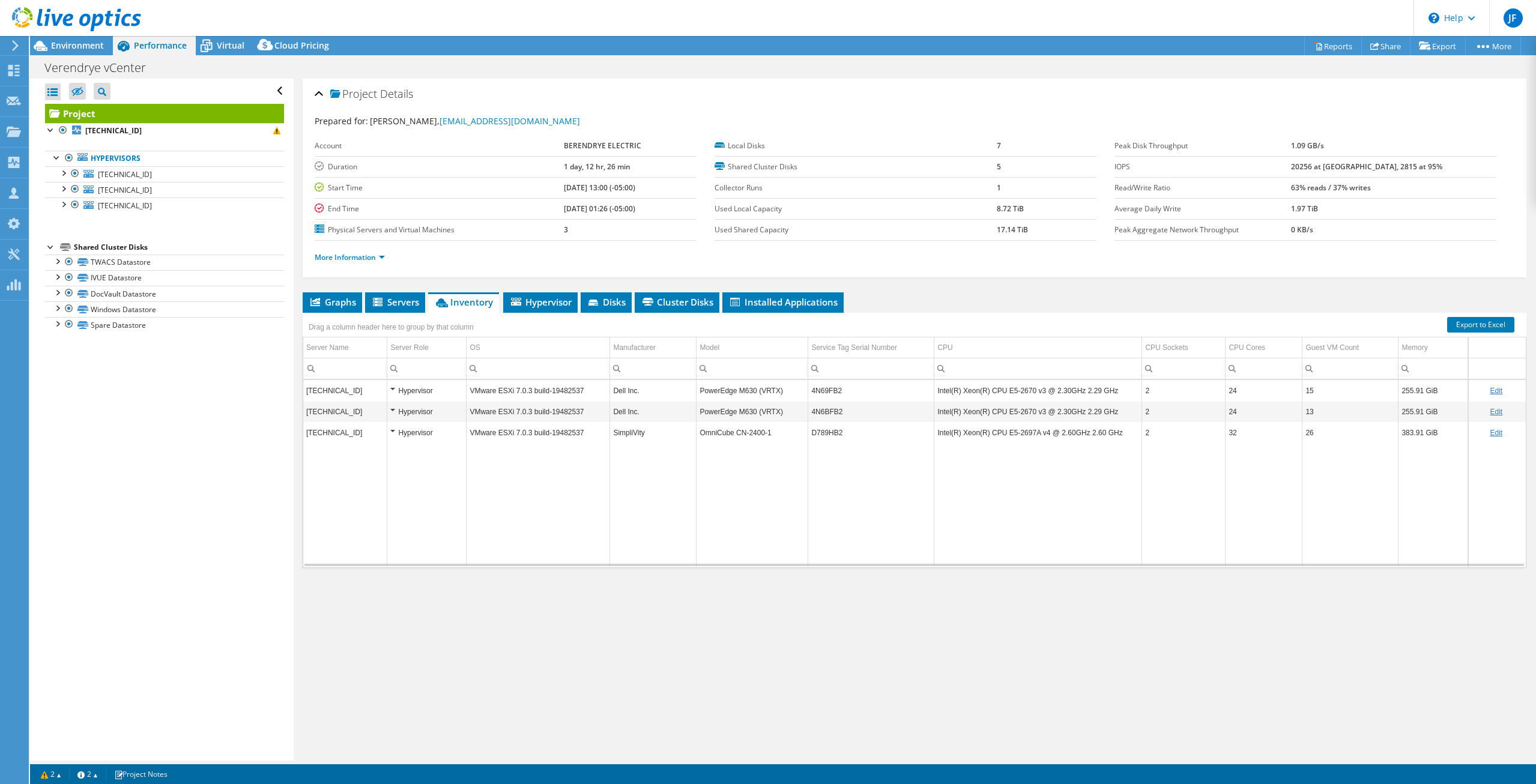
drag, startPoint x: 993, startPoint y: 209, endPoint x: 1052, endPoint y: 215, distance: 59.3
click at [1052, 215] on tr "Used Local Capacity 8.72 TiB" at bounding box center [905, 209] width 382 height 21
click at [1014, 310] on ul "Graphs Servers Inventory Hypervisor Disks Cluster Disks Installed Applications" at bounding box center [914, 302] width 1224 height 20
click at [1064, 230] on tr "Used Shared Capacity 17.14 TiB" at bounding box center [905, 230] width 382 height 21
drag, startPoint x: 1035, startPoint y: 239, endPoint x: 1047, endPoint y: 270, distance: 33.2
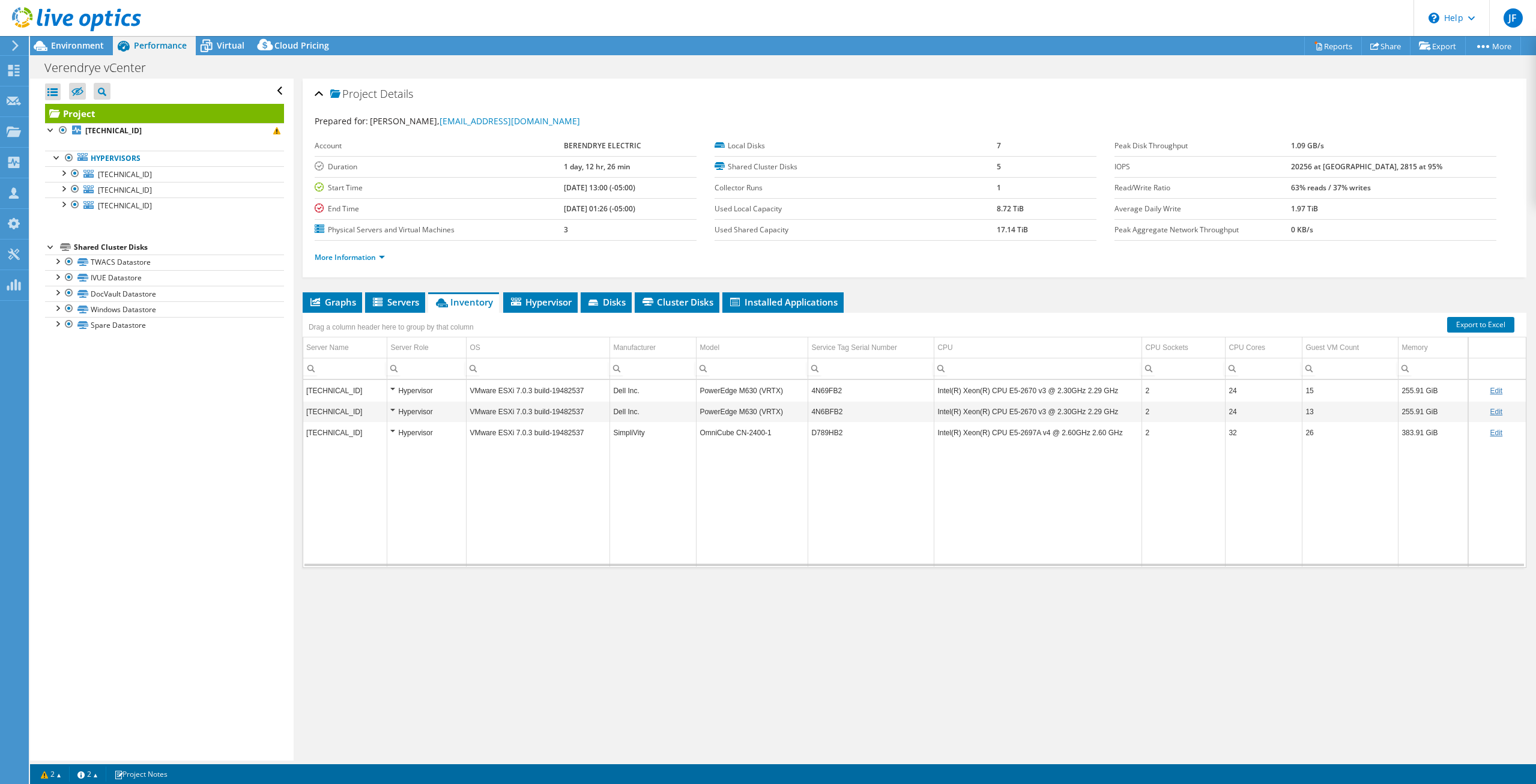
click at [1035, 241] on section "Prepared for: Nick Fredrich, nickaf@verendrye.com Account BERENDRYE ELECTRIC Du…" at bounding box center [914, 194] width 1199 height 159
drag, startPoint x: 989, startPoint y: 209, endPoint x: 1062, endPoint y: 209, distance: 73.0
click at [1062, 209] on tr "Used Local Capacity 8.72 TiB" at bounding box center [905, 209] width 382 height 21
click at [1037, 258] on ul "More Information" at bounding box center [914, 256] width 1199 height 16
drag, startPoint x: 968, startPoint y: 199, endPoint x: 1031, endPoint y: 241, distance: 75.7
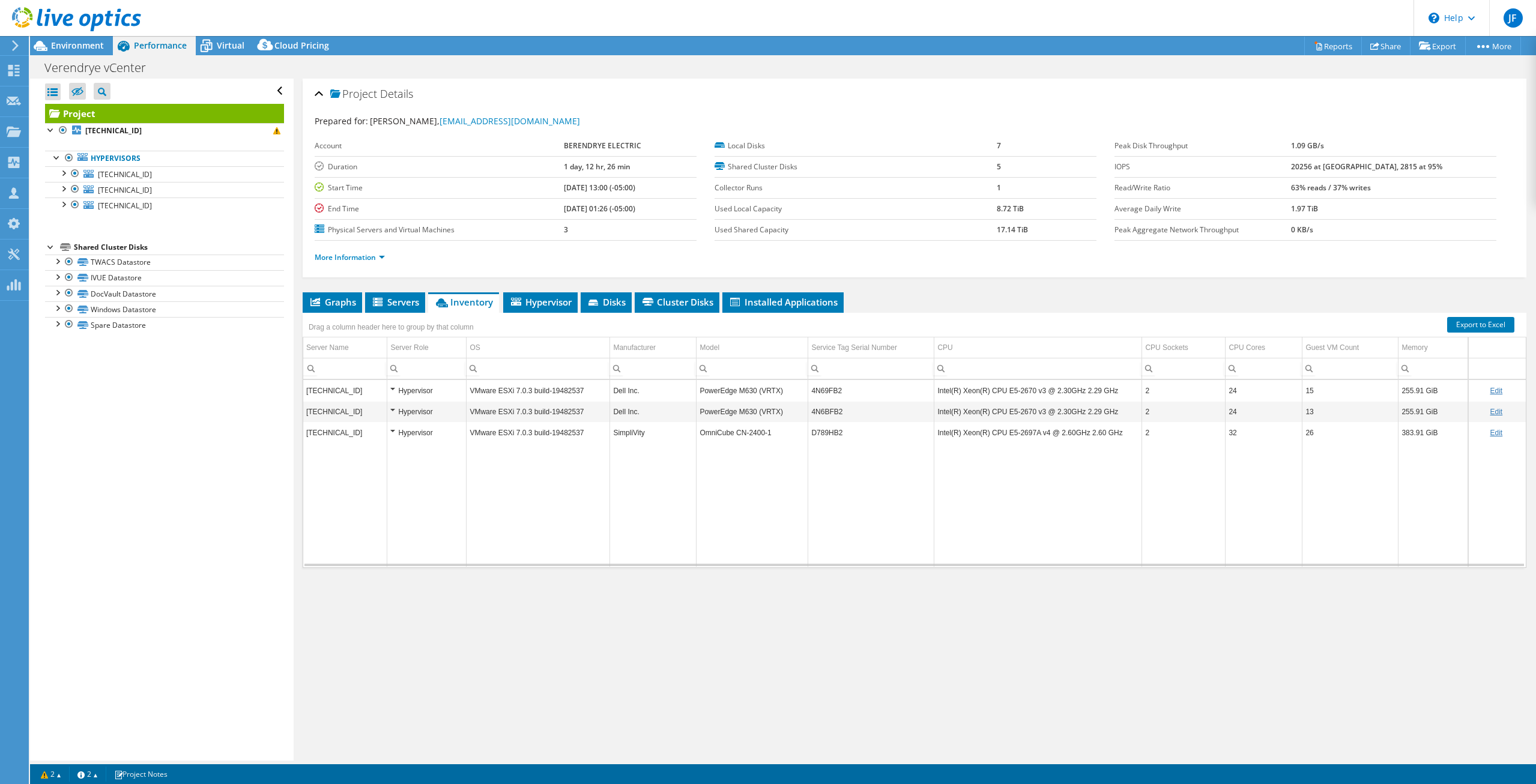
click at [1031, 240] on table "Local Disks 7 Shared Cluster Disks 5 Collector Runs 1 Used Local Capacity 8.72 …" at bounding box center [905, 188] width 382 height 105
click at [1059, 278] on div "Project Details Prepared for: Nick Fredrich, nickaf@verendrye.com Account BEREN…" at bounding box center [914, 419] width 1241 height 682
click at [1059, 272] on div "More Information" at bounding box center [914, 257] width 1199 height 33
click at [696, 627] on div "Project Details Prepared for: Nick Fredrich, nickaf@verendrye.com Account BEREN…" at bounding box center [914, 419] width 1241 height 682
click at [328, 304] on span "Graphs" at bounding box center [332, 302] width 47 height 12
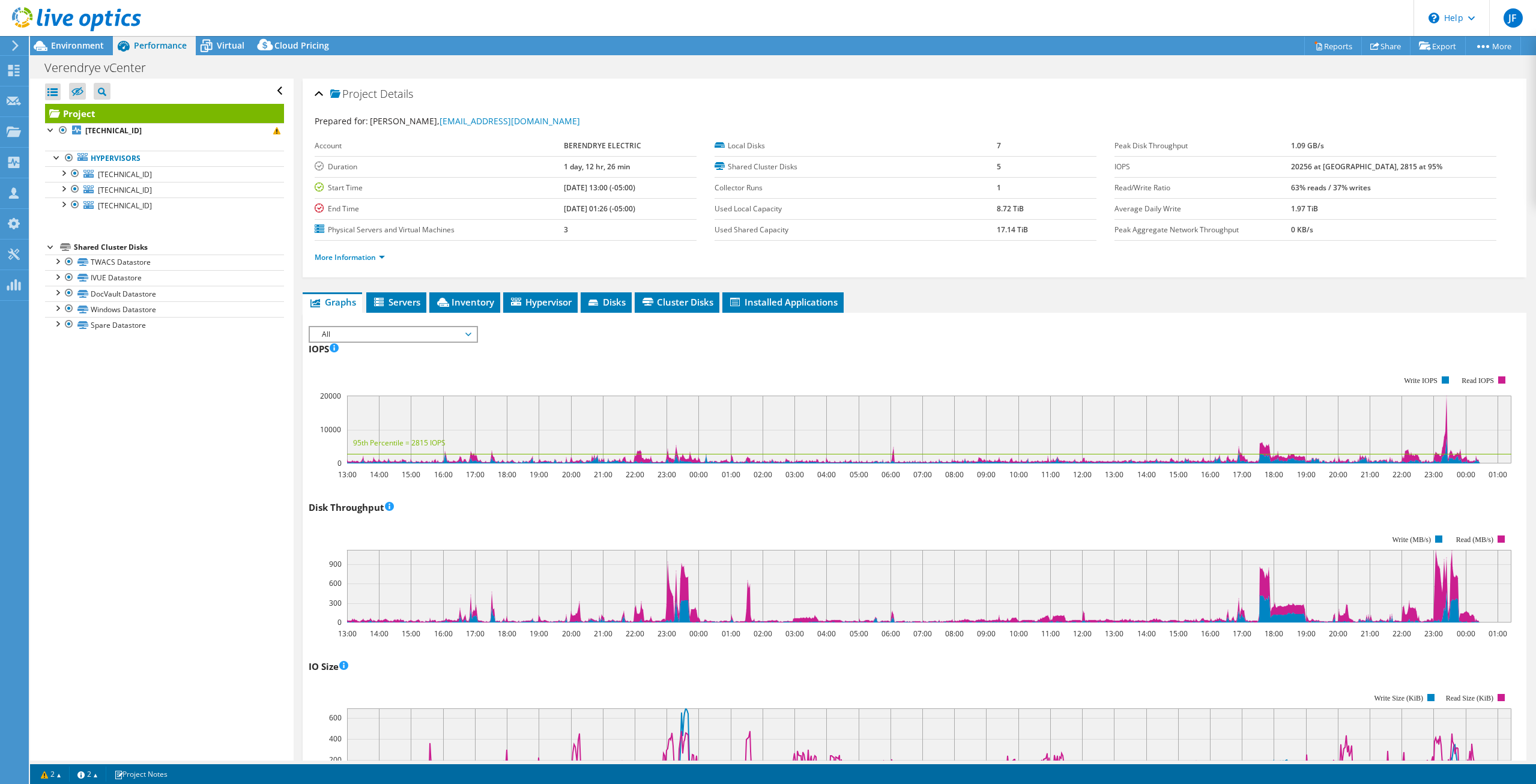
click at [1396, 166] on b "20256 at [GEOGRAPHIC_DATA], 2815 at 95%" at bounding box center [1366, 167] width 152 height 10
click at [1341, 165] on b "20256 at [GEOGRAPHIC_DATA], 2815 at 95%" at bounding box center [1366, 167] width 152 height 10
click at [1396, 164] on b "20256 at [GEOGRAPHIC_DATA], 2815 at 95%" at bounding box center [1366, 167] width 152 height 10
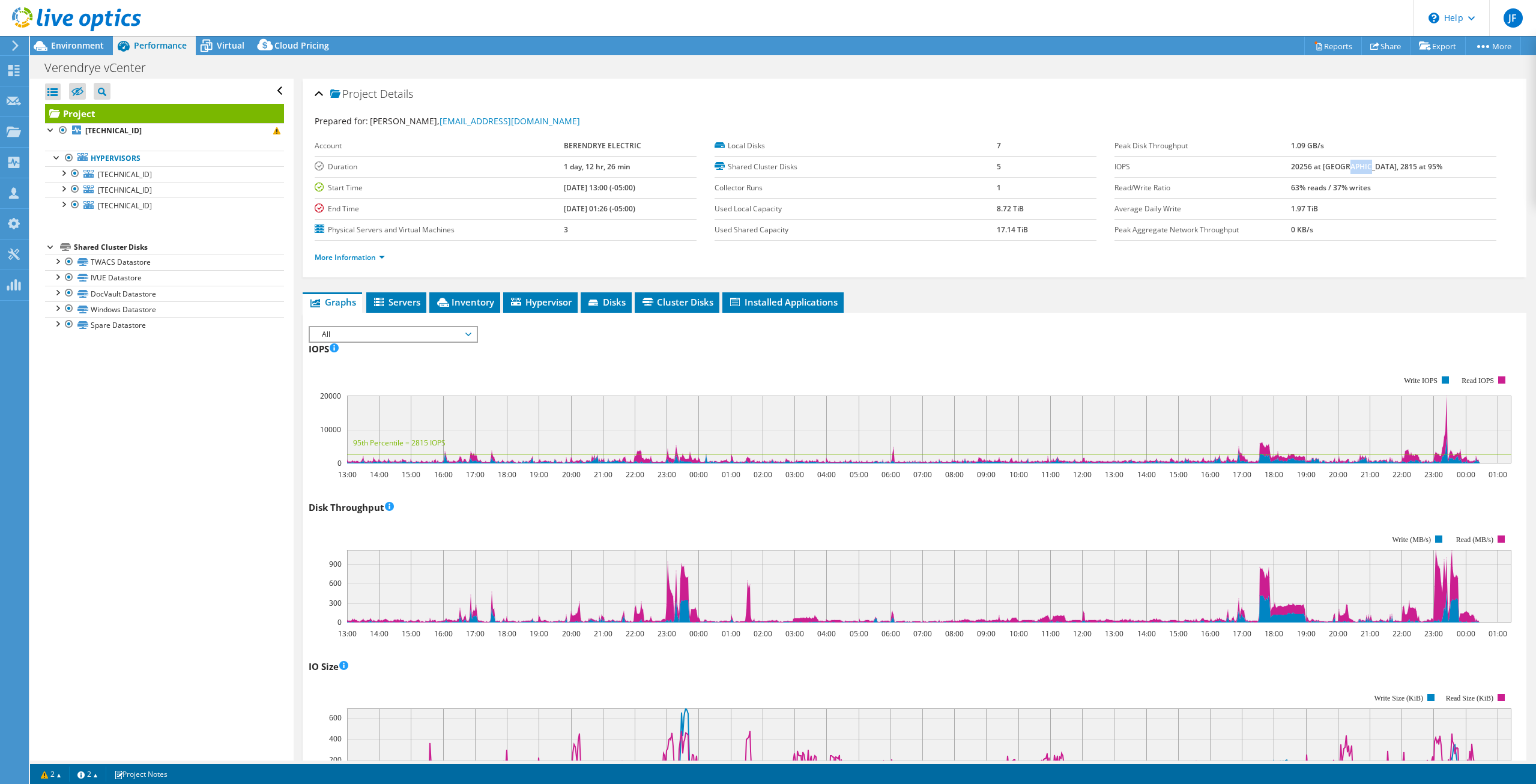
click at [1396, 164] on b "20256 at [GEOGRAPHIC_DATA], 2815 at 95%" at bounding box center [1366, 167] width 152 height 10
click at [1371, 184] on b "63% reads / 37% writes" at bounding box center [1331, 188] width 80 height 10
click at [1376, 270] on div "More Information" at bounding box center [914, 257] width 1199 height 33
click at [1369, 264] on ul "More Information" at bounding box center [914, 256] width 1199 height 16
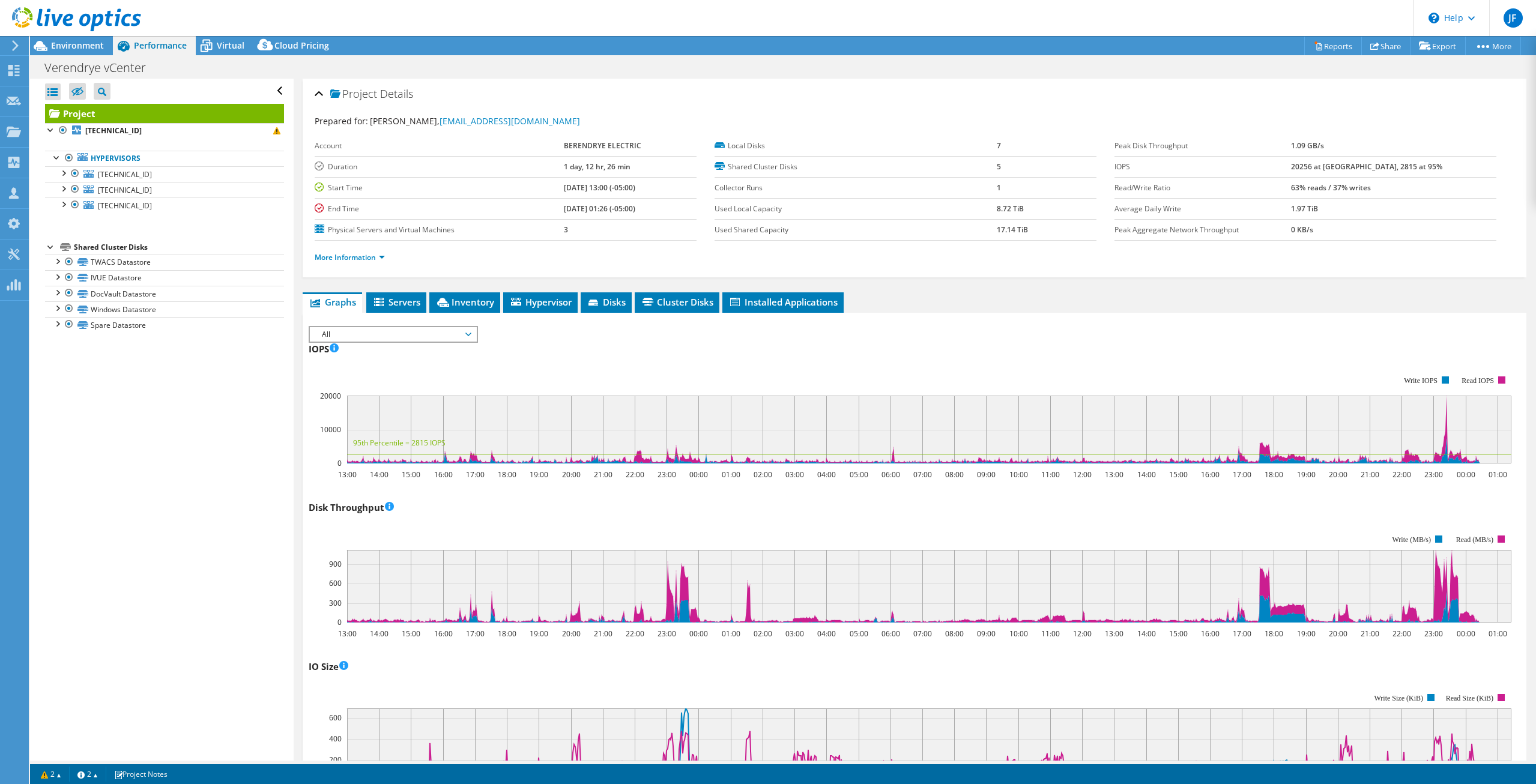
click at [1369, 264] on ul "More Information" at bounding box center [914, 256] width 1199 height 16
click at [1077, 563] on rect at bounding box center [929, 586] width 1164 height 73
click at [736, 527] on rect at bounding box center [909, 579] width 1203 height 120
click at [1395, 168] on b "20256 at [GEOGRAPHIC_DATA], 2815 at 95%" at bounding box center [1366, 167] width 152 height 10
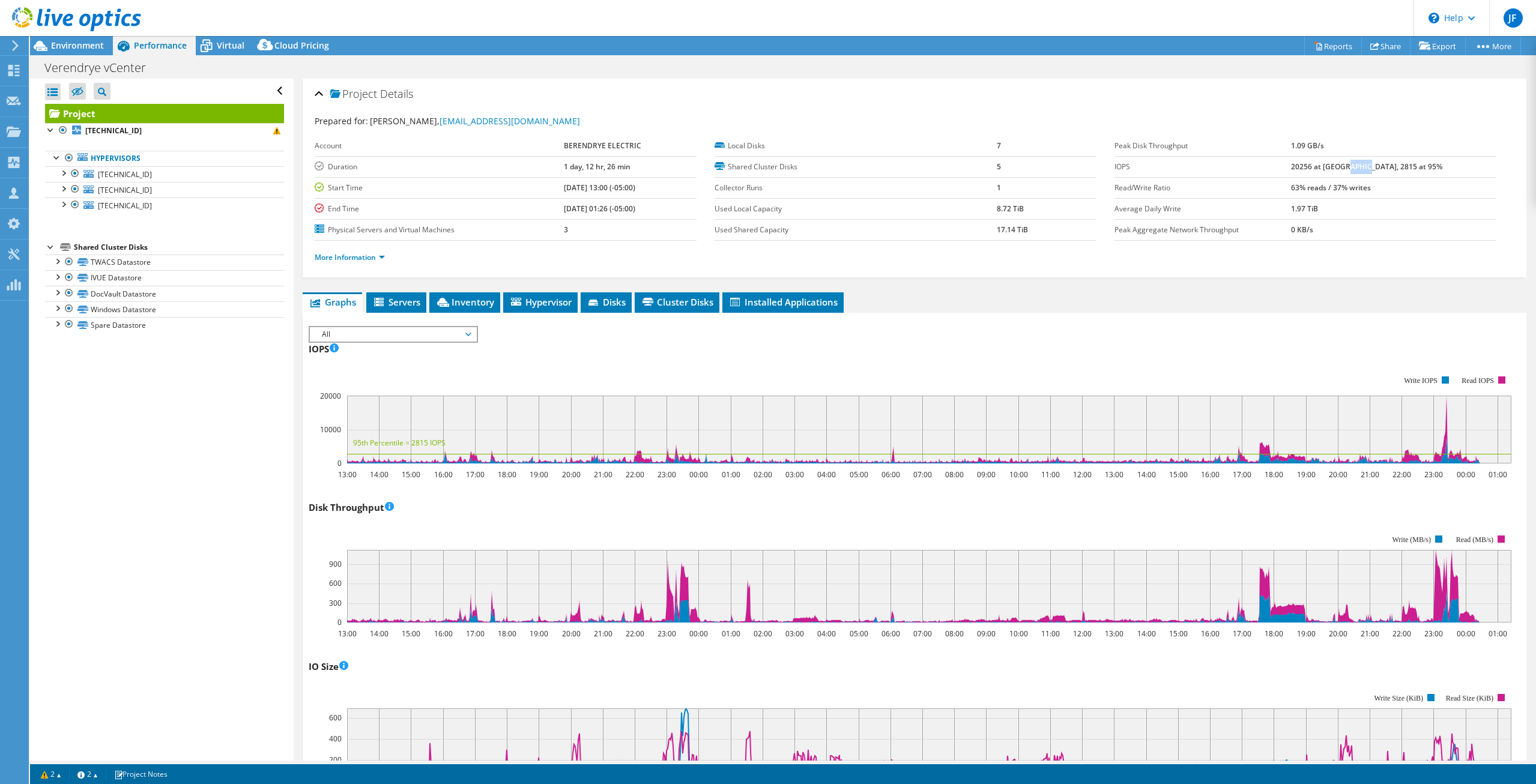
click at [1395, 168] on b "20256 at [GEOGRAPHIC_DATA], 2815 at 95%" at bounding box center [1366, 167] width 152 height 10
click at [1326, 342] on div "IOPS IOPS Live Optics monitors the read and write operations at the block stora…" at bounding box center [914, 409] width 1211 height 141
click at [1393, 164] on b "20256 at [GEOGRAPHIC_DATA], 2815 at 95%" at bounding box center [1366, 167] width 152 height 10
click at [1204, 357] on div "IOPS IOPS Live Optics monitors the read and write operations at the block stora…" at bounding box center [914, 409] width 1211 height 141
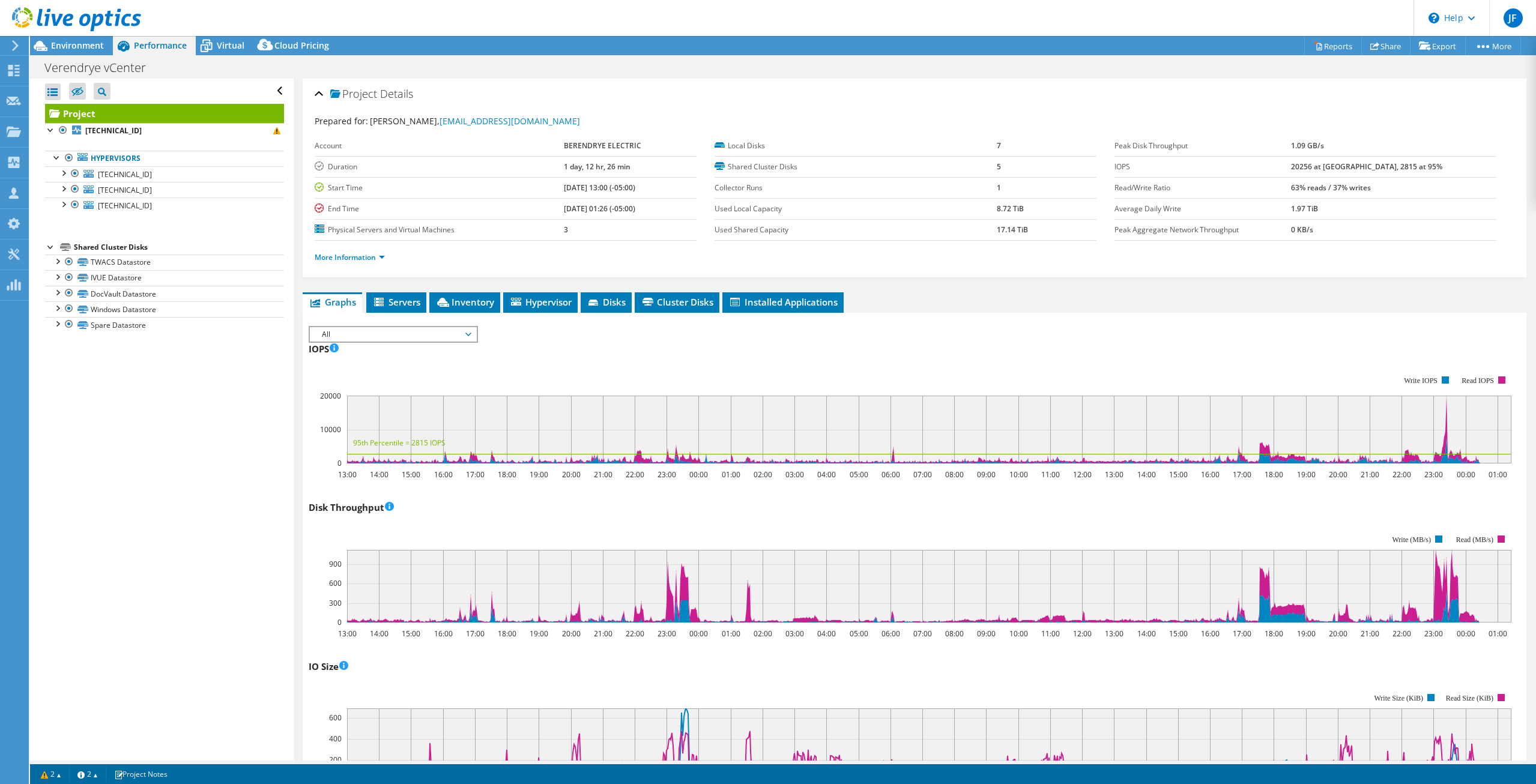
click at [1188, 367] on rect at bounding box center [909, 419] width 1203 height 120
click at [1188, 369] on rect at bounding box center [909, 419] width 1203 height 120
click at [1131, 350] on div "IOPS IOPS Live Optics monitors the read and write operations at the block stora…" at bounding box center [914, 409] width 1211 height 141
click at [1070, 375] on rect at bounding box center [909, 419] width 1203 height 120
click at [1033, 370] on rect at bounding box center [909, 419] width 1203 height 120
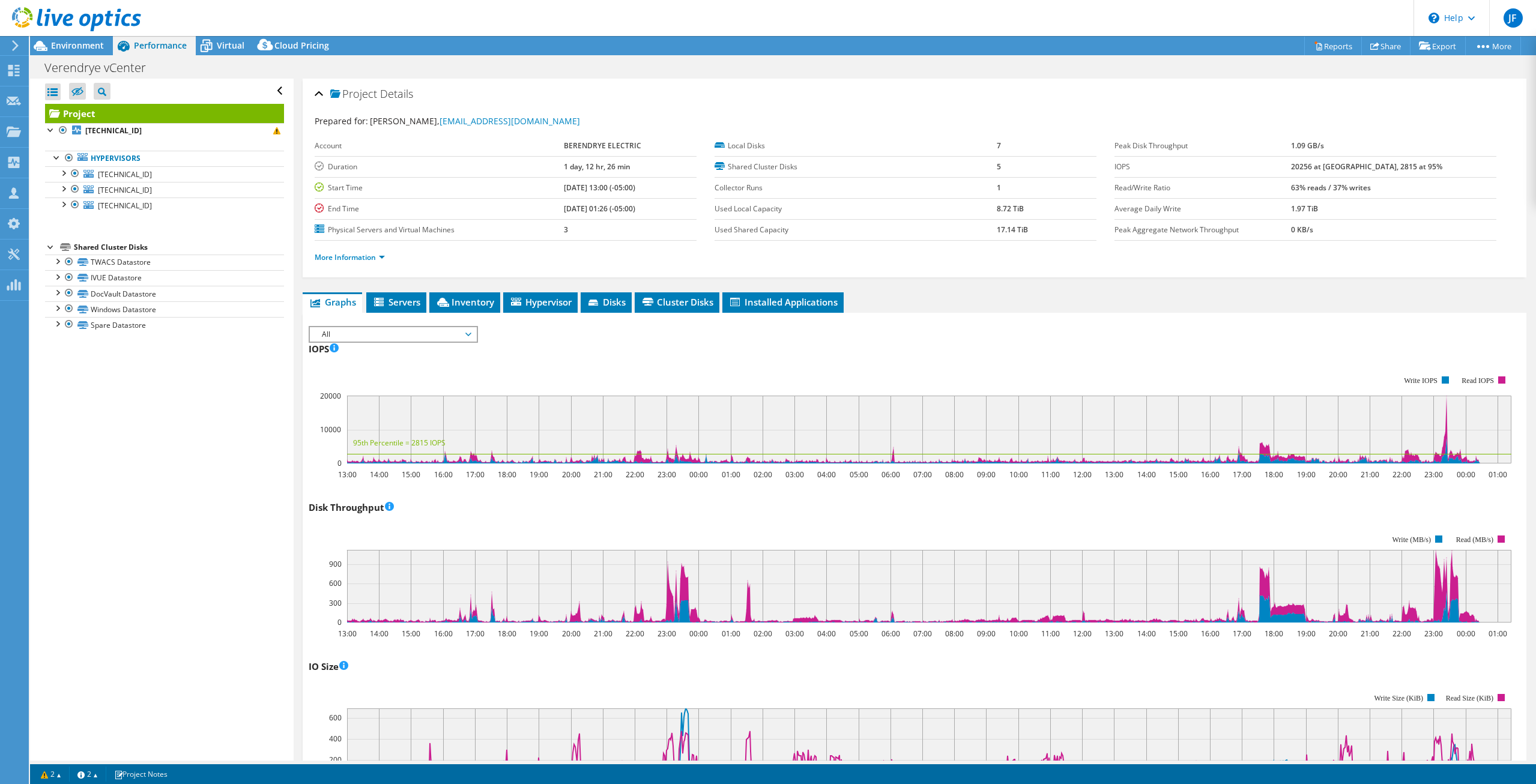
click at [1031, 365] on rect at bounding box center [909, 419] width 1203 height 120
click at [1040, 363] on rect at bounding box center [909, 419] width 1203 height 120
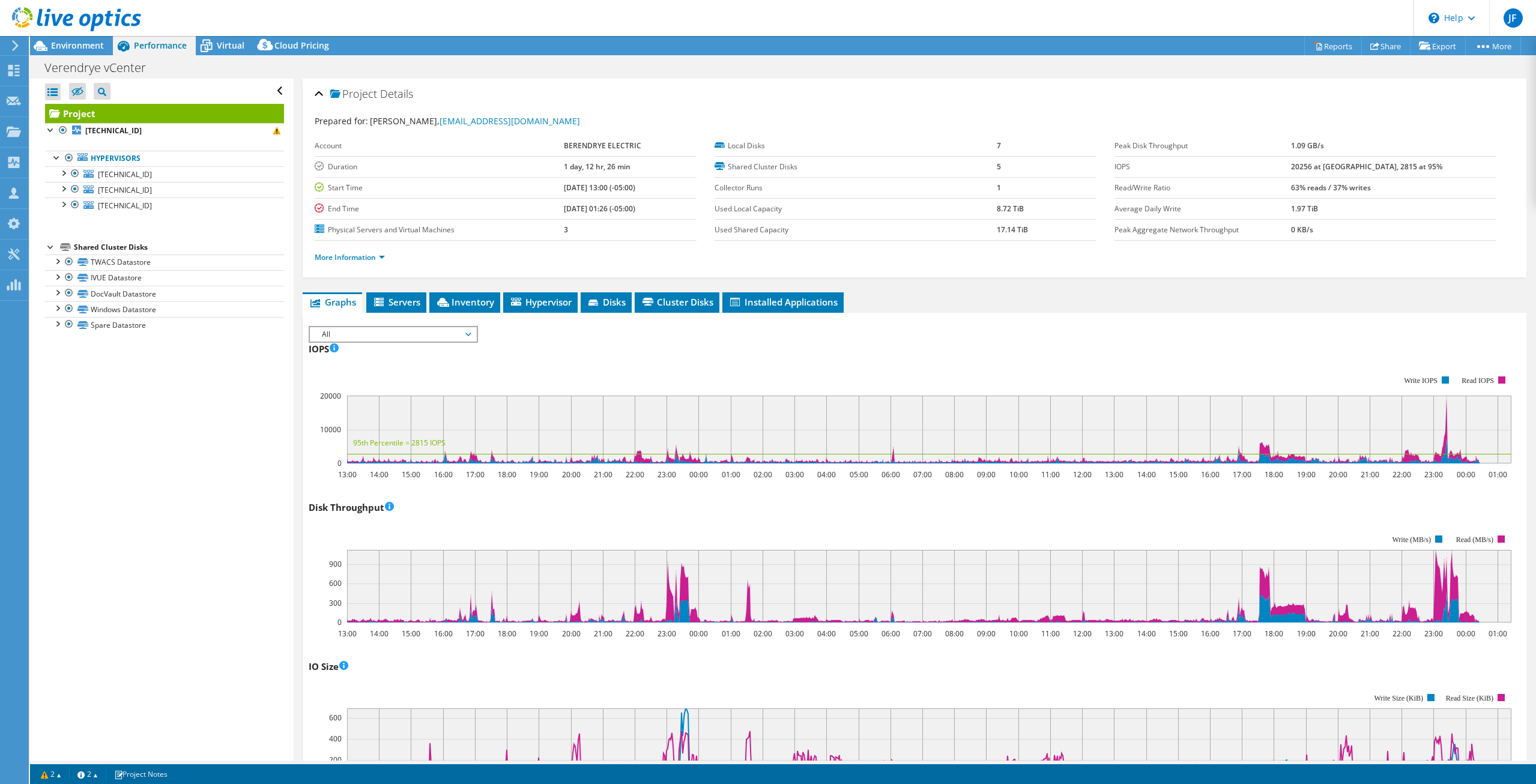
click at [978, 367] on rect at bounding box center [909, 419] width 1203 height 120
click at [940, 367] on rect at bounding box center [909, 419] width 1203 height 120
click at [928, 367] on rect at bounding box center [909, 419] width 1203 height 120
click at [936, 363] on rect at bounding box center [909, 419] width 1203 height 120
drag, startPoint x: 909, startPoint y: 365, endPoint x: 893, endPoint y: 368, distance: 16.3
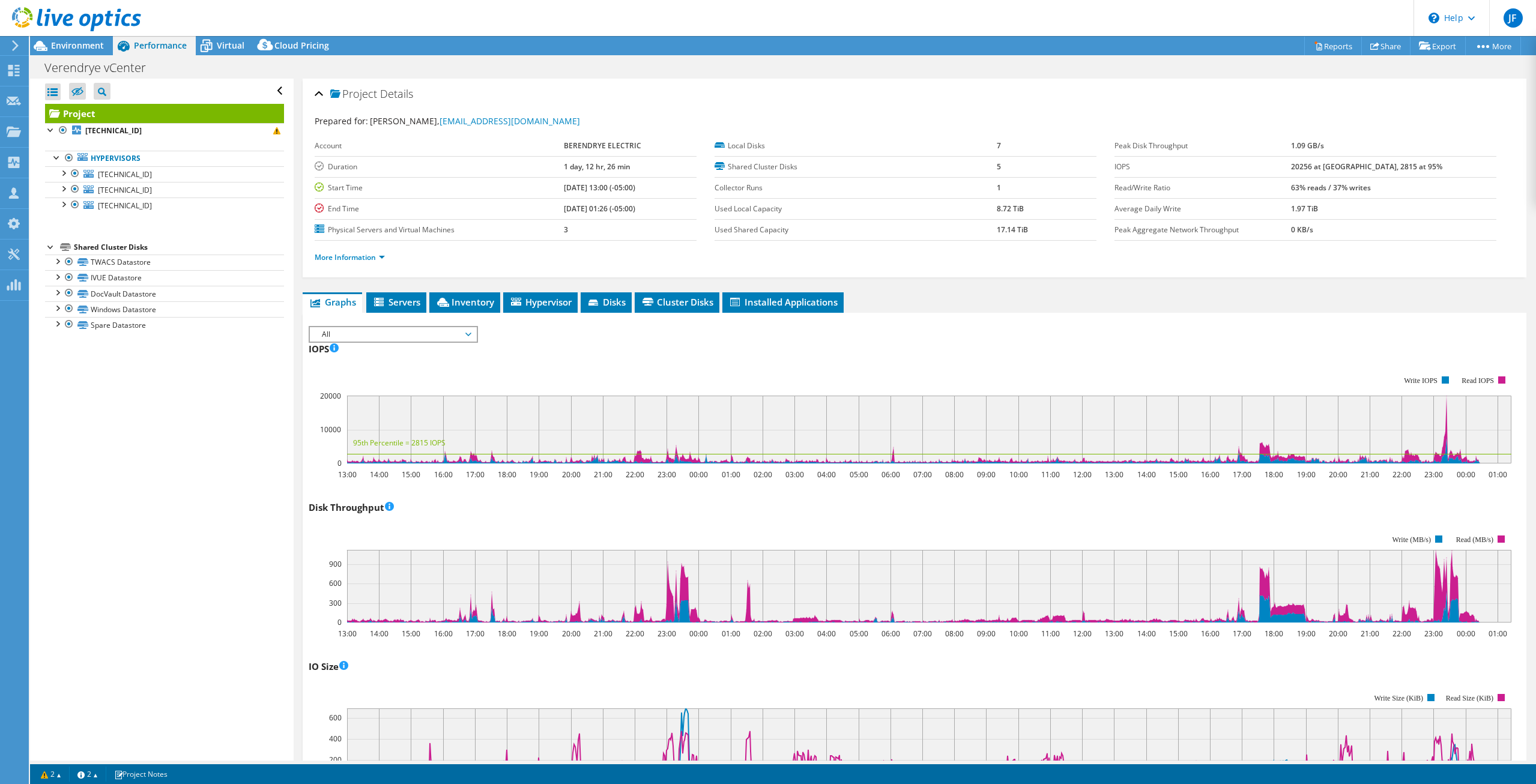
click at [904, 368] on rect at bounding box center [909, 419] width 1203 height 120
click at [886, 368] on rect at bounding box center [909, 419] width 1203 height 120
click at [806, 367] on rect at bounding box center [909, 419] width 1203 height 120
click at [629, 377] on rect at bounding box center [909, 419] width 1203 height 120
click at [628, 378] on rect at bounding box center [909, 419] width 1203 height 120
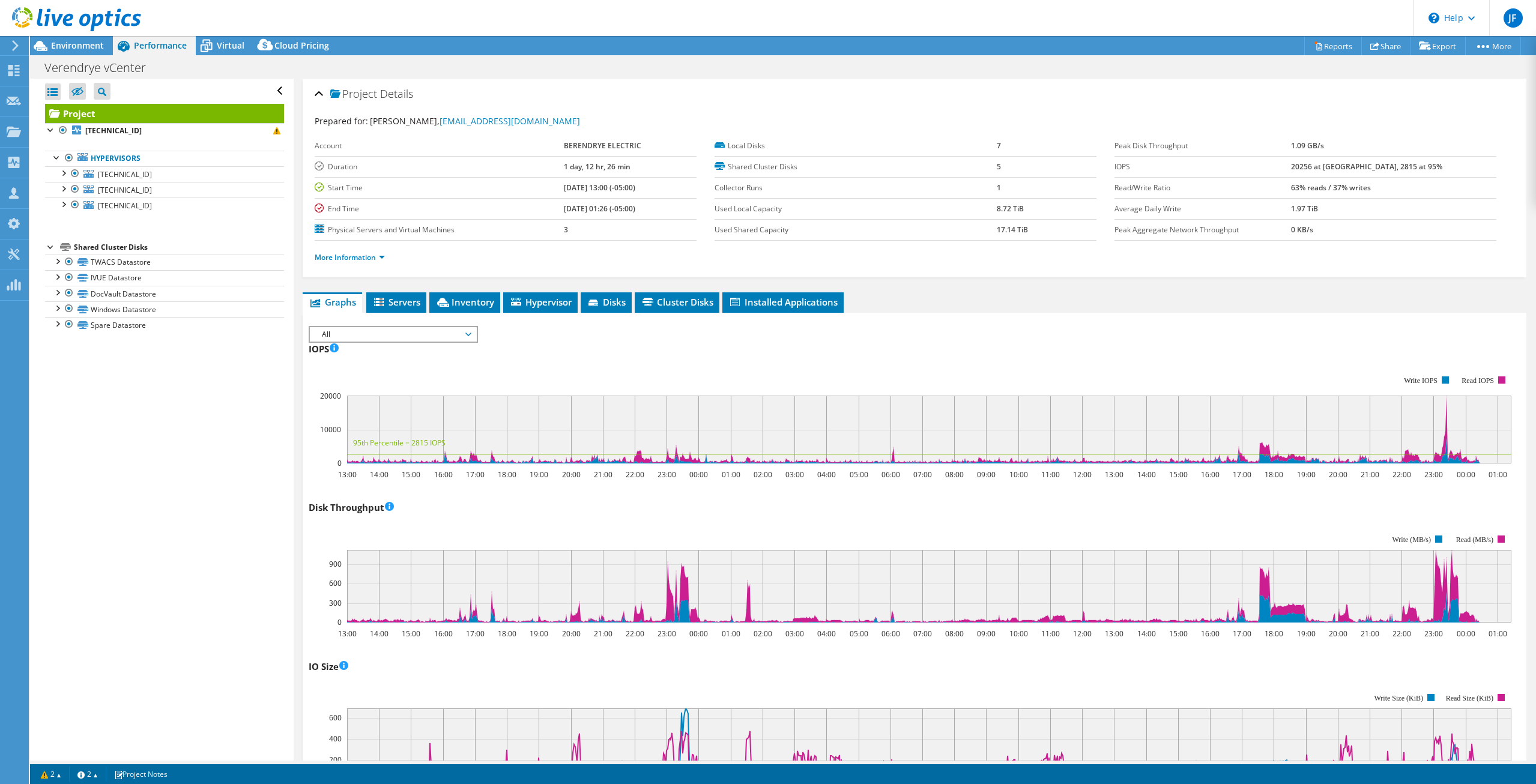
click at [640, 366] on rect at bounding box center [909, 419] width 1203 height 120
click at [727, 354] on div "IOPS IOPS Live Optics monitors the read and write operations at the block stora…" at bounding box center [914, 409] width 1211 height 141
click at [730, 364] on rect at bounding box center [909, 419] width 1203 height 120
click at [745, 365] on rect at bounding box center [909, 419] width 1203 height 120
click at [749, 372] on rect at bounding box center [909, 419] width 1203 height 120
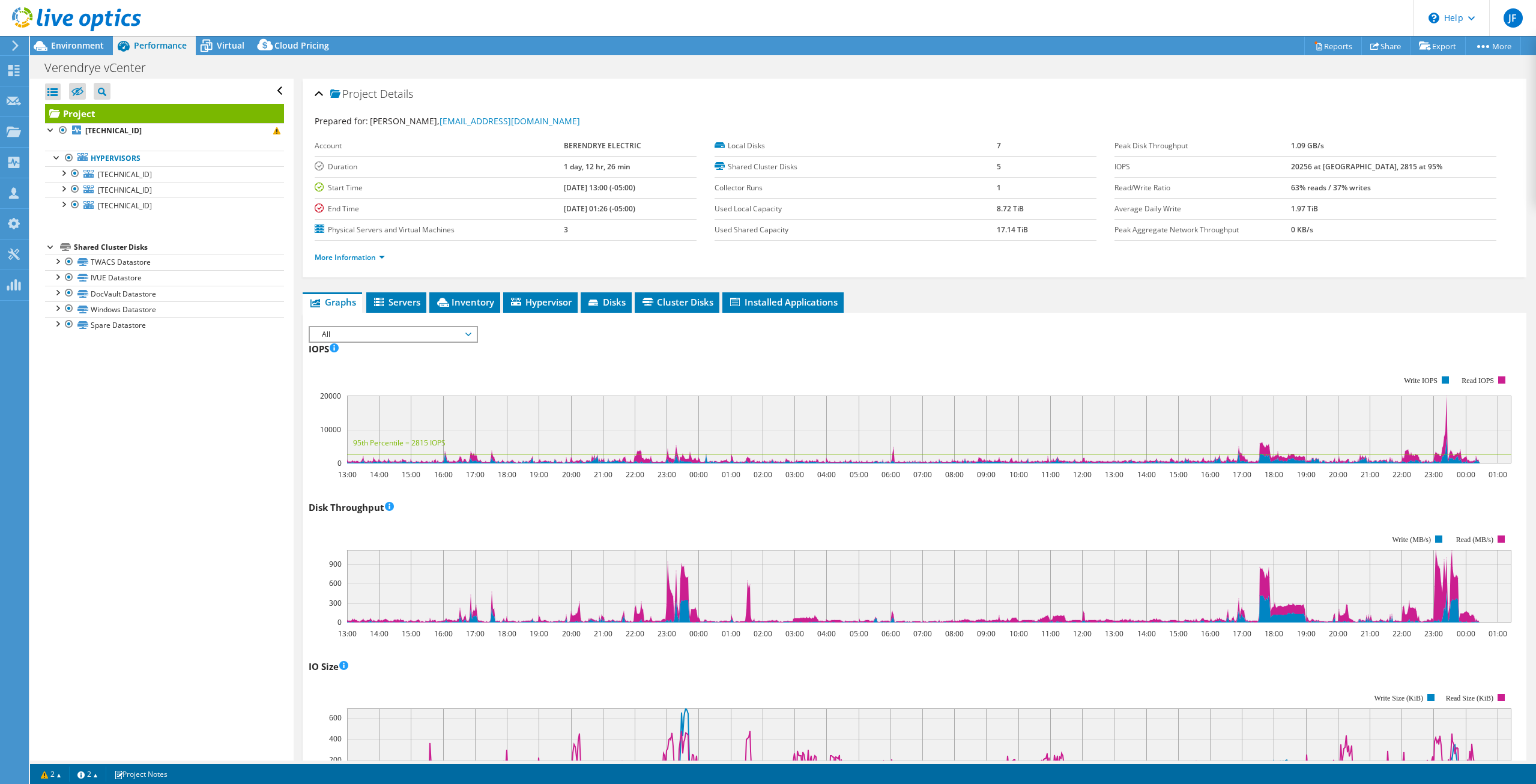
click at [761, 371] on rect at bounding box center [909, 419] width 1203 height 120
click at [766, 372] on rect at bounding box center [909, 419] width 1203 height 120
click at [770, 375] on rect at bounding box center [909, 419] width 1203 height 120
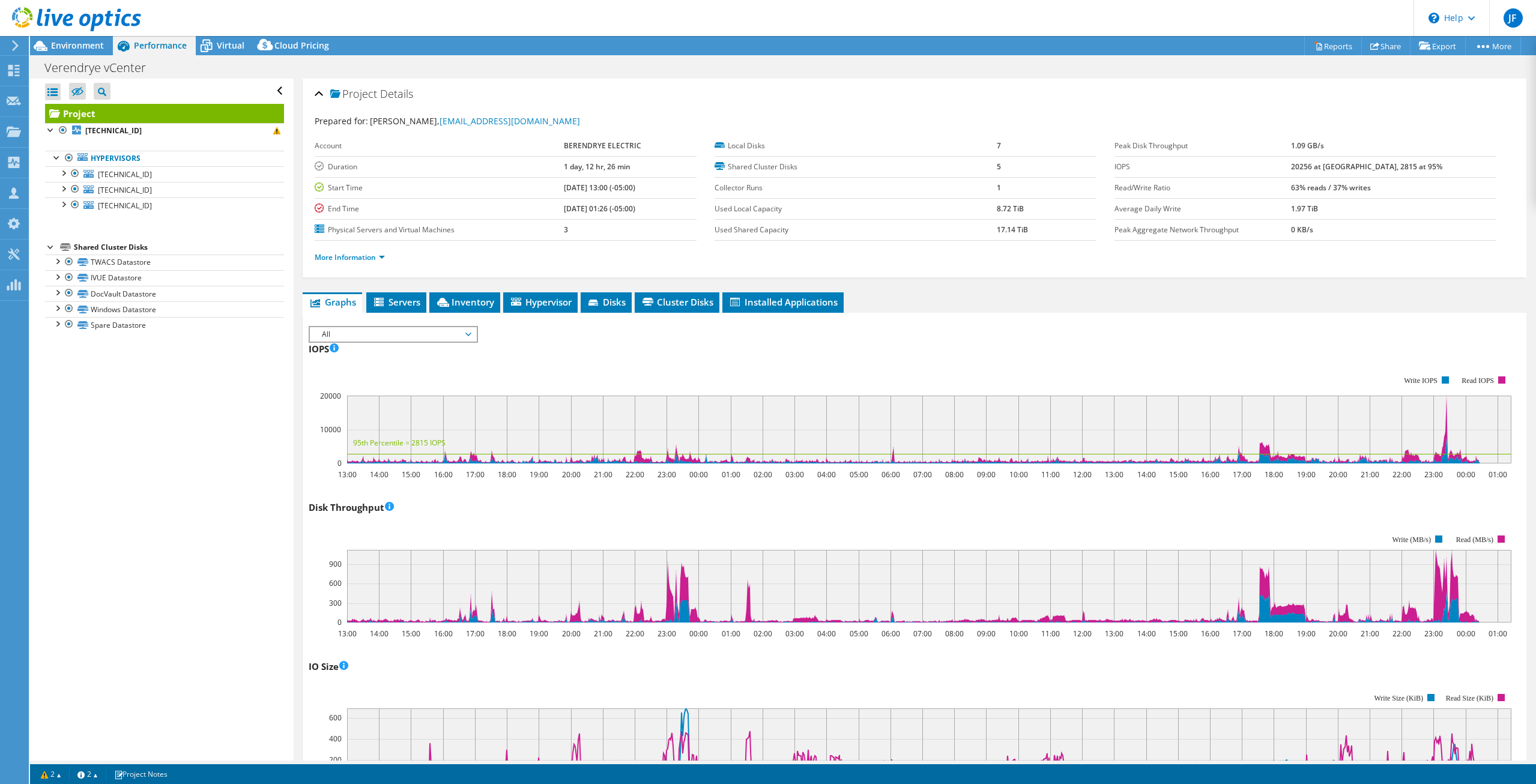
click at [768, 376] on rect at bounding box center [909, 419] width 1203 height 120
click at [768, 375] on rect at bounding box center [909, 419] width 1203 height 120
click at [777, 368] on rect at bounding box center [909, 419] width 1203 height 120
click at [782, 368] on rect at bounding box center [909, 419] width 1203 height 120
click at [783, 373] on rect at bounding box center [909, 419] width 1203 height 120
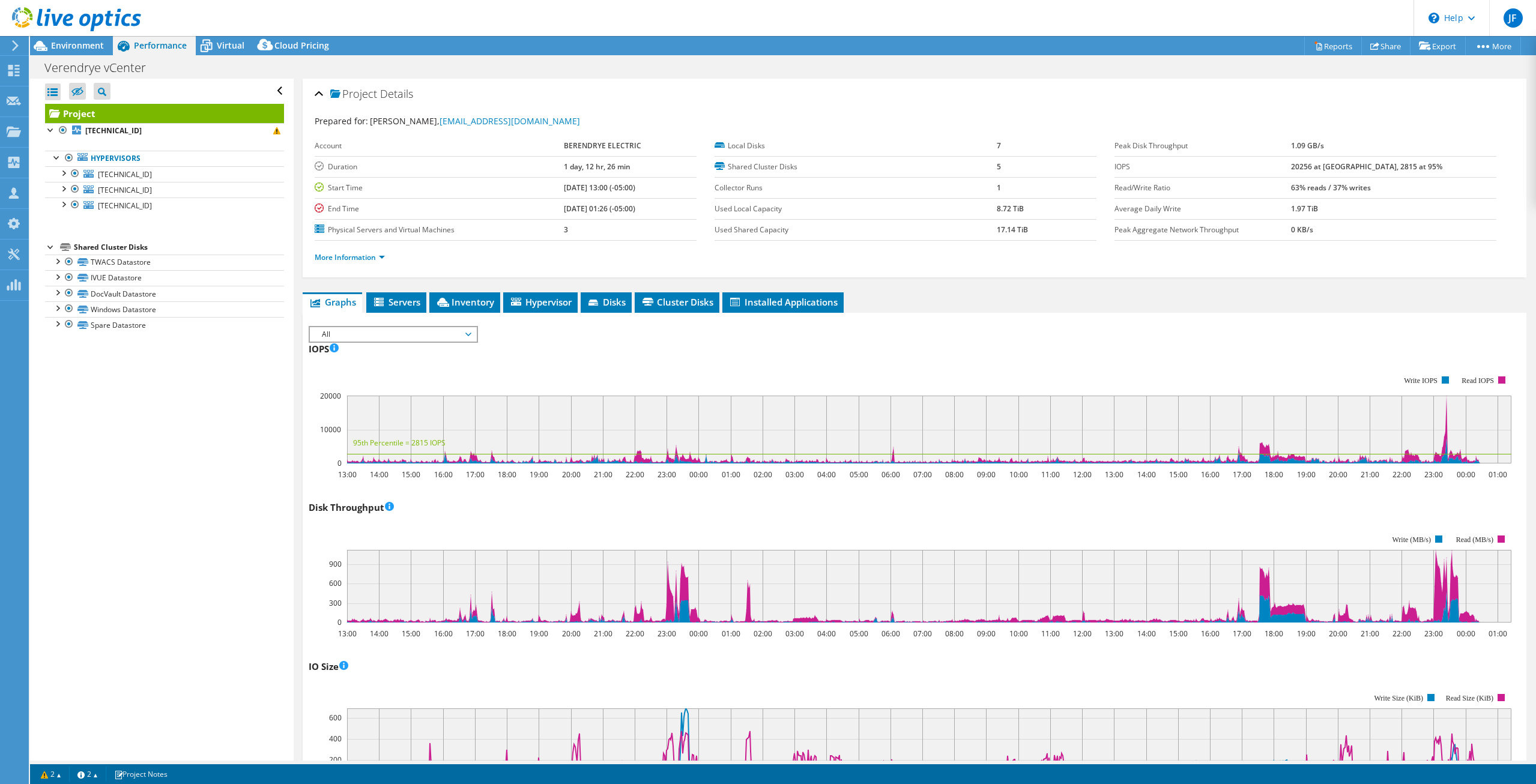
click at [920, 519] on rect at bounding box center [909, 579] width 1203 height 120
click at [923, 518] on div "Disk Throughput 13:00 14:00 15:00 16:00 17:00 18:00 19:00 20:00 21:00 22:00 23:…" at bounding box center [914, 568] width 1211 height 141
click at [922, 519] on rect at bounding box center [909, 579] width 1203 height 120
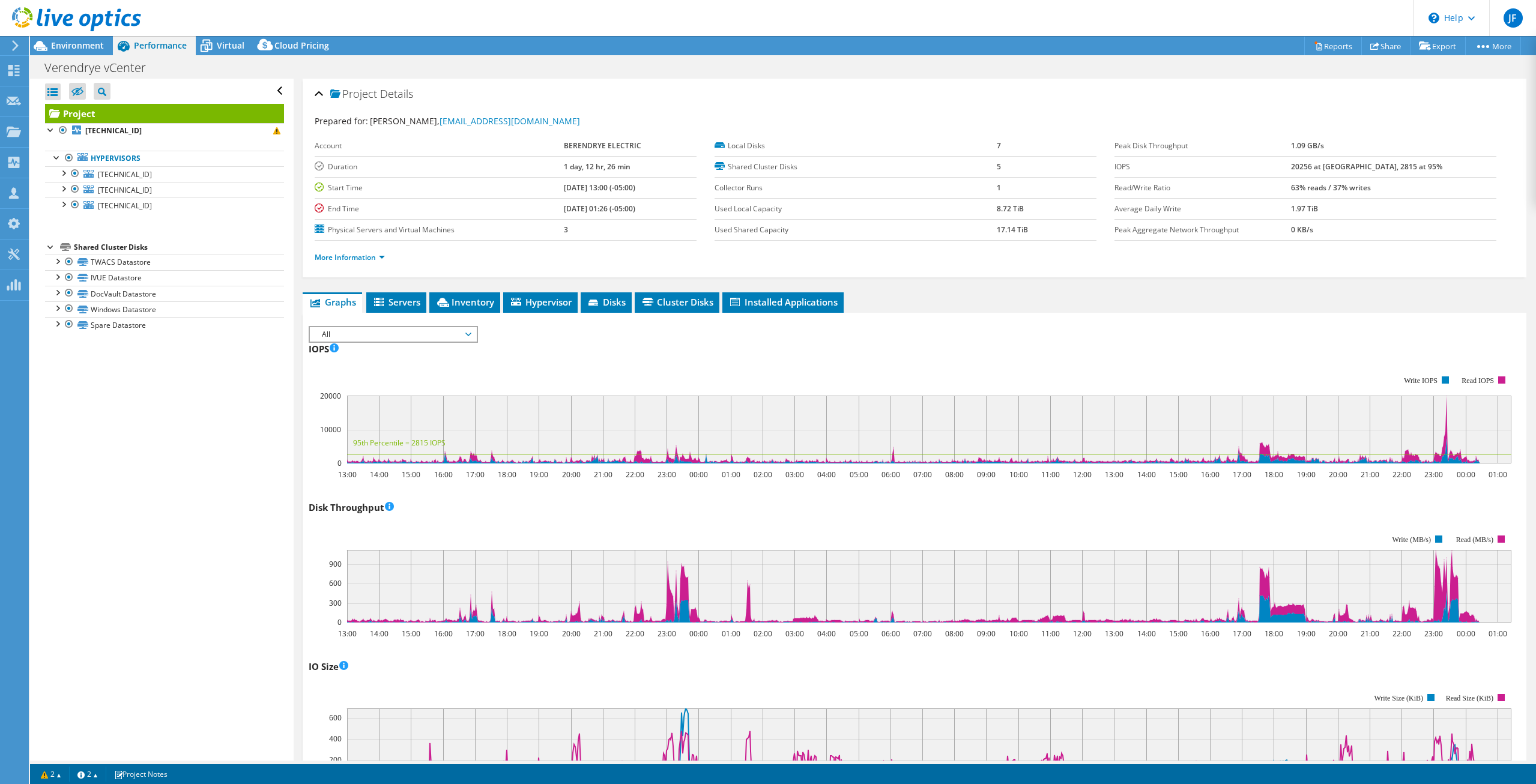
click at [922, 519] on rect at bounding box center [909, 579] width 1203 height 120
click at [922, 516] on div "Disk Throughput 13:00 14:00 15:00 16:00 17:00 18:00 19:00 20:00 21:00 22:00 23:…" at bounding box center [914, 568] width 1211 height 141
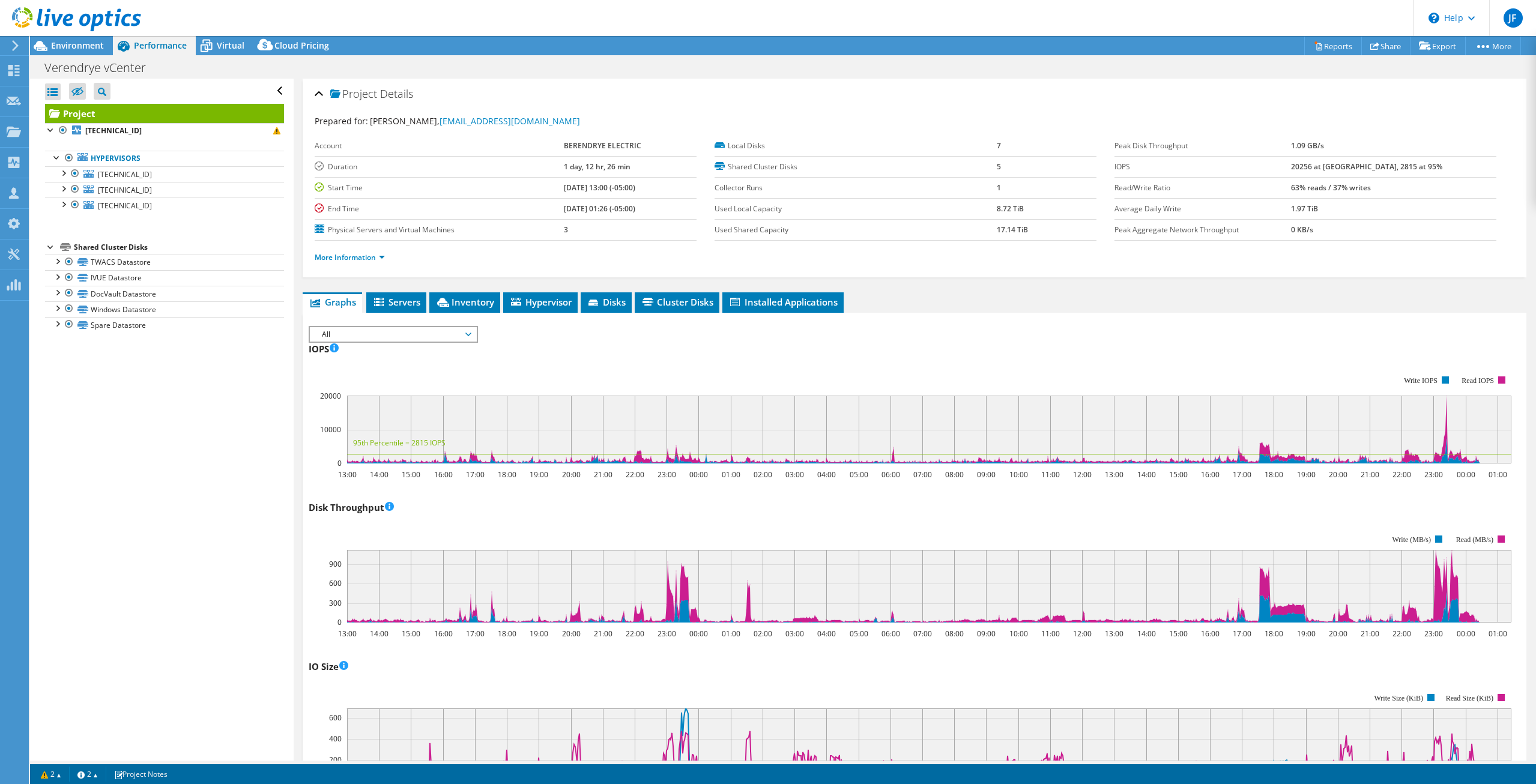
click at [922, 515] on div "Disk Throughput 13:00 14:00 15:00 16:00 17:00 18:00 19:00 20:00 21:00 22:00 23:…" at bounding box center [914, 568] width 1211 height 141
click at [956, 517] on div "Disk Throughput 13:00 14:00 15:00 16:00 17:00 18:00 19:00 20:00 21:00 22:00 23:…" at bounding box center [914, 568] width 1211 height 141
drag, startPoint x: 1329, startPoint y: 163, endPoint x: 1454, endPoint y: 168, distance: 125.1
click at [1454, 168] on tr "IOPS 20256 at Peak, 2815 at 95%" at bounding box center [1305, 167] width 382 height 21
click at [1448, 173] on td "20256 at [GEOGRAPHIC_DATA], 2815 at 95%" at bounding box center [1393, 167] width 205 height 21
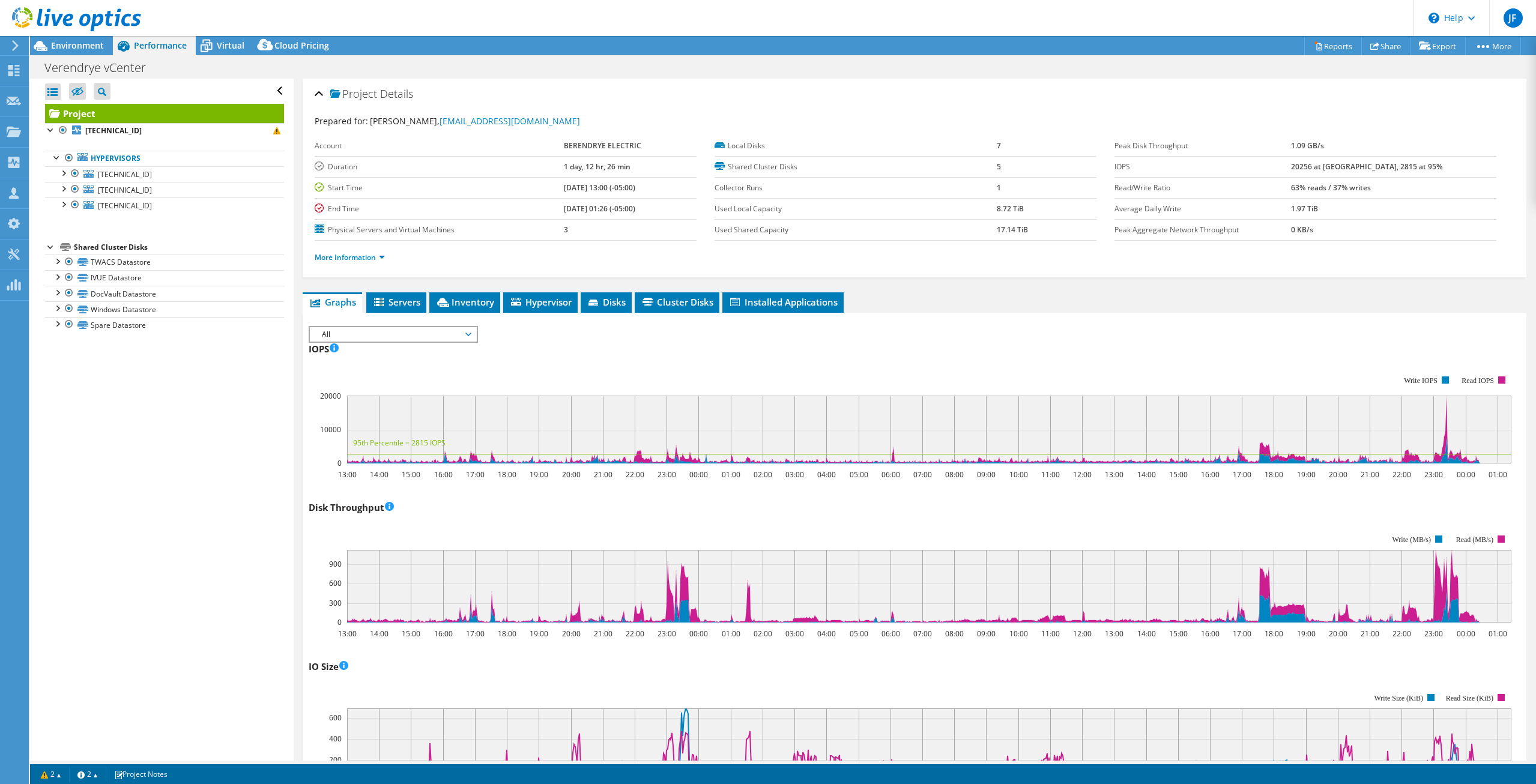
click at [1094, 243] on div "More Information" at bounding box center [914, 257] width 1199 height 33
click at [1068, 266] on div "More Information" at bounding box center [914, 257] width 1199 height 33
drag, startPoint x: 1039, startPoint y: 222, endPoint x: 978, endPoint y: 195, distance: 66.7
click at [978, 195] on tbody "Local Disks 7 Shared Cluster Disks 5 Collector Runs 1 Used Local Capacity 8.72 …" at bounding box center [905, 188] width 382 height 105
click at [1042, 254] on ul "More Information" at bounding box center [914, 256] width 1199 height 16
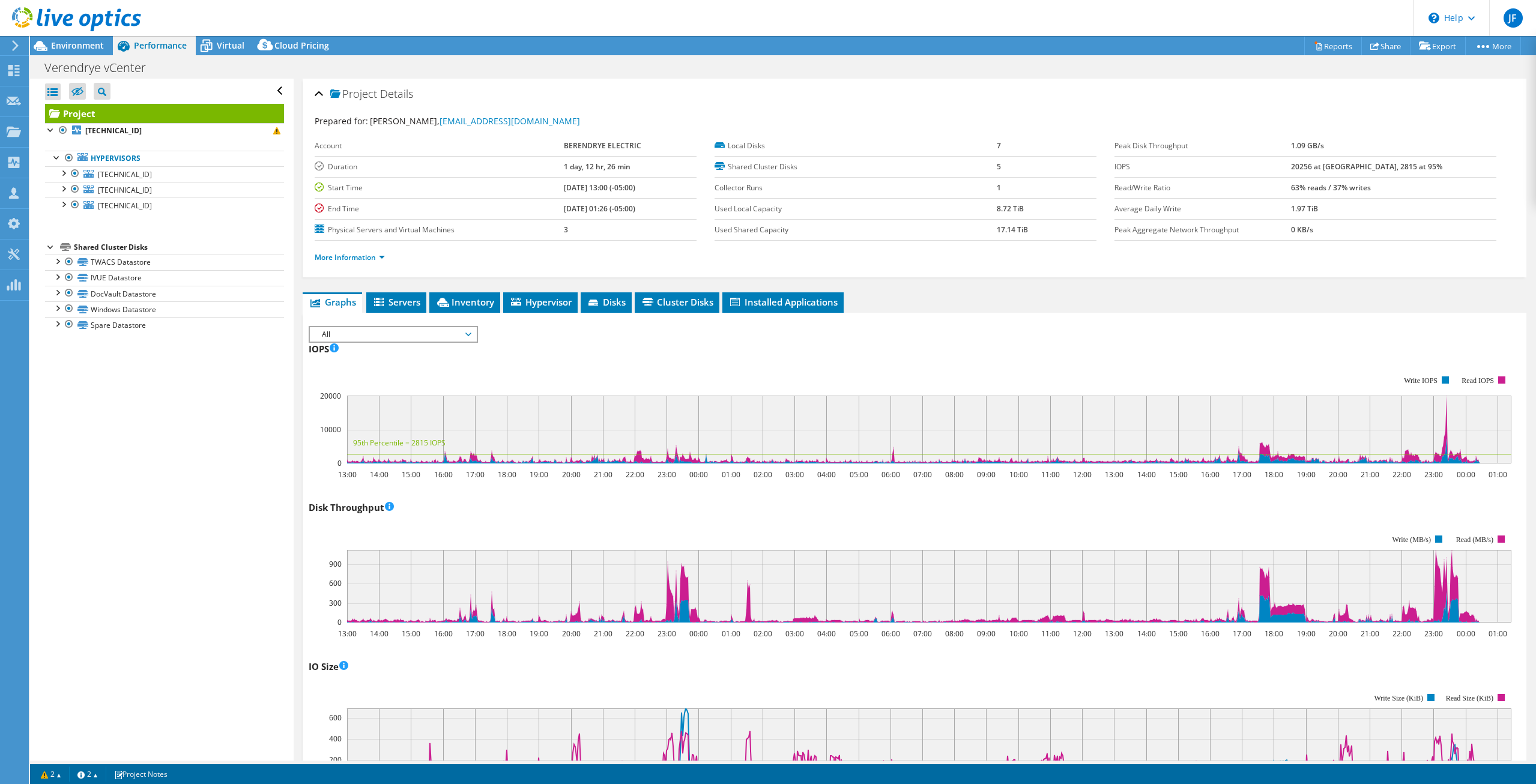
click at [1010, 272] on div "More Information" at bounding box center [914, 257] width 1199 height 33
click at [982, 269] on div "More Information" at bounding box center [914, 257] width 1199 height 33
click at [879, 367] on rect at bounding box center [909, 419] width 1203 height 120
click at [545, 296] on span "Hypervisor" at bounding box center [540, 302] width 62 height 12
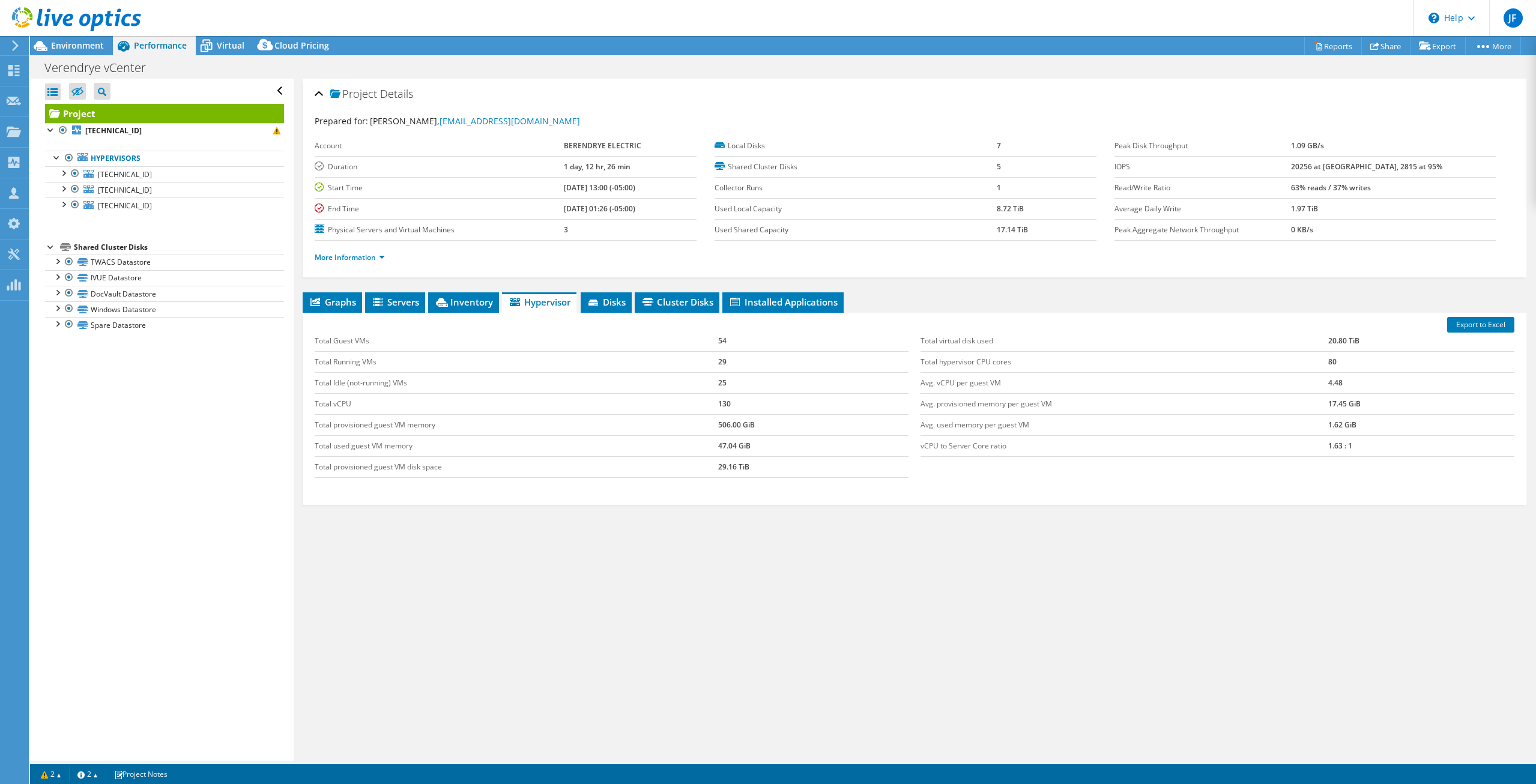
click at [948, 489] on div "Export to Excel Total Guest VMs 54 Total Running VMs 29 Total Idle (not-running…" at bounding box center [914, 409] width 1224 height 192
click at [946, 489] on div "Total Guest VMs 54 Total Running VMs 29 Total Idle (not-running) VMs 25 Total v…" at bounding box center [914, 404] width 1211 height 171
click at [715, 339] on td "Total Guest VMs" at bounding box center [516, 341] width 404 height 21
click at [724, 340] on td "54" at bounding box center [813, 341] width 190 height 21
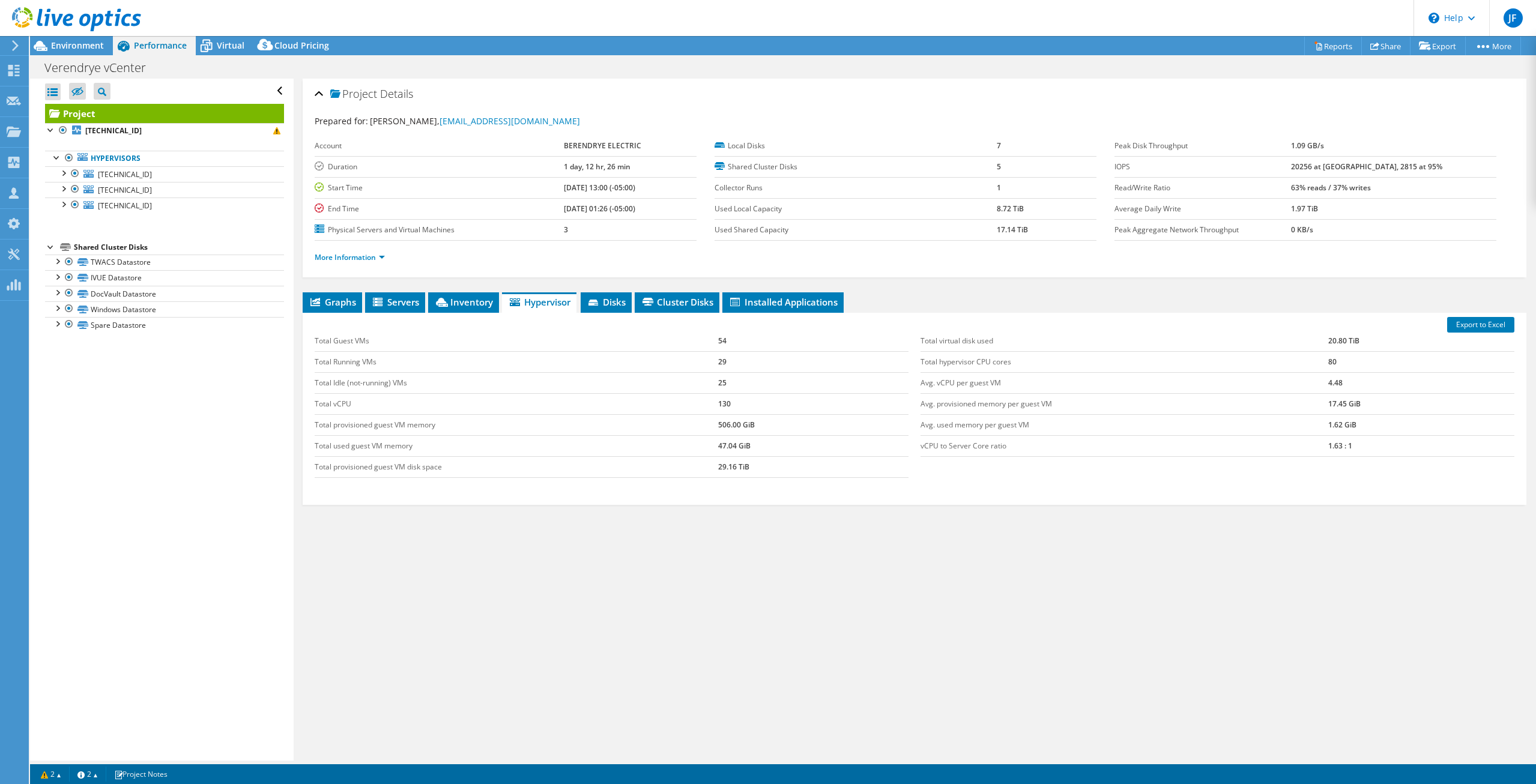
click at [1020, 512] on div "Graphs Servers Inventory Hypervisor Disks Cluster Disks Installed Applications …" at bounding box center [914, 442] width 1224 height 300
click at [963, 483] on div "Total Guest VMs 54 Total Running VMs 29 Total Idle (not-running) VMs 25 Total v…" at bounding box center [914, 404] width 1211 height 171
click at [963, 489] on div "Export to Excel Total Guest VMs 54 Total Running VMs 29 Total Idle (not-running…" at bounding box center [914, 409] width 1224 height 192
click at [442, 305] on icon at bounding box center [442, 302] width 12 height 9
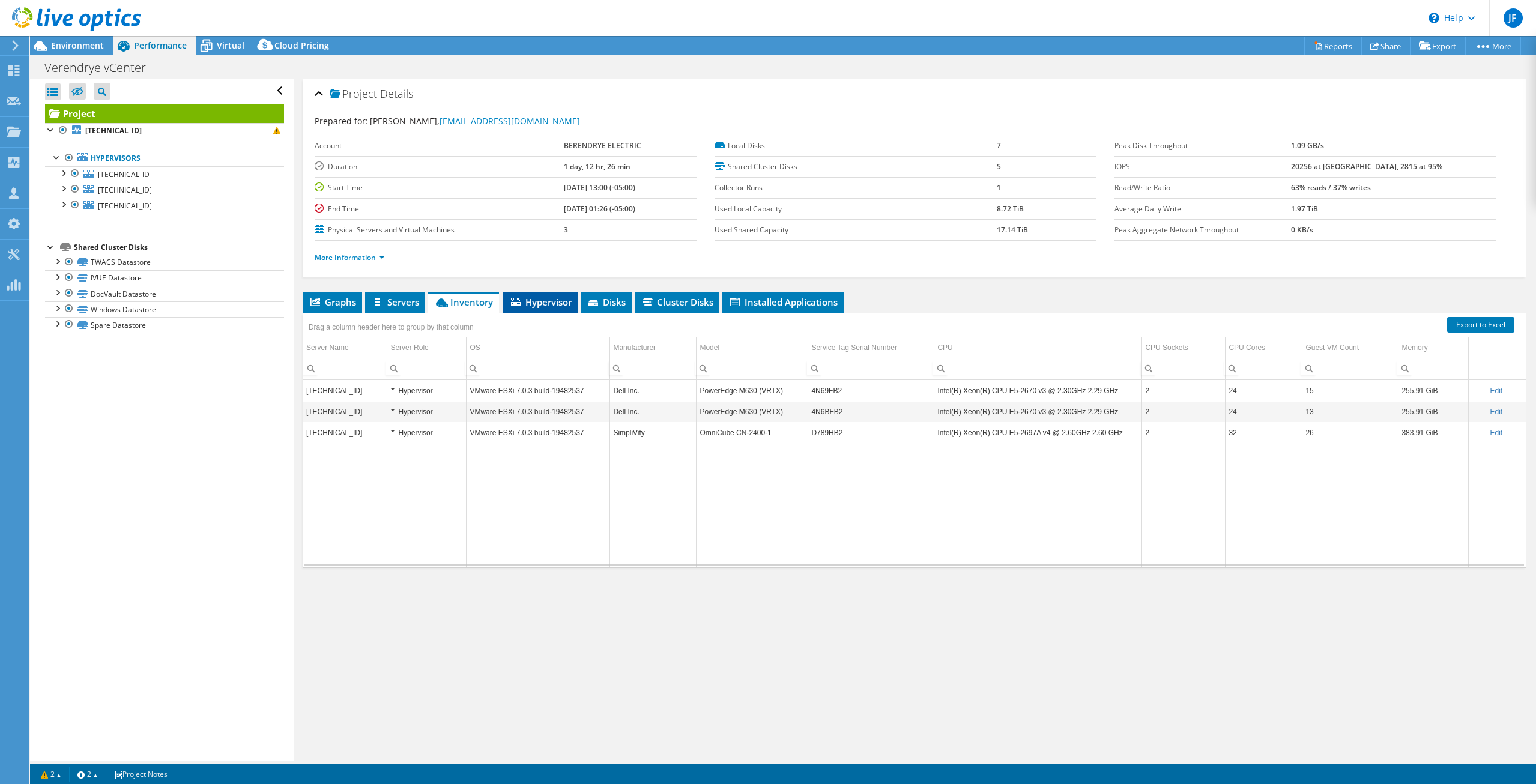
click at [534, 308] on li "Hypervisor" at bounding box center [540, 302] width 74 height 20
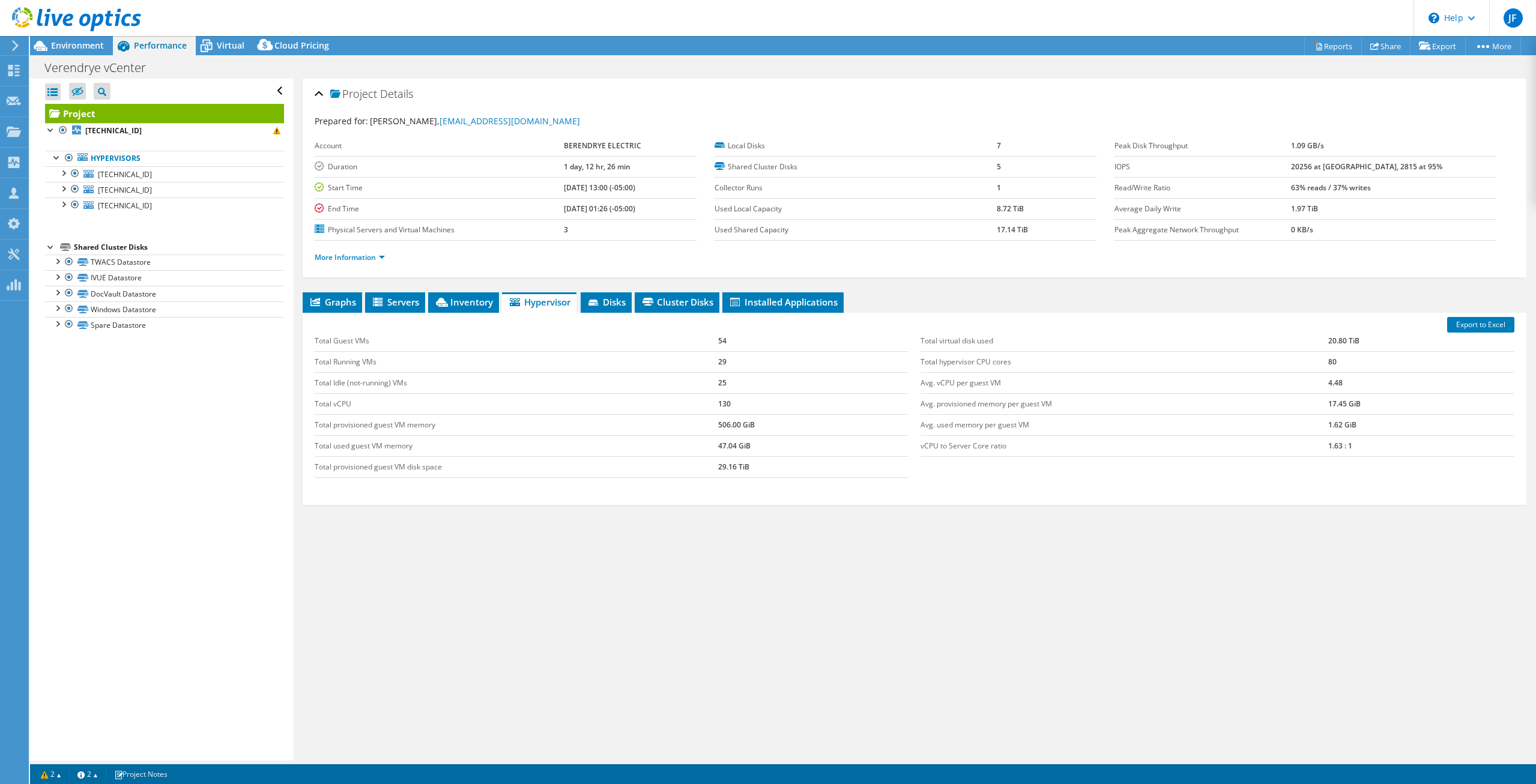
click at [603, 568] on div "Graphs Servers Inventory Hypervisor Disks Cluster Disks Installed Applications …" at bounding box center [914, 442] width 1224 height 300
click at [333, 295] on li "Graphs" at bounding box center [332, 302] width 60 height 20
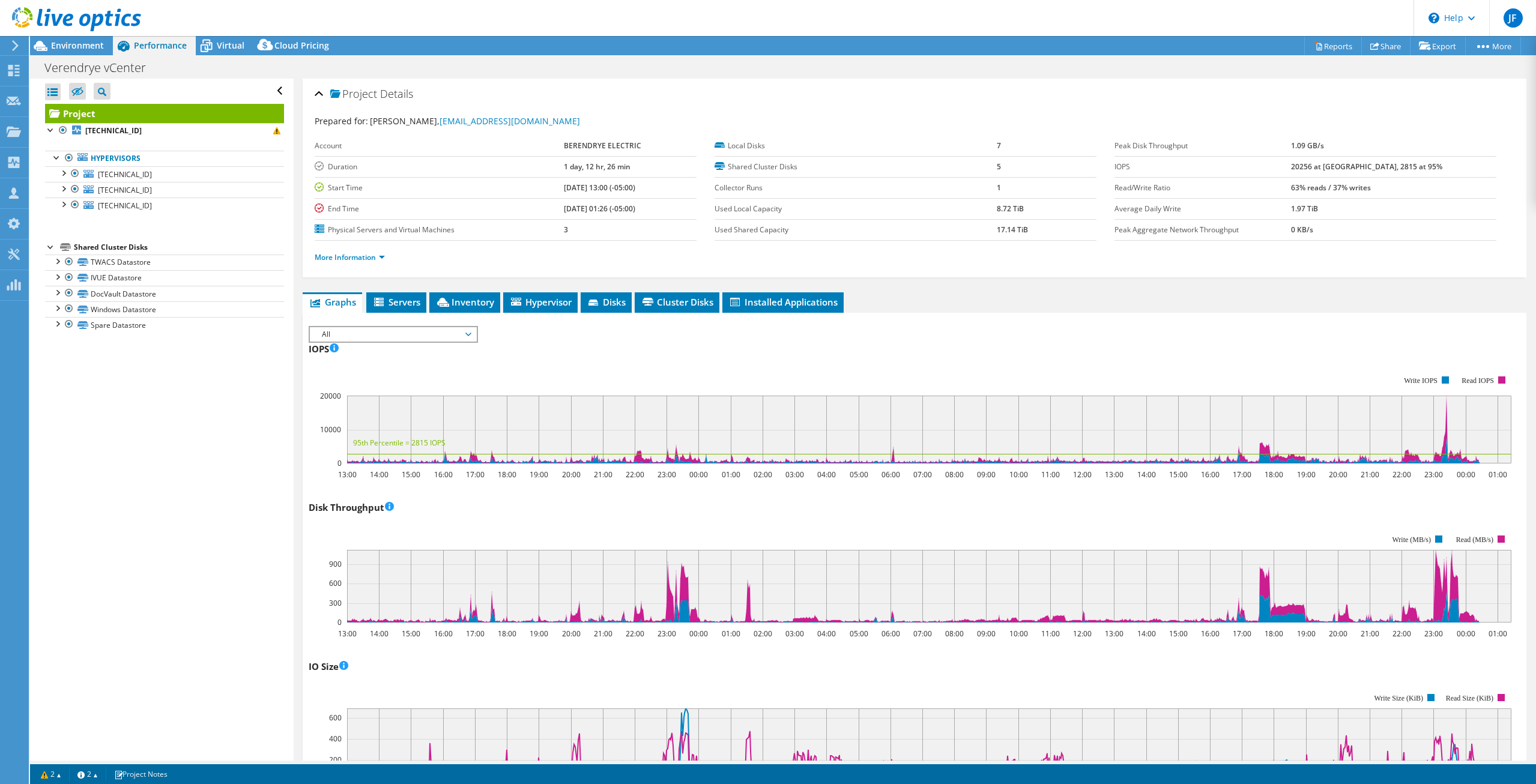
click at [953, 349] on div "IOPS IOPS Live Optics monitors the read and write operations at the block stora…" at bounding box center [914, 409] width 1211 height 141
click at [688, 358] on div "IOPS IOPS Live Optics monitors the read and write operations at the block stora…" at bounding box center [914, 409] width 1211 height 141
click at [926, 371] on rect at bounding box center [909, 419] width 1203 height 120
click at [883, 365] on rect at bounding box center [909, 419] width 1203 height 120
drag, startPoint x: 754, startPoint y: 369, endPoint x: 734, endPoint y: 369, distance: 20.0
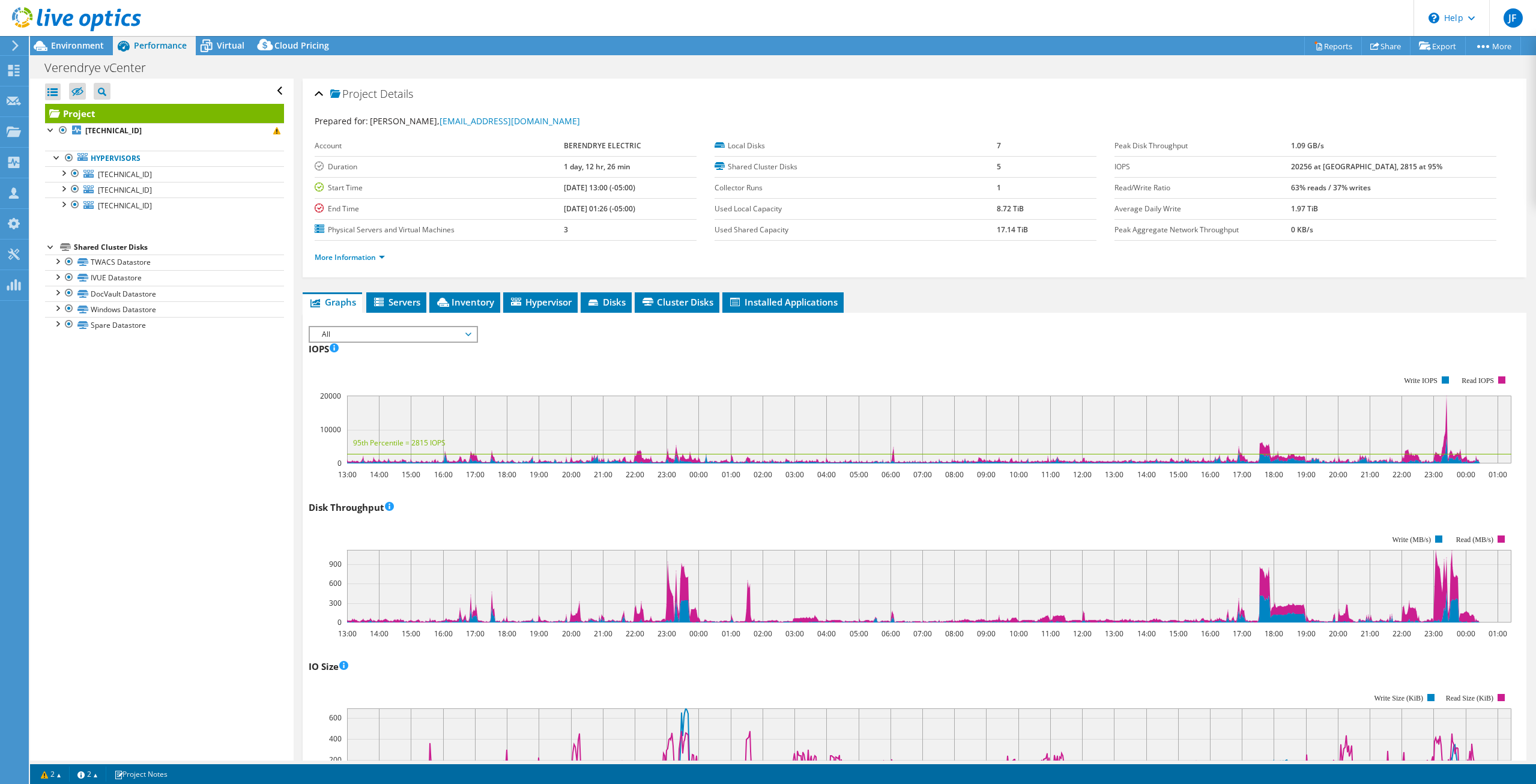
click at [753, 369] on rect at bounding box center [909, 419] width 1203 height 120
click at [724, 368] on rect at bounding box center [909, 419] width 1203 height 120
click at [616, 364] on rect at bounding box center [909, 419] width 1203 height 120
click at [565, 362] on rect at bounding box center [909, 419] width 1203 height 120
click at [630, 365] on rect at bounding box center [909, 419] width 1203 height 120
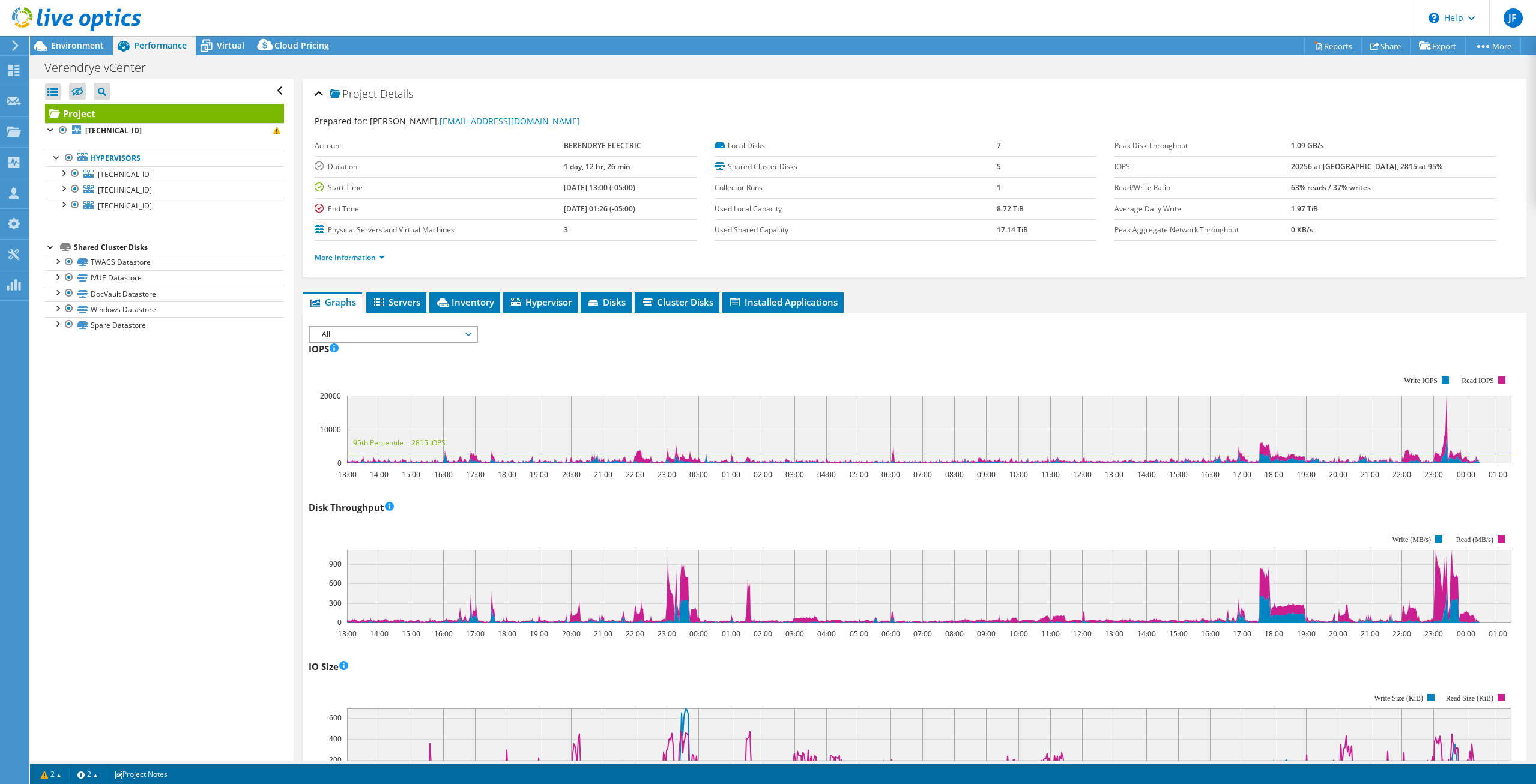
click at [630, 366] on rect at bounding box center [909, 419] width 1203 height 120
click at [802, 367] on rect at bounding box center [909, 419] width 1203 height 120
click at [800, 367] on rect at bounding box center [909, 419] width 1203 height 120
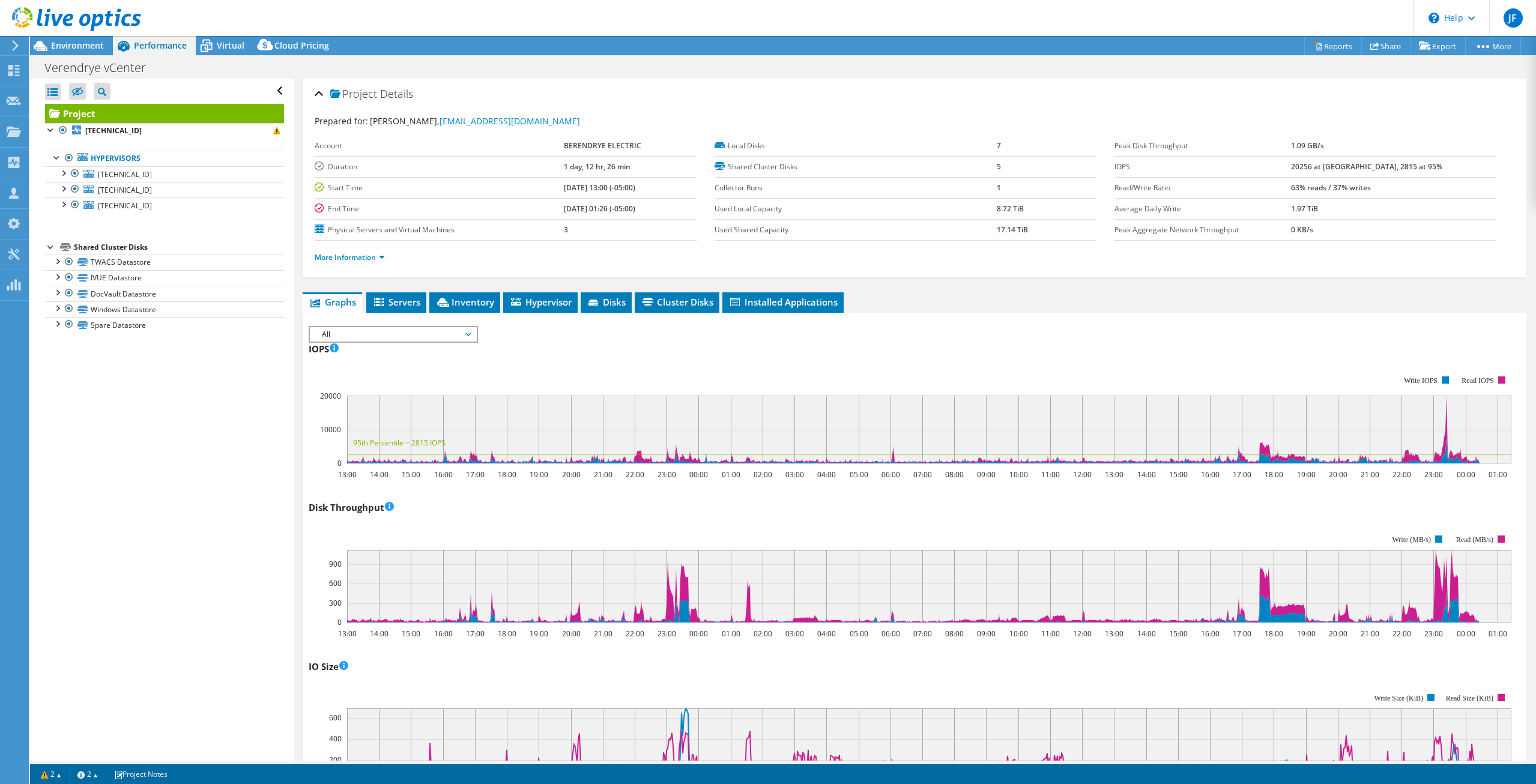
click at [816, 357] on div "IOPS IOPS Live Optics monitors the read and write operations at the block stora…" at bounding box center [914, 409] width 1211 height 141
click at [547, 303] on span "Hypervisor" at bounding box center [540, 302] width 62 height 12
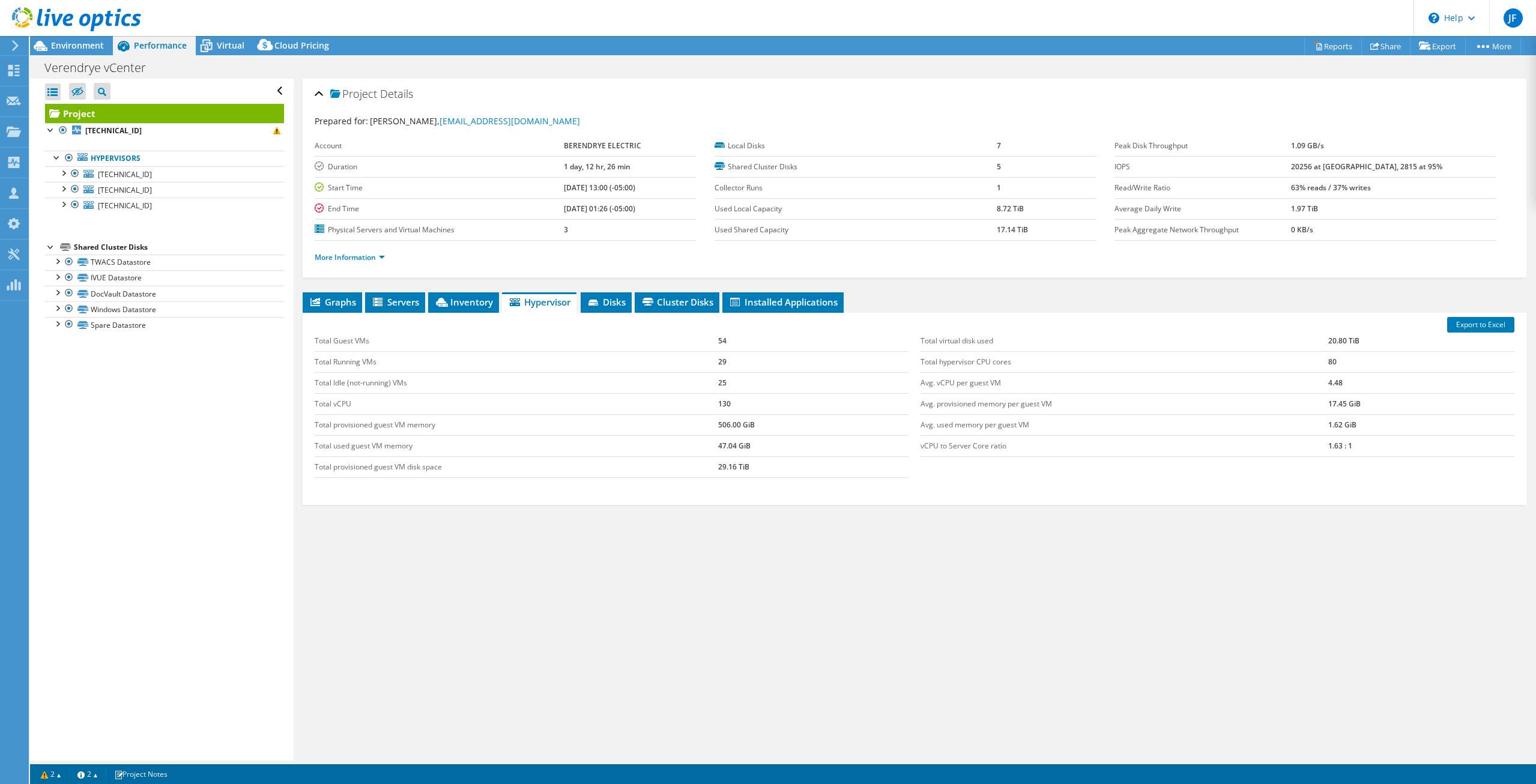
click at [407, 613] on div "Project Details Prepared for: Nick Fredrich, nickaf@verendrye.com Account BEREN…" at bounding box center [914, 419] width 1241 height 682
click at [434, 618] on div "Project Details Prepared for: Nick Fredrich, nickaf@verendrye.com Account BEREN…" at bounding box center [914, 419] width 1241 height 682
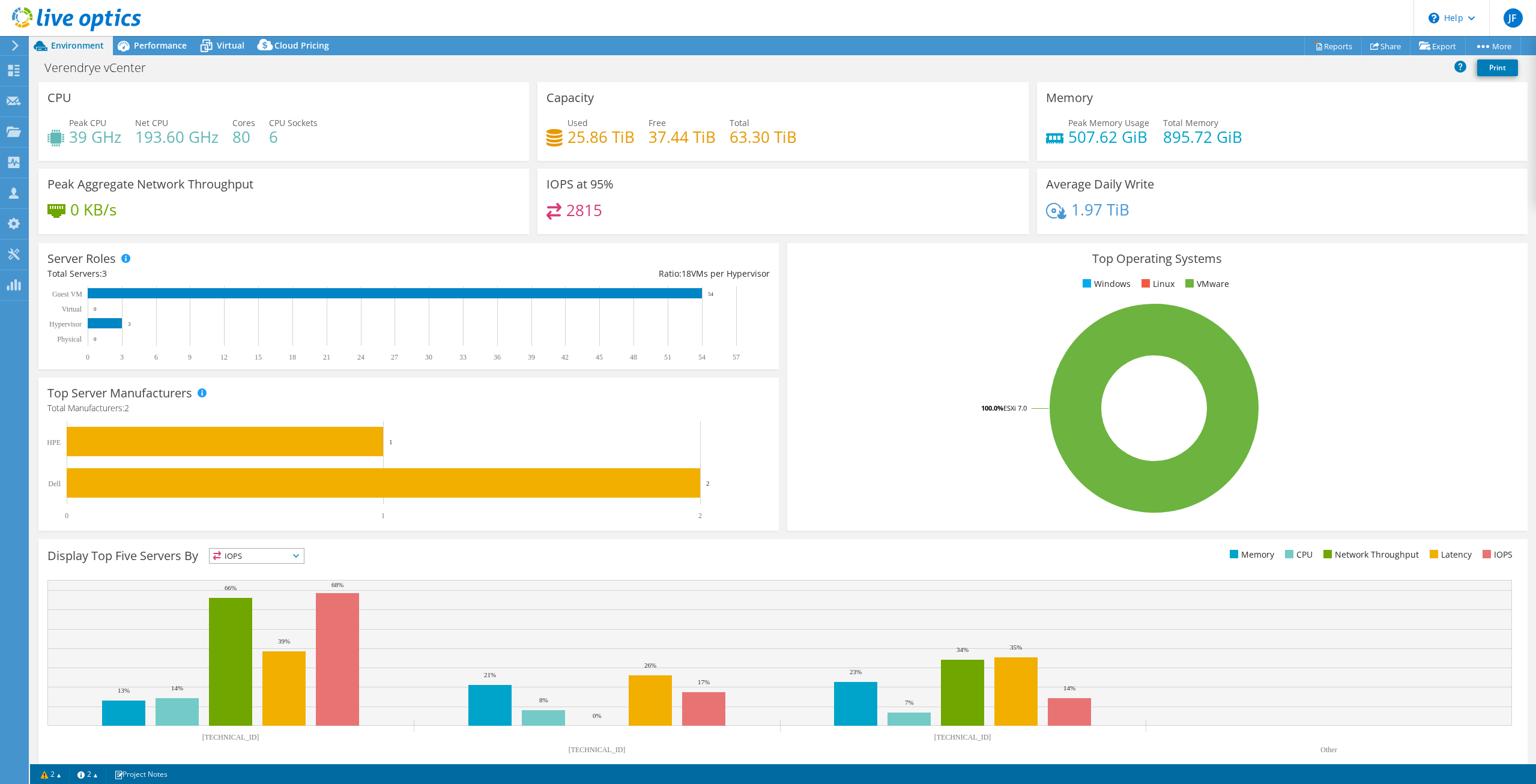
select select "USD"
